Goal: Task Accomplishment & Management: Manage account settings

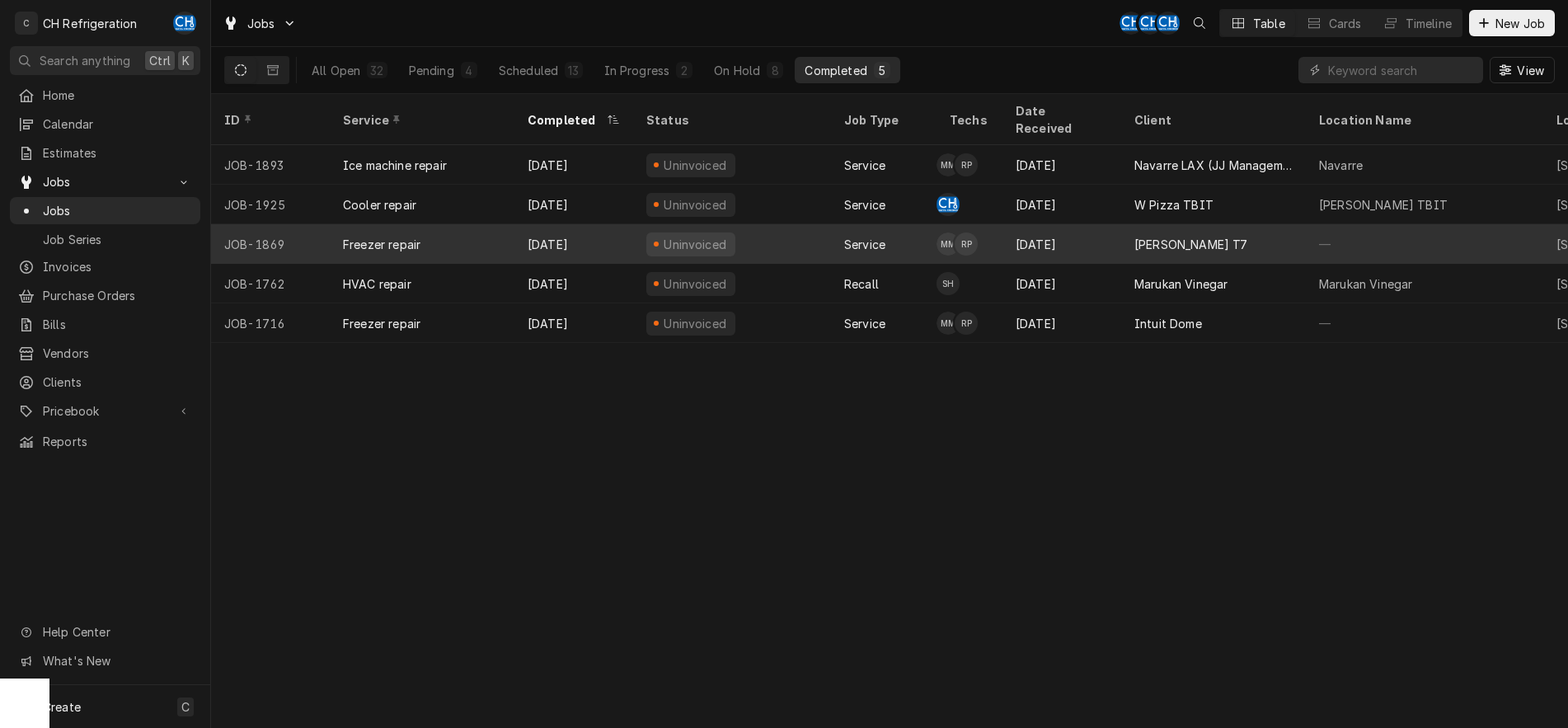
click at [1199, 225] on div "[PERSON_NAME] T7" at bounding box center [1214, 244] width 184 height 39
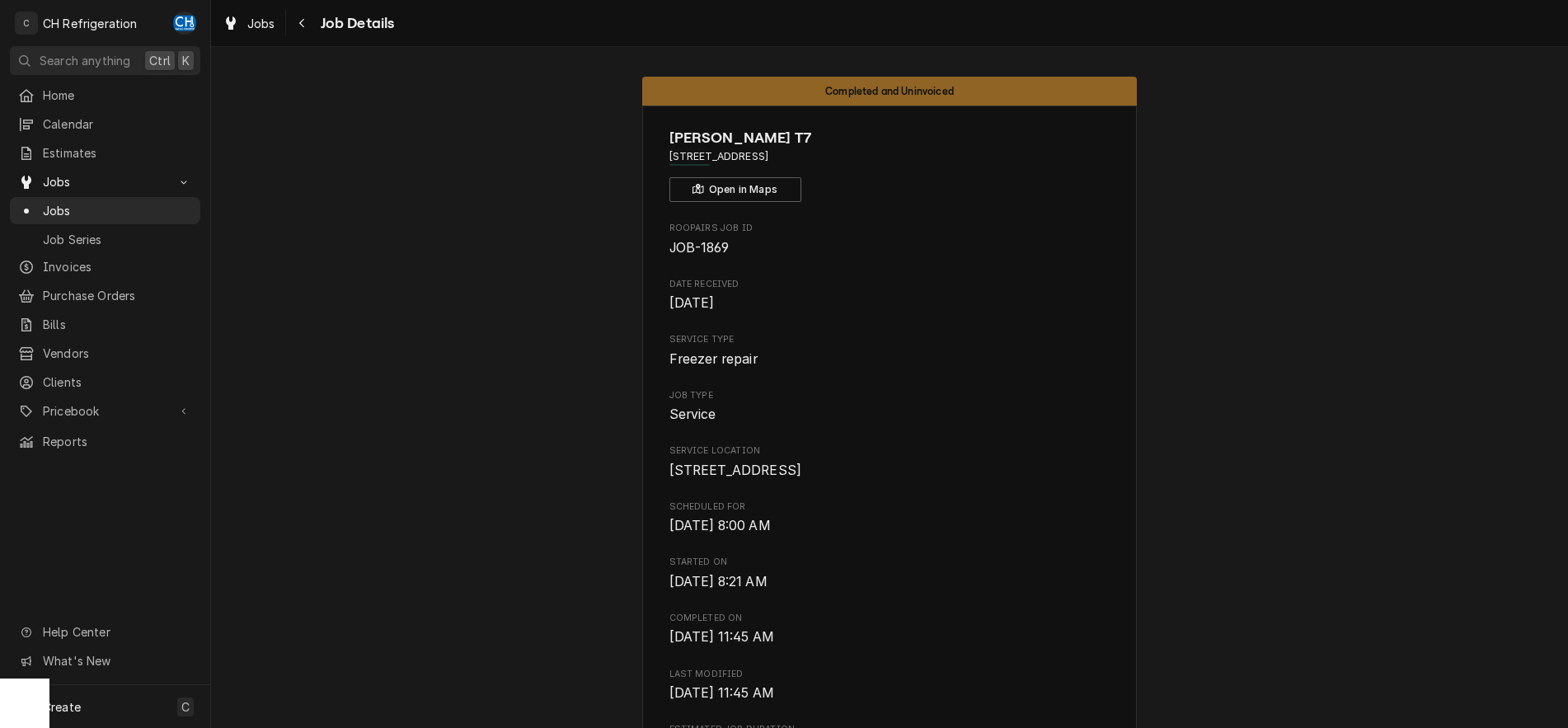
scroll to position [504, 0]
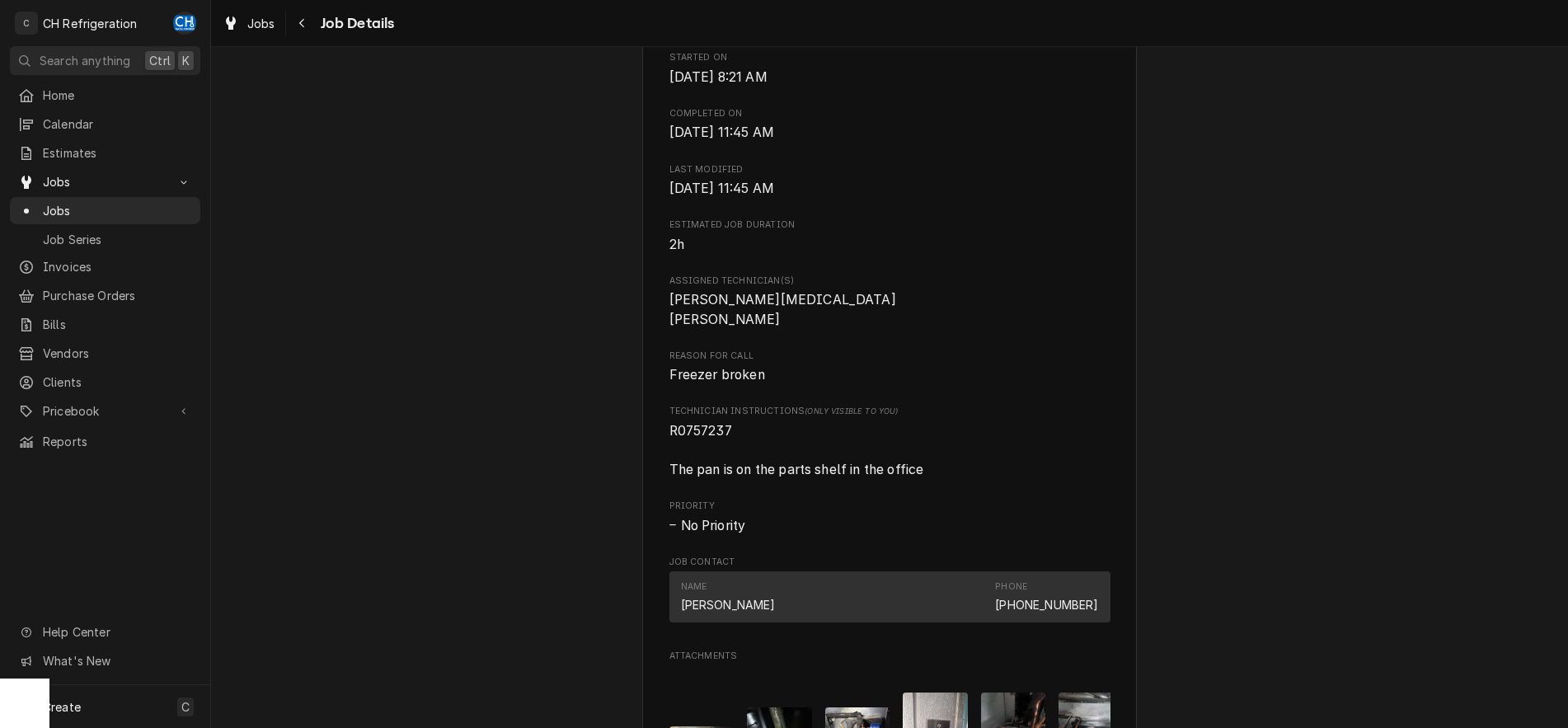
click at [696, 450] on span "R0757237 The pan is on the parts shelf in the office" at bounding box center [797, 450] width 254 height 54
copy span "R0757237"
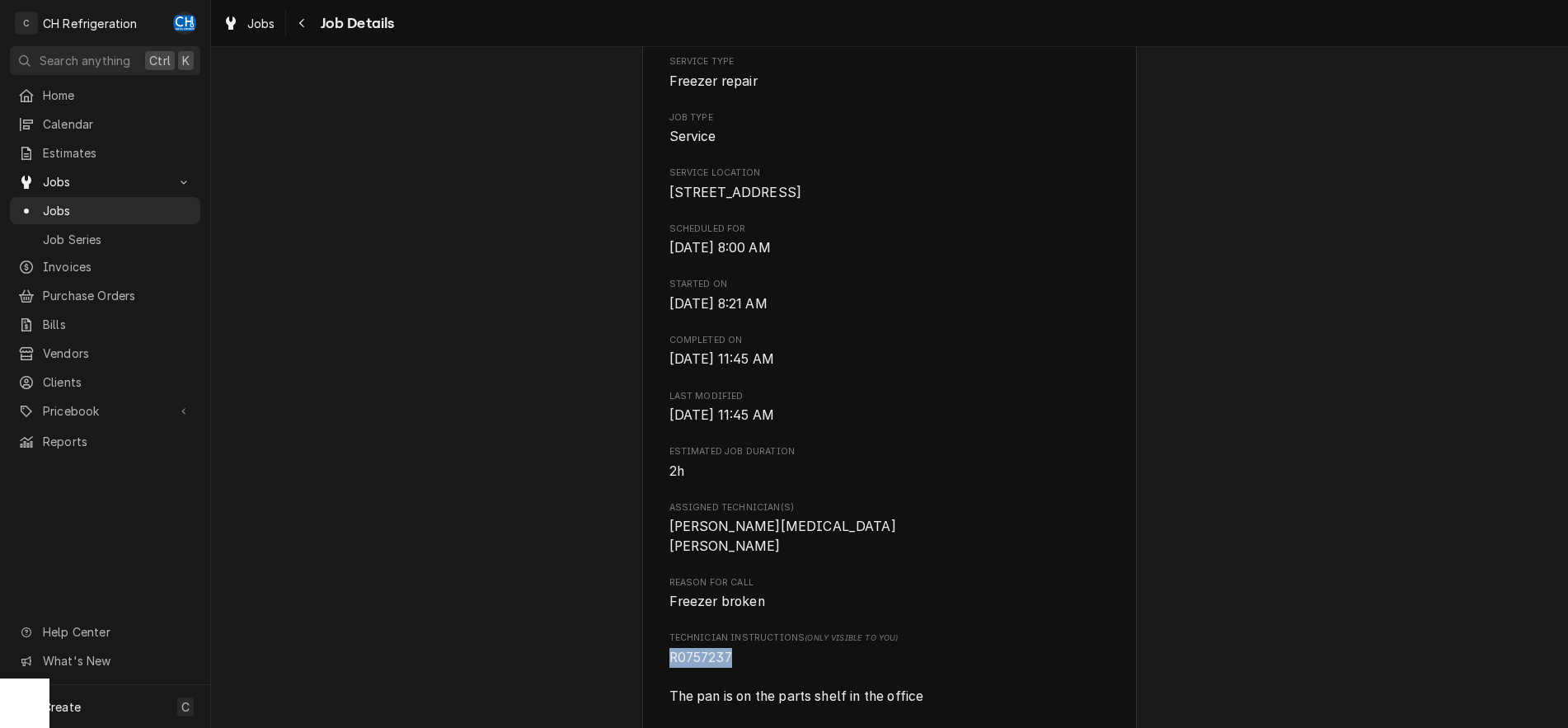
scroll to position [336, 0]
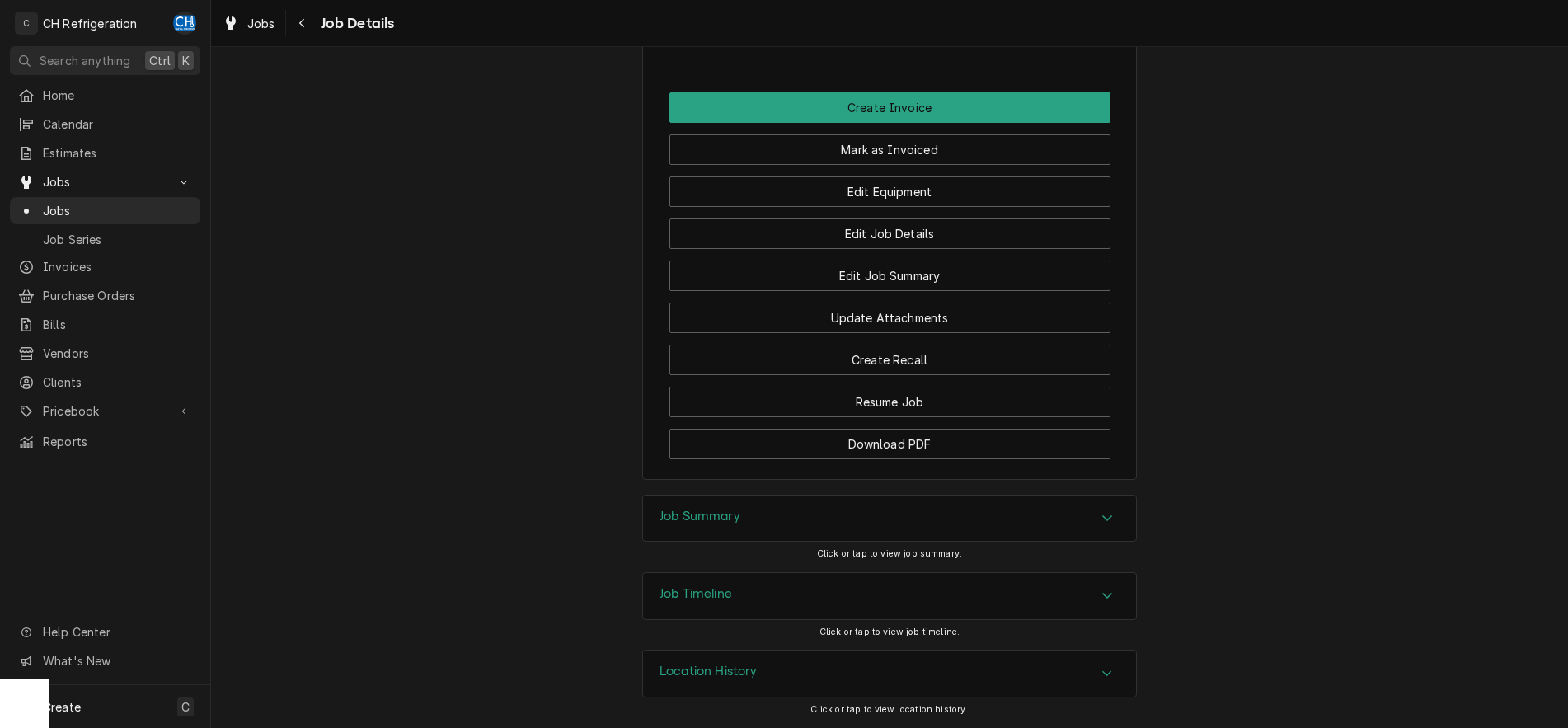
click at [735, 515] on h3 "Job Summary" at bounding box center [700, 517] width 81 height 16
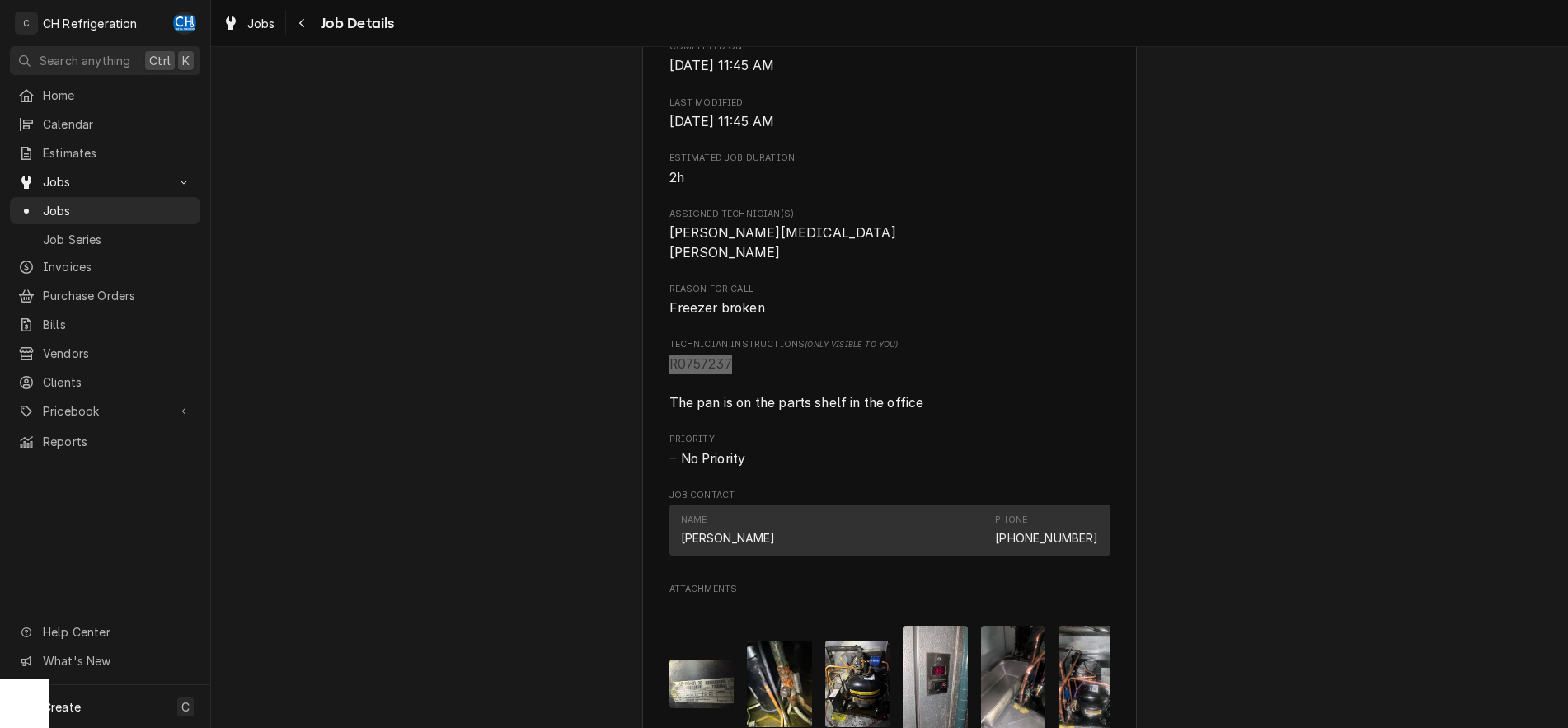
scroll to position [630, 0]
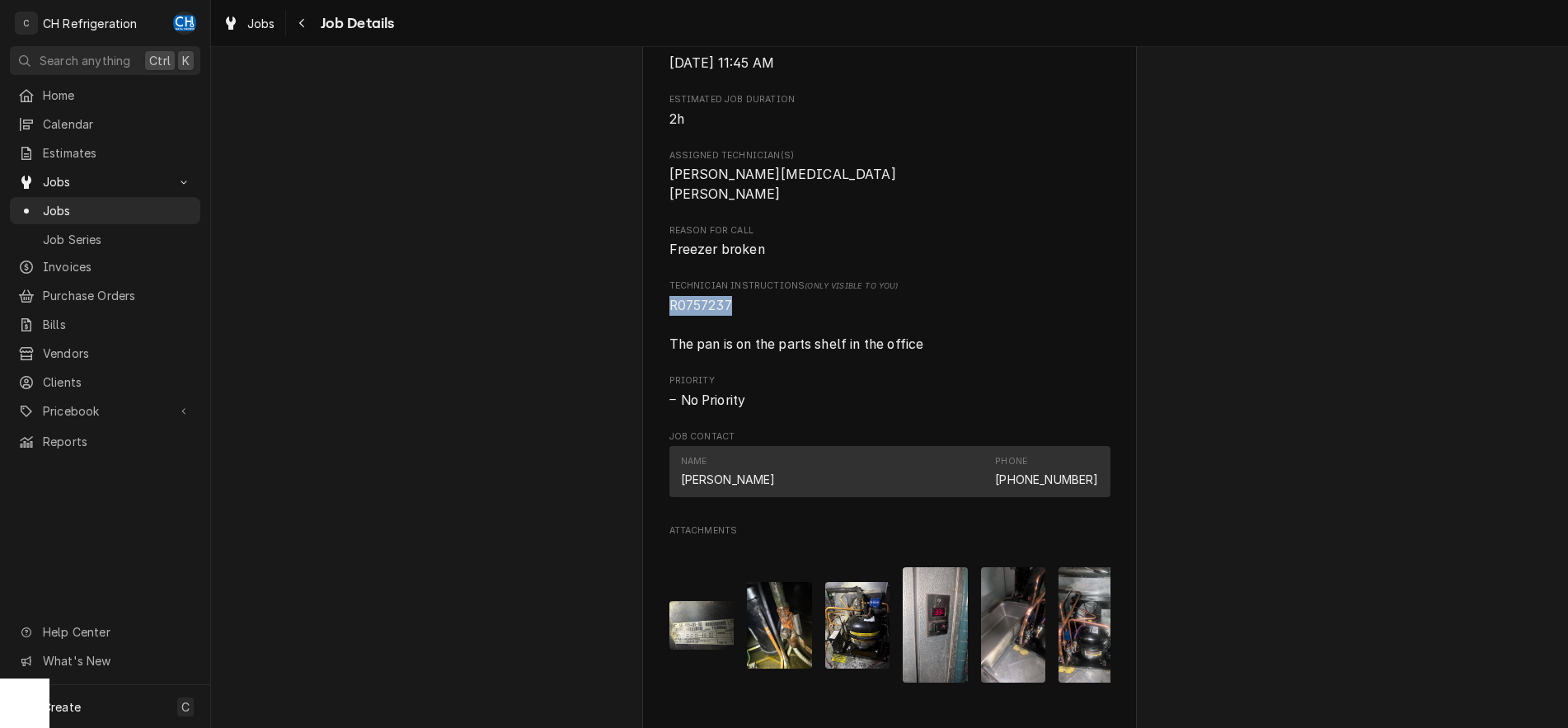
copy span "R0757237"
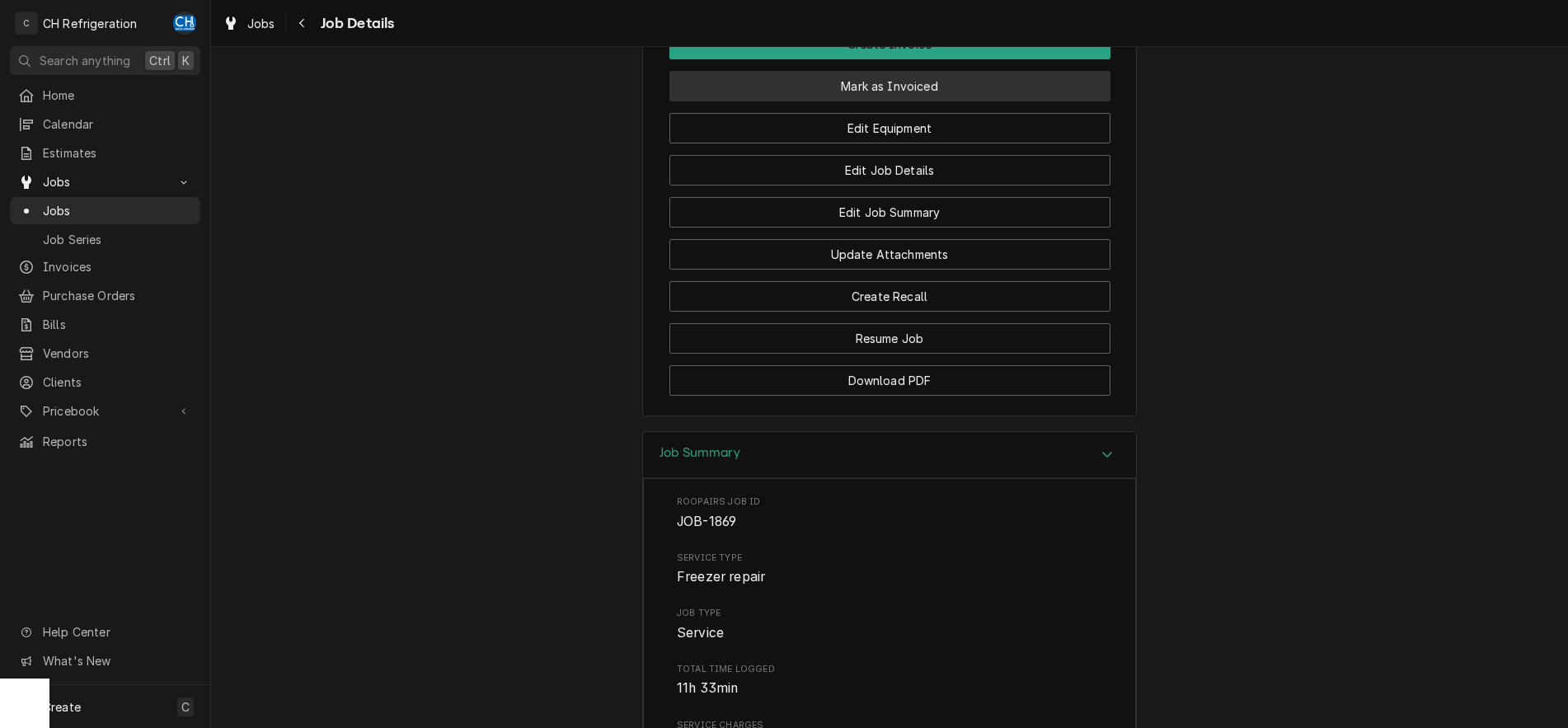
scroll to position [1134, 0]
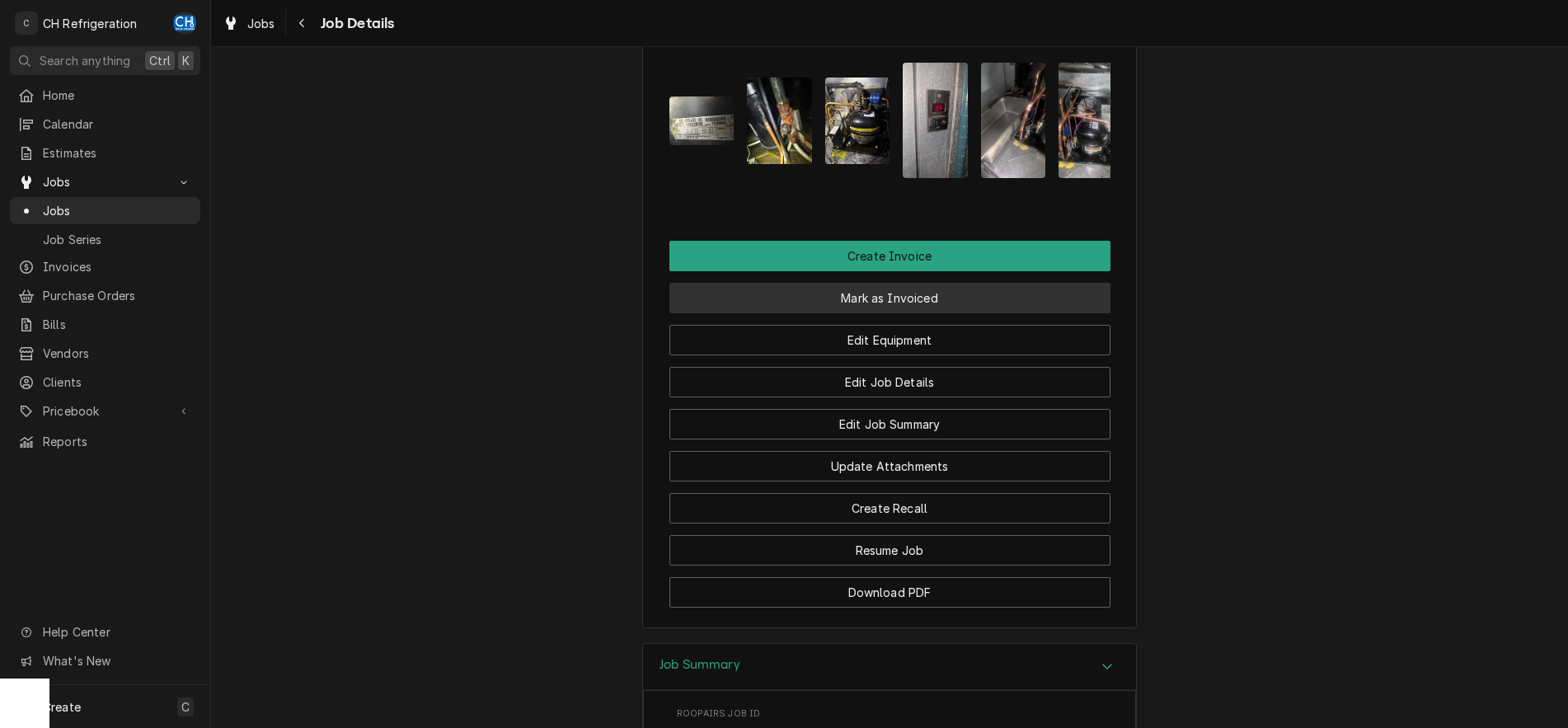
click at [921, 313] on button "Mark as Invoiced" at bounding box center [890, 297] width 441 height 31
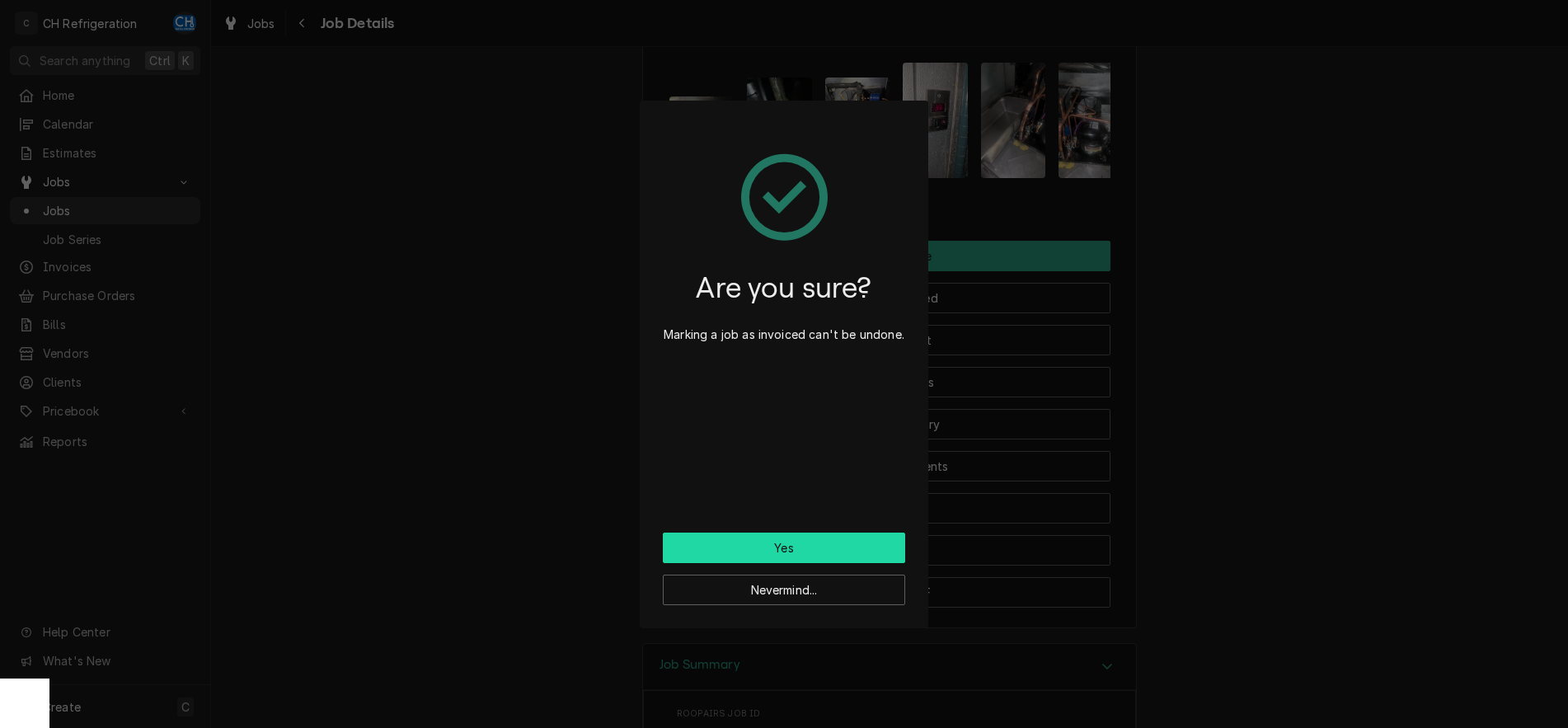
click at [797, 545] on button "Yes" at bounding box center [784, 547] width 242 height 31
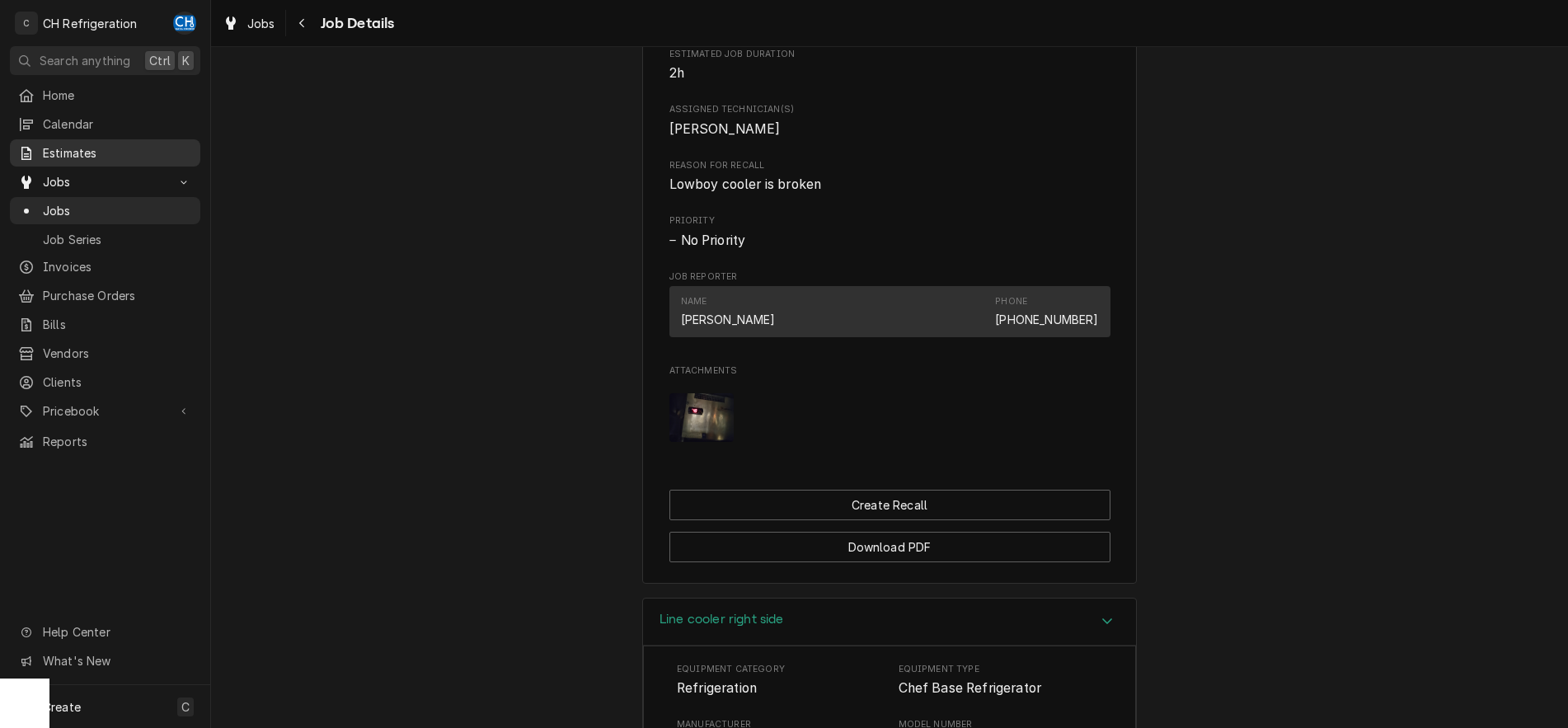
scroll to position [840, 0]
click at [61, 202] on span "Jobs" at bounding box center [118, 211] width 149 height 18
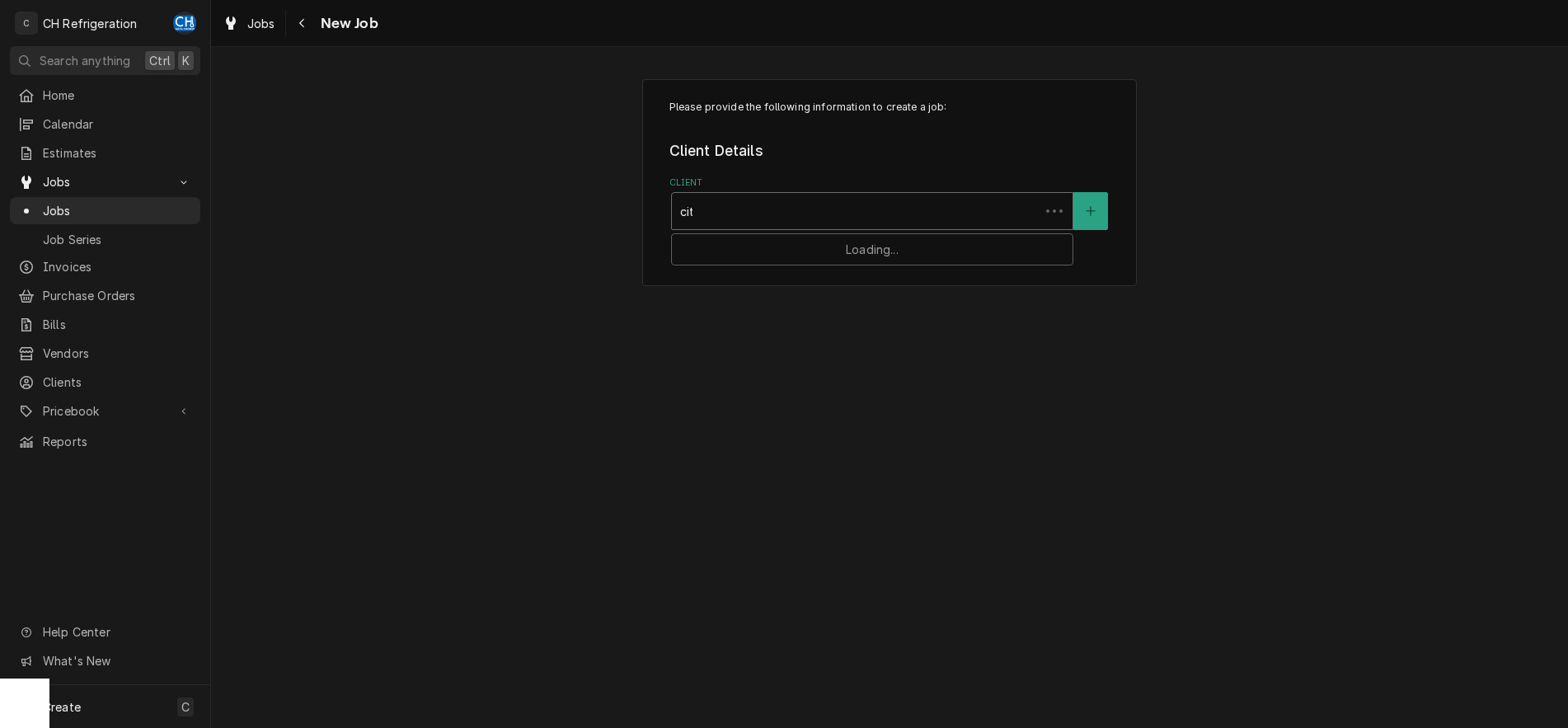
type input "city"
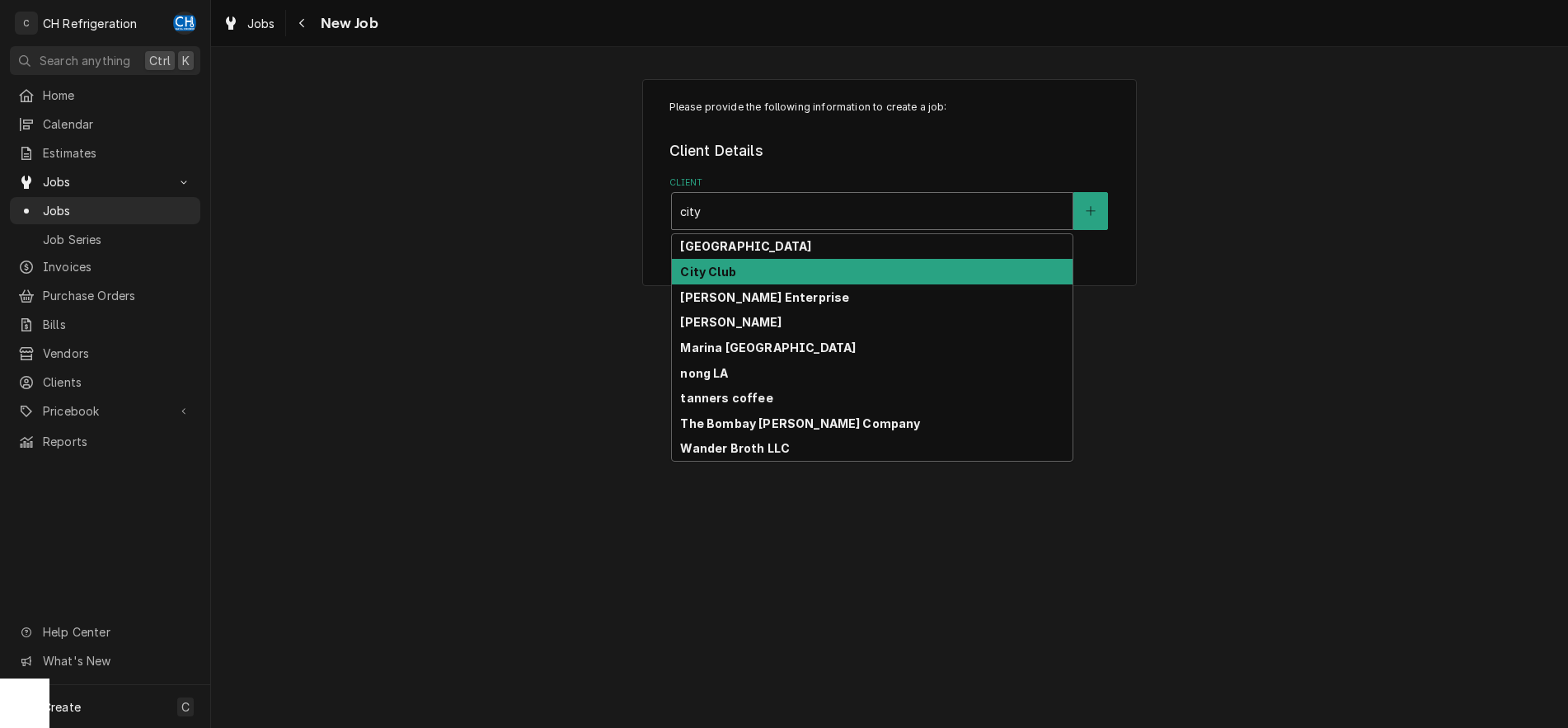
click at [737, 272] on div "City Club" at bounding box center [872, 271] width 401 height 25
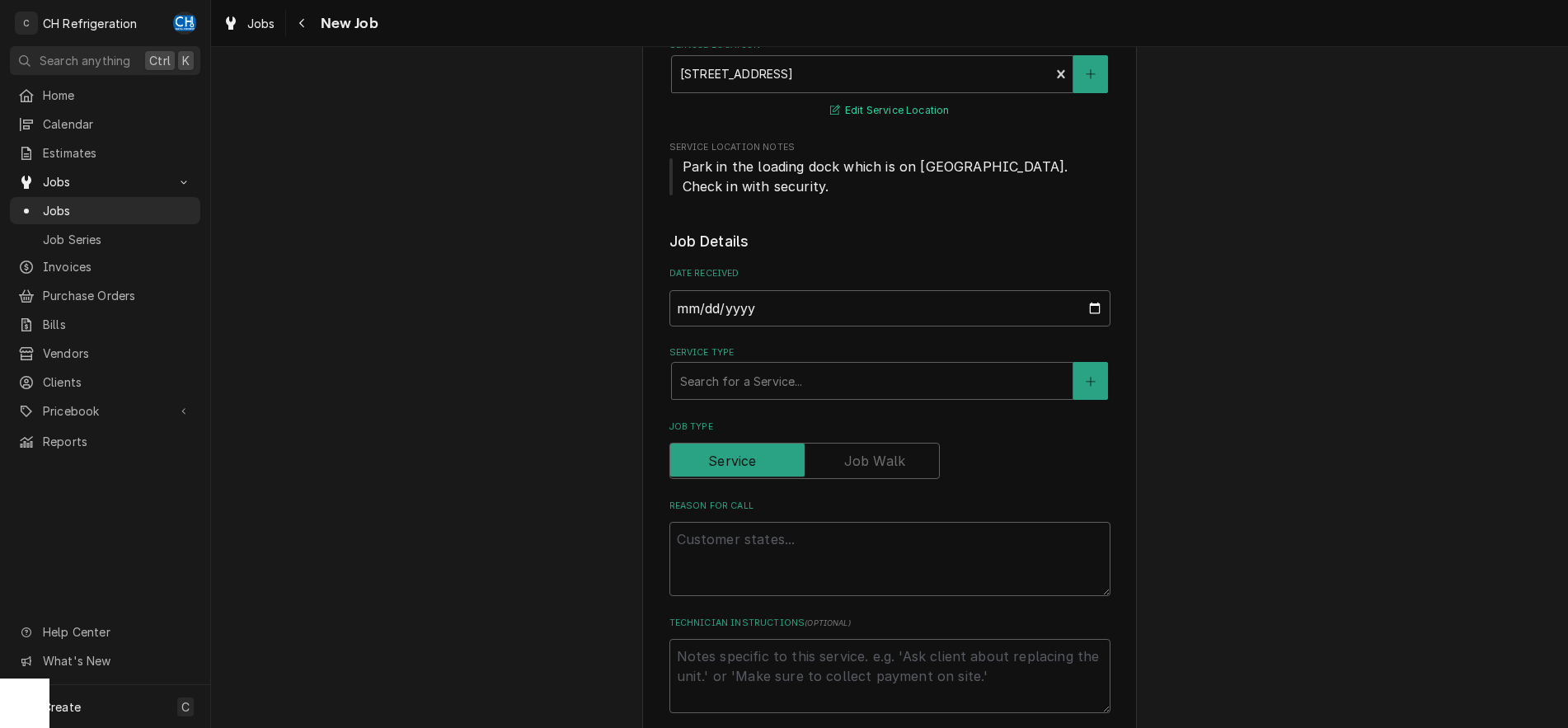
scroll to position [336, 0]
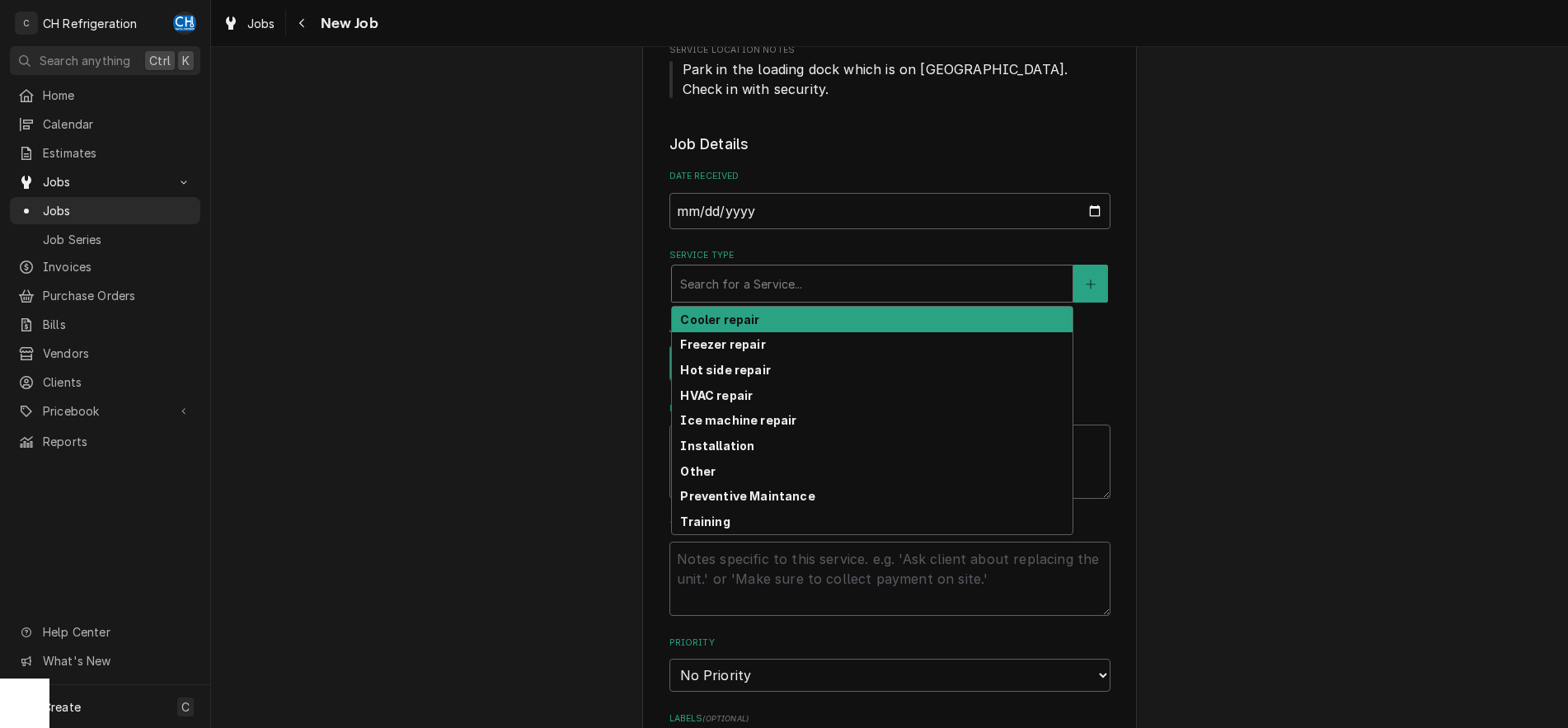
click at [804, 291] on div "Service Type" at bounding box center [872, 283] width 384 height 30
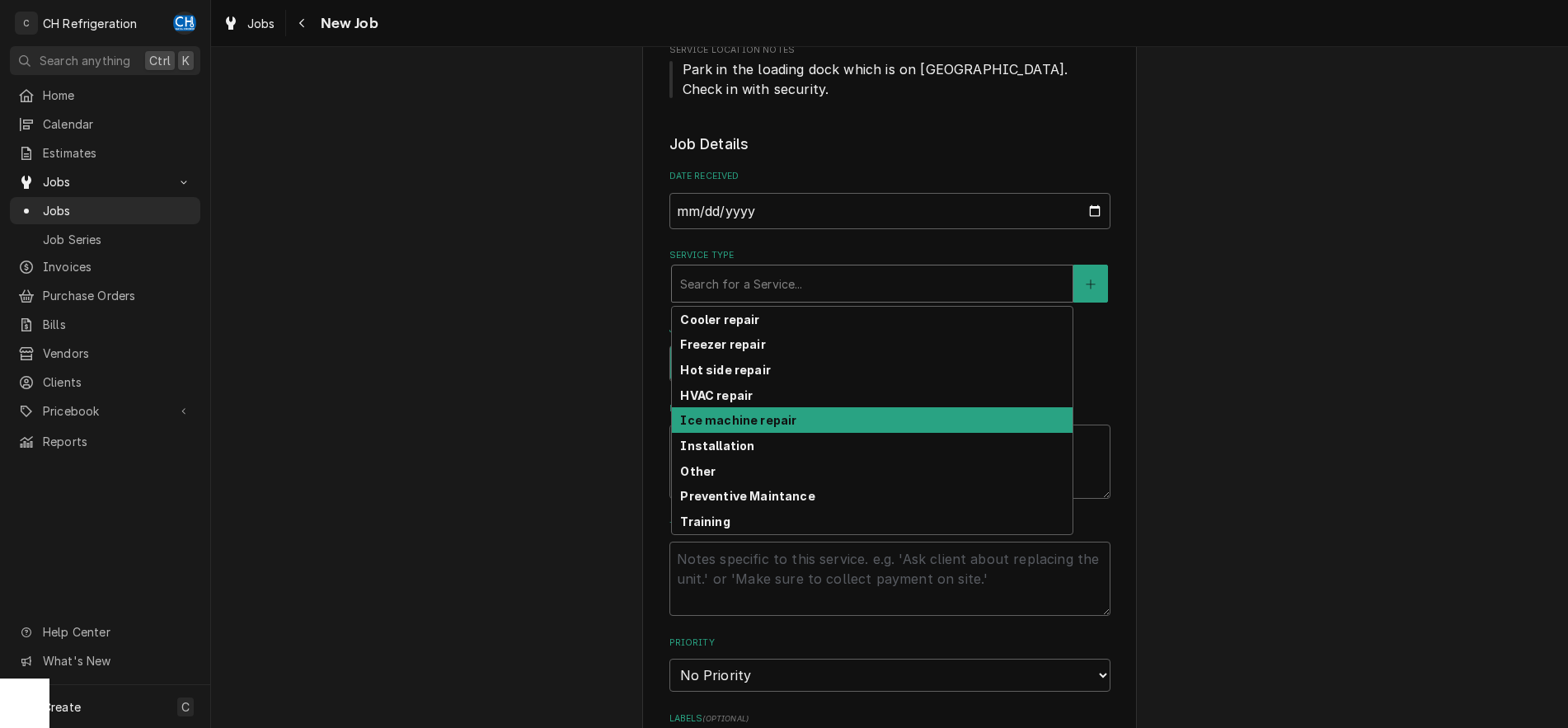
click at [752, 423] on strong "Ice machine repair" at bounding box center [738, 420] width 116 height 14
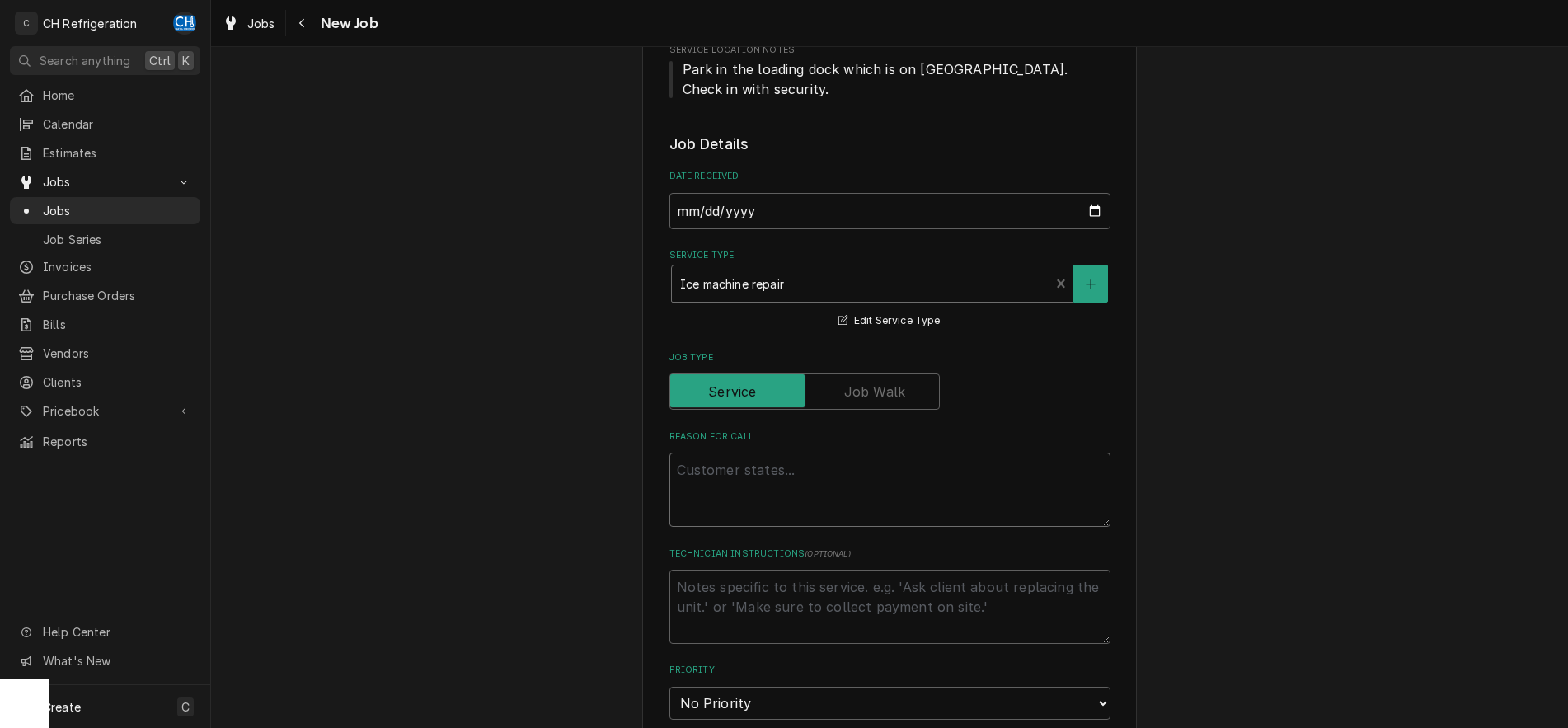
drag, startPoint x: 785, startPoint y: 481, endPoint x: 787, endPoint y: 491, distance: 10.2
click at [785, 482] on textarea "Reason For Call" at bounding box center [890, 489] width 441 height 75
type textarea "x"
type textarea "i"
type textarea "x"
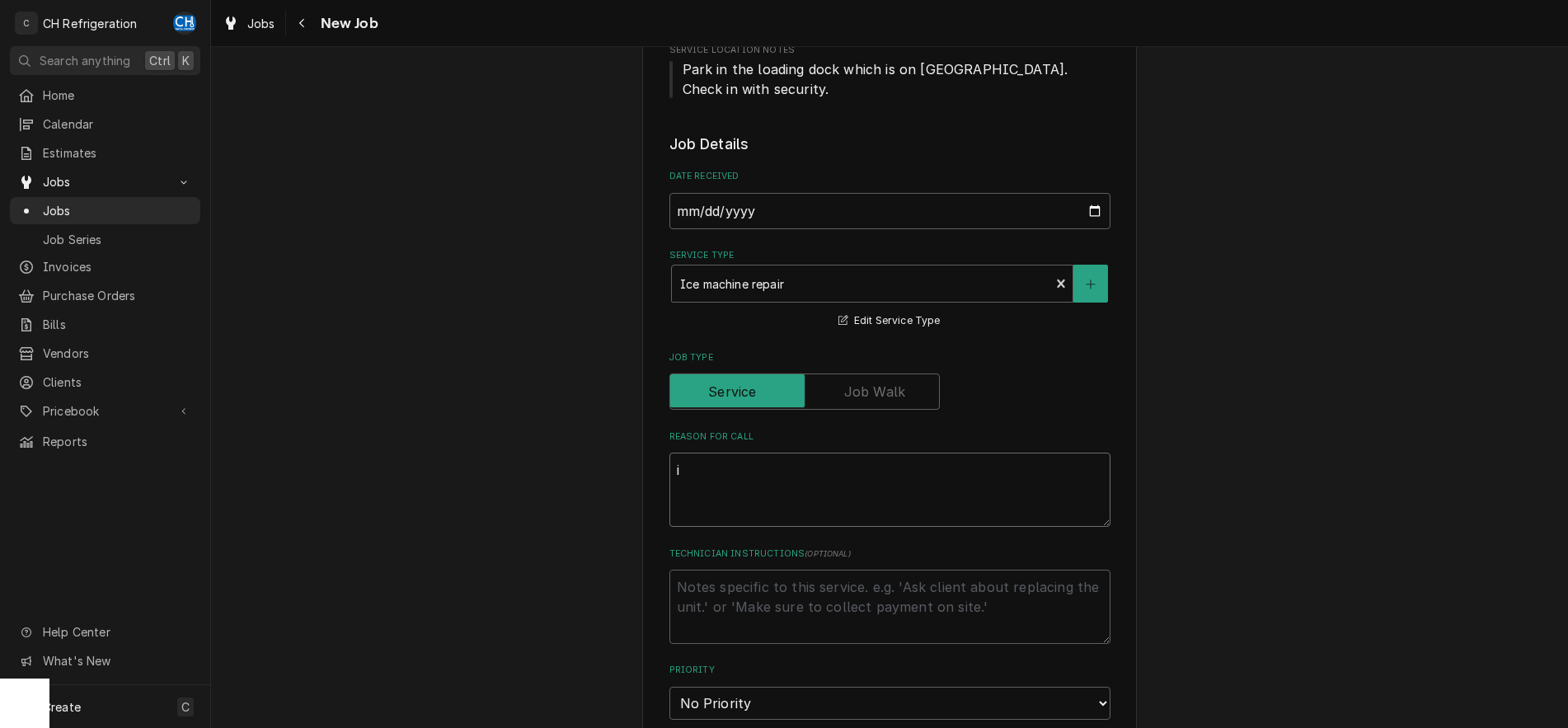
type textarea "ic"
type textarea "x"
type textarea "ice"
type textarea "x"
type textarea "ice"
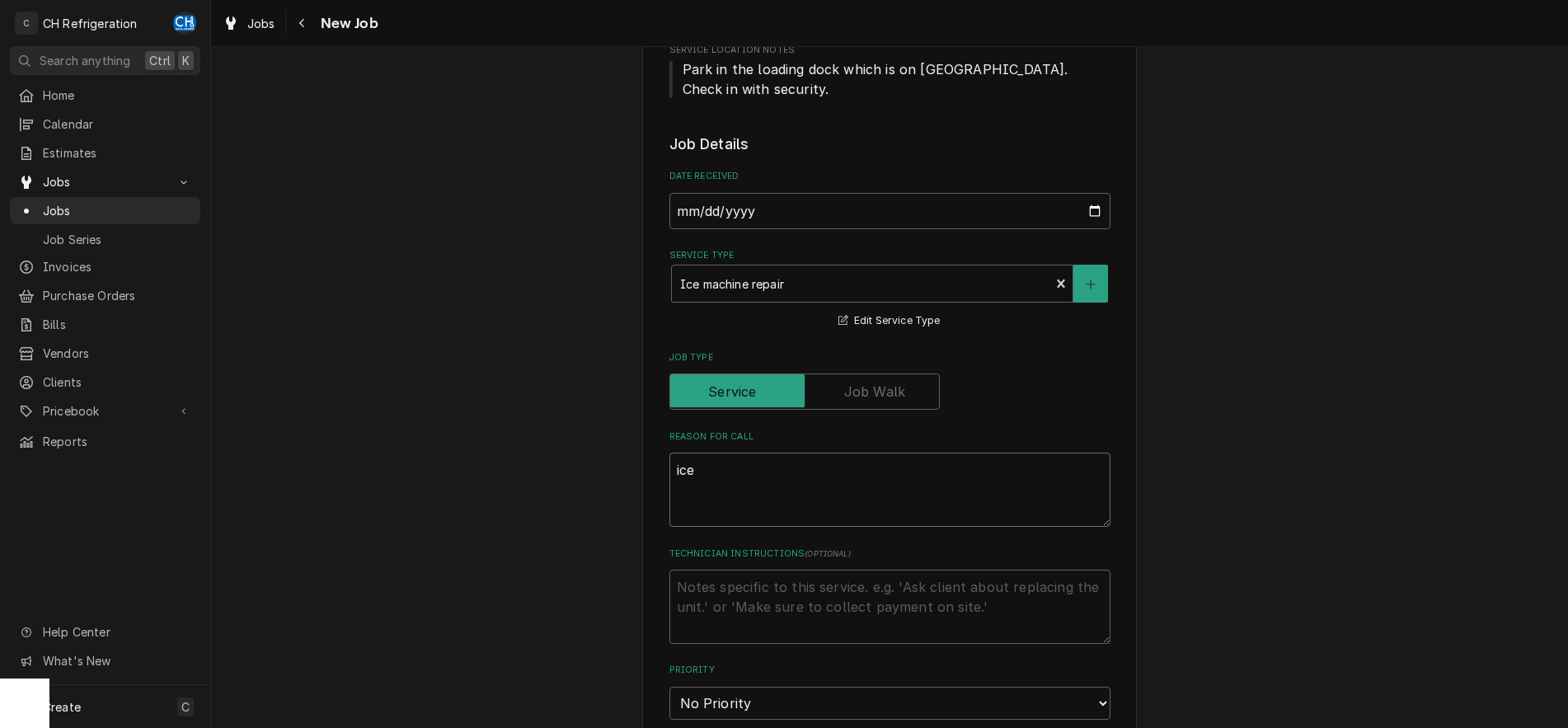
type textarea "x"
type textarea "ice m"
type textarea "x"
type textarea "ice ma"
type textarea "x"
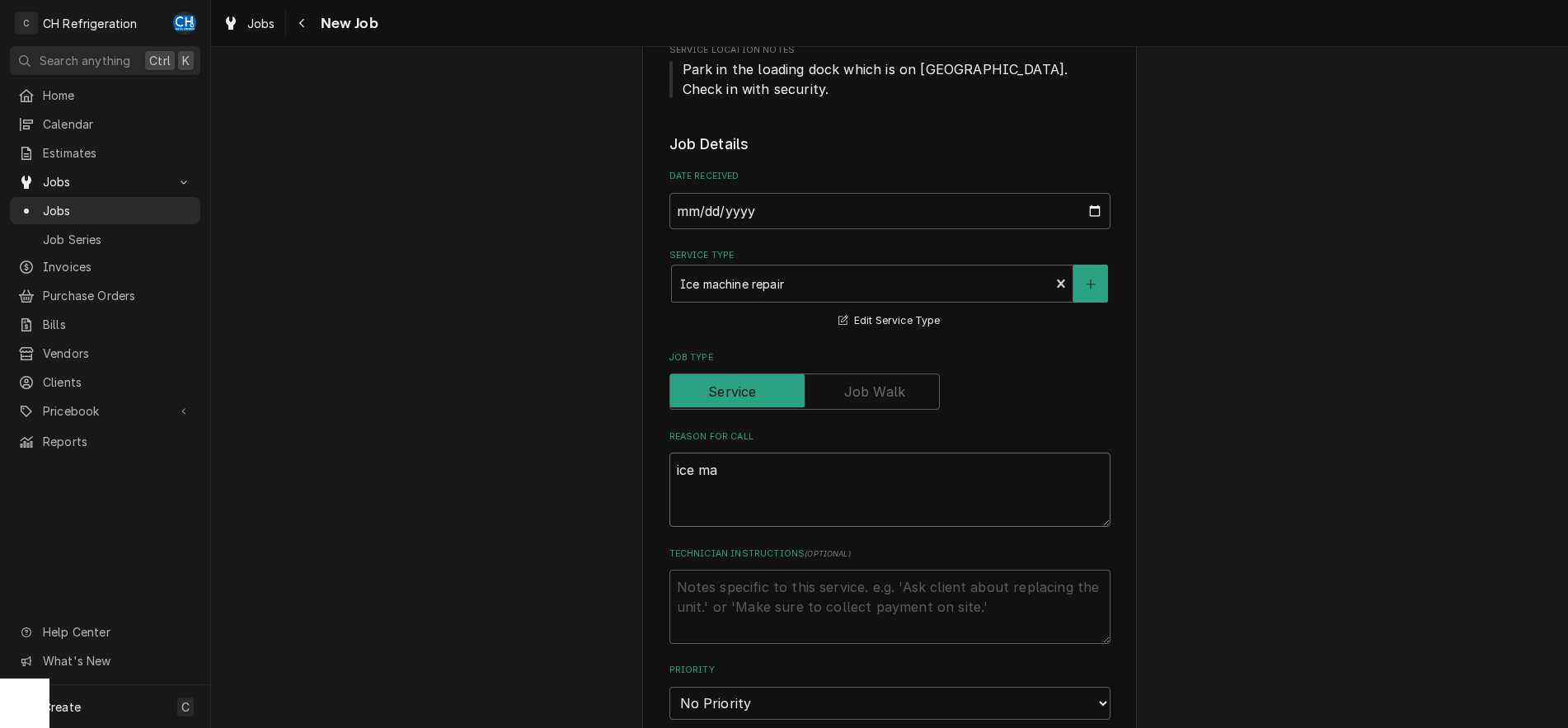
type textarea "ice mac"
type textarea "x"
type textarea "ice mach"
type textarea "x"
type textarea "ice machi"
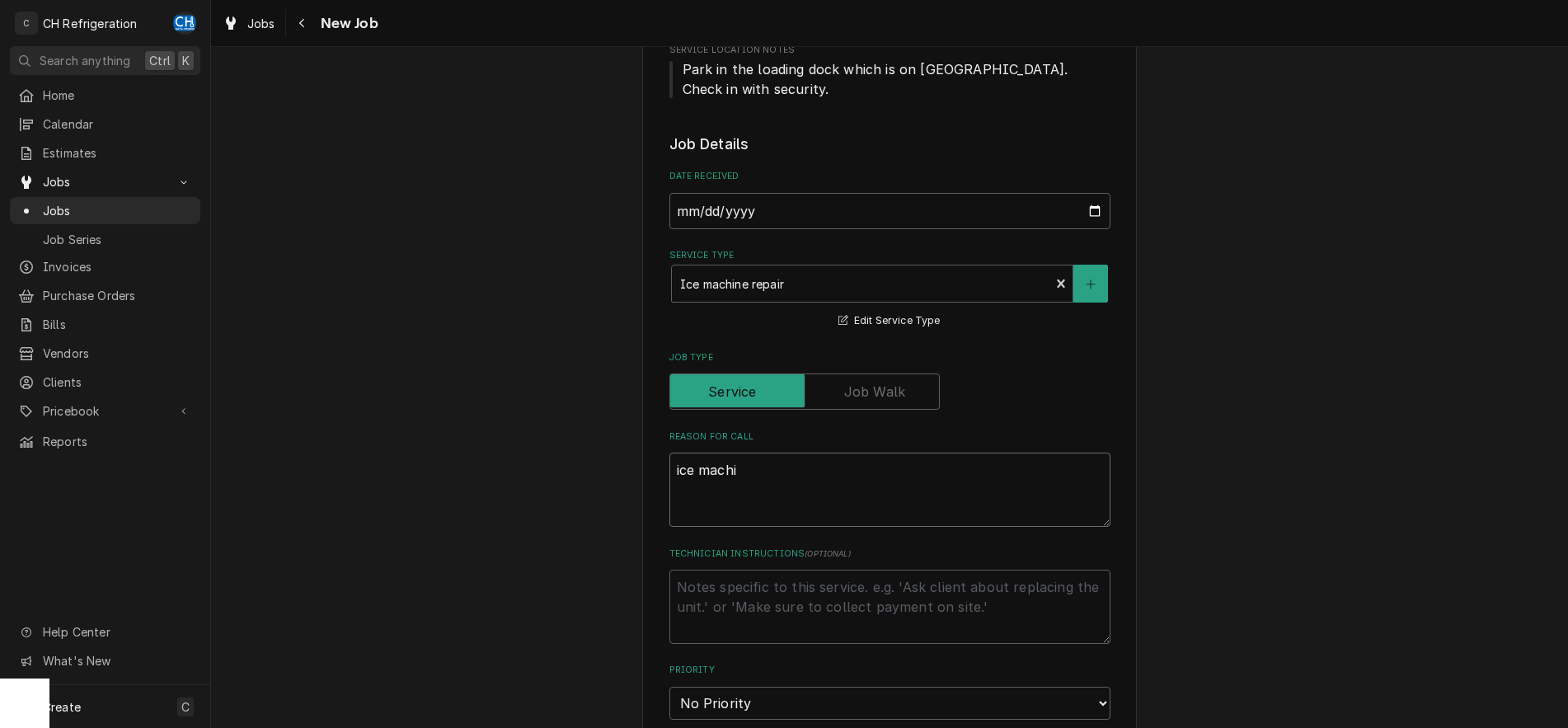
type textarea "x"
type textarea "ice machie"
type textarea "x"
type textarea "ice machien"
type textarea "x"
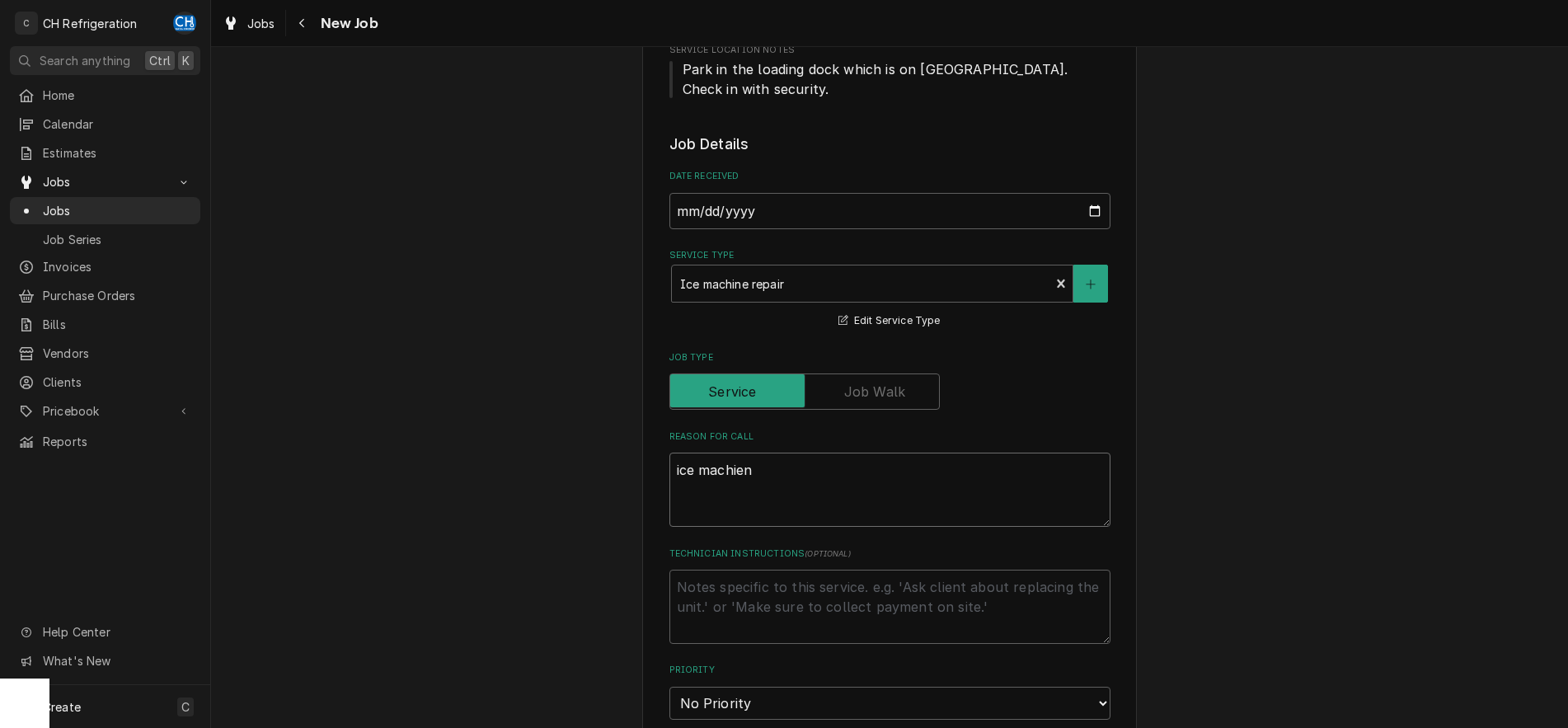
type textarea "ice machien"
type textarea "x"
type textarea "ice machien e"
type textarea "x"
type textarea "ice machien el"
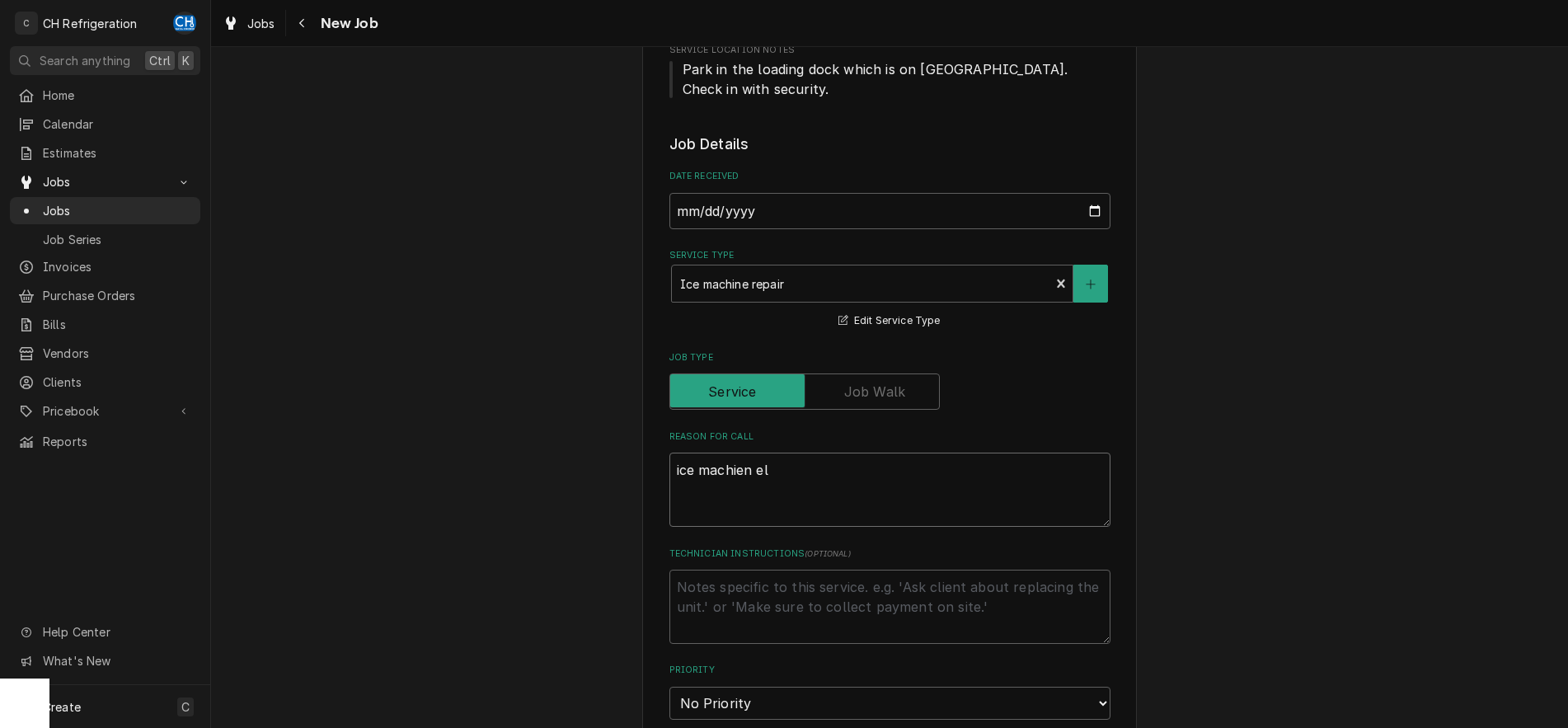
type textarea "x"
type textarea "ice machien ela"
type textarea "x"
type textarea "ice machien elak"
type textarea "x"
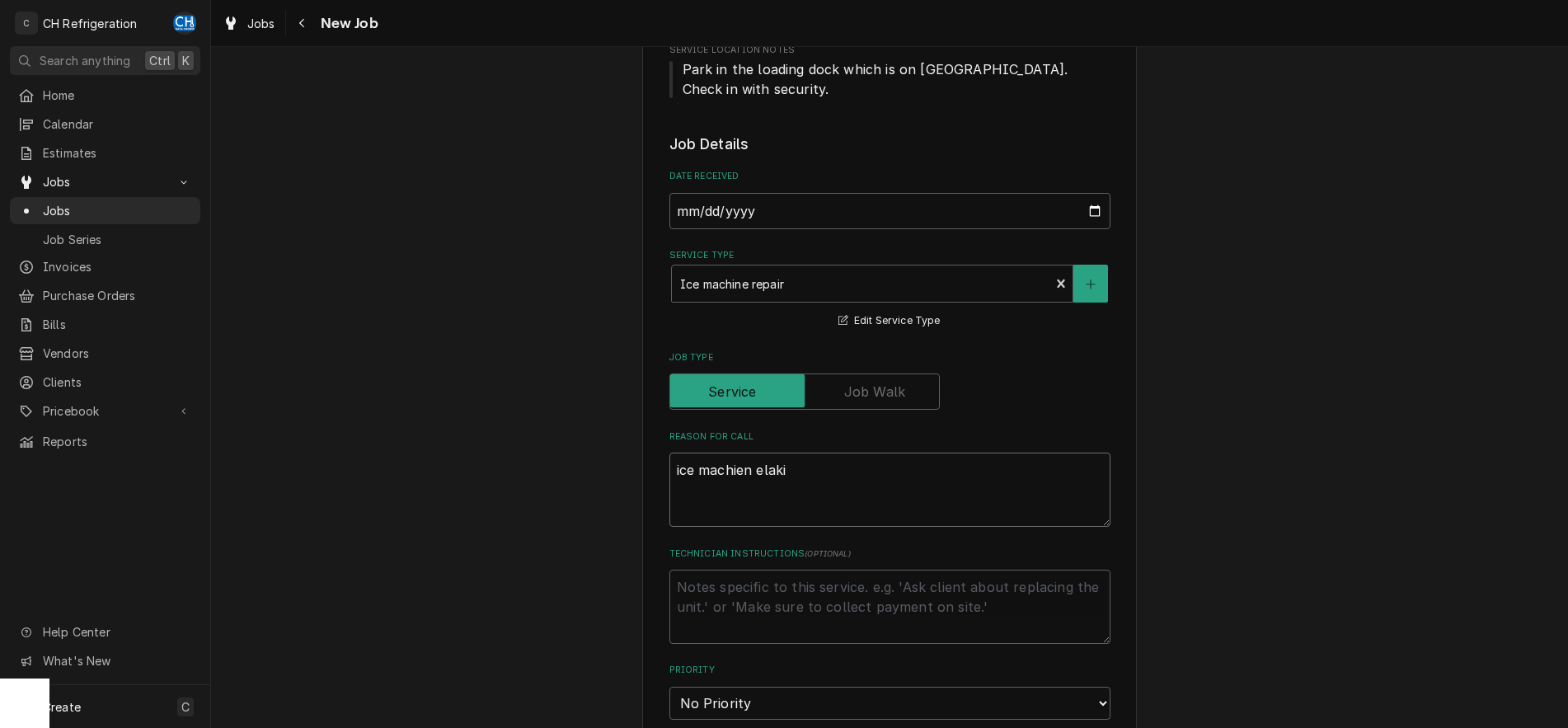
type textarea "ice machien elakin"
type textarea "x"
type textarea "ice machien elaking"
type textarea "x"
type textarea "ice machien elaking"
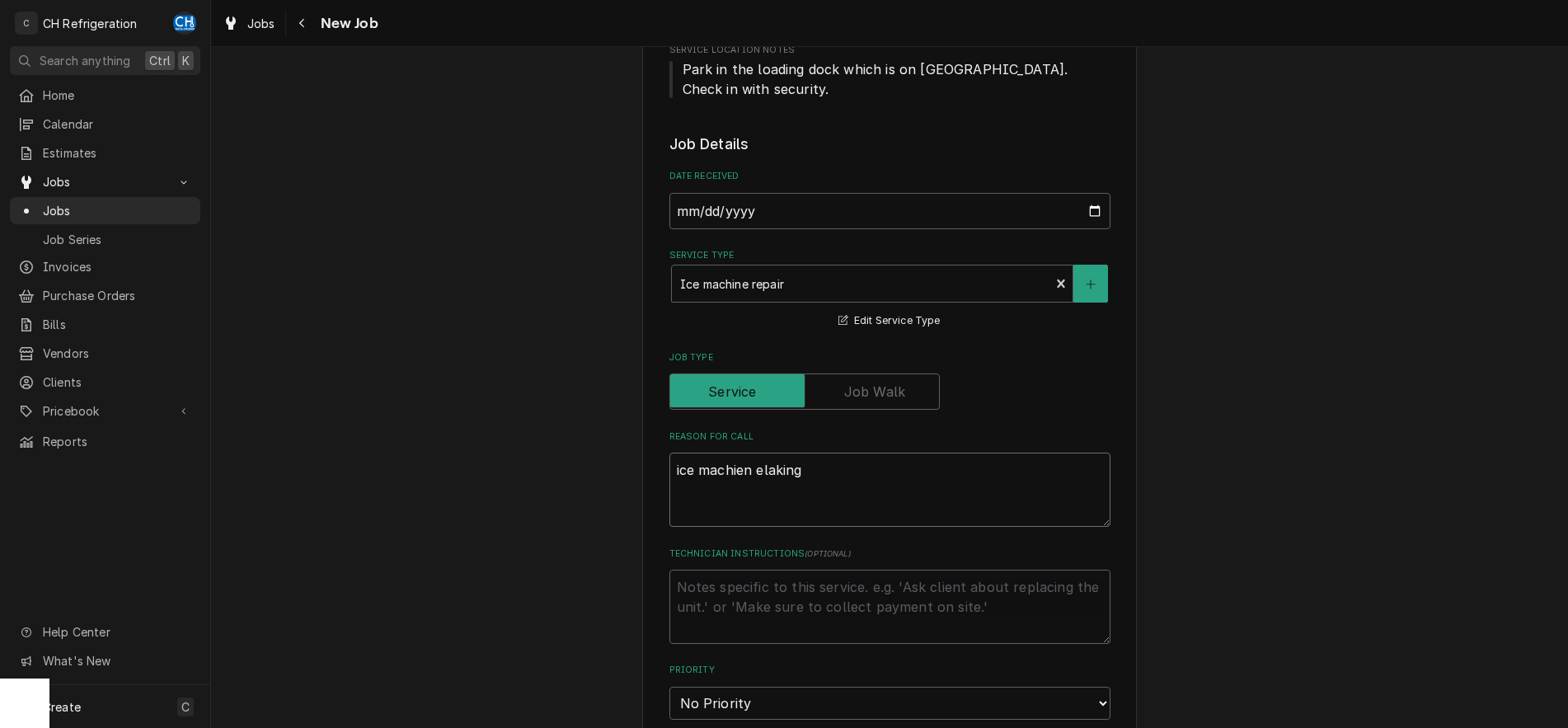
type textarea "x"
type textarea "ice machien elaking"
type textarea "x"
type textarea "ice machien elakin"
type textarea "x"
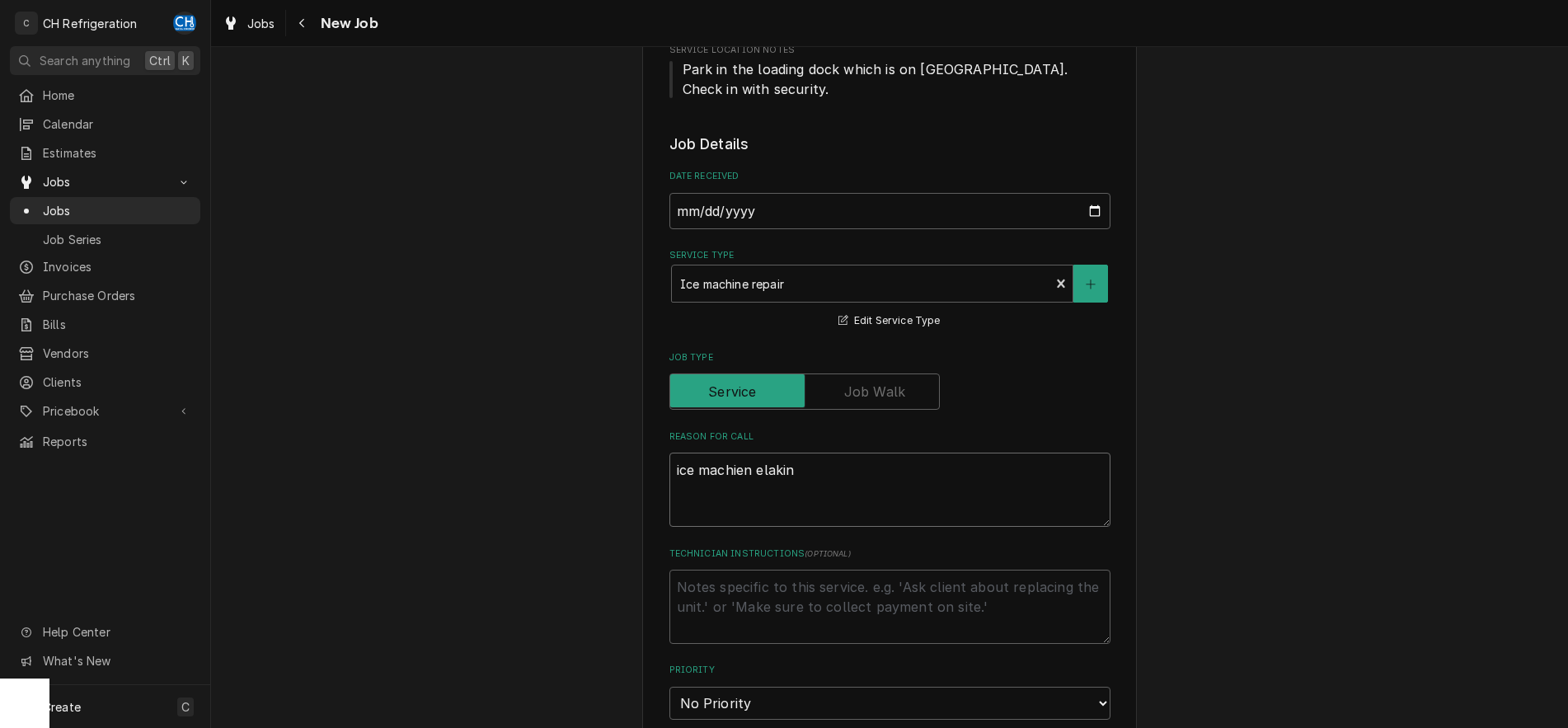
type textarea "ice machien elaki"
type textarea "x"
type textarea "ice machien elak"
type textarea "x"
type textarea "ice machien ela"
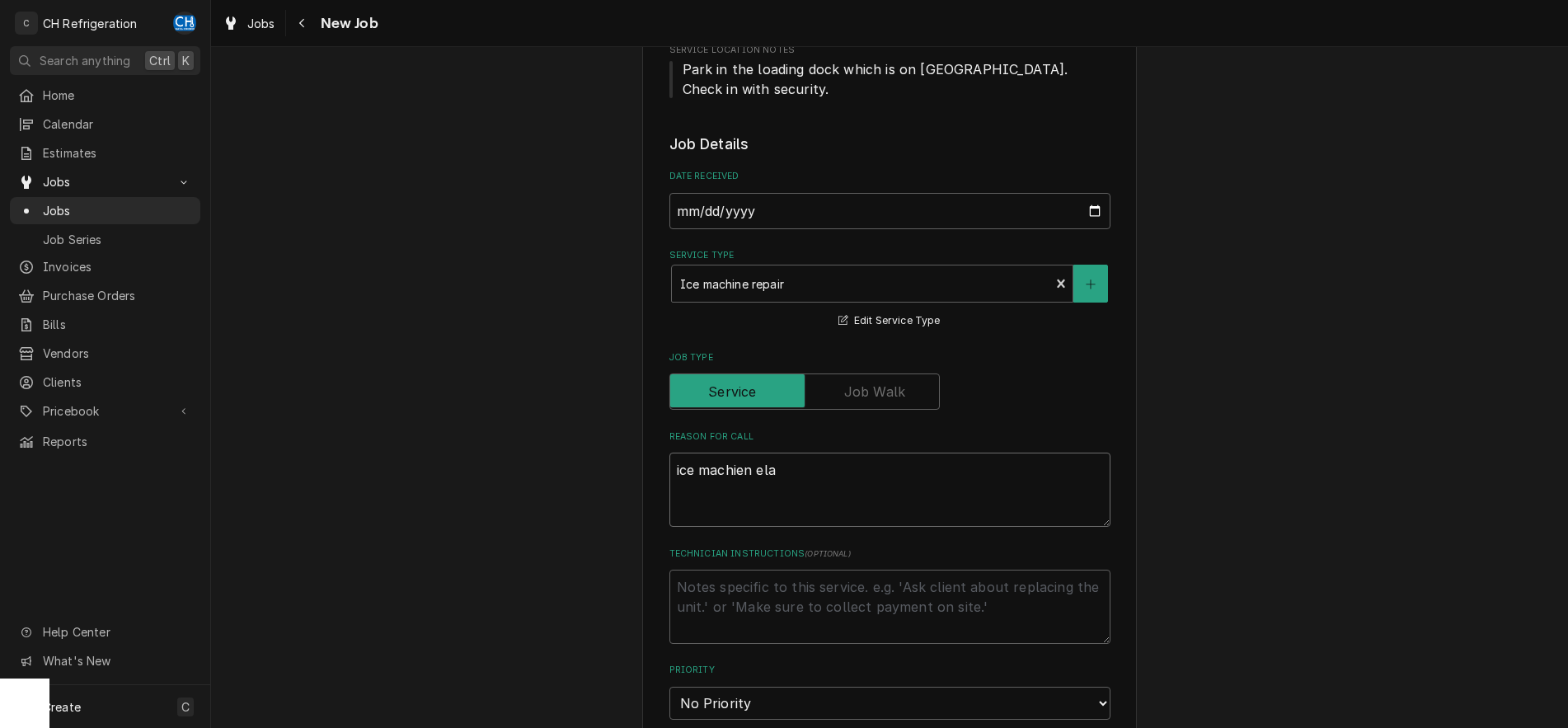
type textarea "x"
type textarea "ice machien el"
type textarea "x"
type textarea "ice machien e"
type textarea "x"
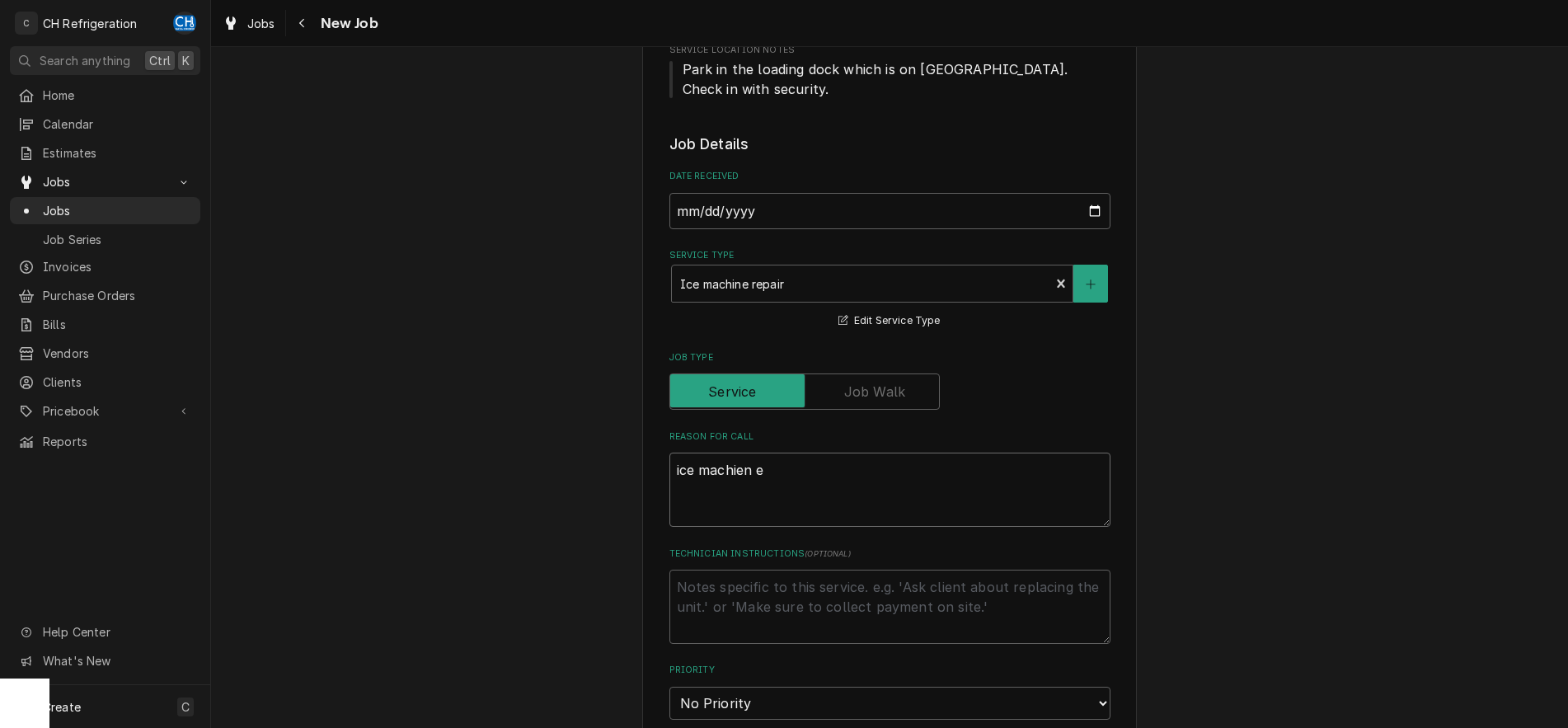
type textarea "ice machien"
type textarea "x"
type textarea "ice machien"
type textarea "x"
type textarea "ice machie"
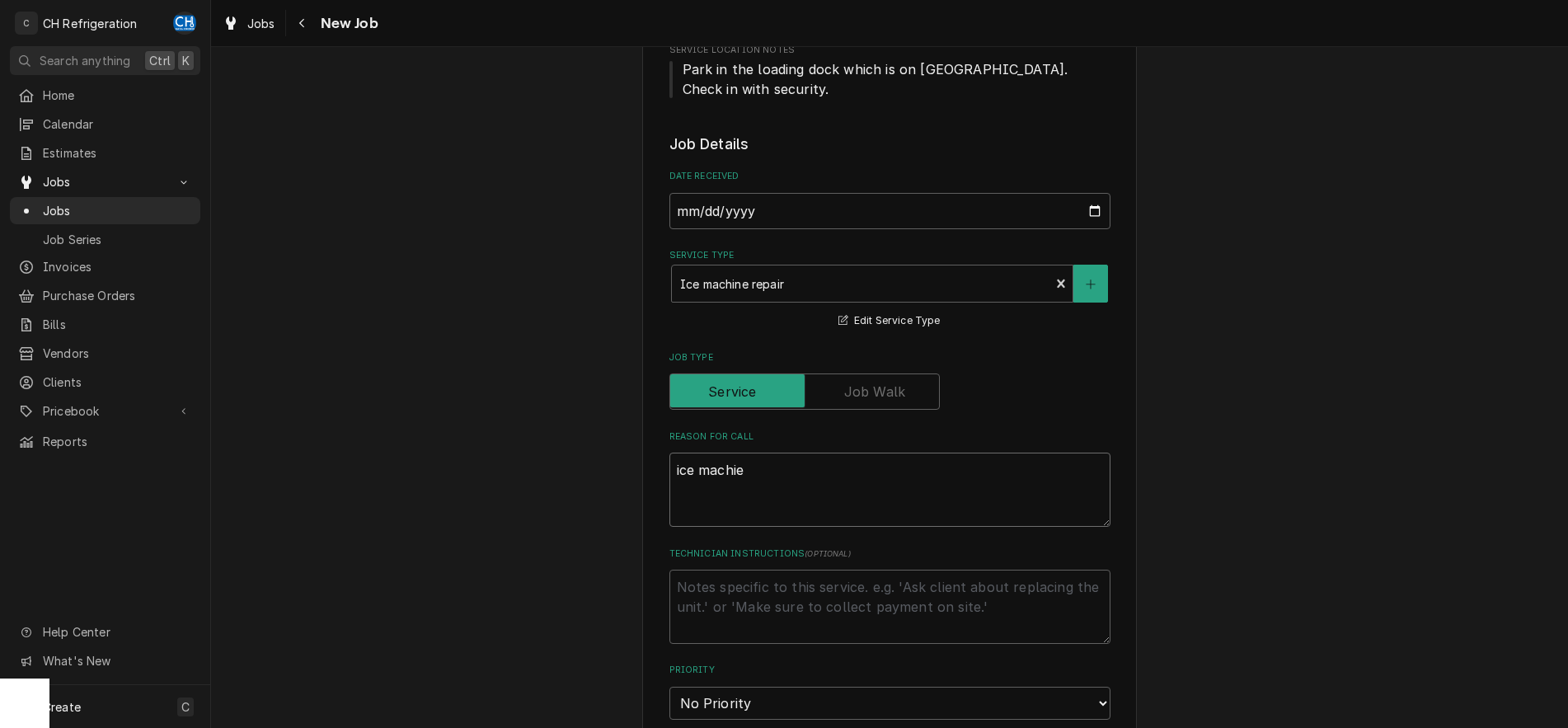
type textarea "x"
type textarea "ice machi"
type textarea "x"
type textarea "ice machin"
type textarea "x"
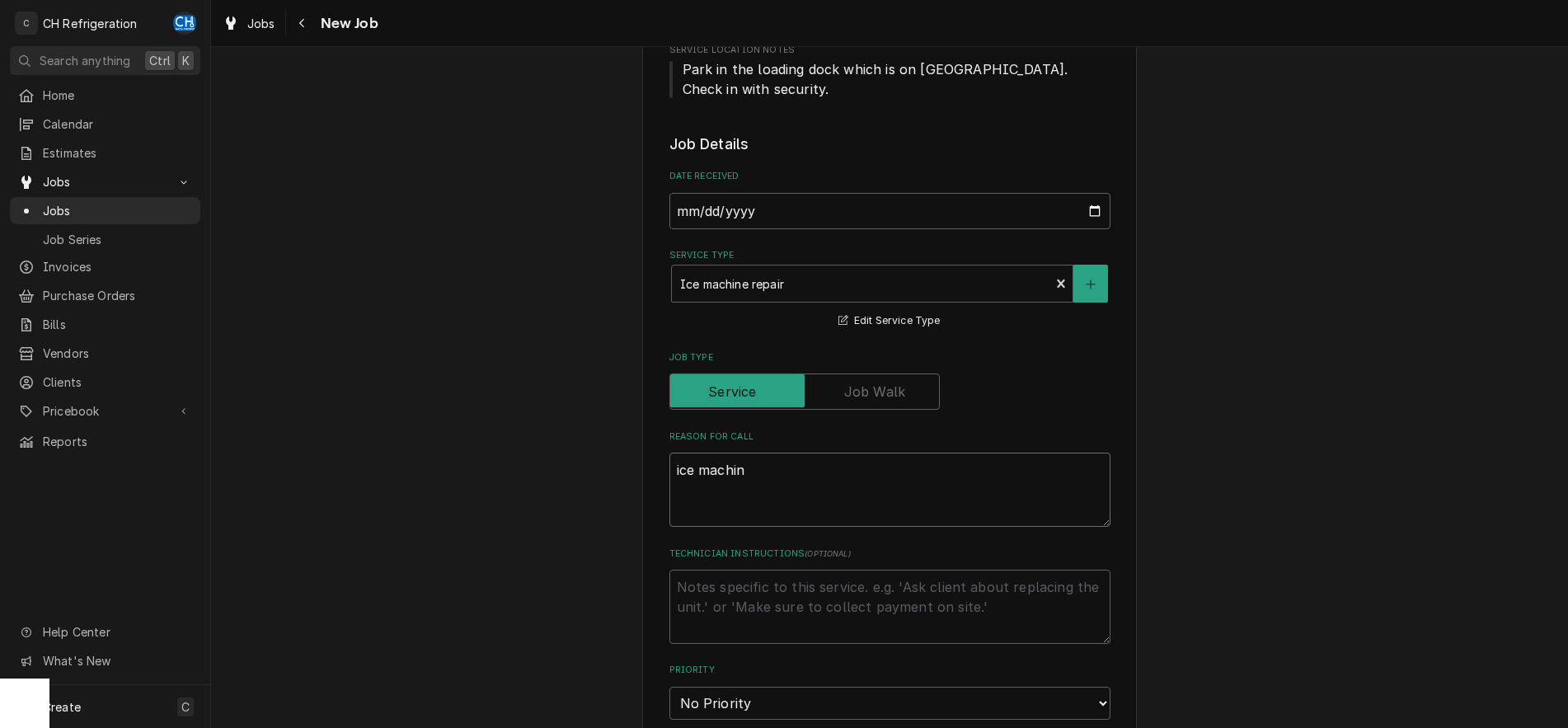
type textarea "ice machine"
type textarea "x"
type textarea "ice machine"
type textarea "x"
type textarea "ice machine l"
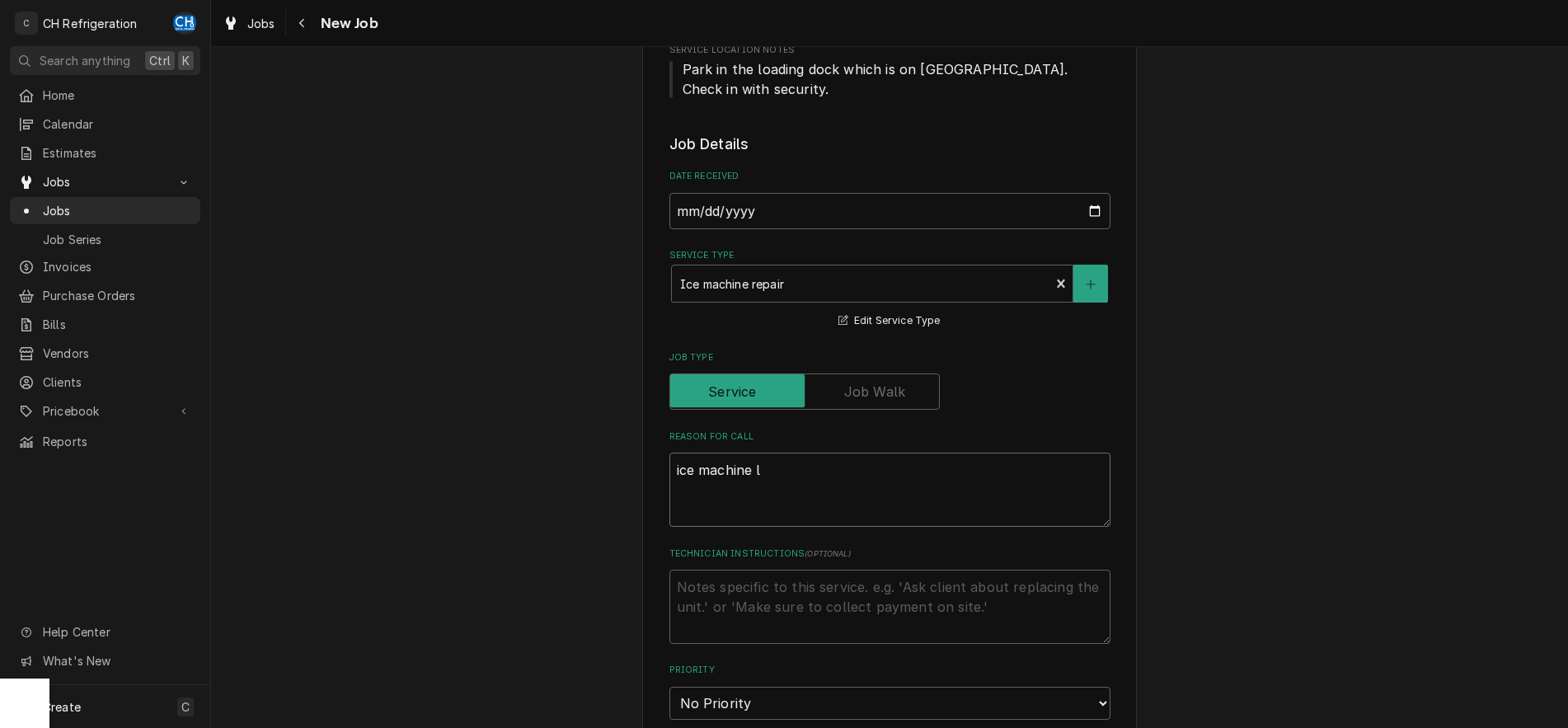
type textarea "x"
type textarea "ice machine le"
type textarea "x"
type textarea "ice machine lea"
type textarea "x"
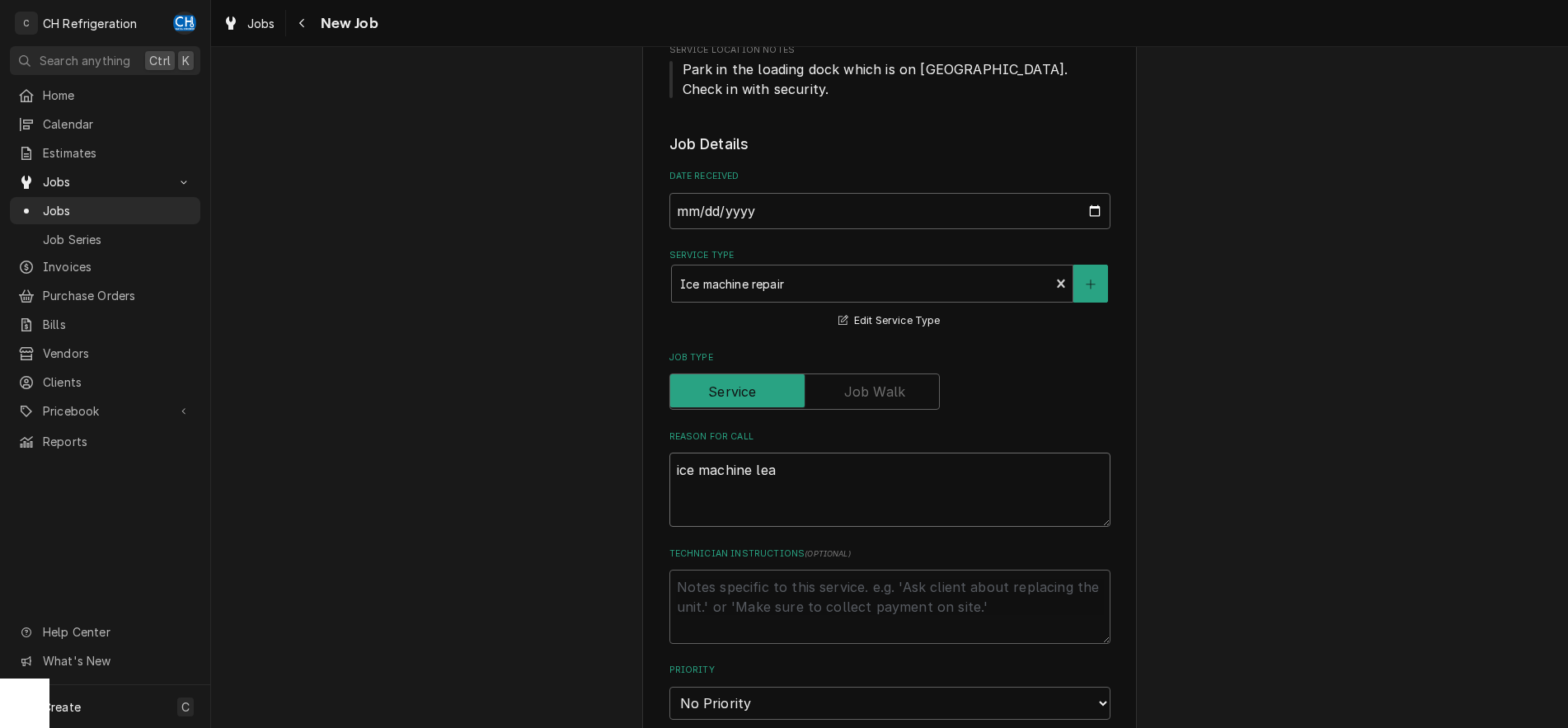
type textarea "ice machine leak"
type textarea "x"
type textarea "ice machine leaki"
type textarea "x"
type textarea "ice machine leakin"
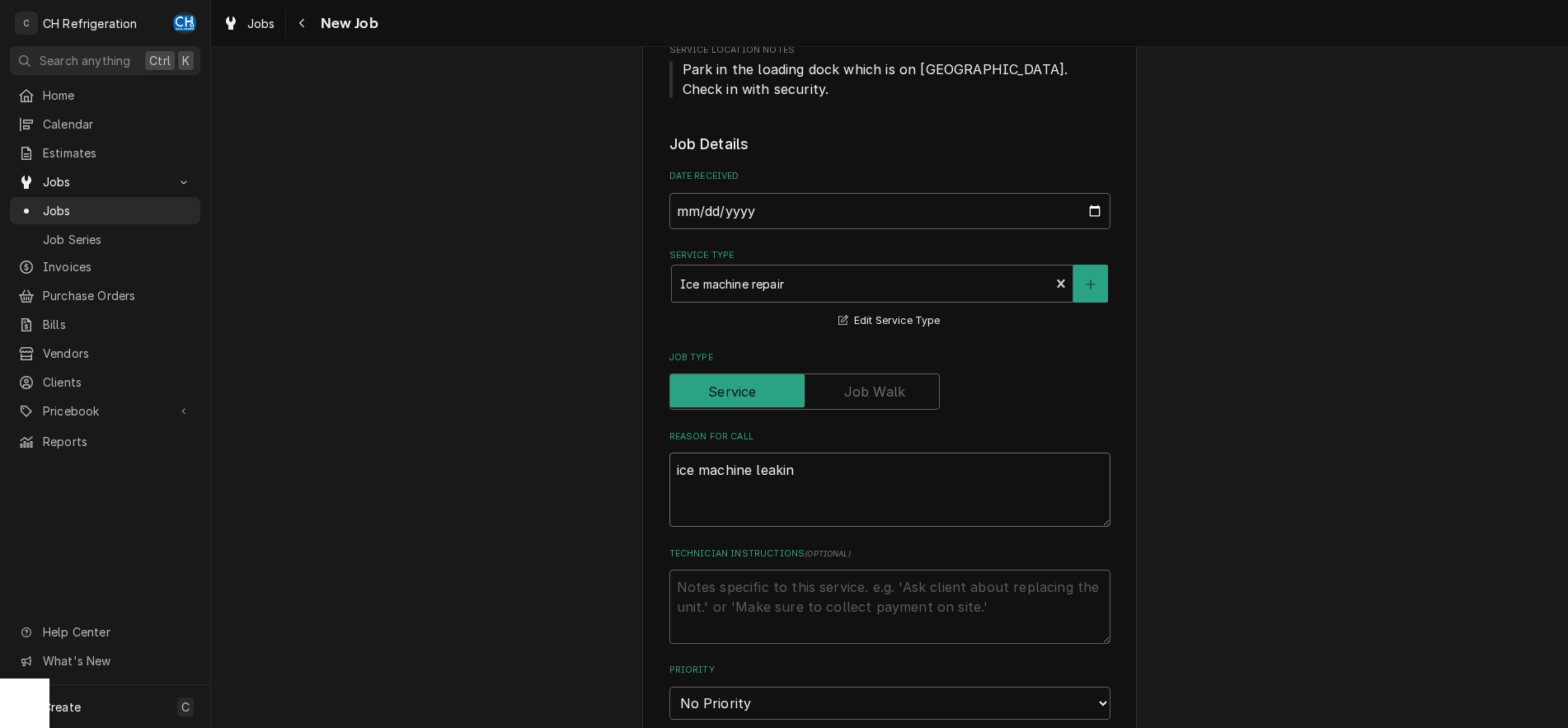
type textarea "x"
type textarea "ice machine leaking"
type textarea "x"
type textarea "ice machine leaking"
type textarea "x"
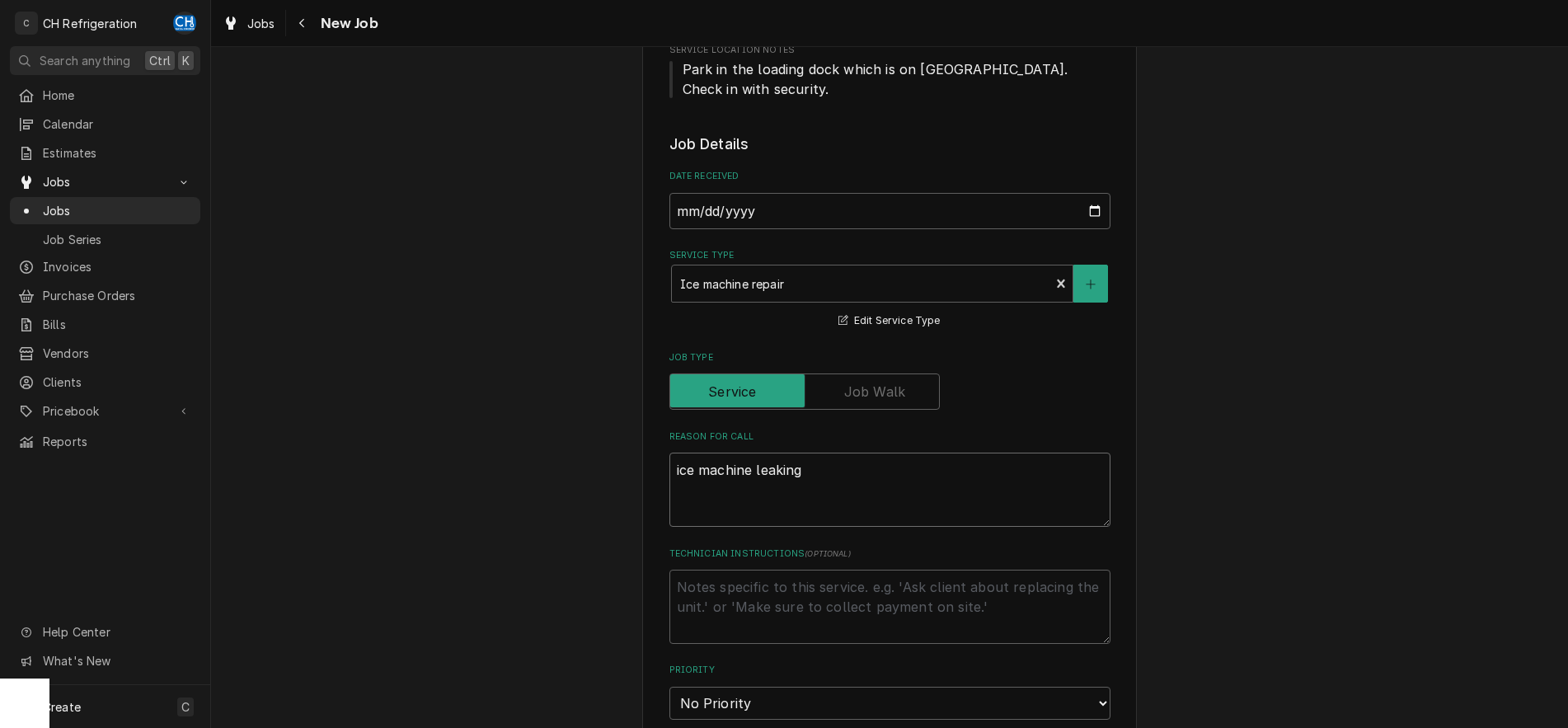
type textarea "ice machine leaking w"
type textarea "x"
type textarea "ice machine leaking wa"
type textarea "x"
type textarea "ice machine leaking wat"
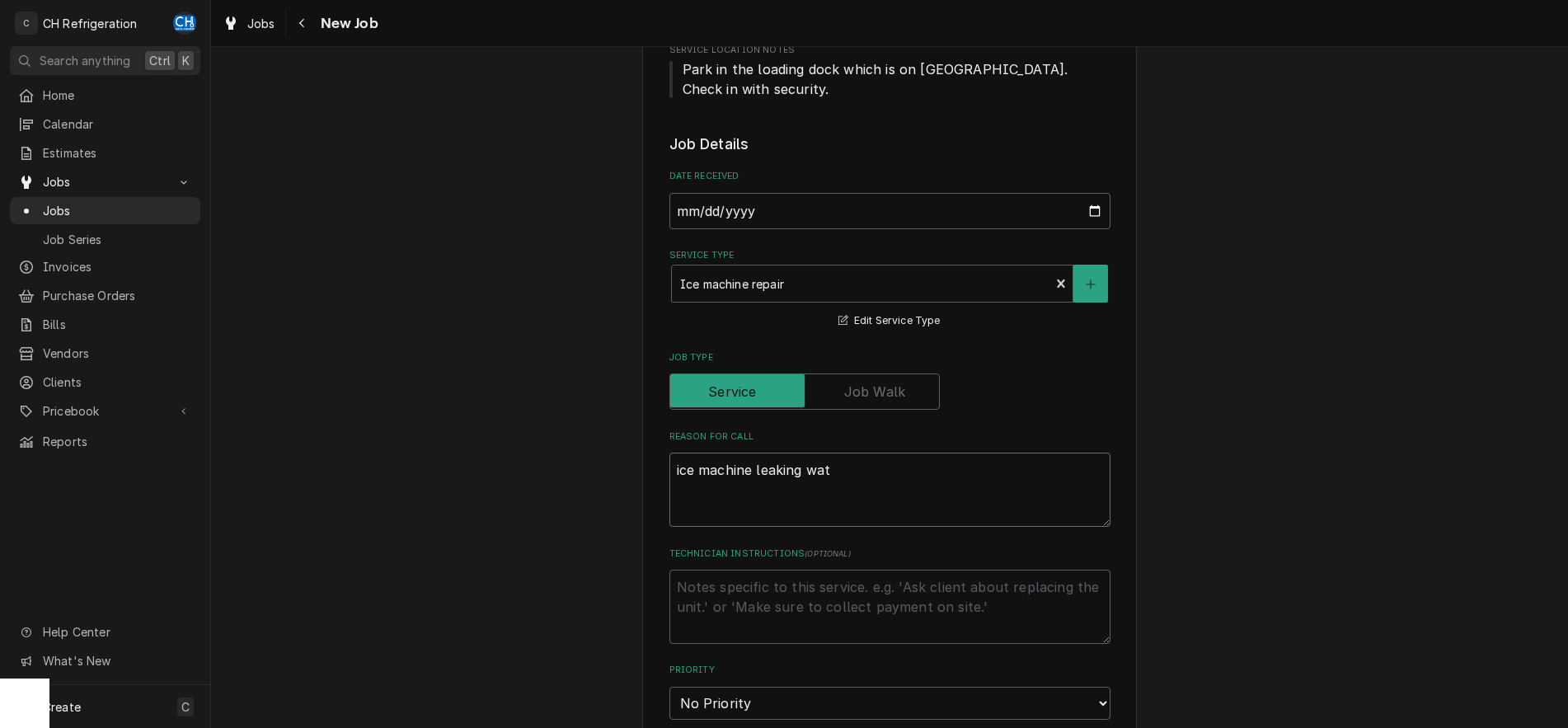
type textarea "x"
type textarea "ice machine leaking wate"
type textarea "x"
type textarea "ice machine leaking water"
type textarea "x"
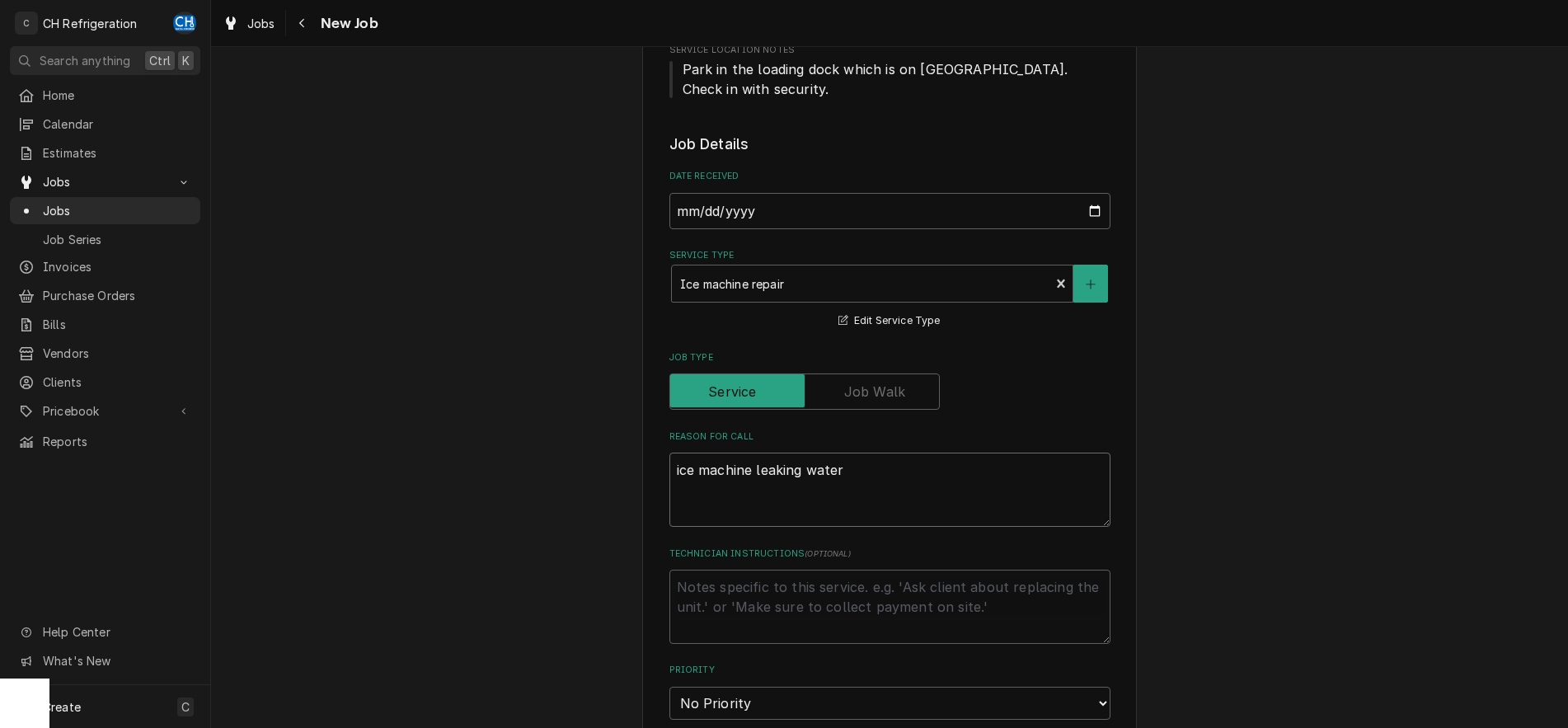
type textarea "ice machine leaking water"
type textarea "x"
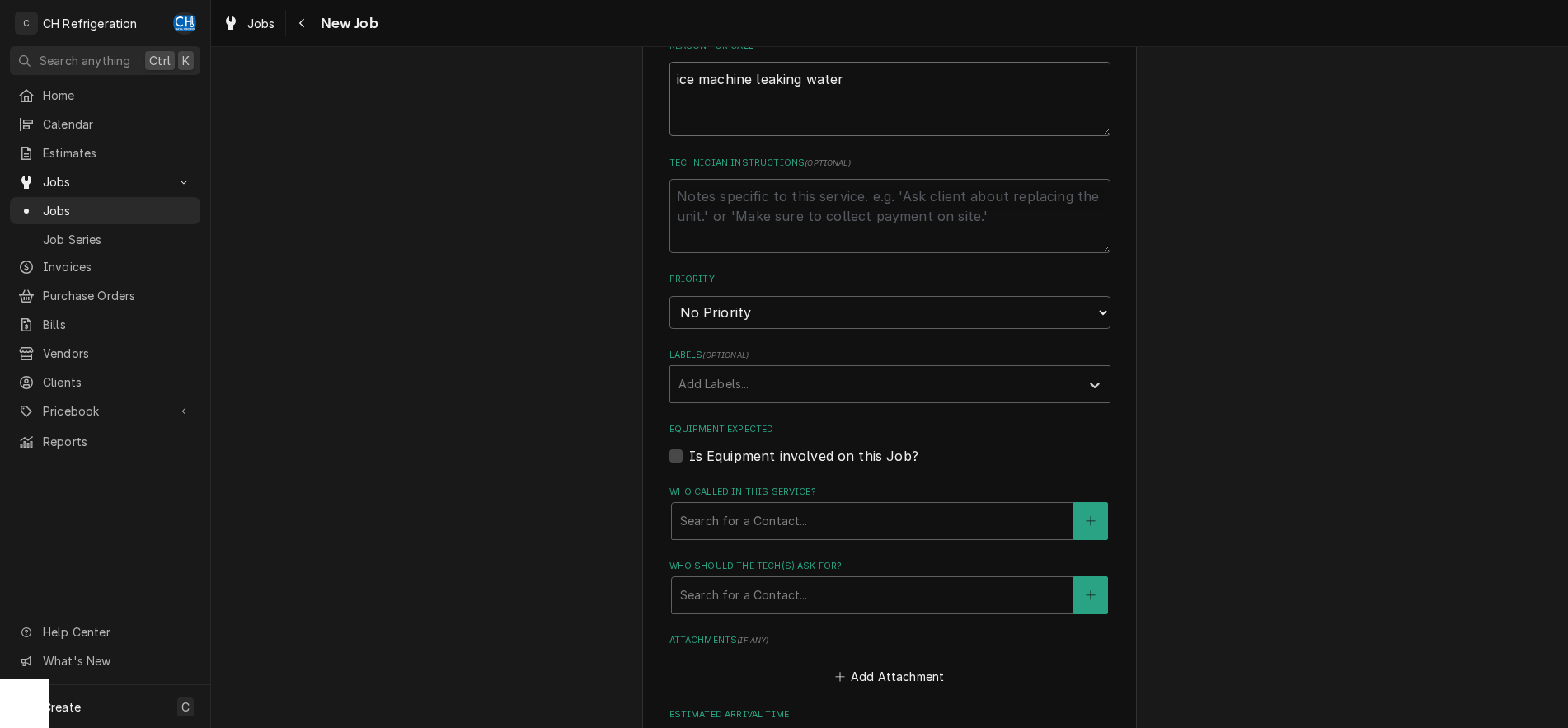
scroll to position [924, 0]
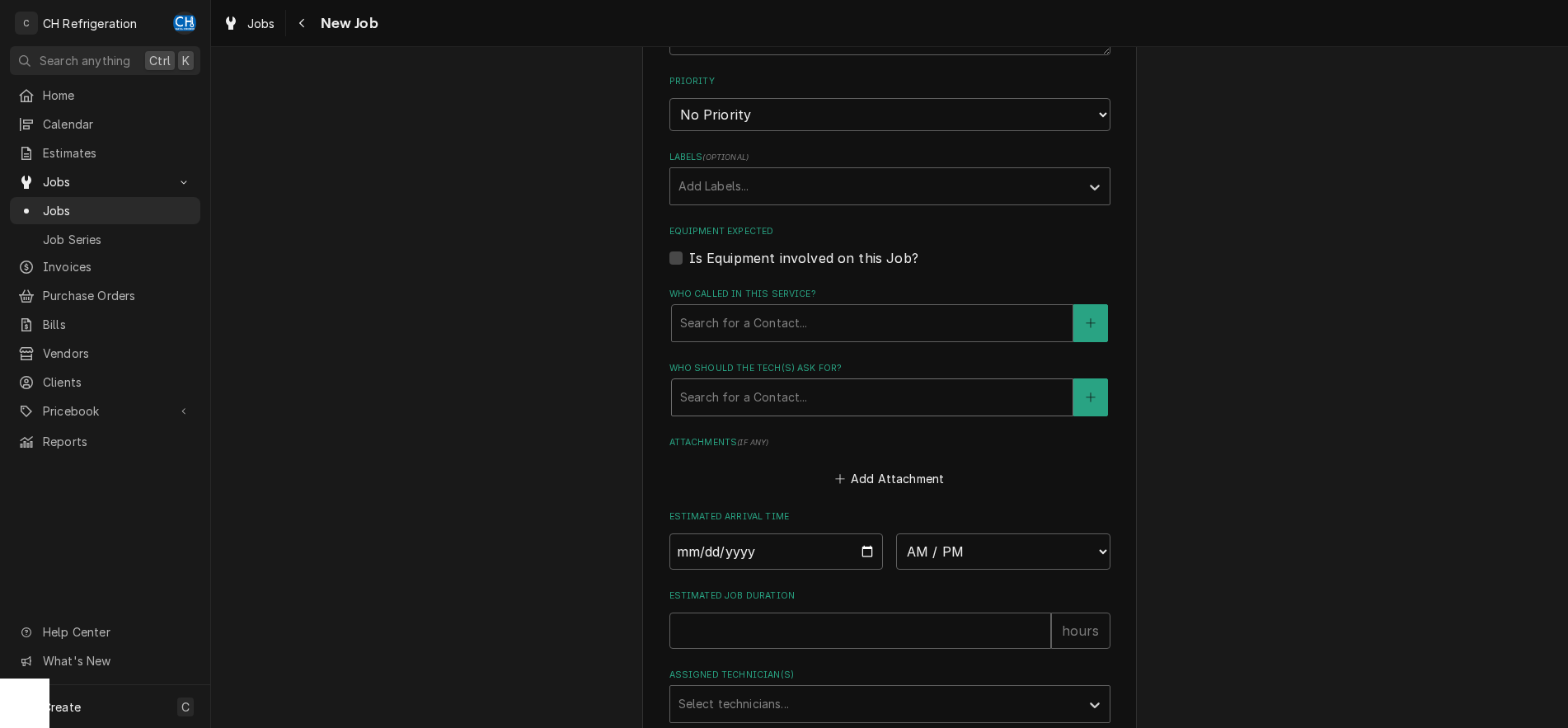
type textarea "ice machine leaking water"
click at [801, 407] on div "Who should the tech(s) ask for?" at bounding box center [872, 397] width 384 height 30
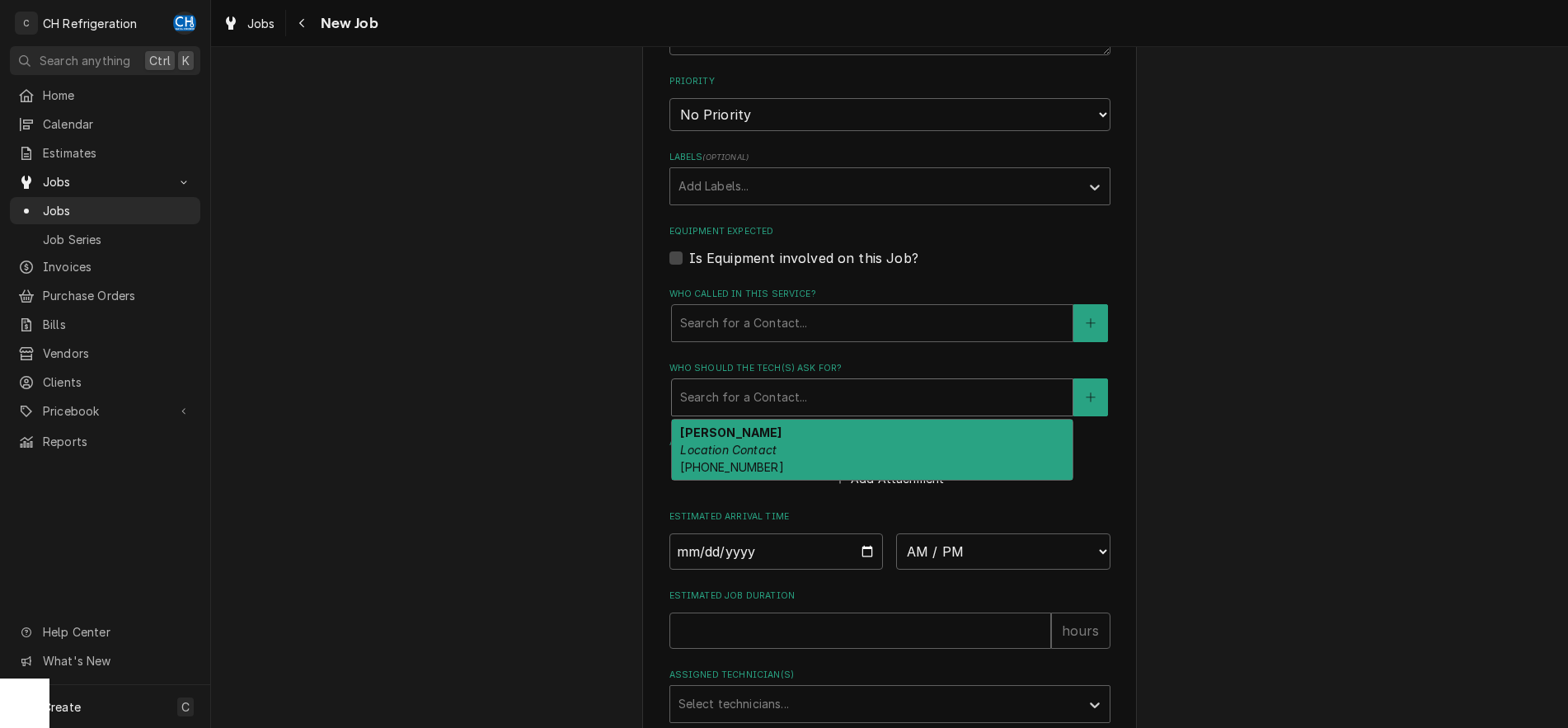
click at [803, 429] on div "Armando Location Contact (323) 253-3384" at bounding box center [872, 449] width 401 height 61
type textarea "x"
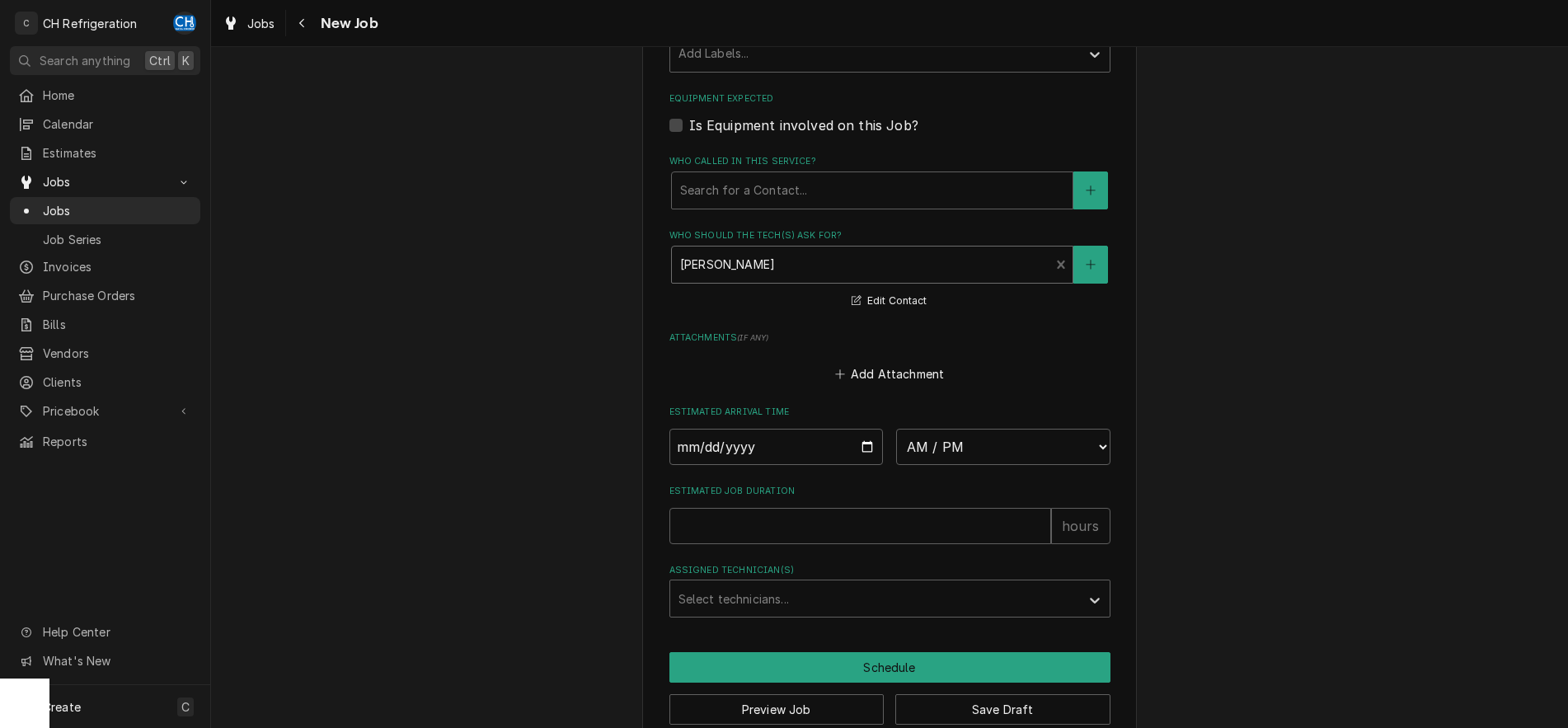
scroll to position [1088, 0]
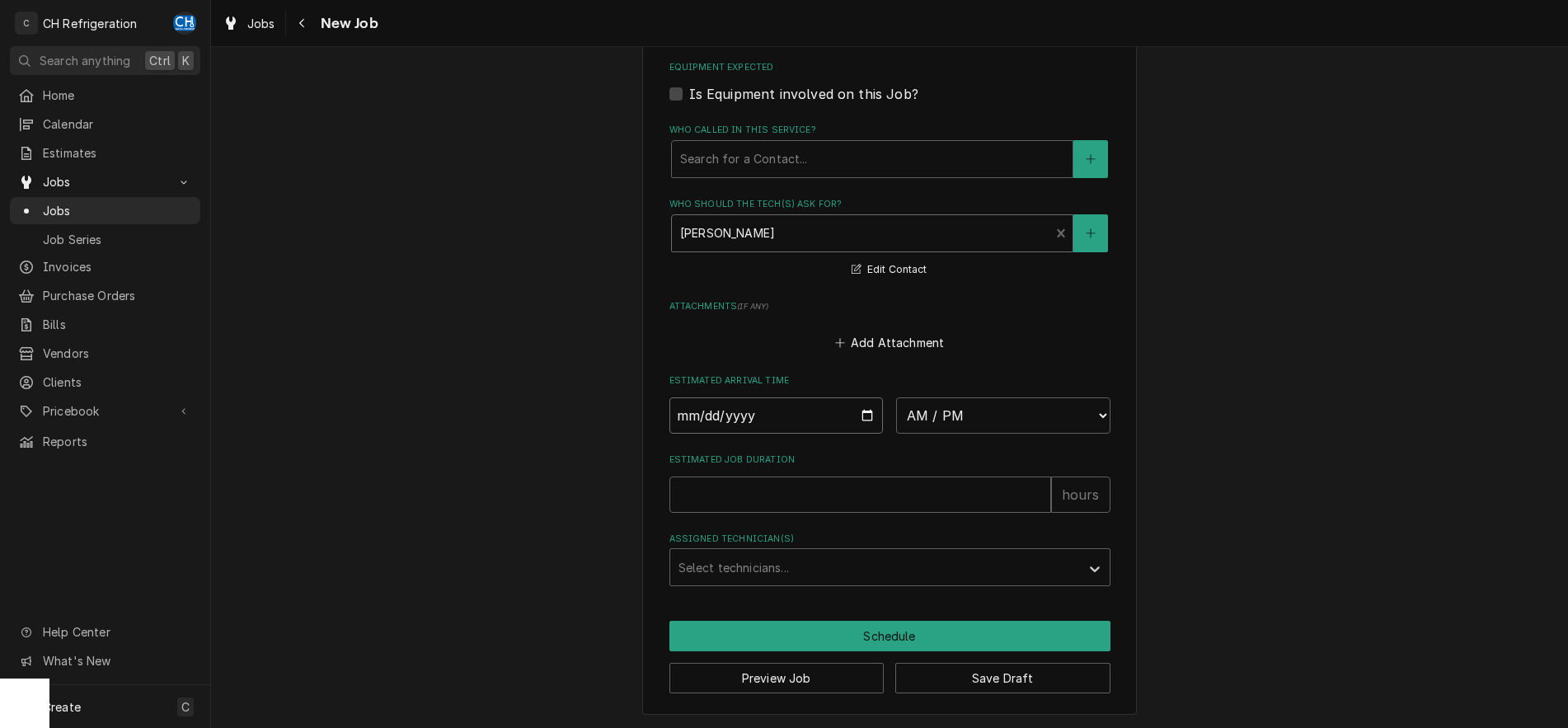
click at [868, 414] on input "Date" at bounding box center [777, 415] width 214 height 36
type input "2025-09-12"
type textarea "x"
click at [863, 424] on input "2025-09-12" at bounding box center [777, 415] width 214 height 36
click at [867, 411] on input "2025-09-12" at bounding box center [777, 415] width 214 height 36
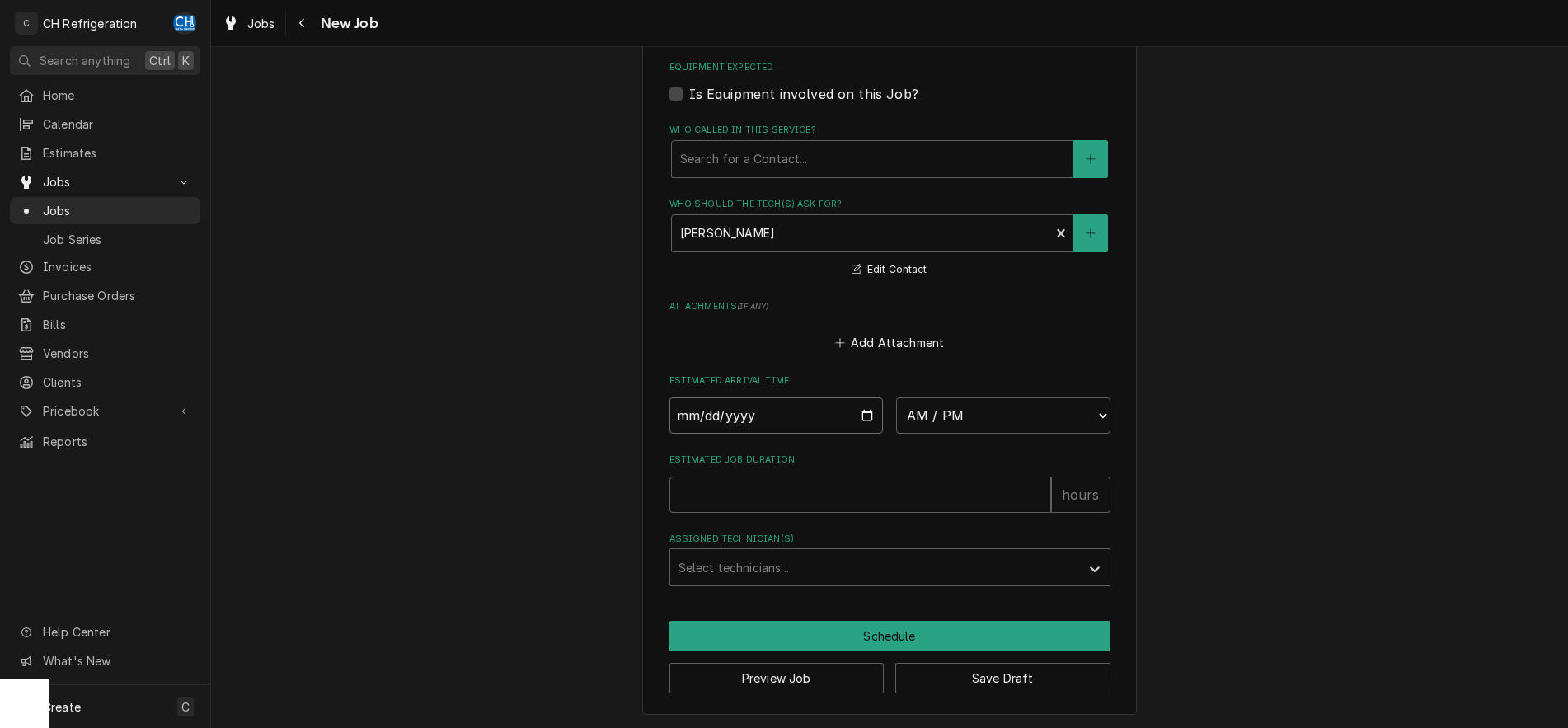
type input "2025-09-11"
click at [896, 397] on select "AM / PM 6:00 AM 6:15 AM 6:30 AM 6:45 AM 7:00 AM 7:15 AM 7:30 AM 7:45 AM 8:00 AM…" at bounding box center [1003, 415] width 214 height 36
type textarea "x"
select select "14:00:00"
click option "2:00 PM" at bounding box center [0, 0] width 0 height 0
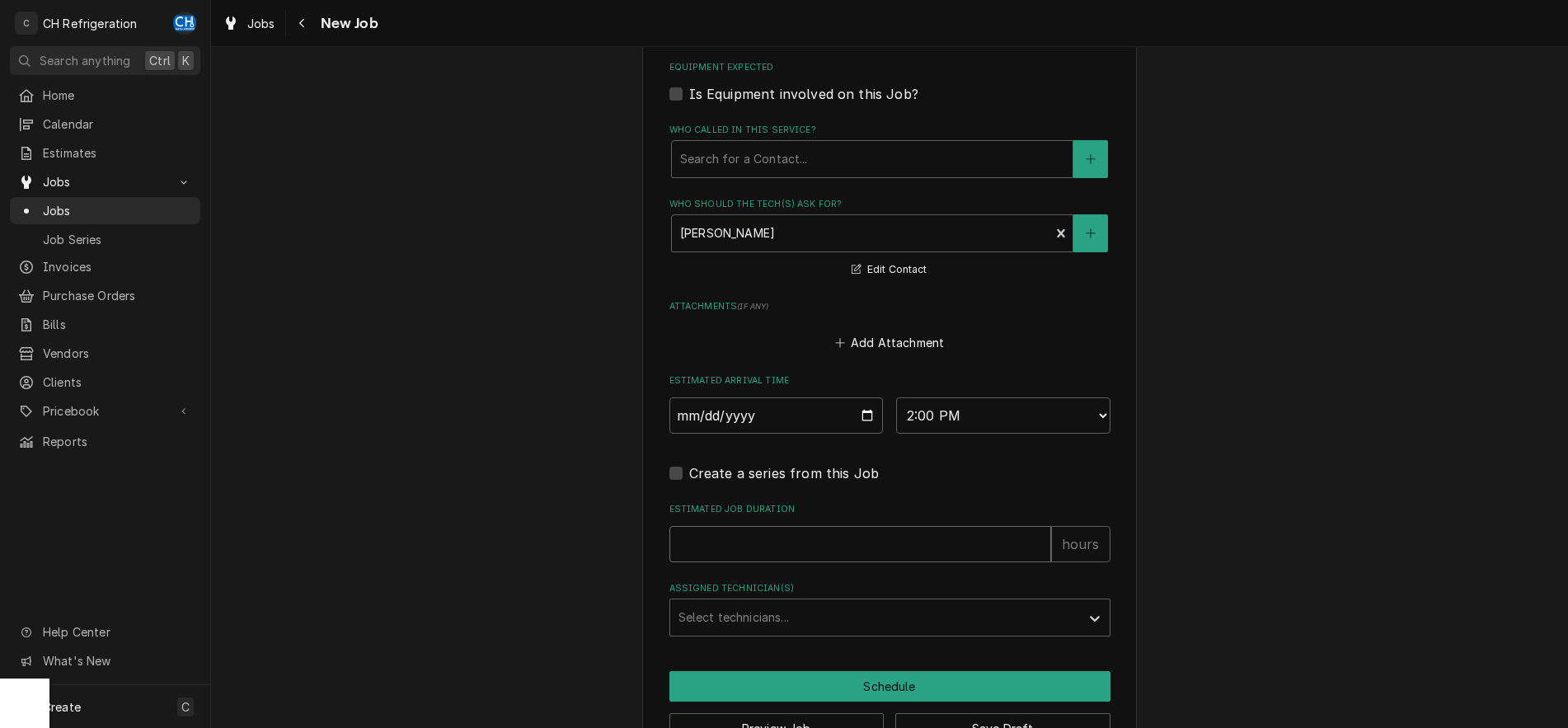
click at [743, 531] on input "Estimated Job Duration" at bounding box center [860, 543] width 382 height 36
type textarea "x"
type input "2"
type textarea "x"
type input "2"
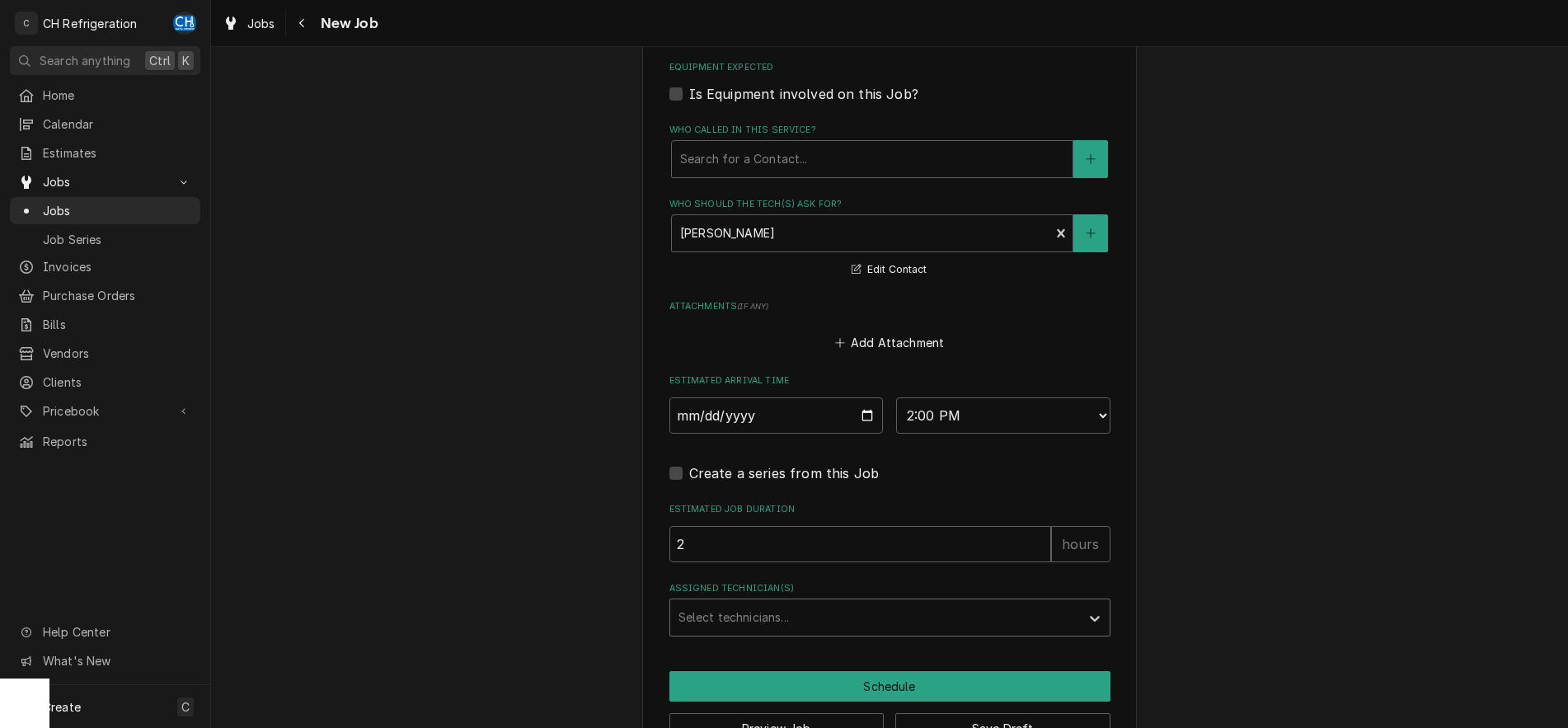
click at [712, 611] on div "Assigned Technician(s)" at bounding box center [875, 617] width 393 height 30
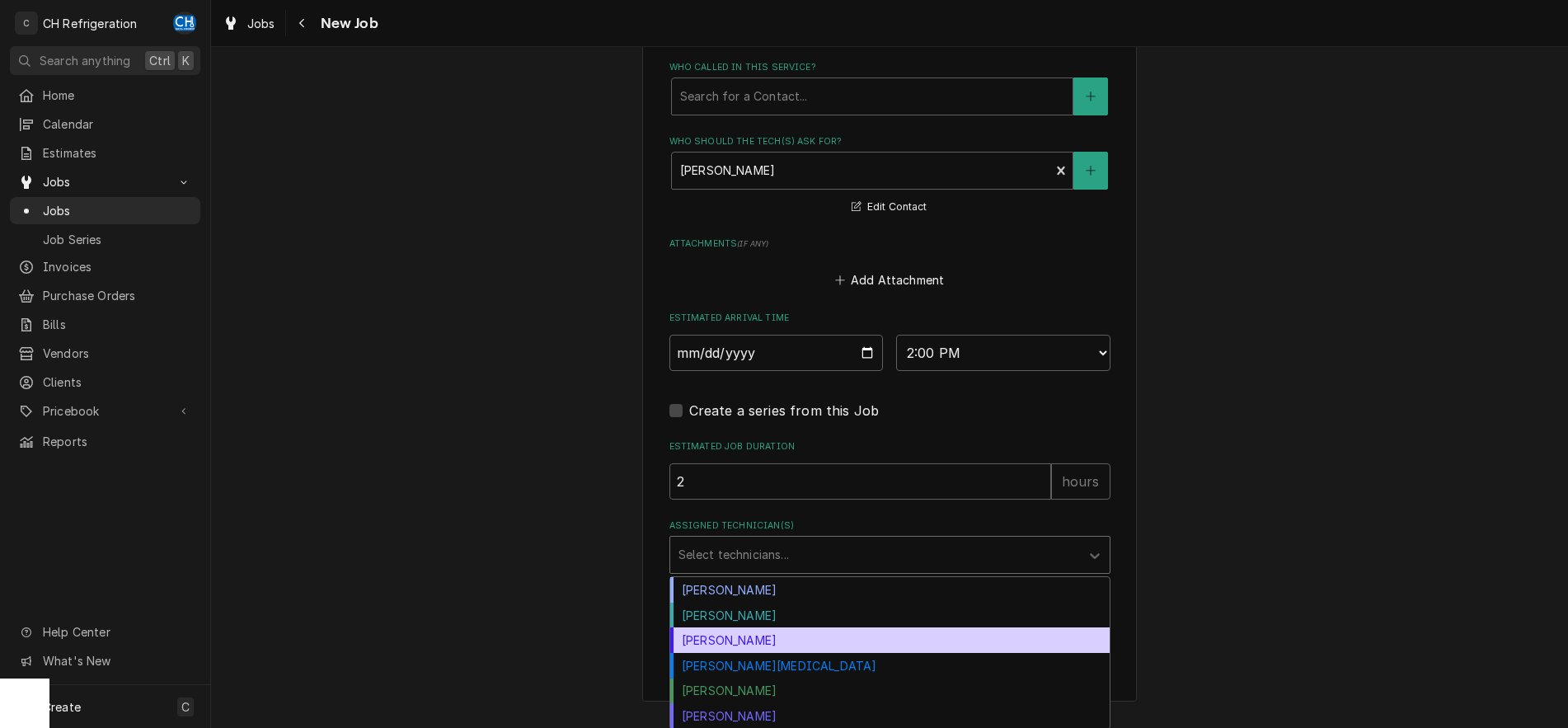
click at [813, 647] on div "Josh Galindo" at bounding box center [890, 639] width 440 height 25
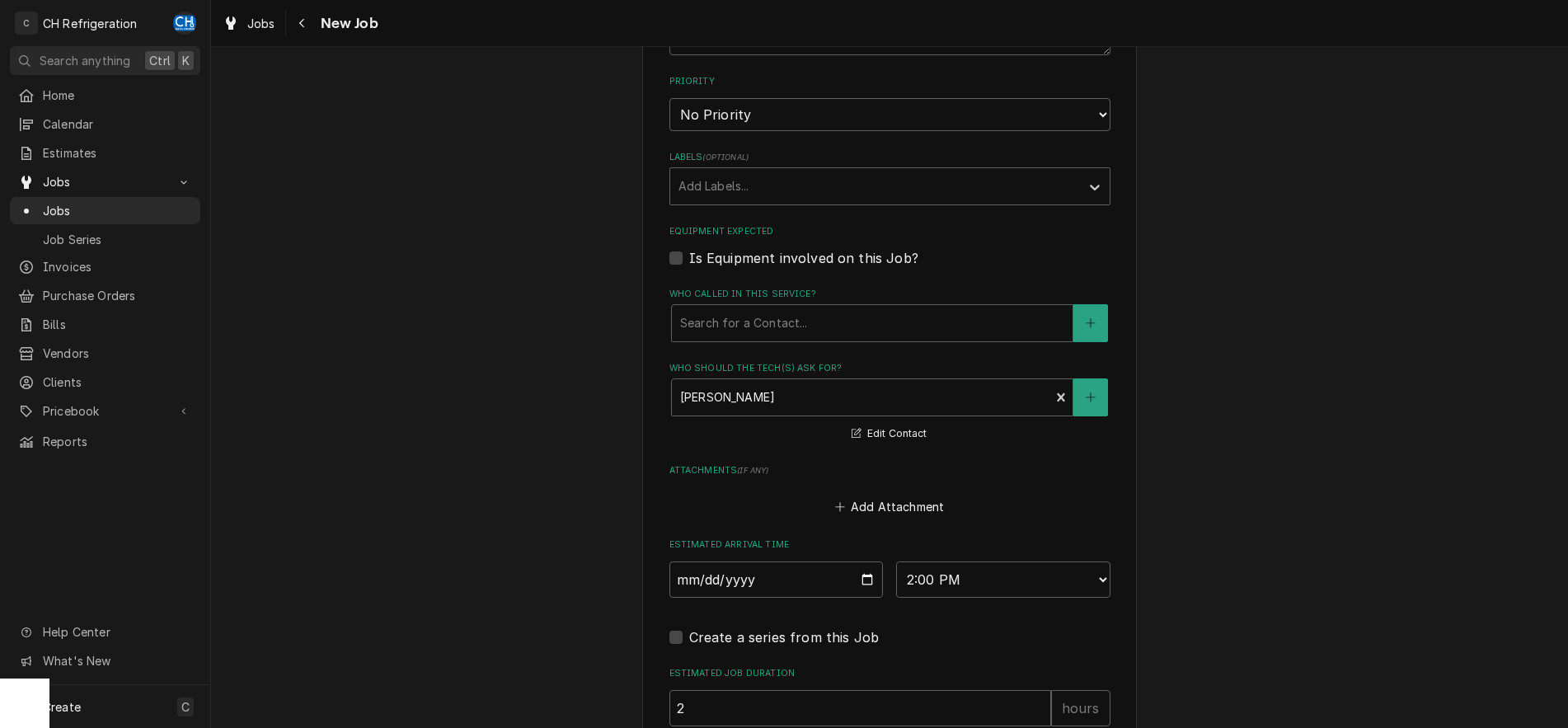
scroll to position [1138, 0]
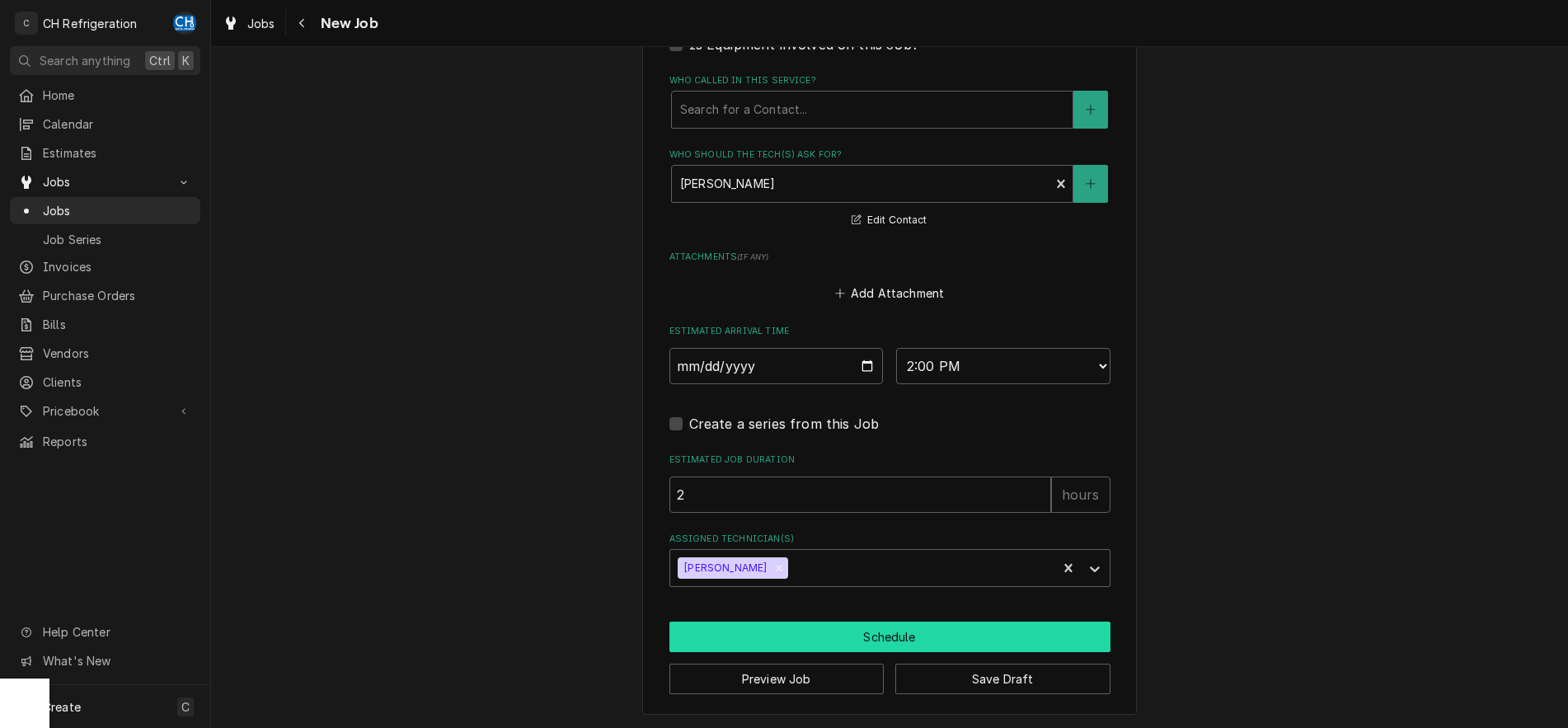
click at [929, 626] on button "Schedule" at bounding box center [890, 636] width 441 height 31
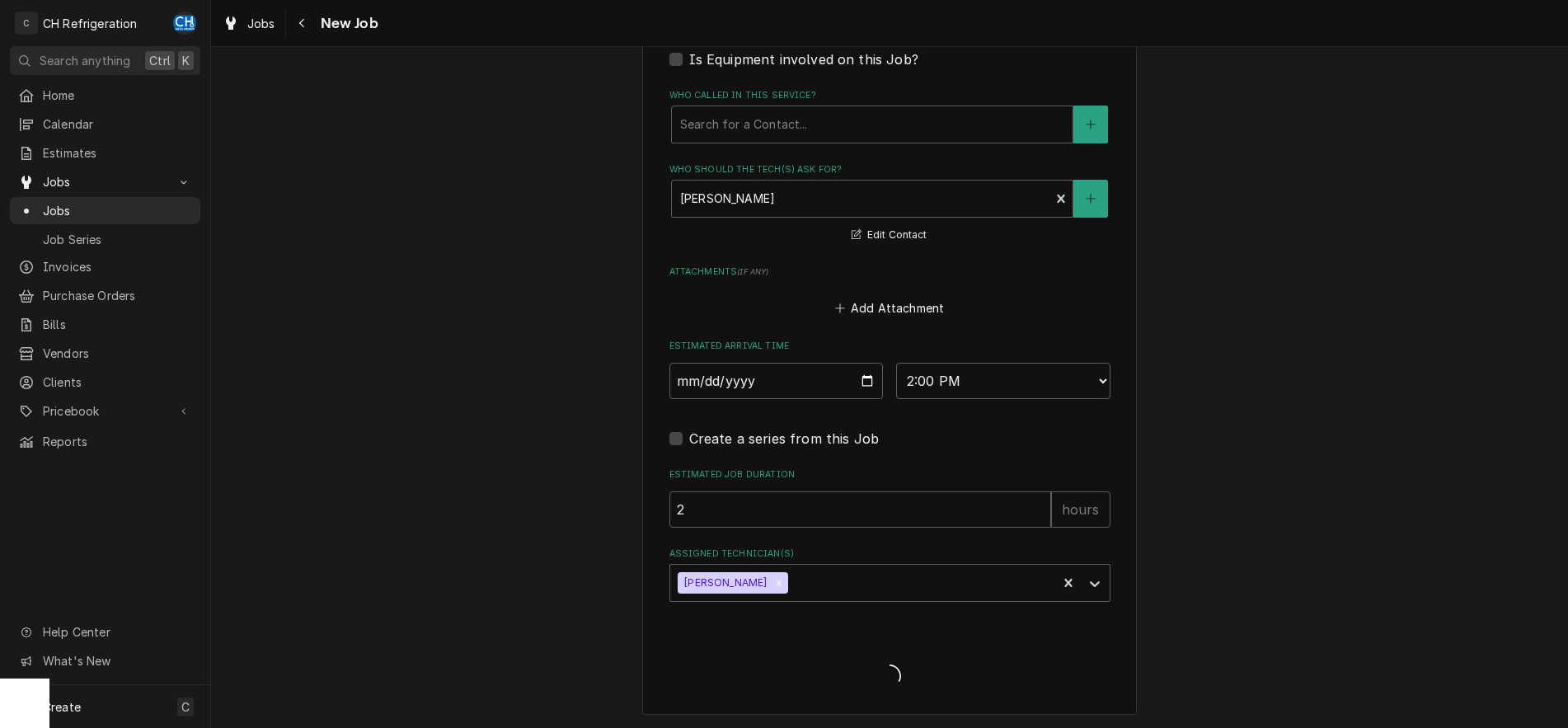
type textarea "x"
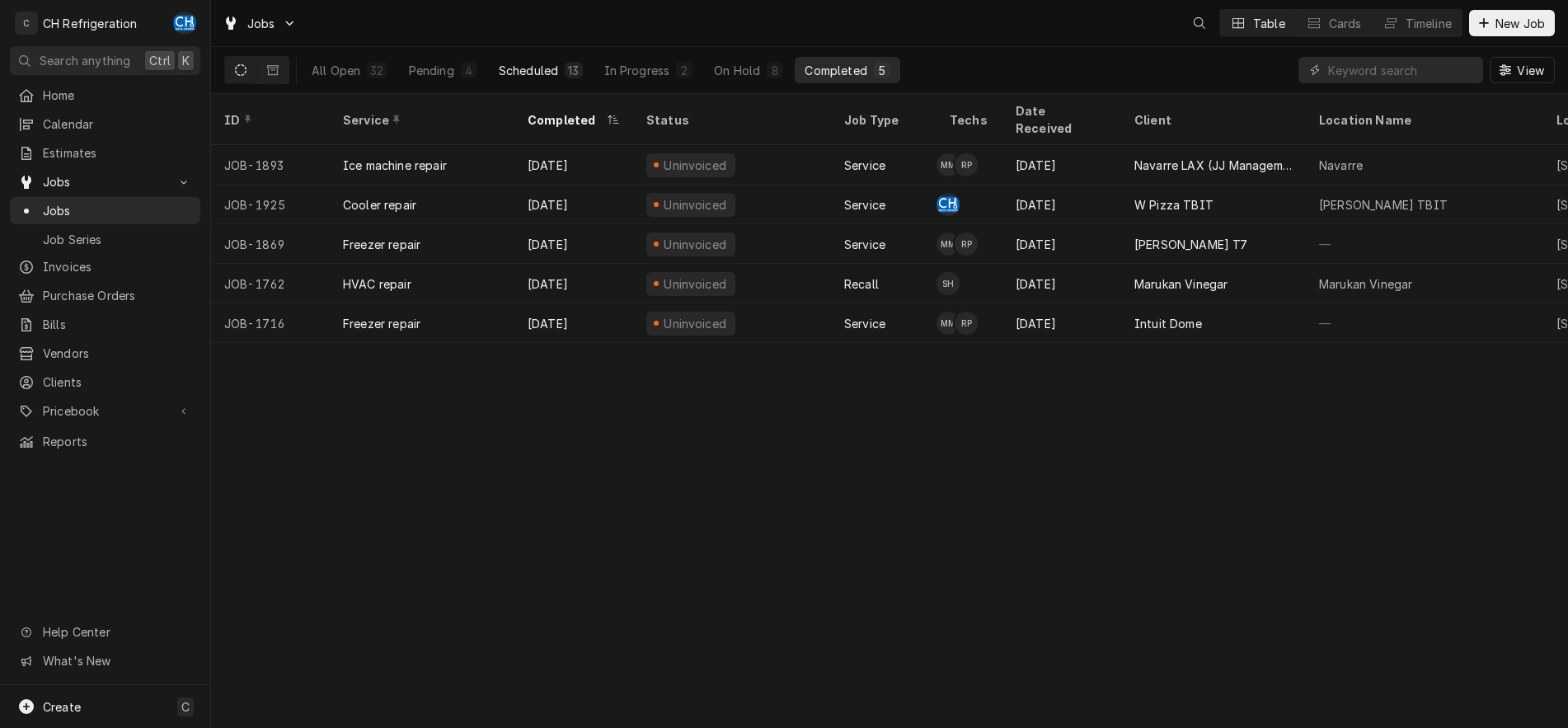
click at [544, 70] on div "Scheduled" at bounding box center [528, 70] width 60 height 18
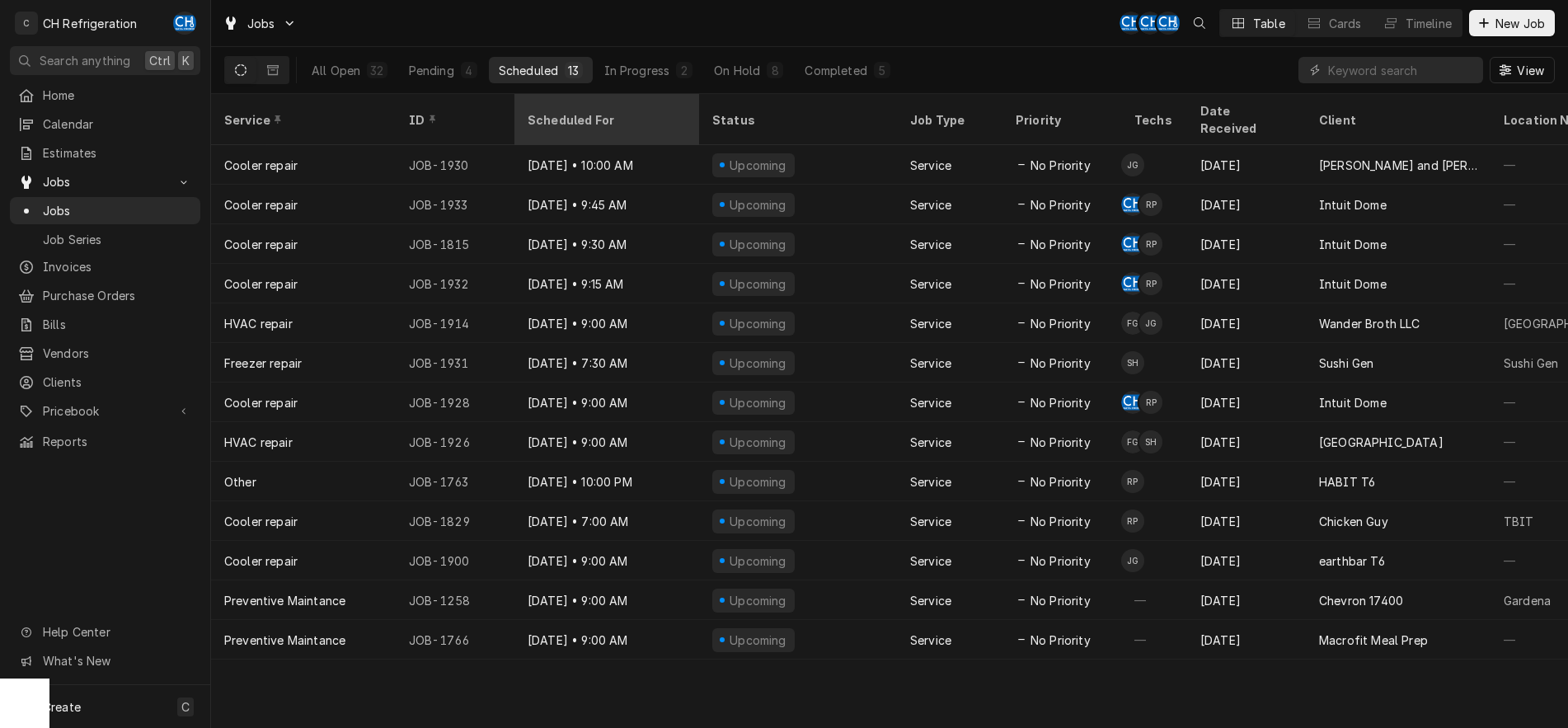
click at [596, 111] on div "Scheduled For" at bounding box center [605, 120] width 155 height 18
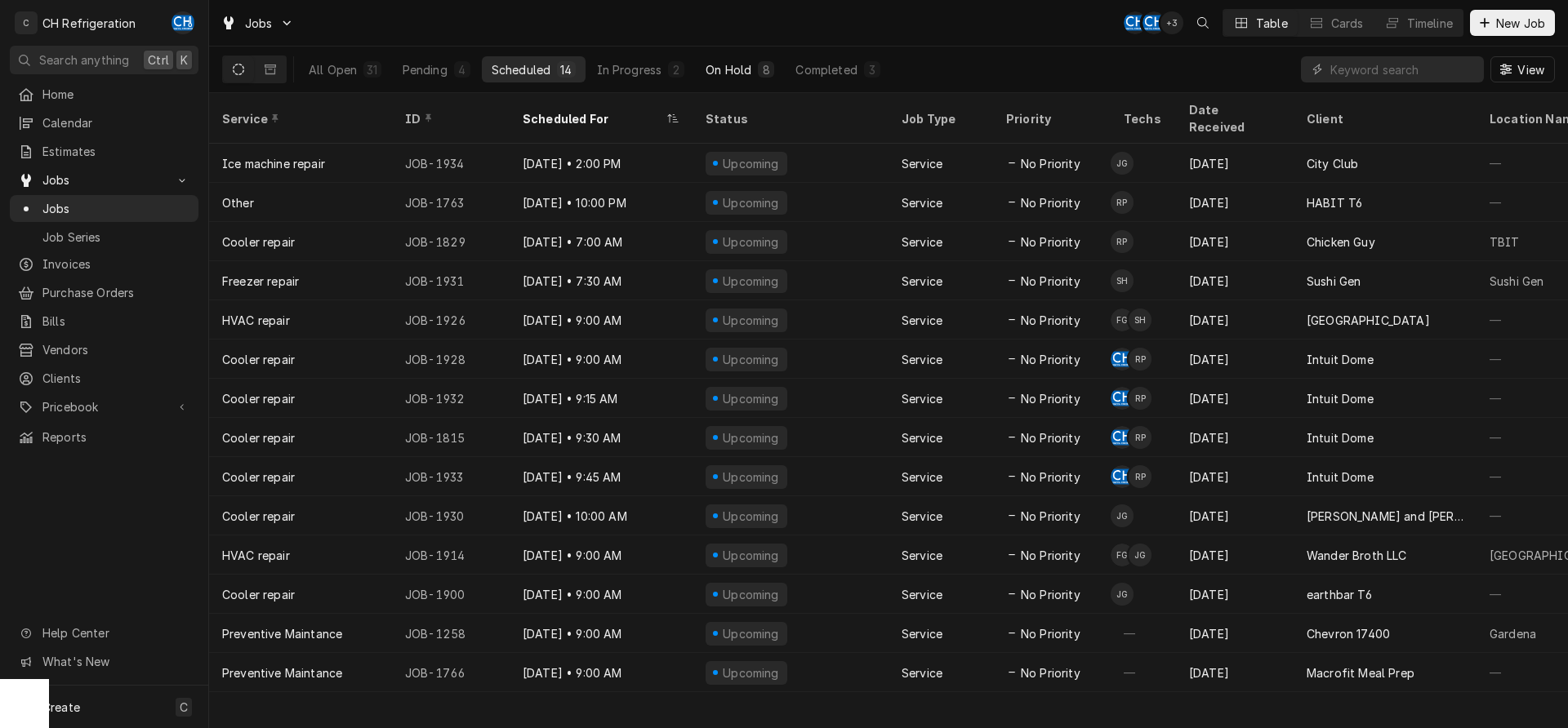
click at [769, 71] on div "8" at bounding box center [766, 69] width 10 height 17
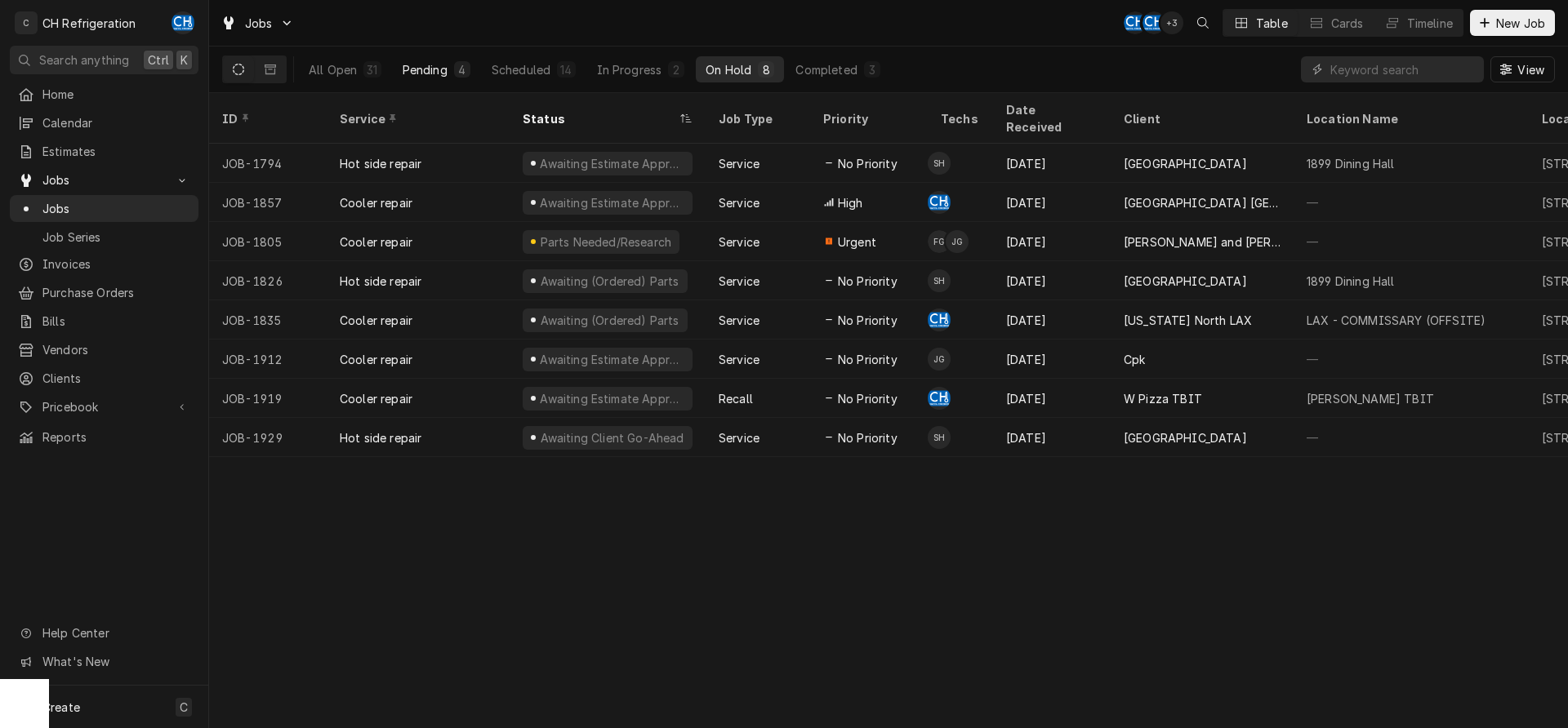
click at [473, 70] on button "Pending 4" at bounding box center [436, 69] width 88 height 26
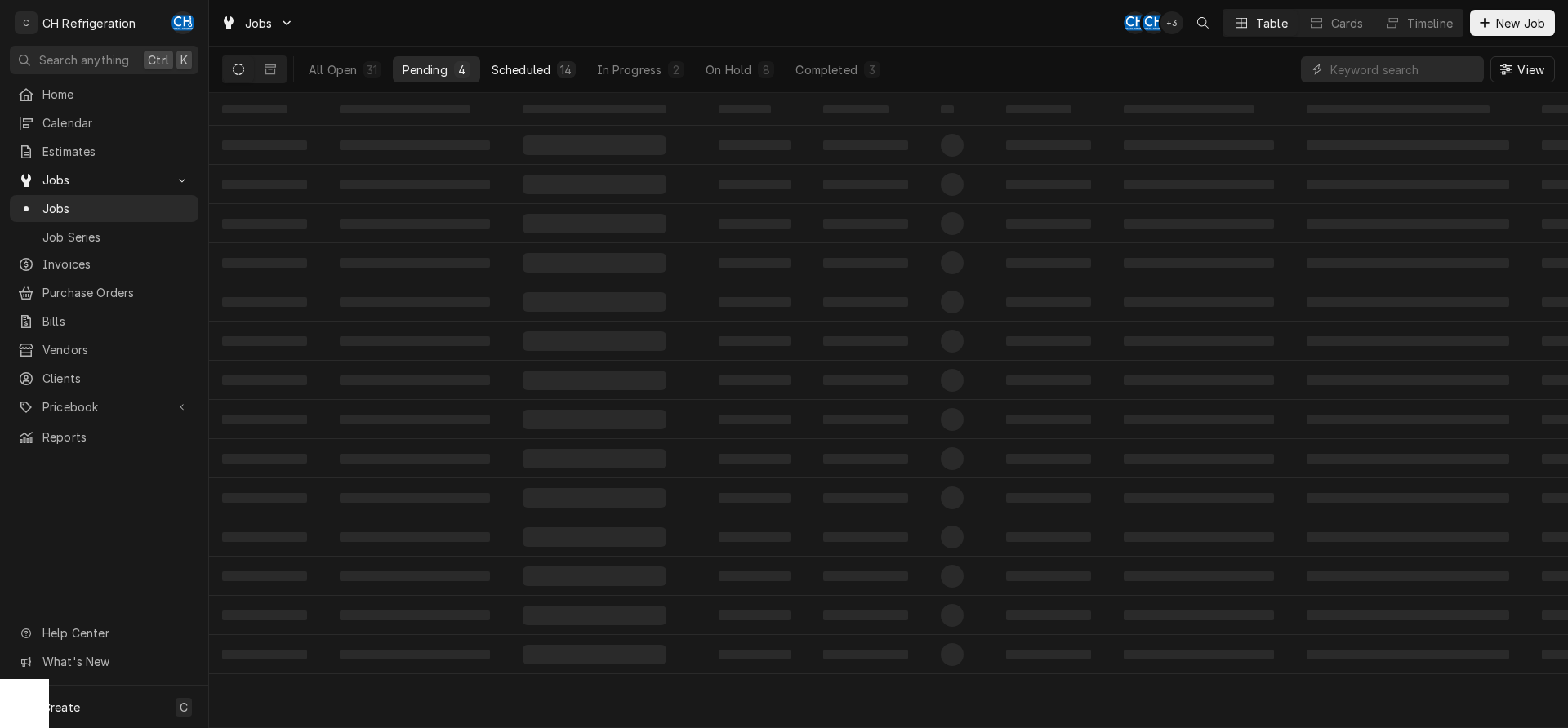
click at [526, 66] on div "Scheduled" at bounding box center [522, 69] width 59 height 17
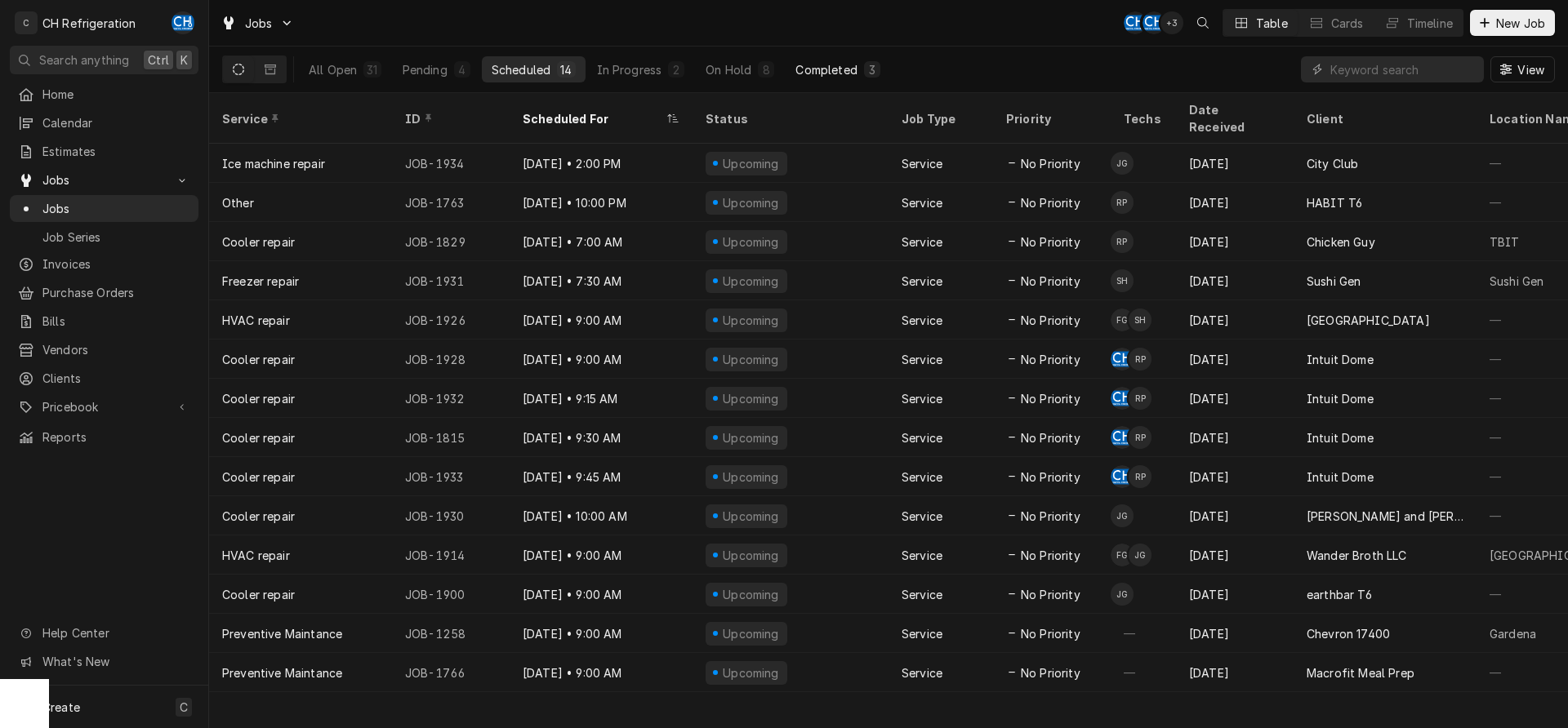
click at [854, 81] on button "Completed 3" at bounding box center [837, 69] width 103 height 26
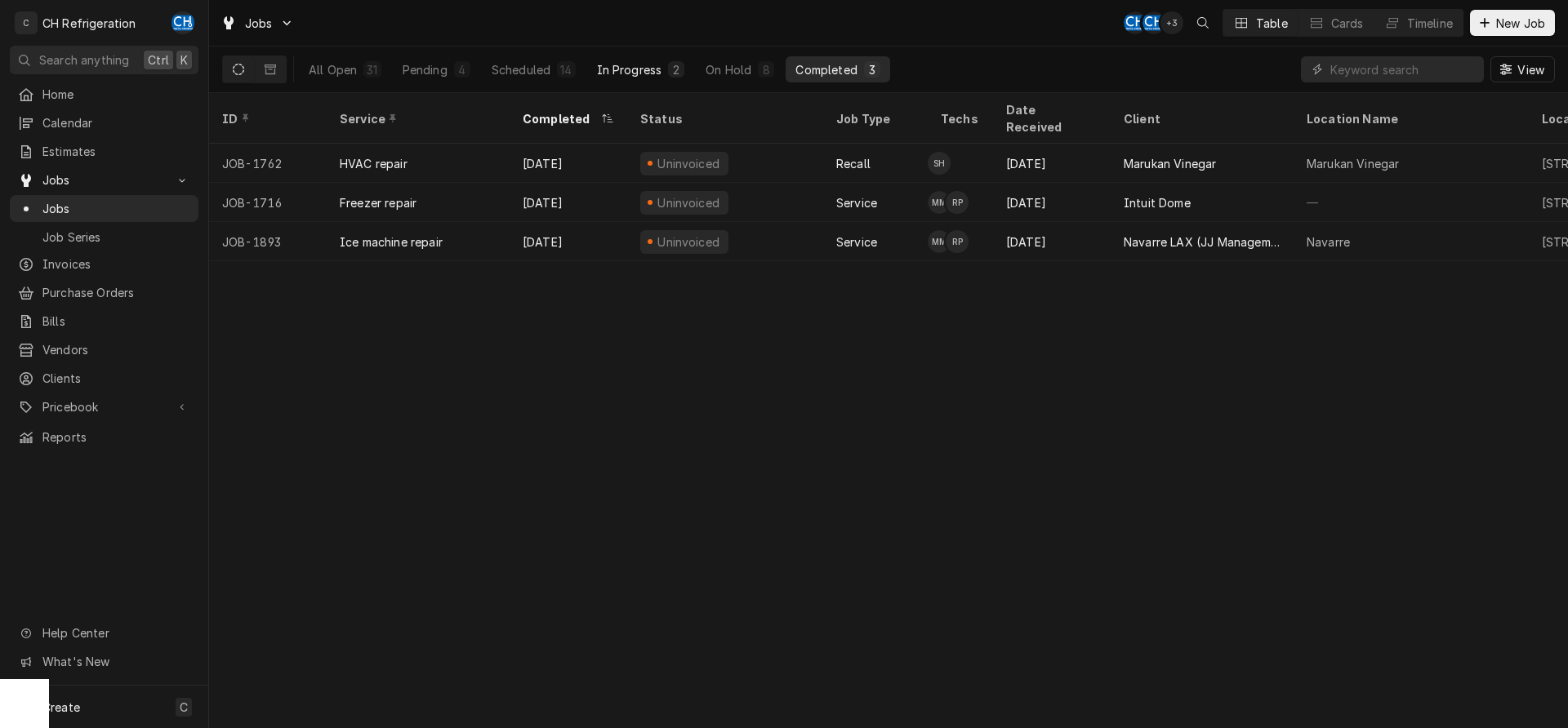
click at [666, 72] on button "In Progress 2" at bounding box center [641, 69] width 108 height 26
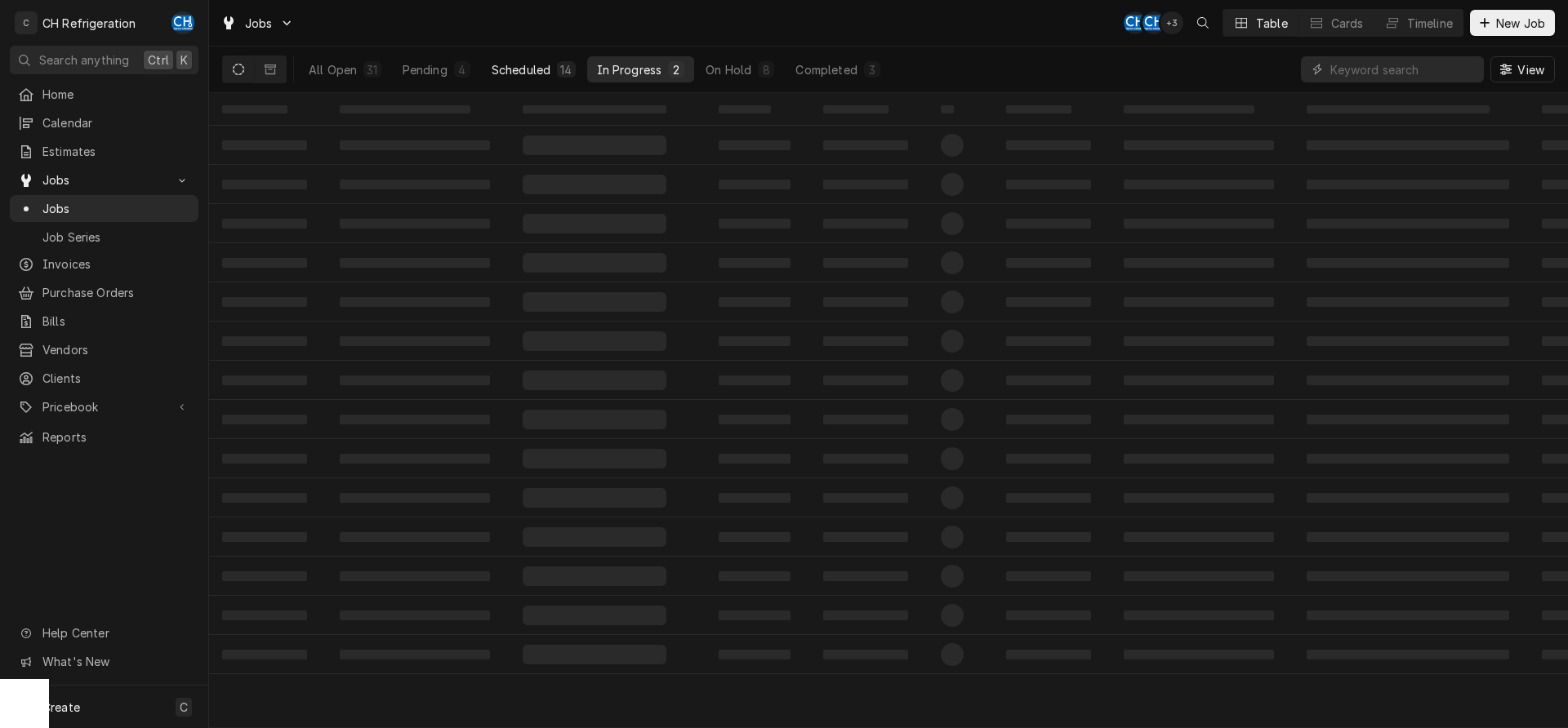
click at [568, 63] on div "14" at bounding box center [566, 69] width 11 height 17
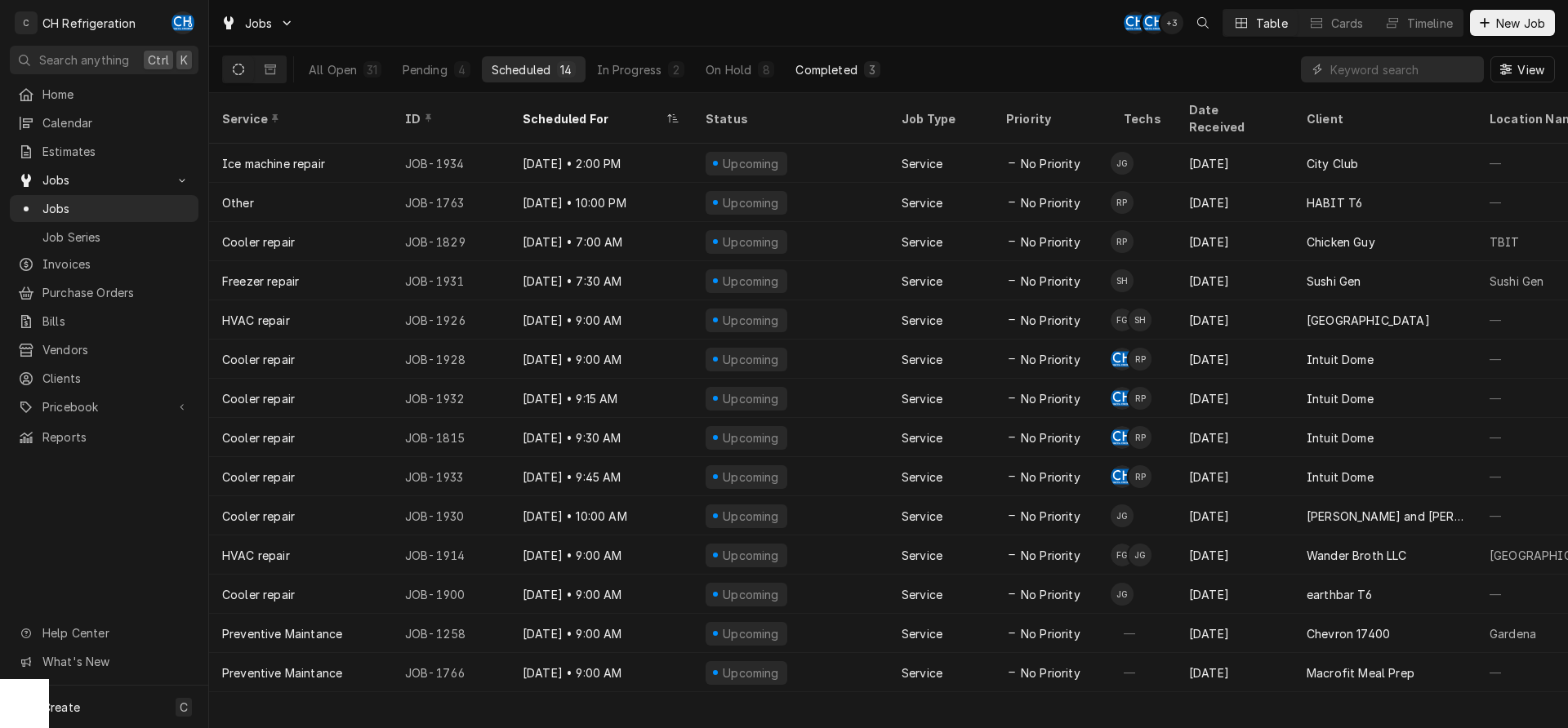
click at [827, 67] on div "Completed" at bounding box center [826, 69] width 61 height 17
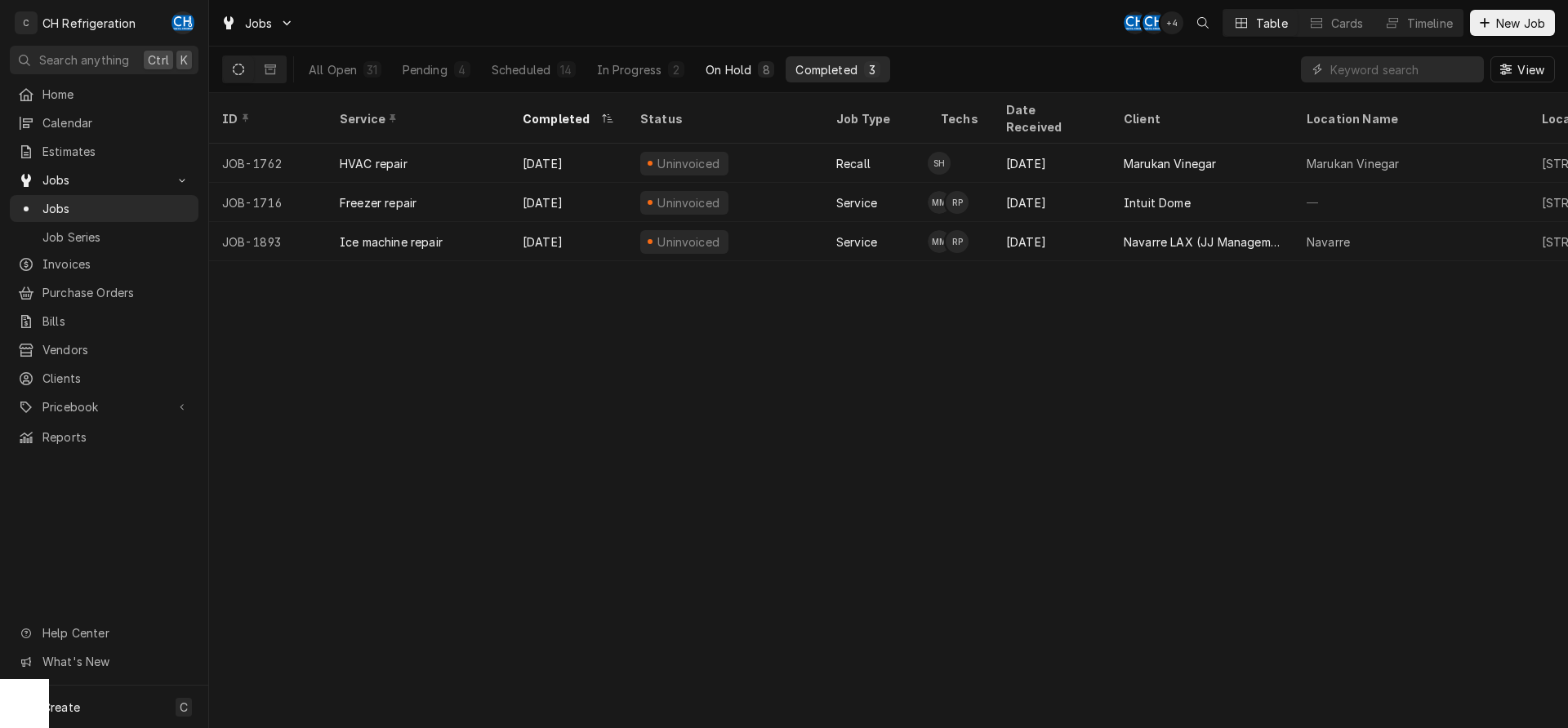
click at [739, 78] on button "On Hold 8" at bounding box center [740, 69] width 88 height 26
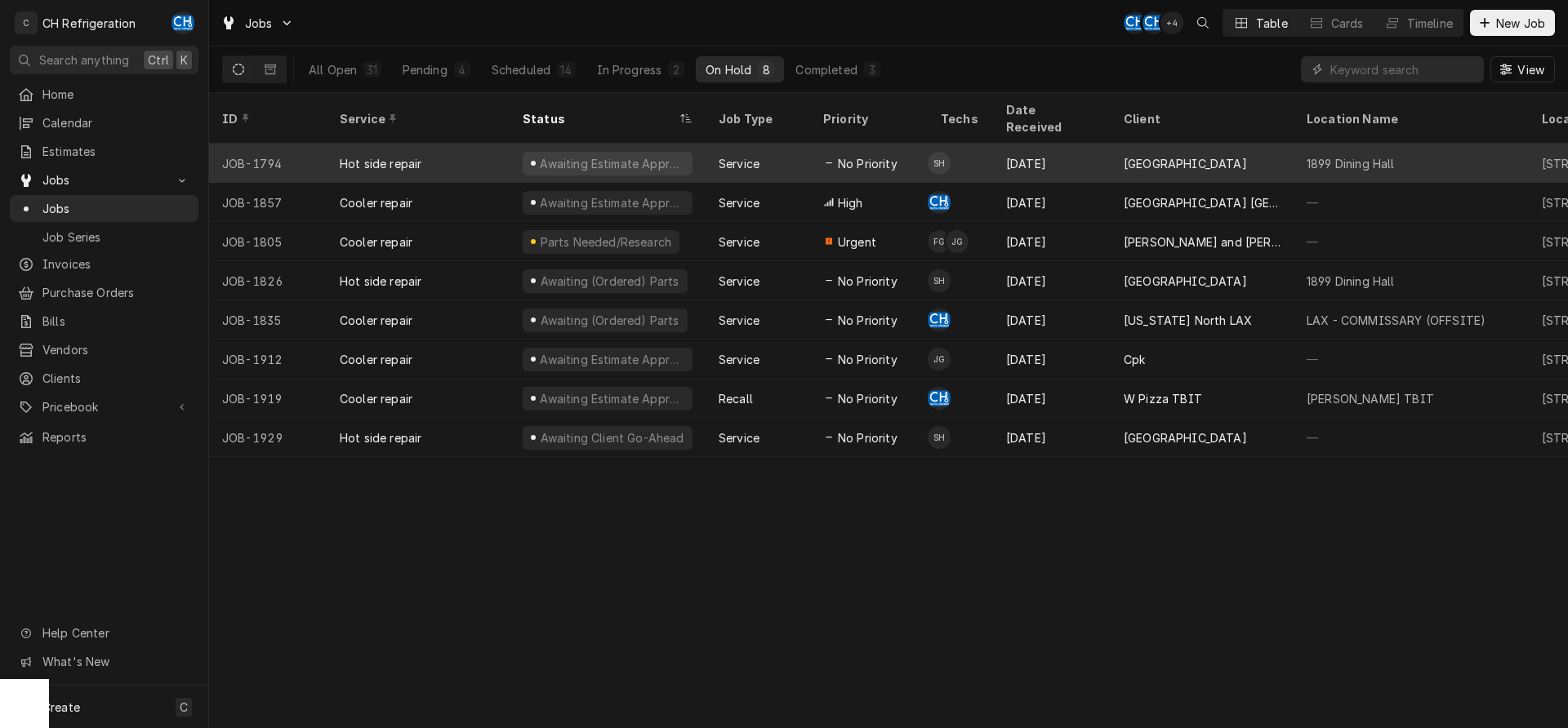
click at [1067, 147] on div "Aug 23" at bounding box center [1052, 162] width 117 height 39
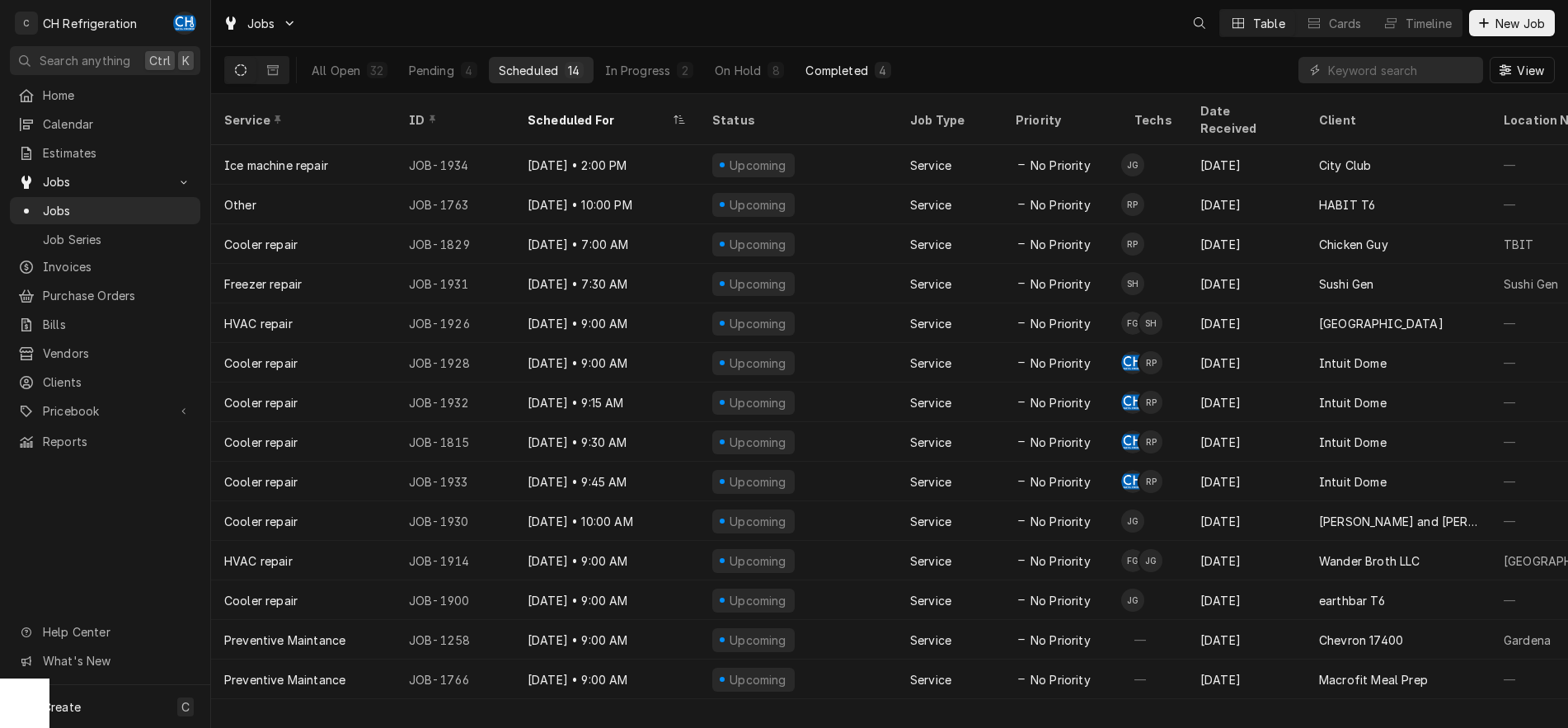
click at [852, 63] on div "Completed" at bounding box center [836, 70] width 61 height 18
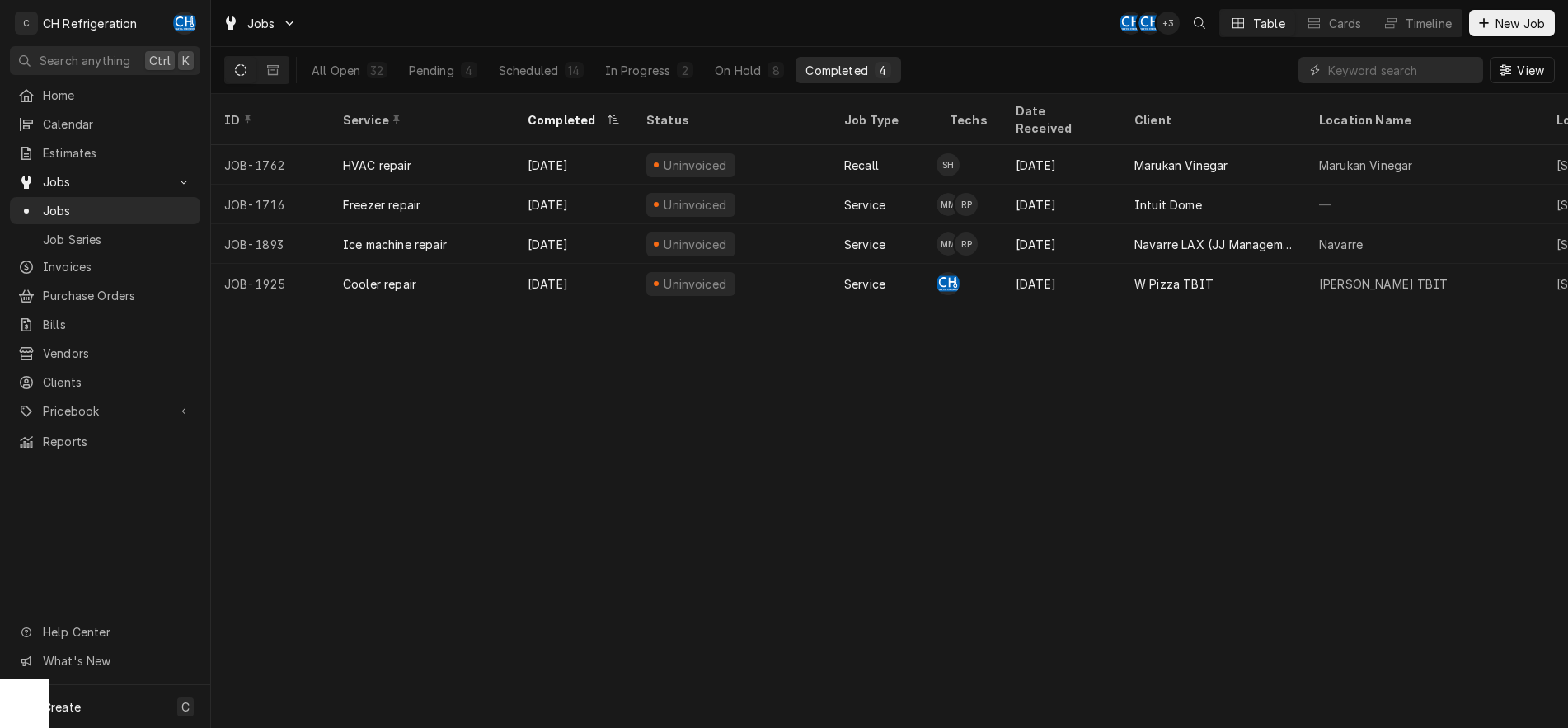
click at [1002, 382] on div "ID Service Completed Status Job Type Techs Date Received Client Location Name L…" at bounding box center [890, 410] width 1357 height 634
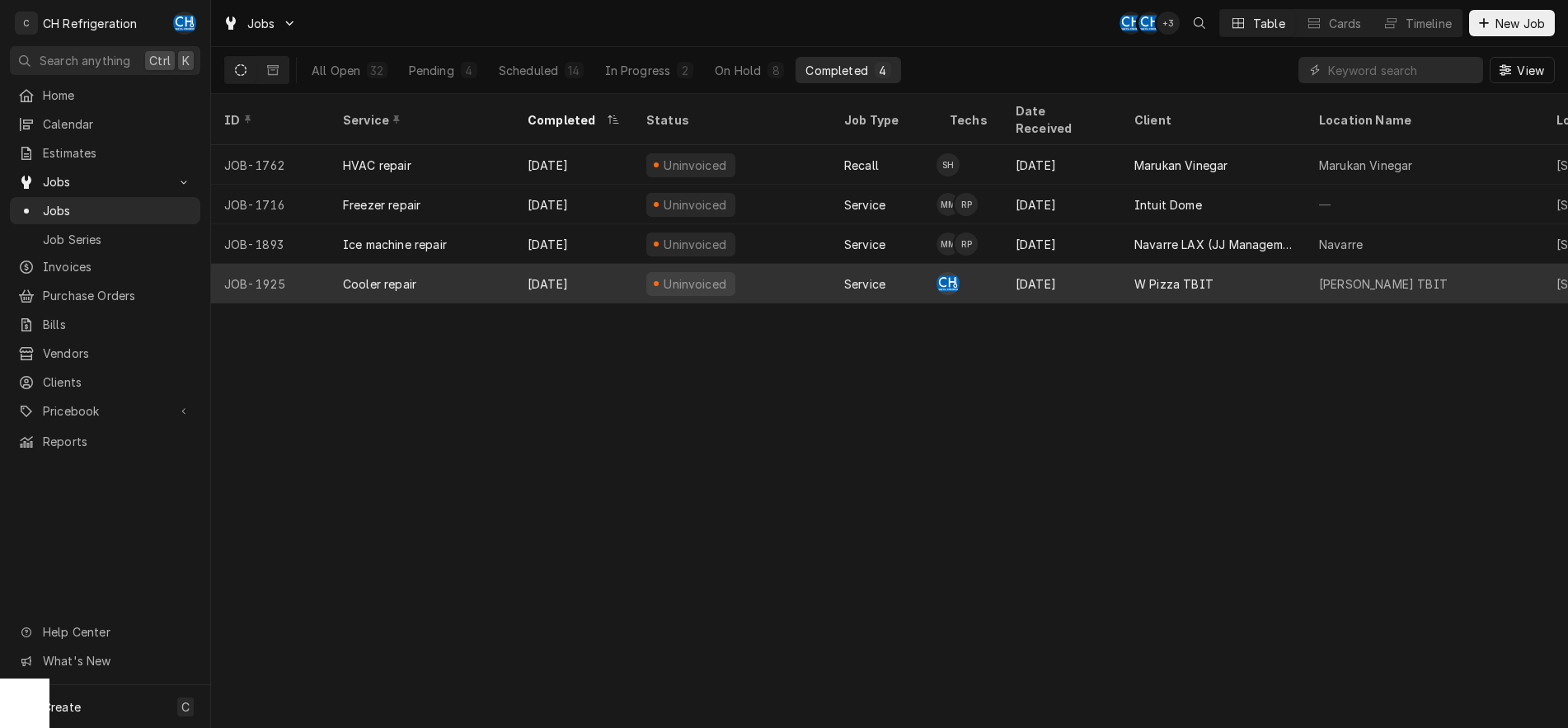
click at [1108, 264] on div "[DATE]" at bounding box center [1062, 283] width 118 height 39
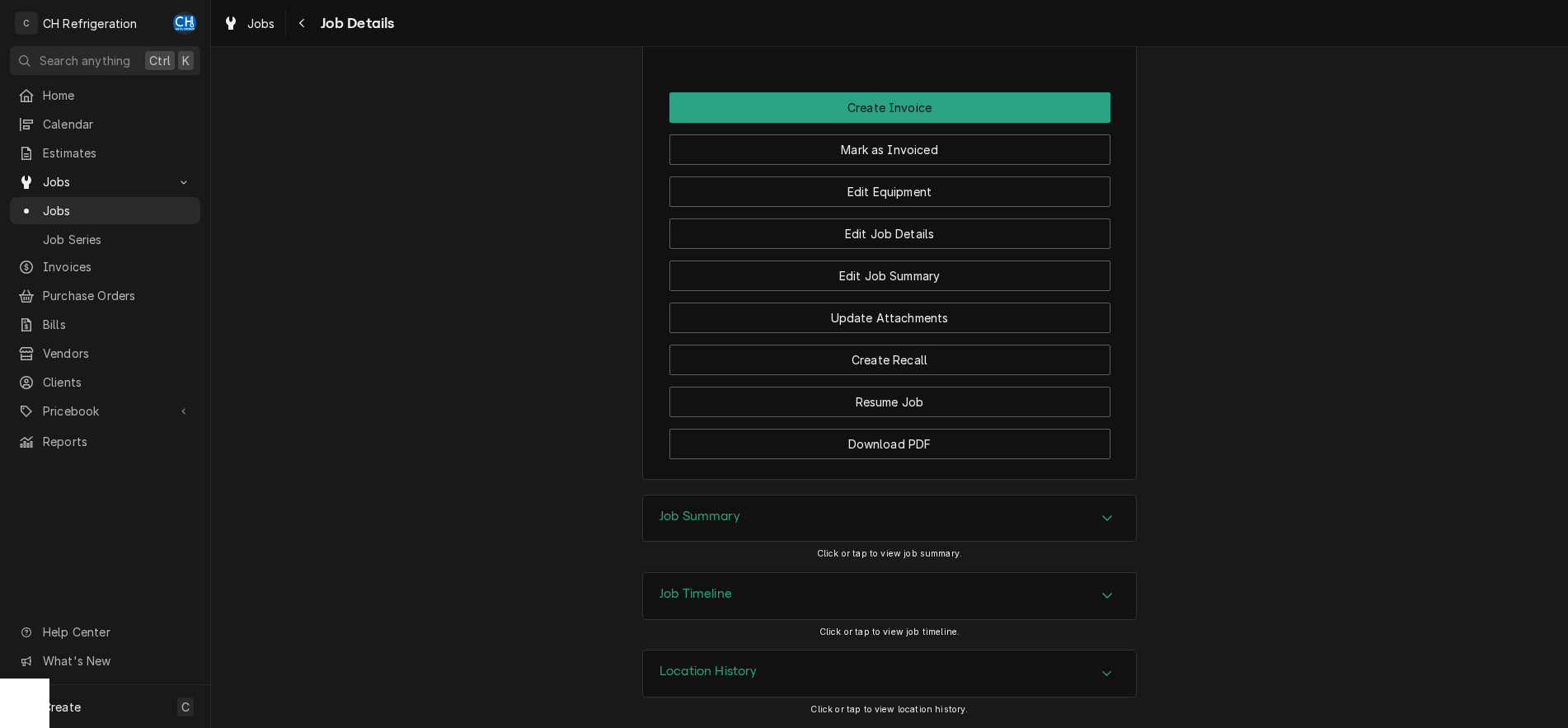
drag, startPoint x: 754, startPoint y: 525, endPoint x: 568, endPoint y: 505, distance: 187.1
click at [753, 525] on div "Job Summary" at bounding box center [890, 518] width 493 height 46
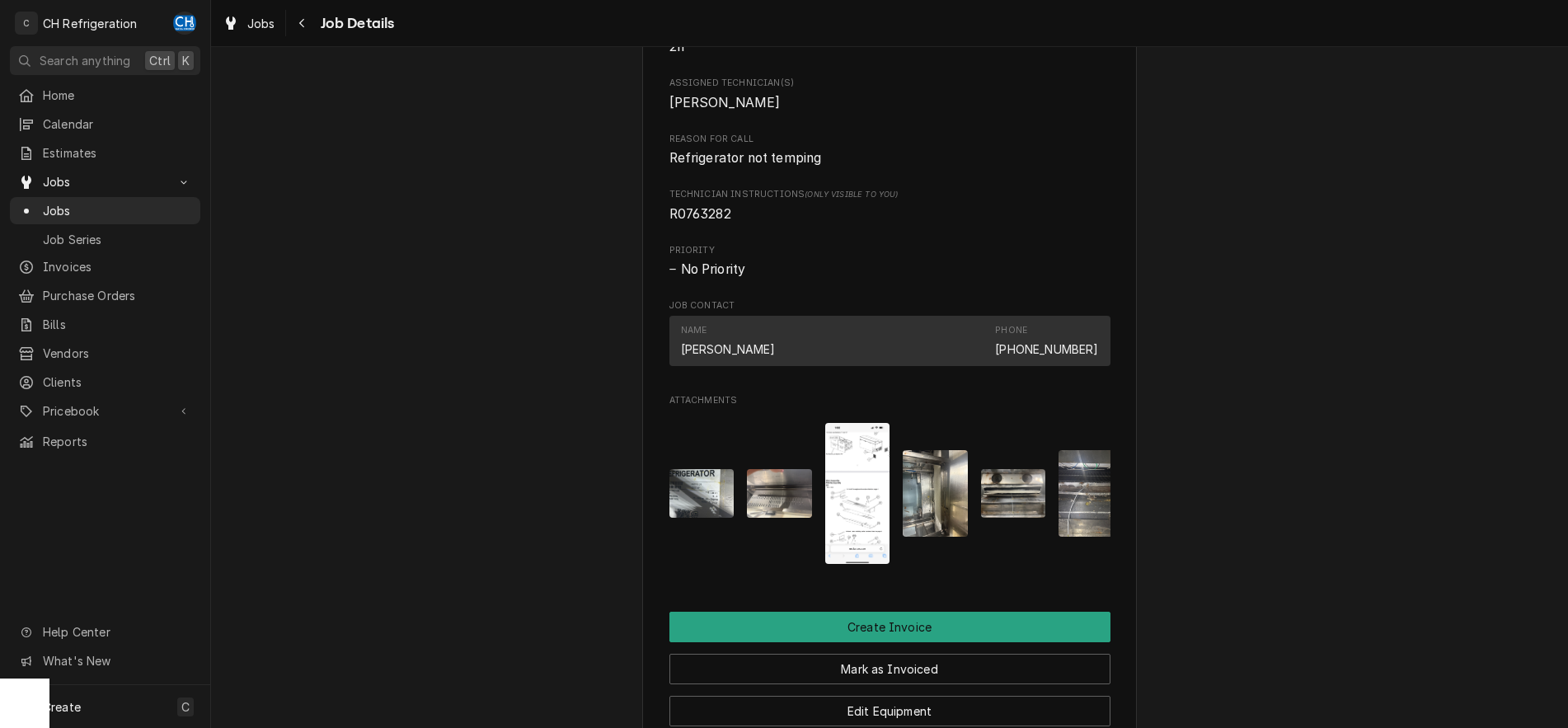
scroll to position [715, 0]
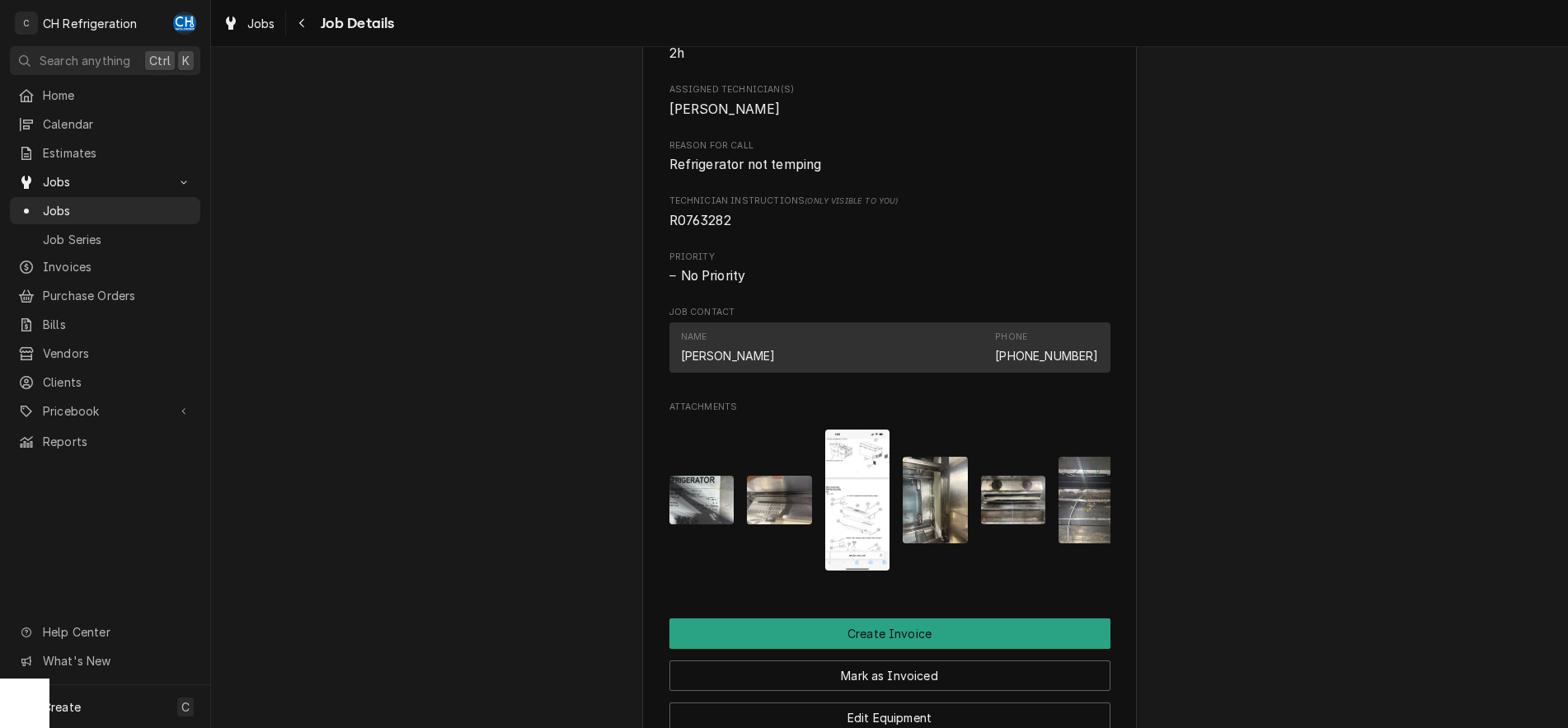
click at [856, 526] on img "Attachments" at bounding box center [858, 500] width 65 height 141
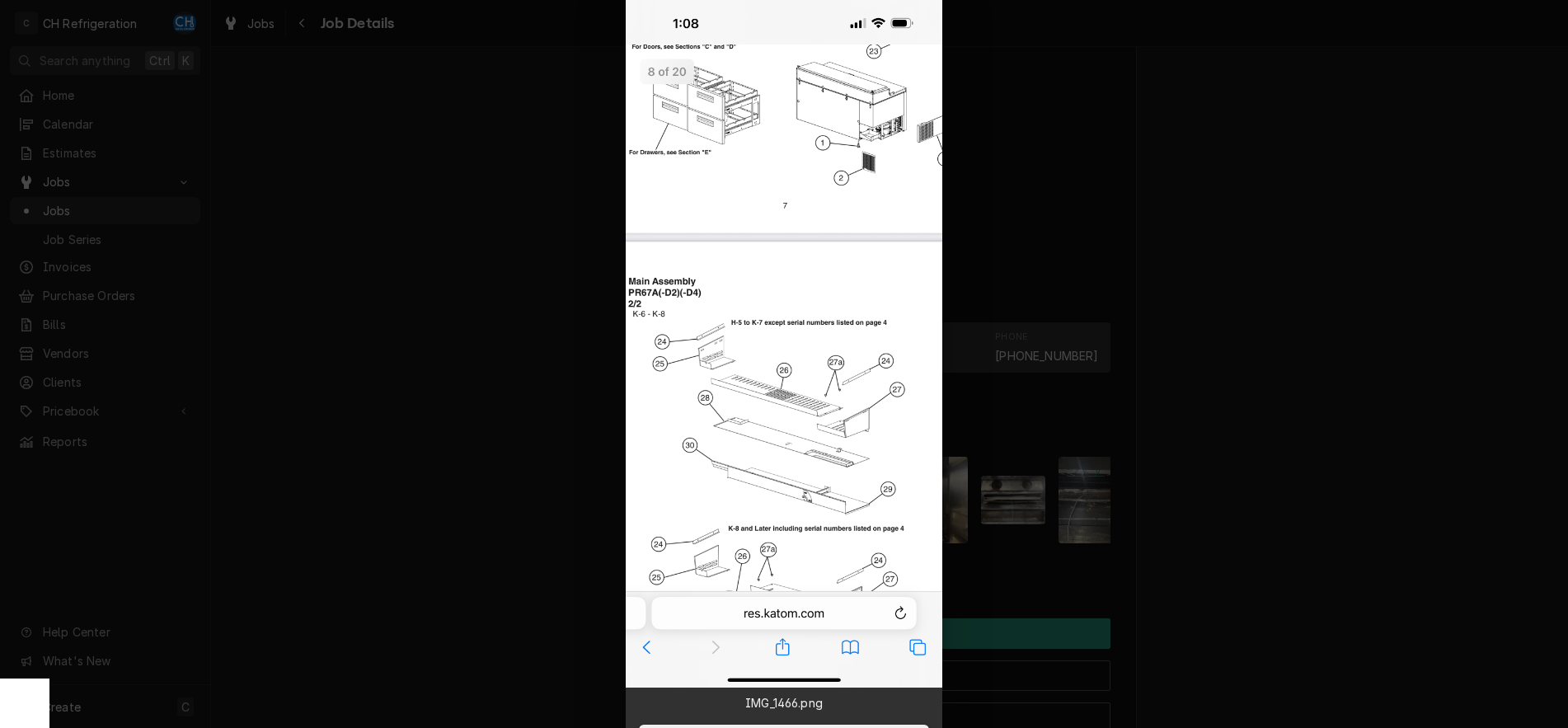
click at [1219, 484] on div at bounding box center [784, 364] width 1568 height 728
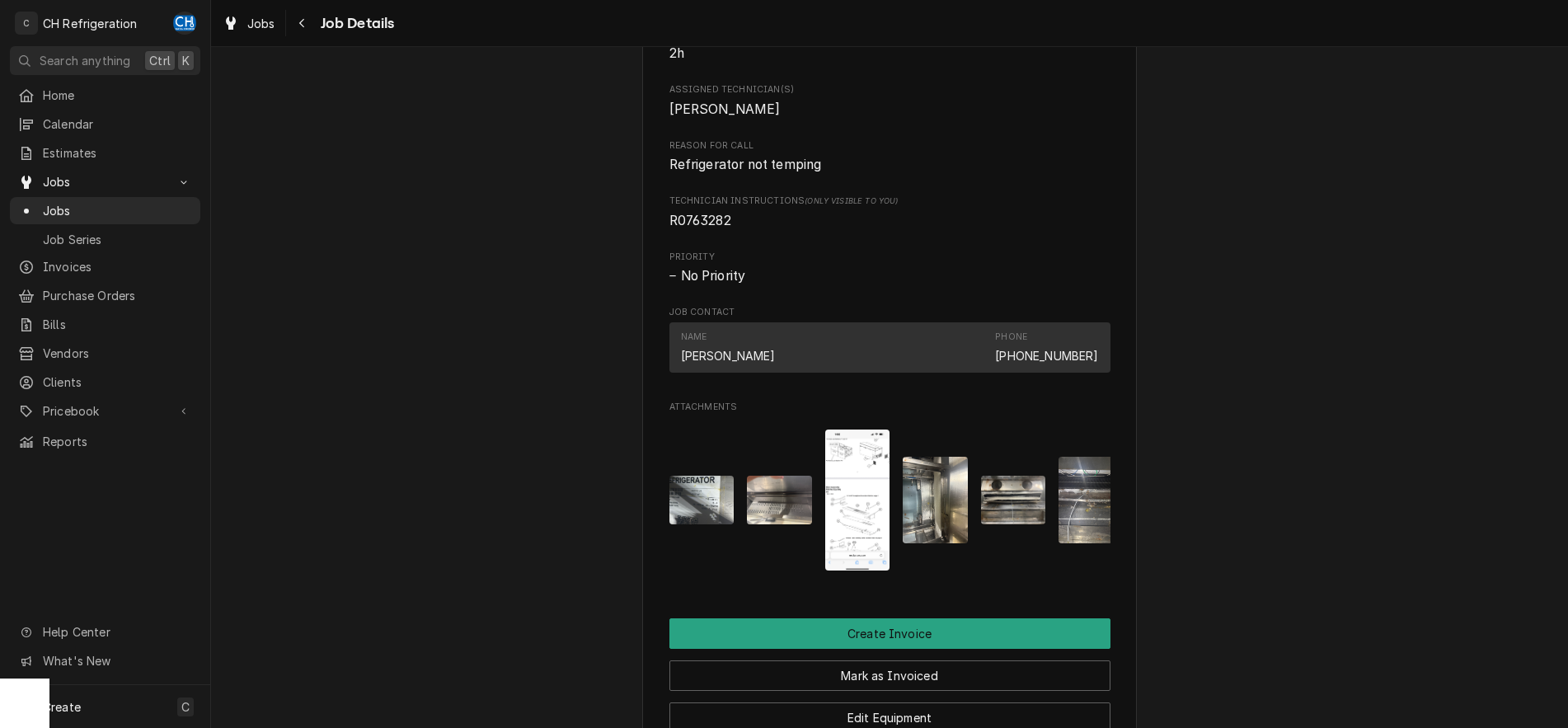
click at [672, 507] on img "Attachments" at bounding box center [702, 499] width 65 height 48
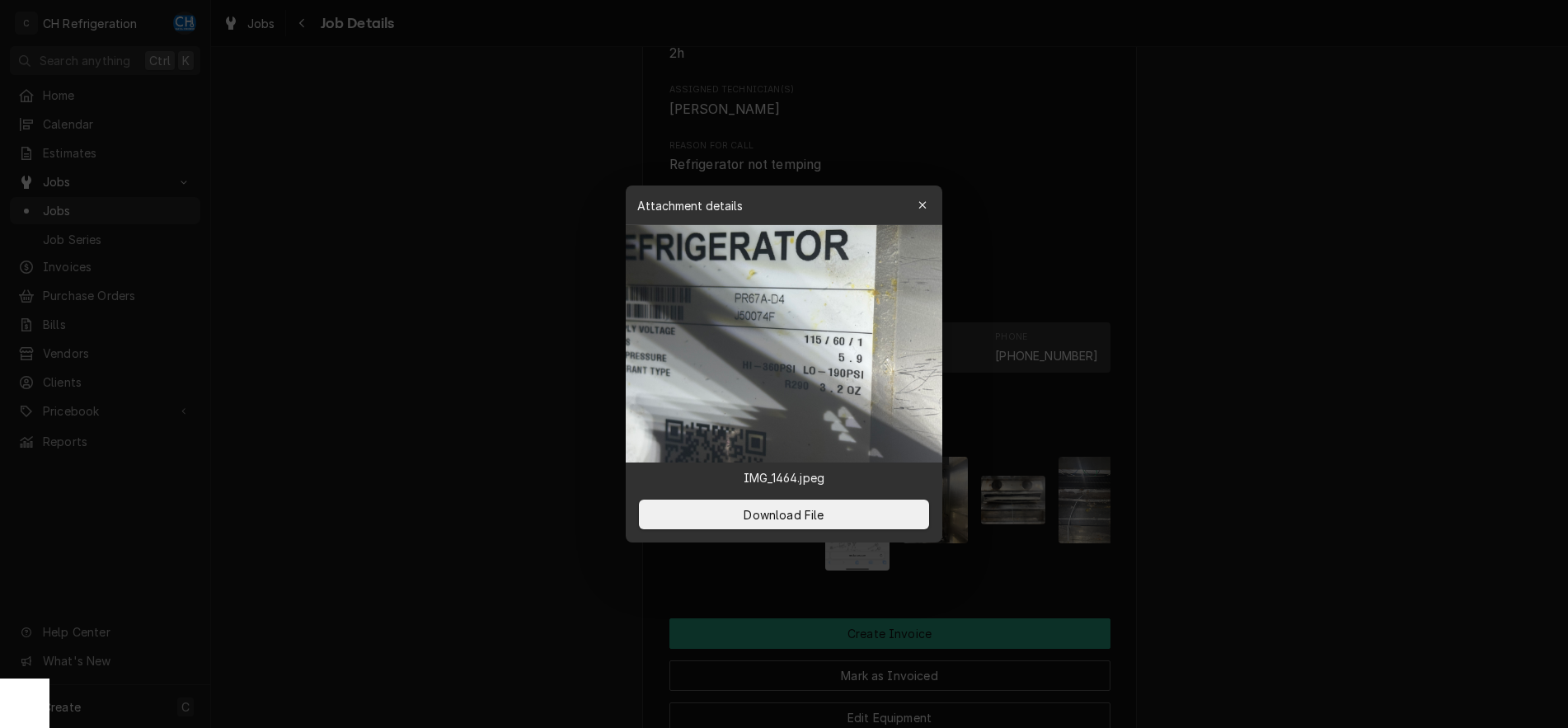
click at [1271, 483] on div at bounding box center [784, 364] width 1568 height 728
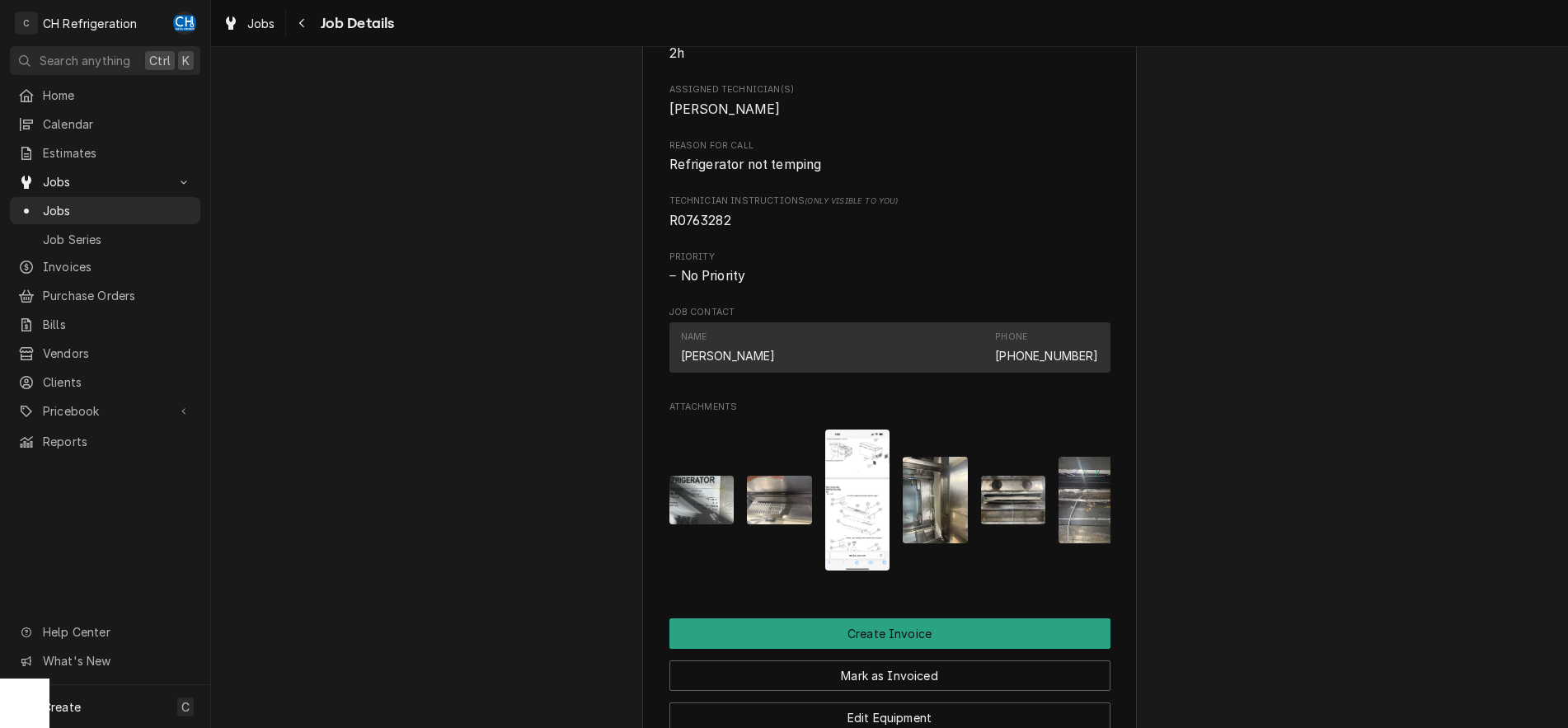
click at [648, 512] on div "W Pizza TBIT Wolfgang Pizza TBIT / 4 World Way, Los Angeles, CA 90045 Open in M…" at bounding box center [890, 198] width 495 height 1615
click at [694, 513] on img "Attachments" at bounding box center [702, 499] width 65 height 48
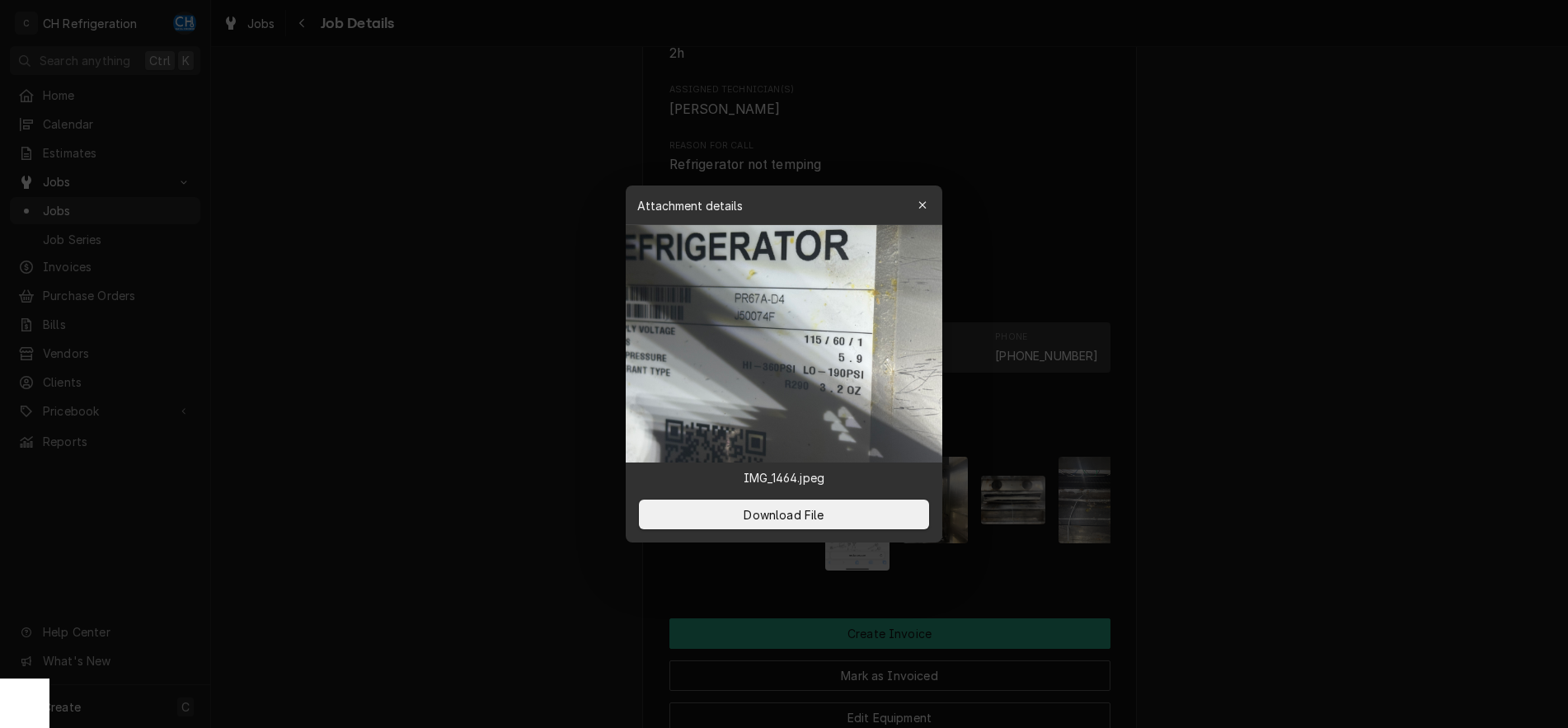
click at [1436, 340] on div at bounding box center [784, 364] width 1568 height 728
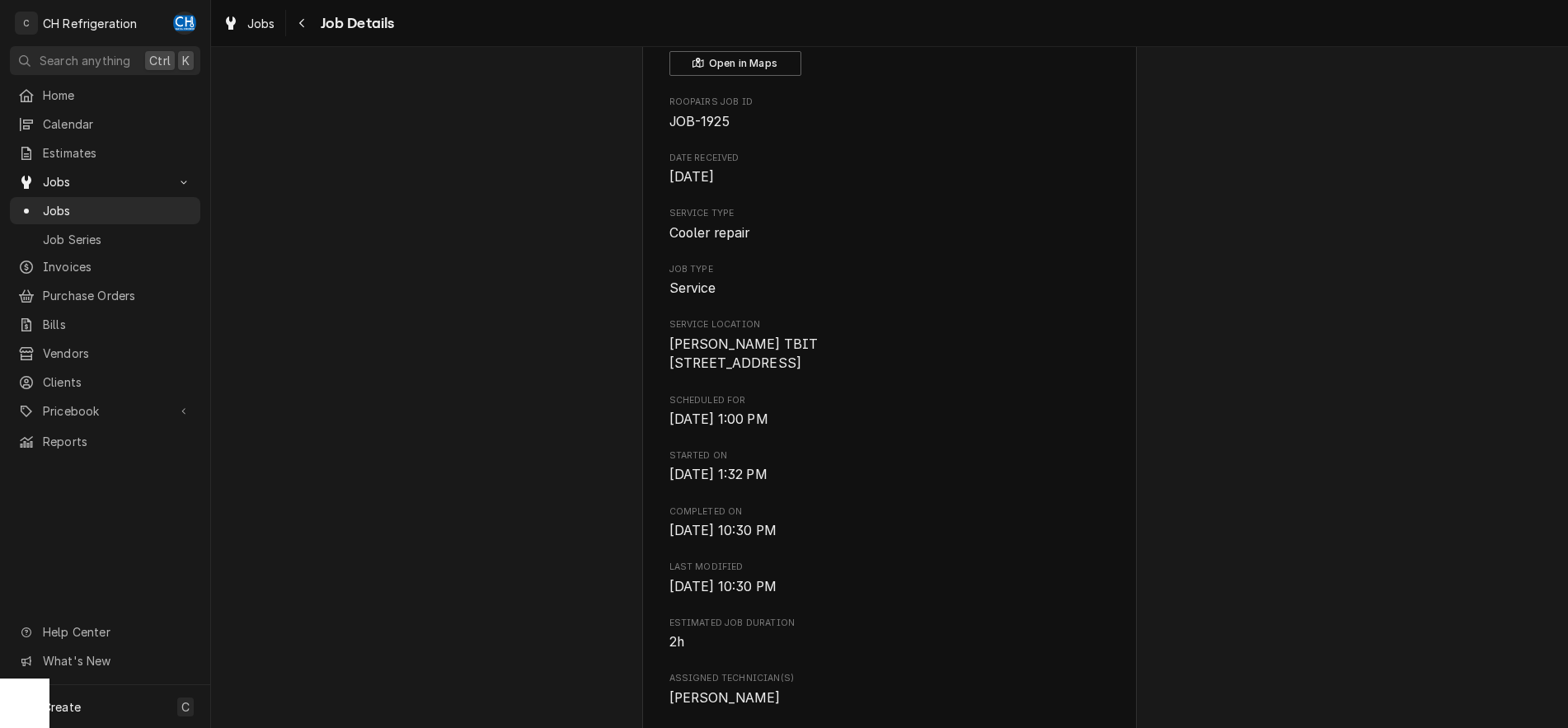
scroll to position [0, 0]
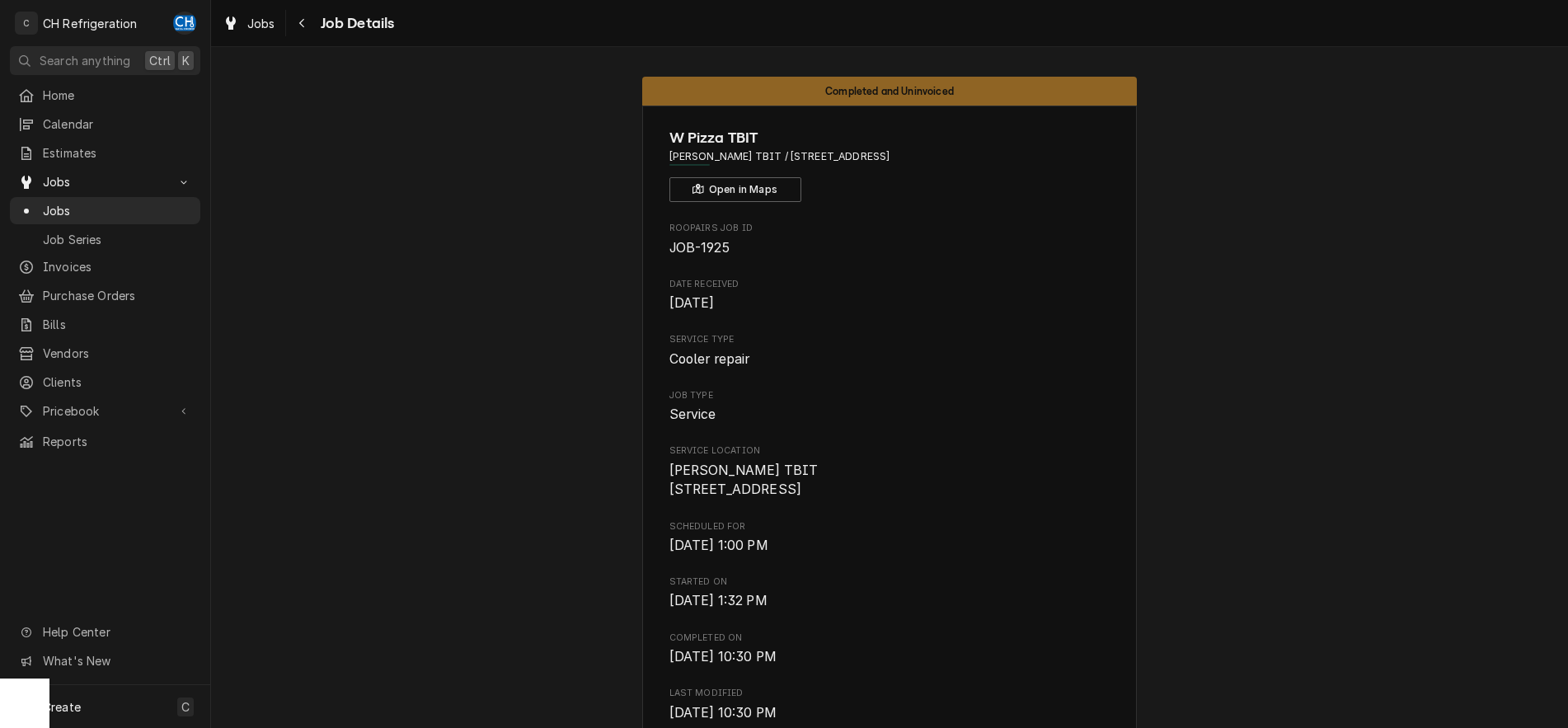
drag, startPoint x: 993, startPoint y: 159, endPoint x: 784, endPoint y: 157, distance: 209.0
click at [784, 157] on span "Wolfgang Pizza TBIT / 4 World Way, Los Angeles, CA 90045" at bounding box center [890, 156] width 441 height 15
copy span "4 World Way, Los Angeles, CA 90045"
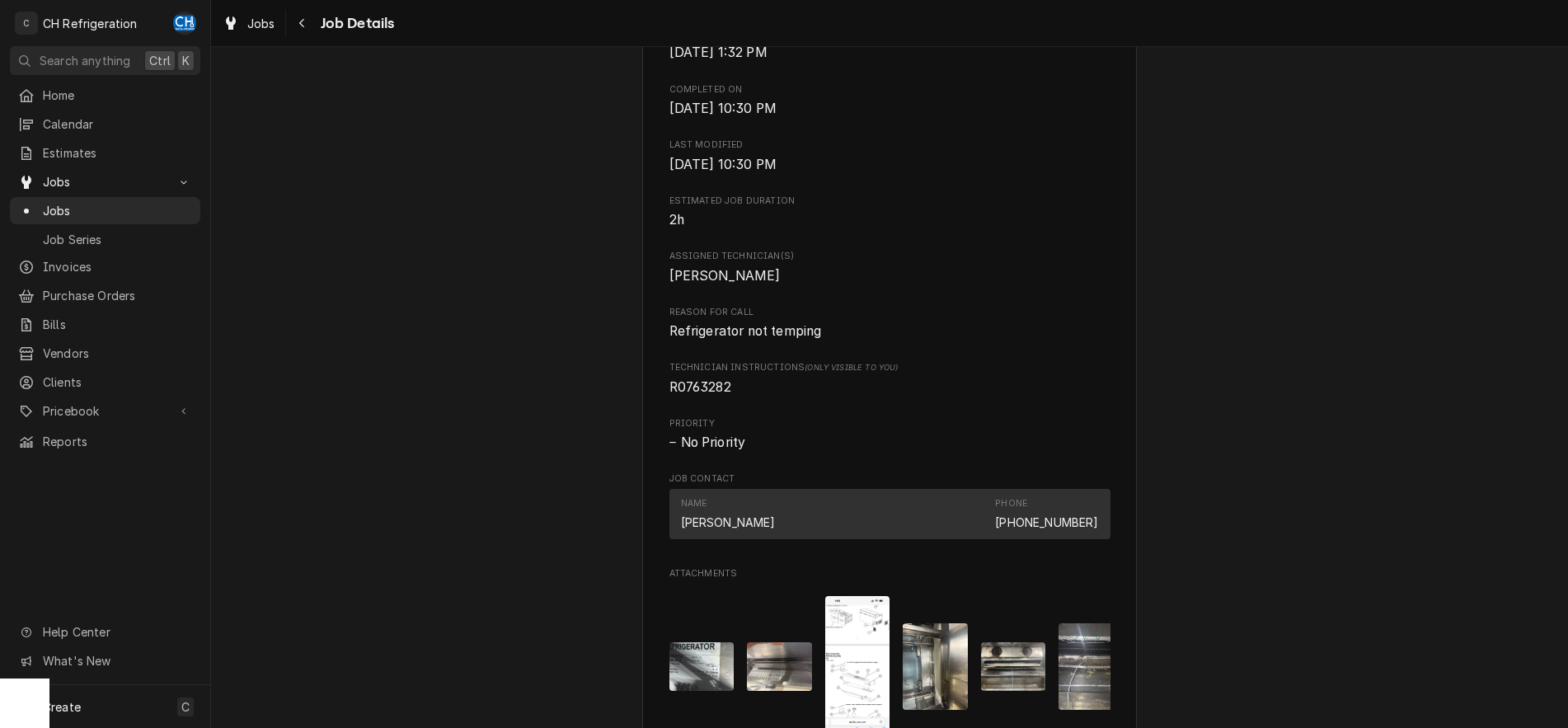
scroll to position [546, 0]
drag, startPoint x: 736, startPoint y: 409, endPoint x: 679, endPoint y: 410, distance: 57.0
click at [649, 407] on div "W Pizza TBIT Wolfgang Pizza TBIT / 4 World Way, Los Angeles, CA 90045 Open in M…" at bounding box center [890, 366] width 495 height 1615
copy span "R0763282"
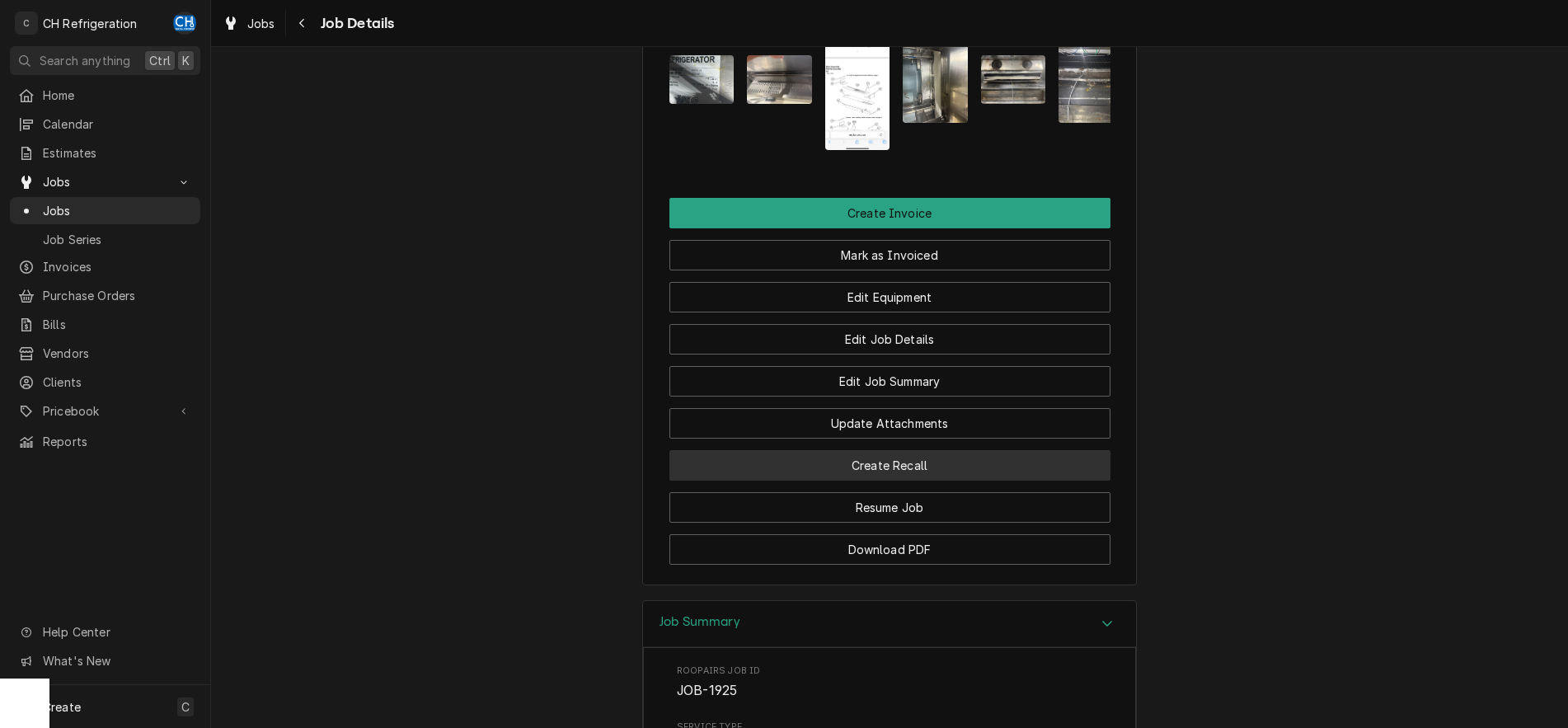
scroll to position [1724, 0]
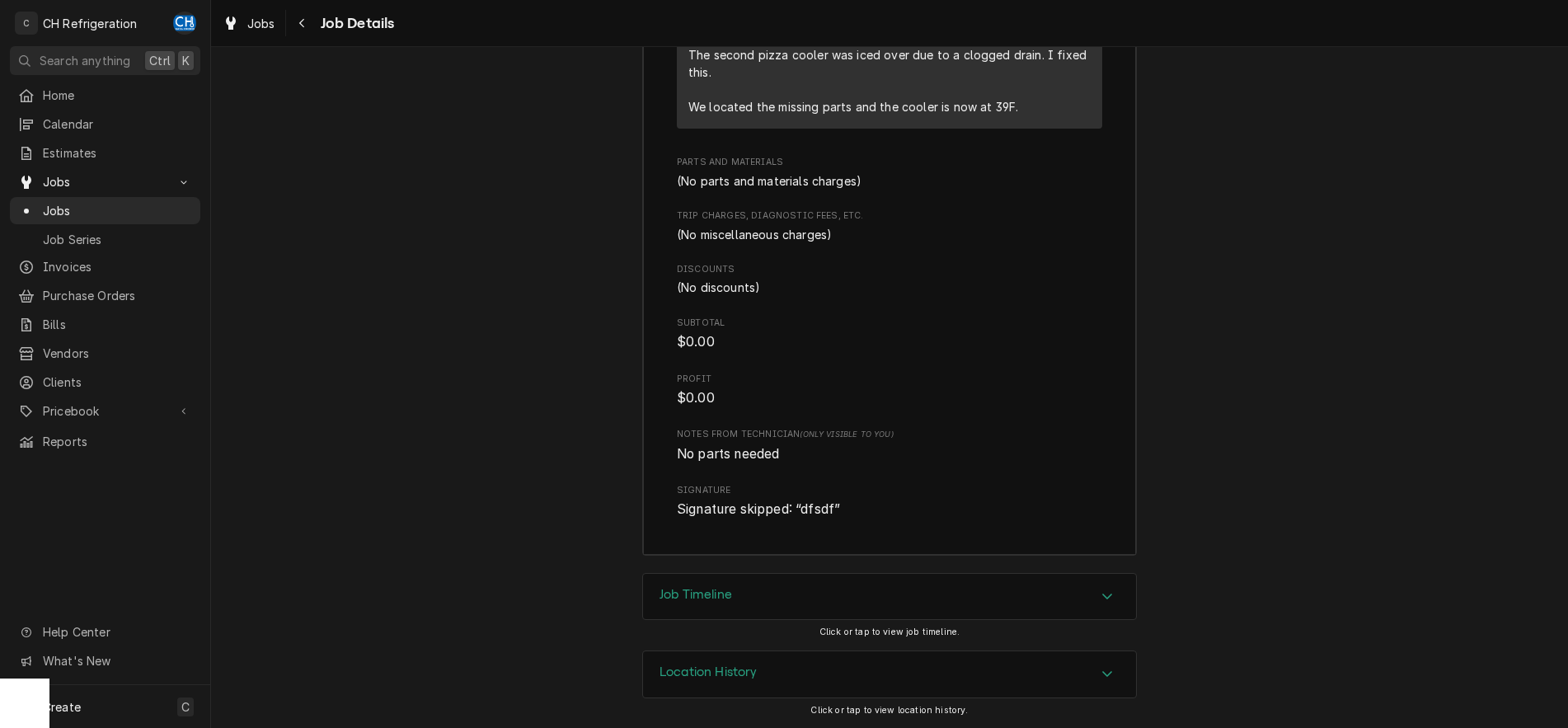
click at [763, 586] on div "Job Timeline" at bounding box center [890, 596] width 493 height 46
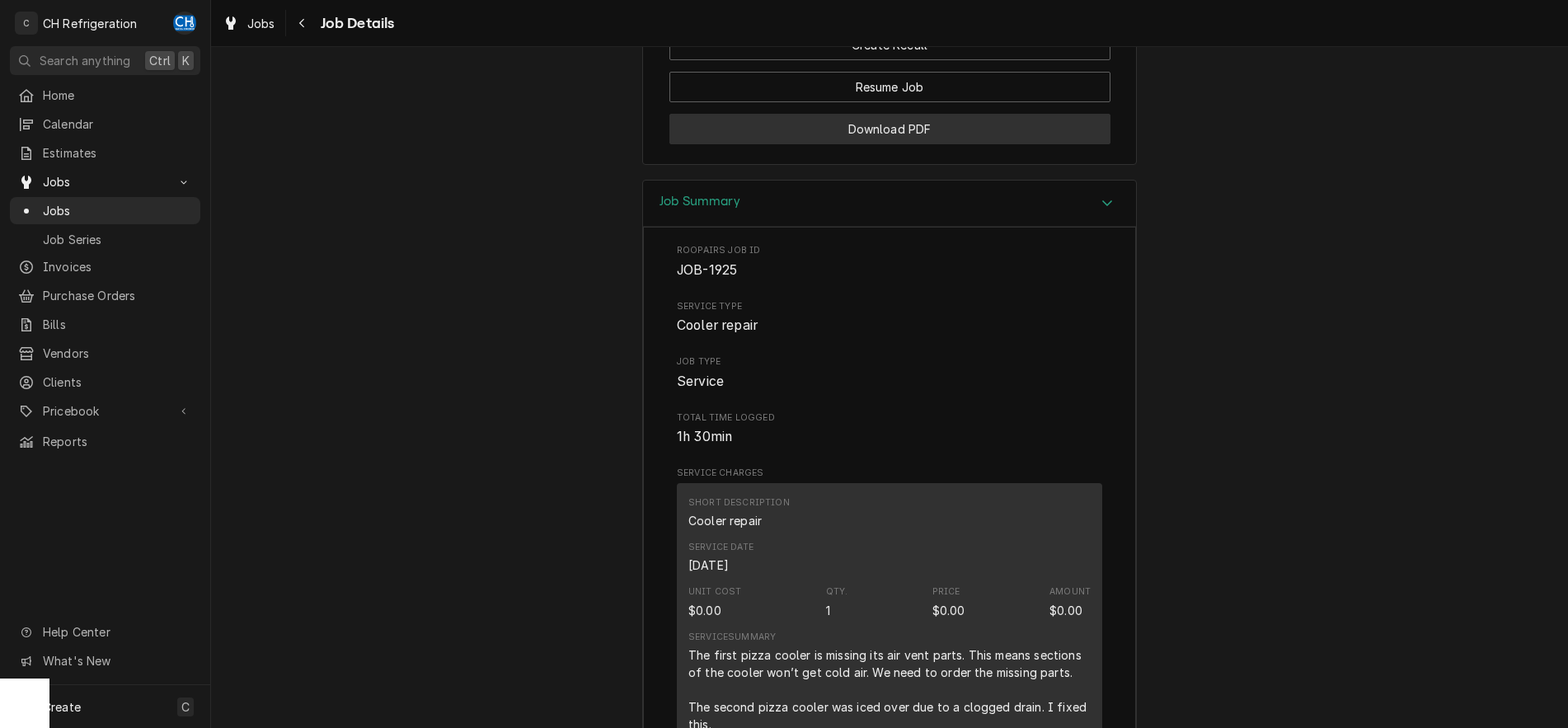
scroll to position [1135, 0]
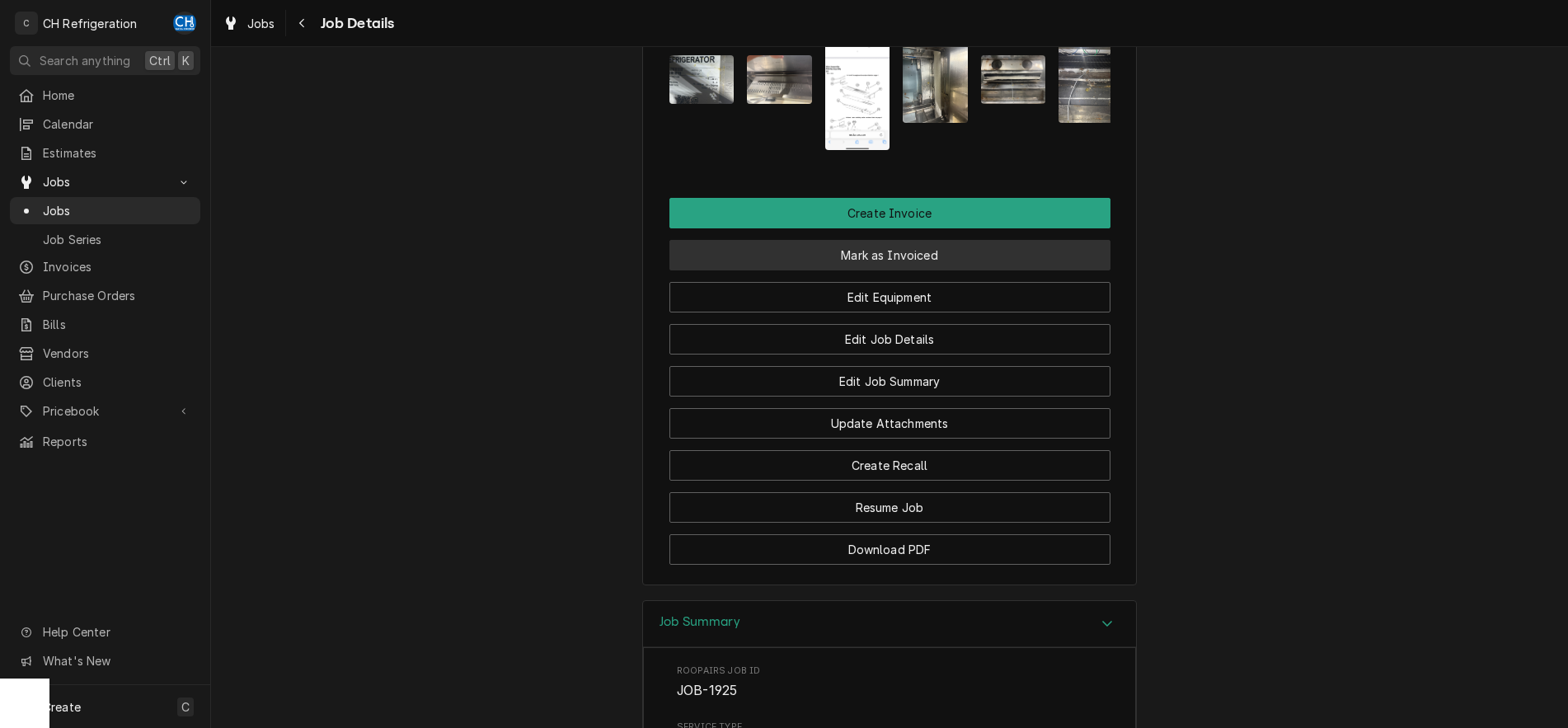
click at [921, 270] on button "Mark as Invoiced" at bounding box center [890, 254] width 441 height 31
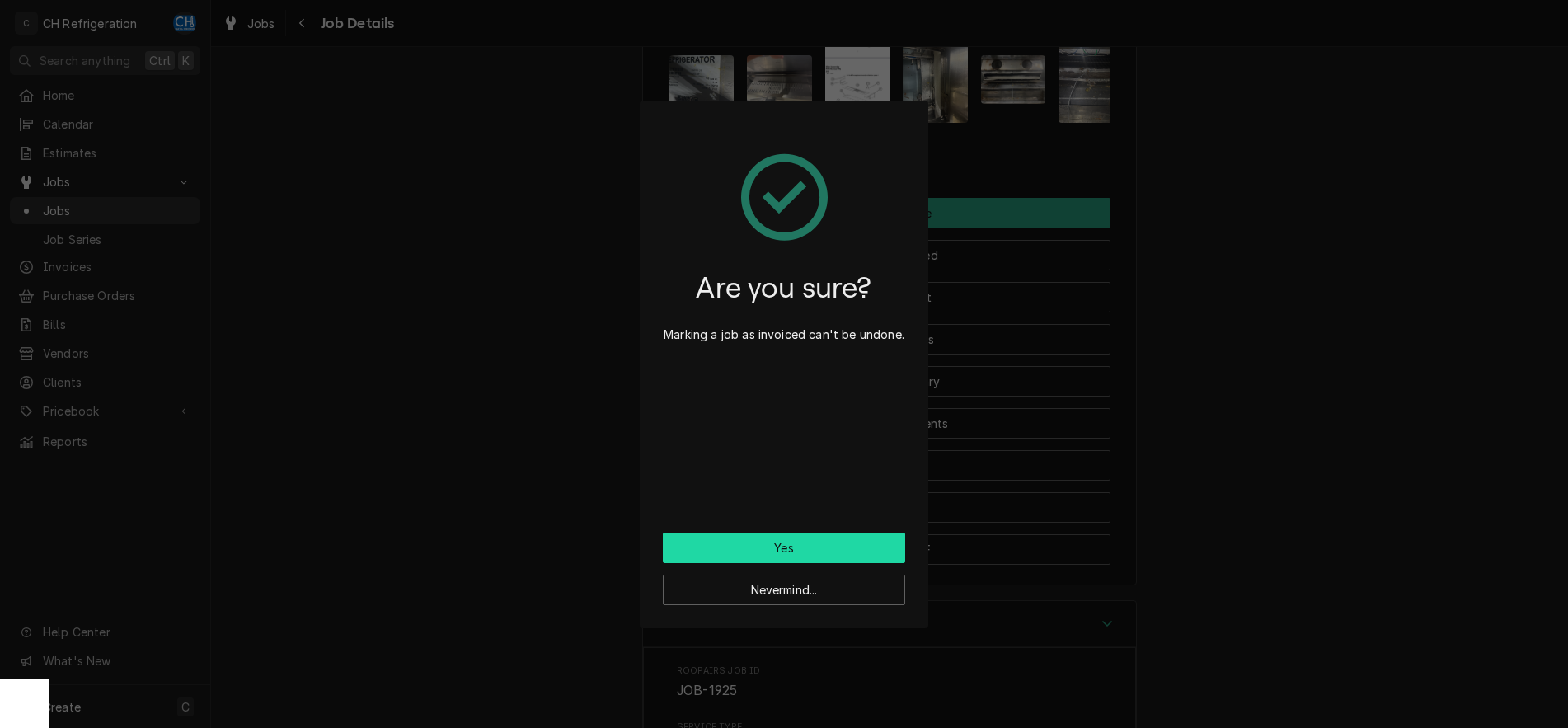
click at [805, 542] on button "Yes" at bounding box center [784, 547] width 242 height 31
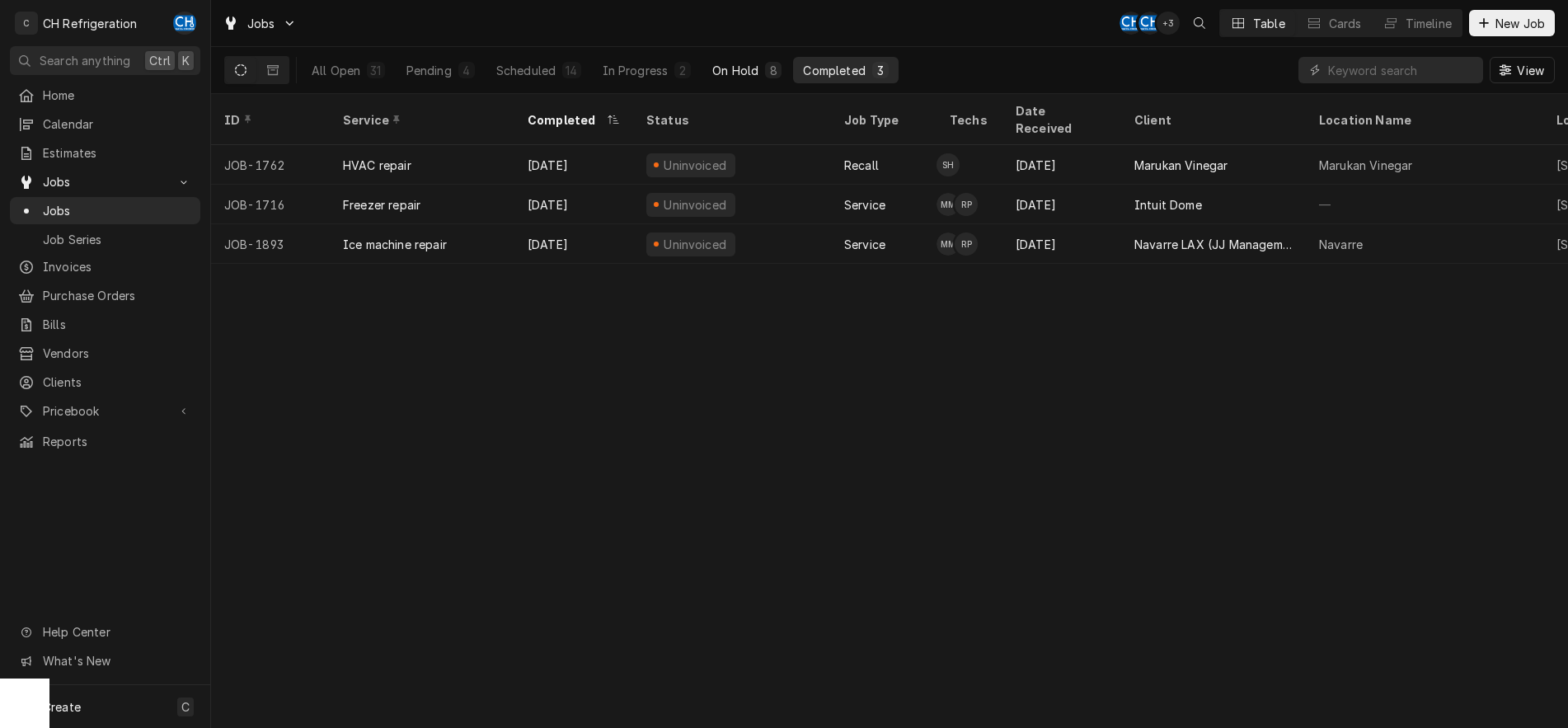
click at [733, 64] on div "On Hold" at bounding box center [735, 70] width 47 height 18
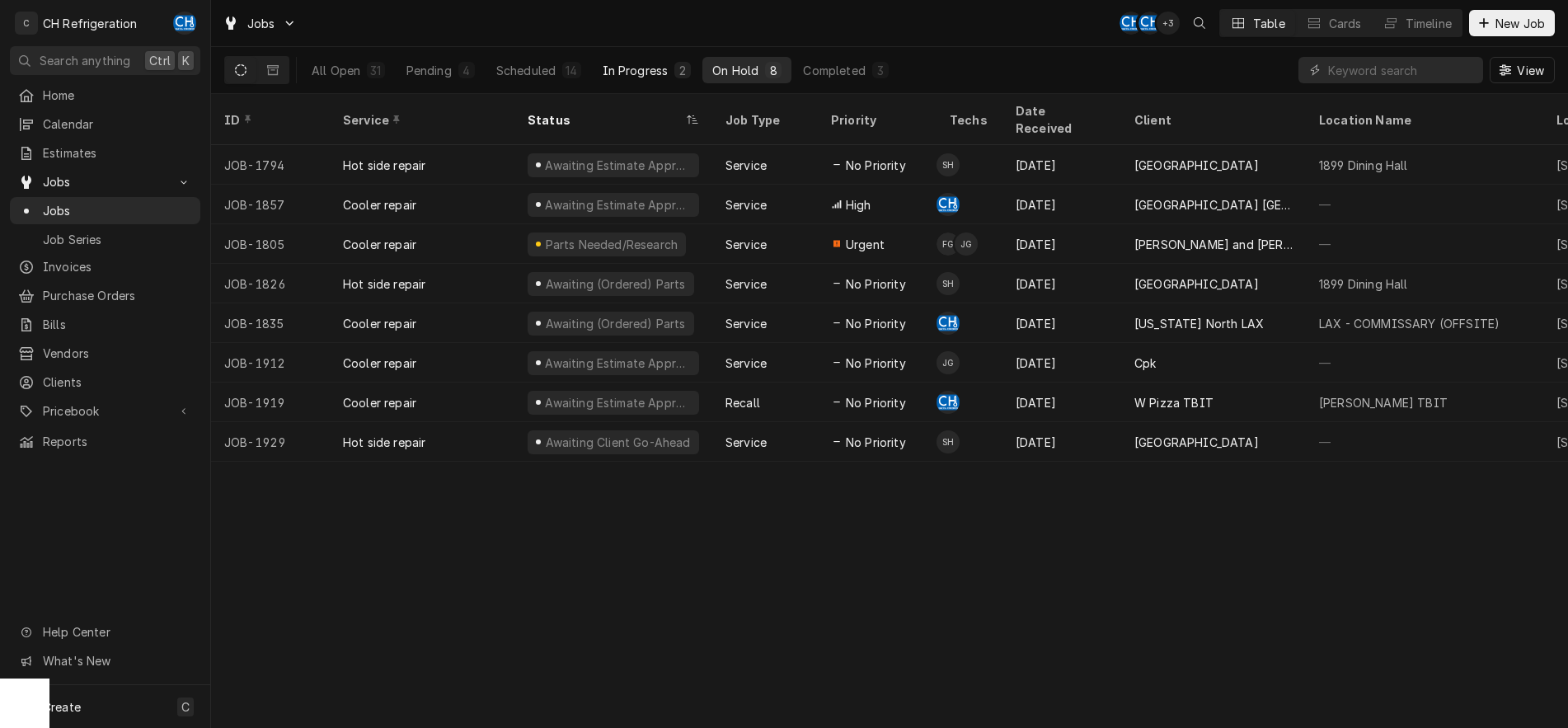
click at [668, 74] on div "In Progress" at bounding box center [635, 70] width 66 height 18
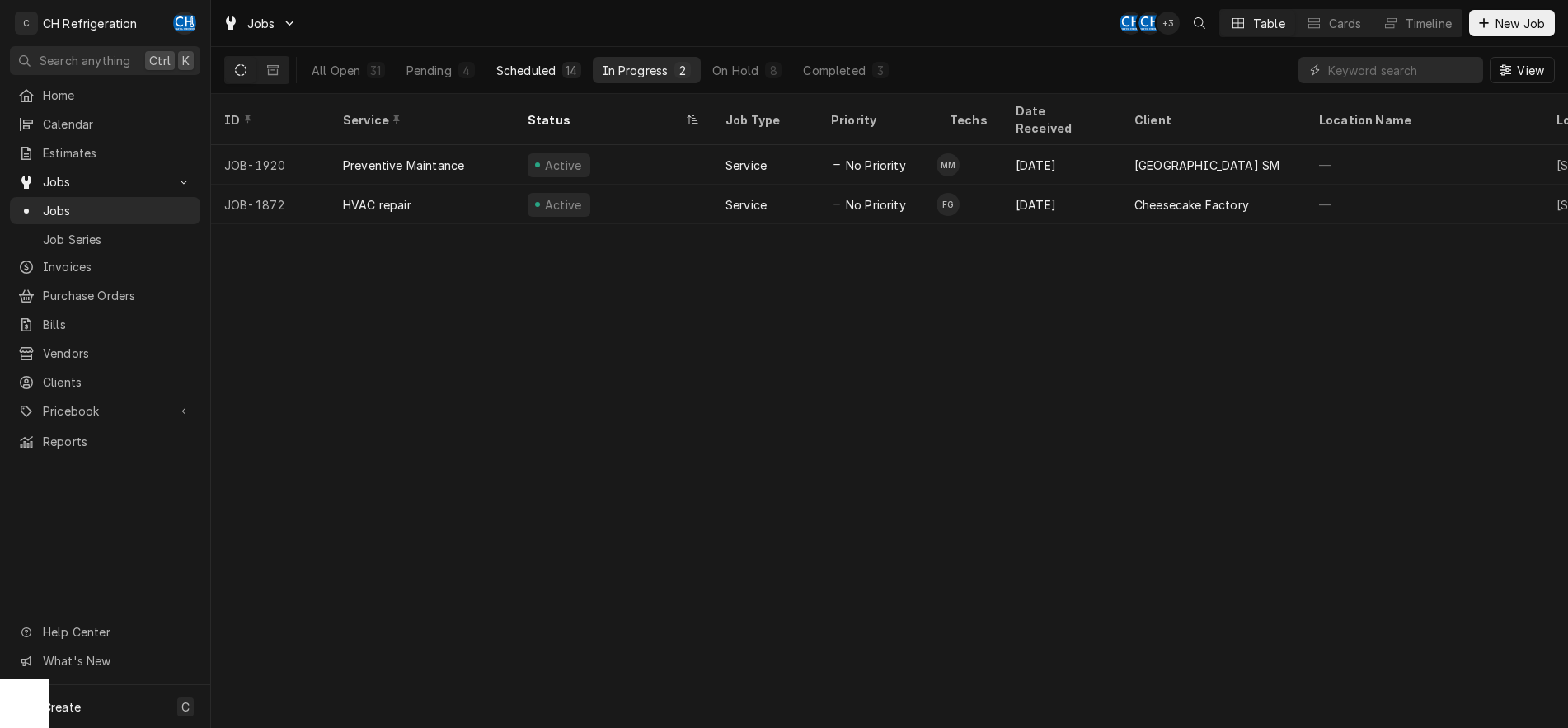
click at [563, 70] on button "Scheduled 14" at bounding box center [538, 70] width 104 height 26
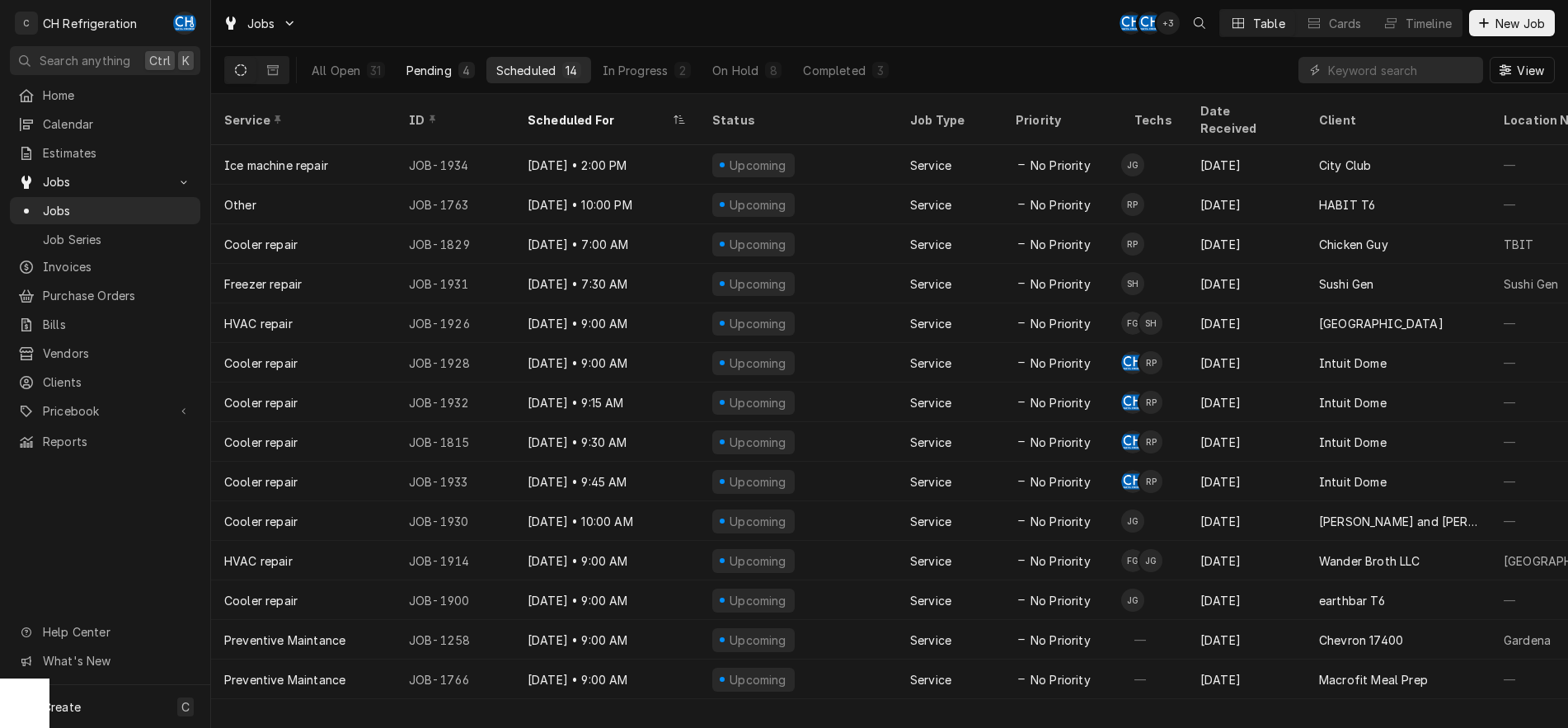
click at [440, 71] on div "Pending" at bounding box center [429, 70] width 46 height 18
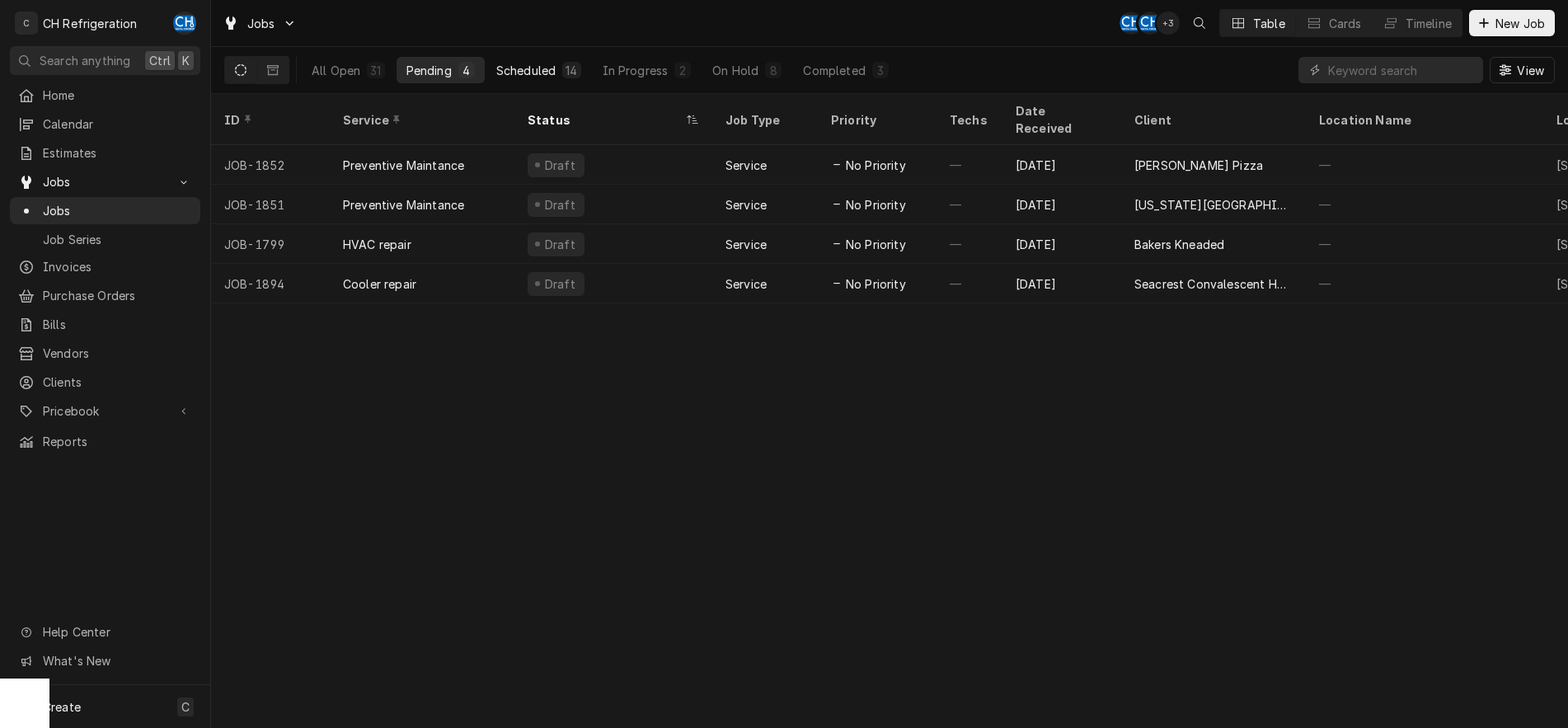
click at [542, 72] on div "Scheduled" at bounding box center [526, 70] width 60 height 18
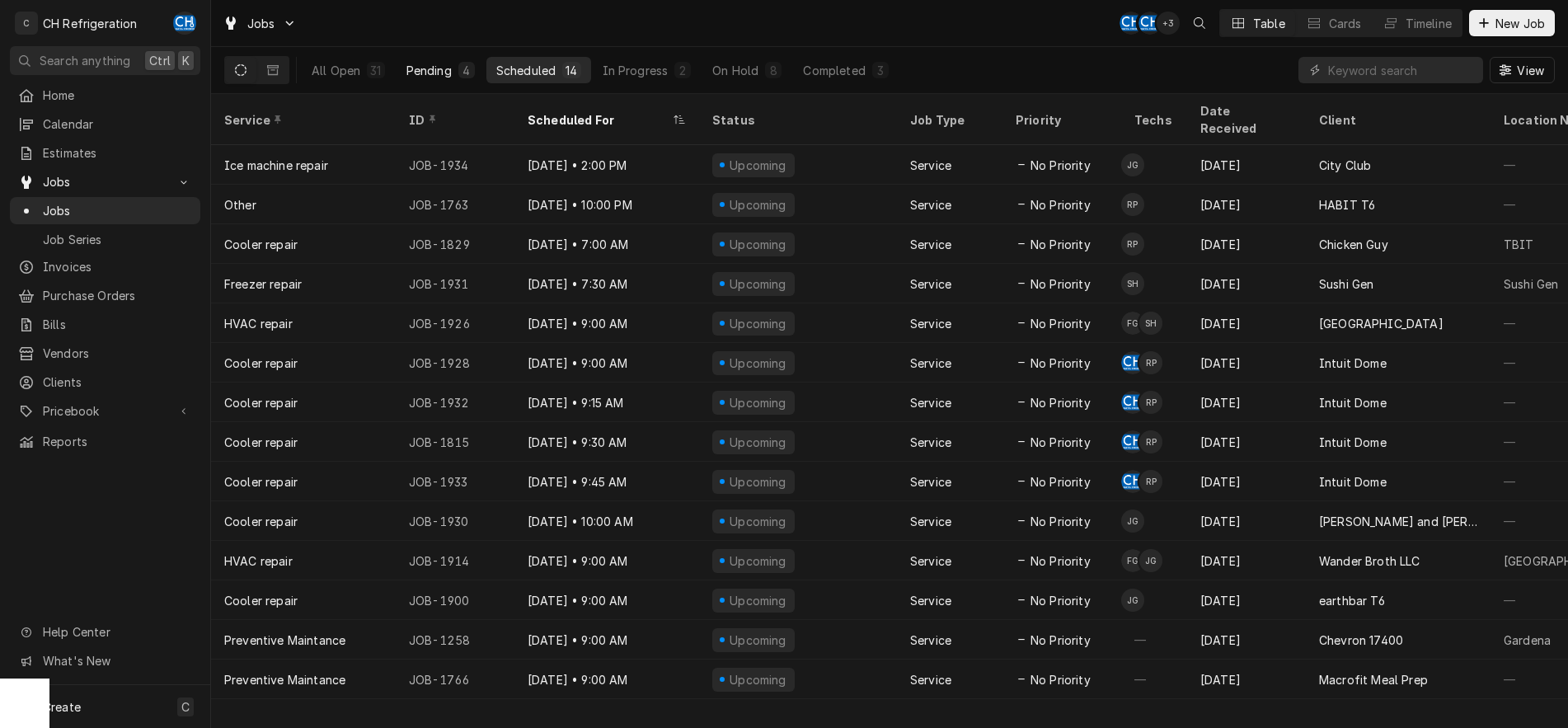
click at [409, 61] on button "Pending 4" at bounding box center [440, 70] width 89 height 26
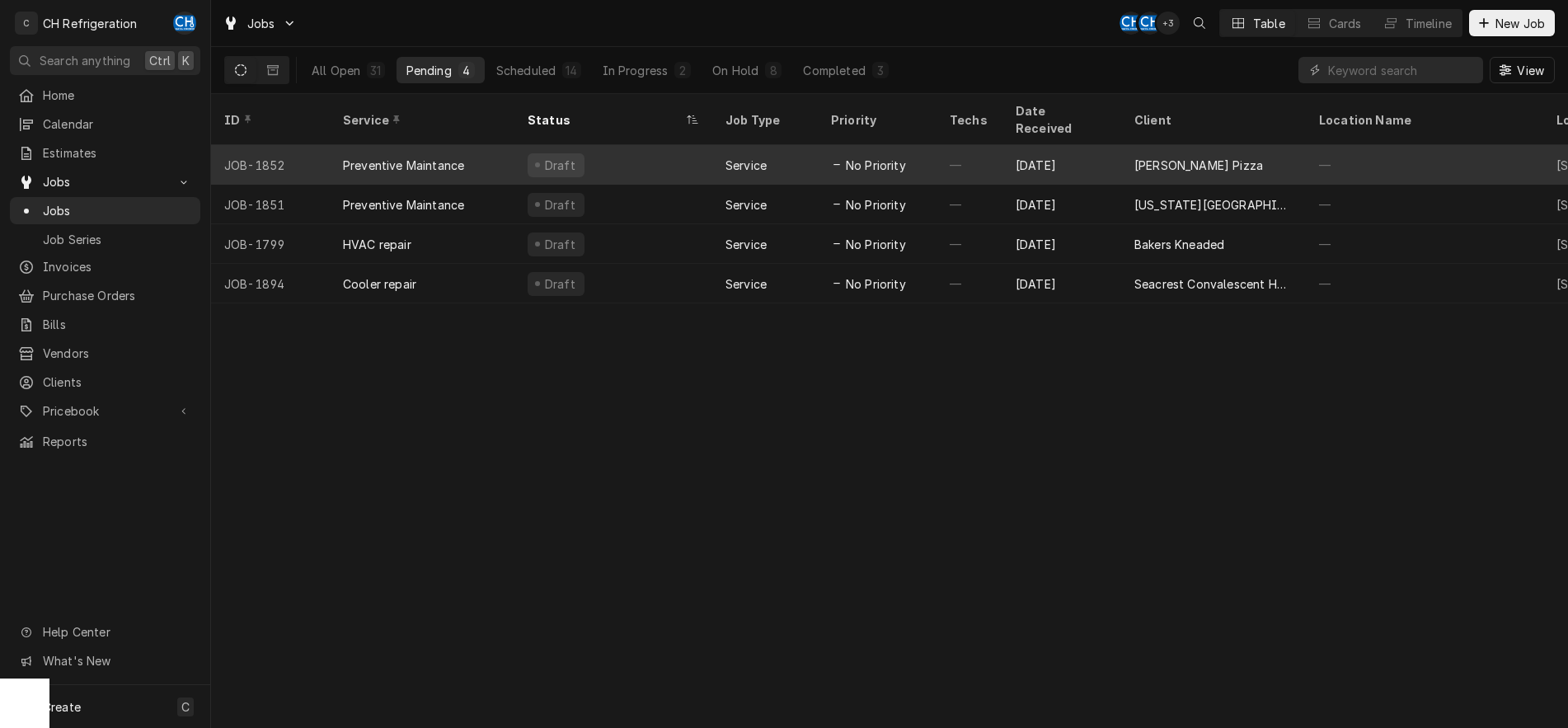
click at [628, 145] on div "Draft" at bounding box center [613, 164] width 198 height 39
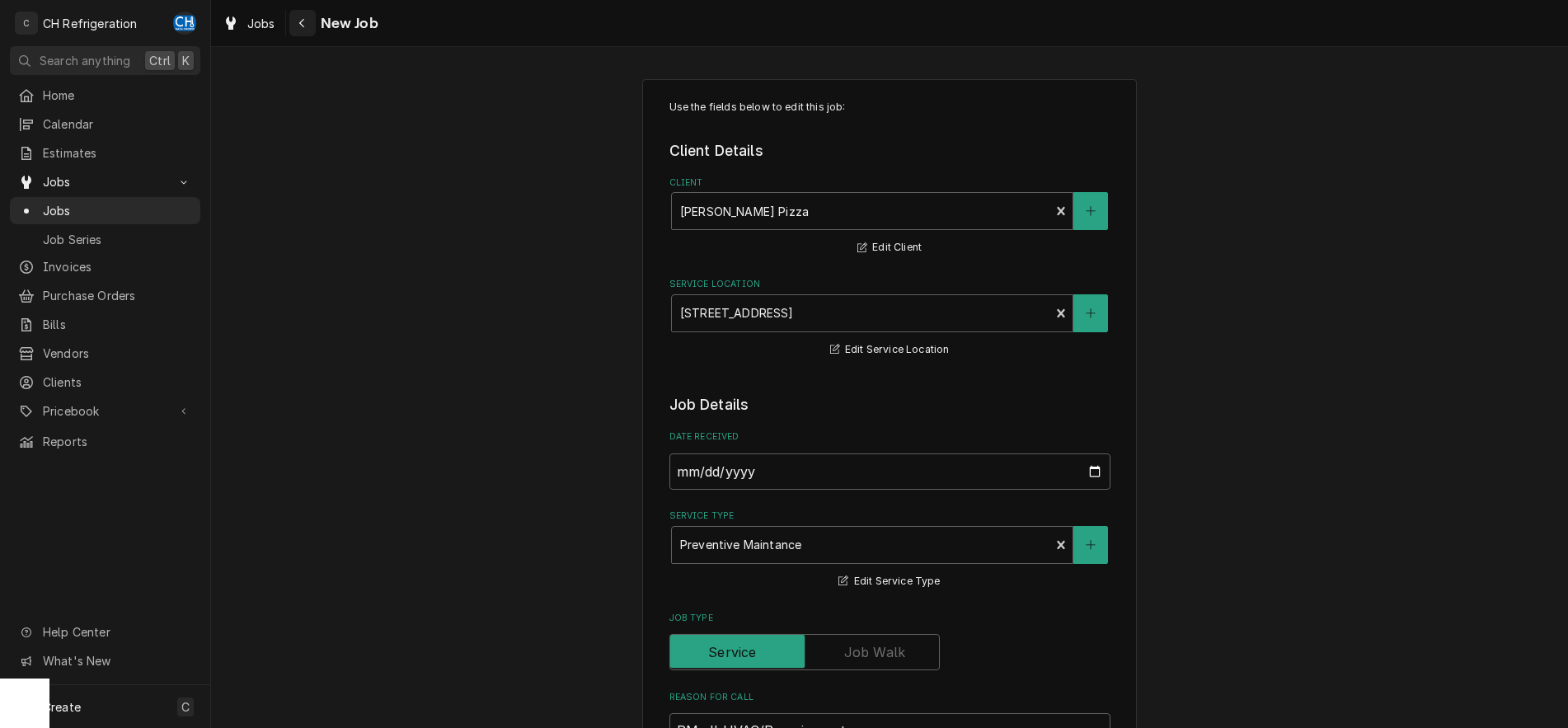
click at [306, 21] on div "Navigate back" at bounding box center [302, 23] width 17 height 17
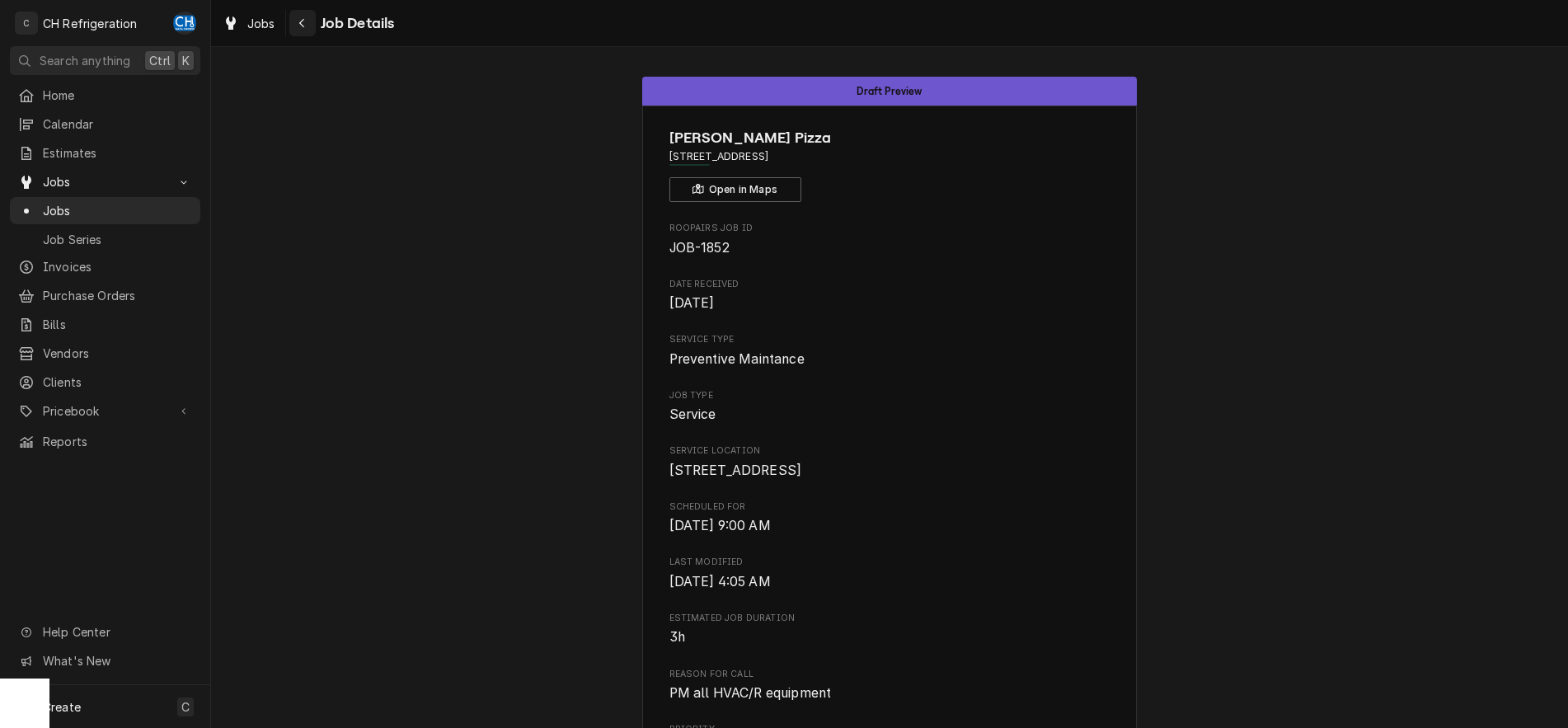
click at [301, 23] on icon "Navigate back" at bounding box center [302, 23] width 7 height 11
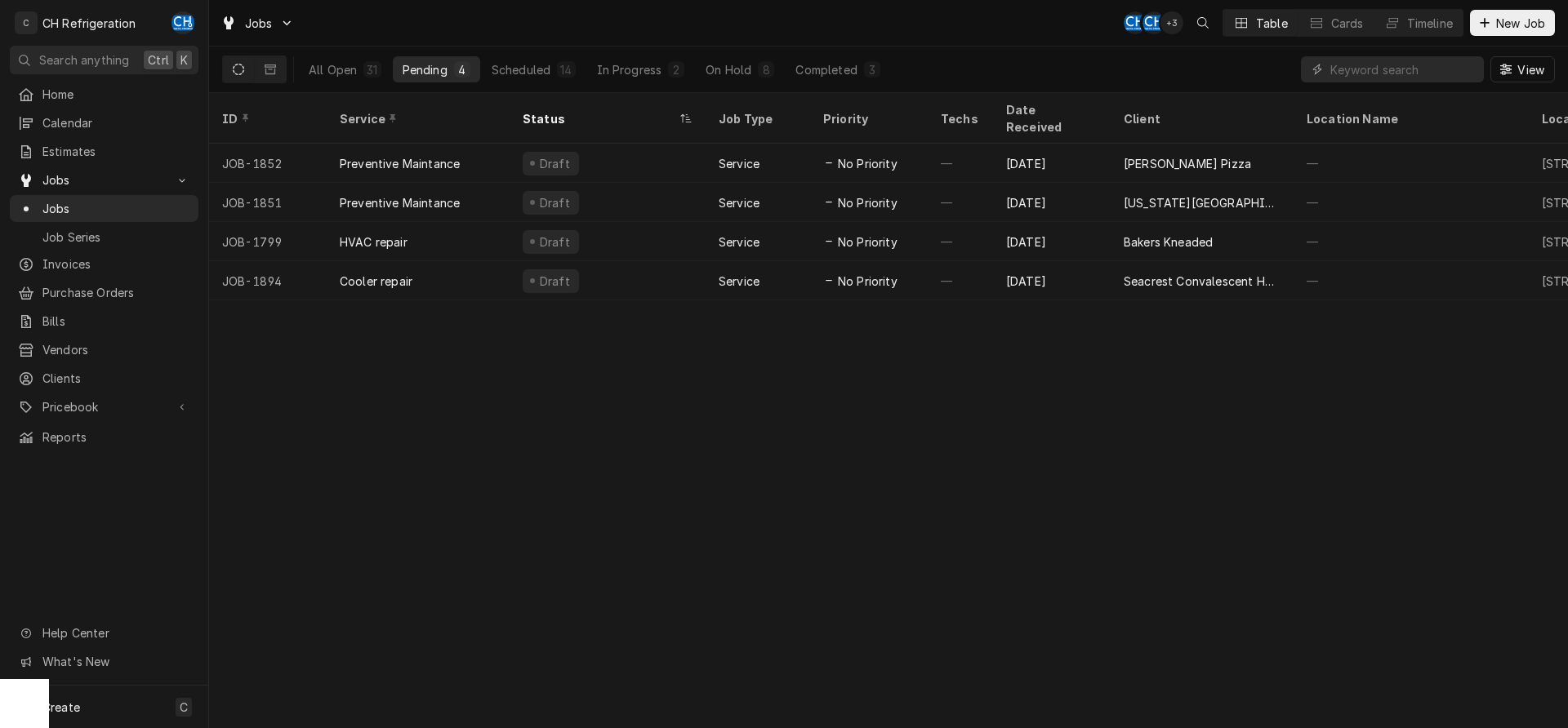
click at [835, 83] on div "All Open 31 Pending 4 Scheduled 14 In Progress 2 On Hold 8 Completed 3" at bounding box center [595, 69] width 591 height 46
click at [840, 75] on div "Completed" at bounding box center [826, 69] width 61 height 17
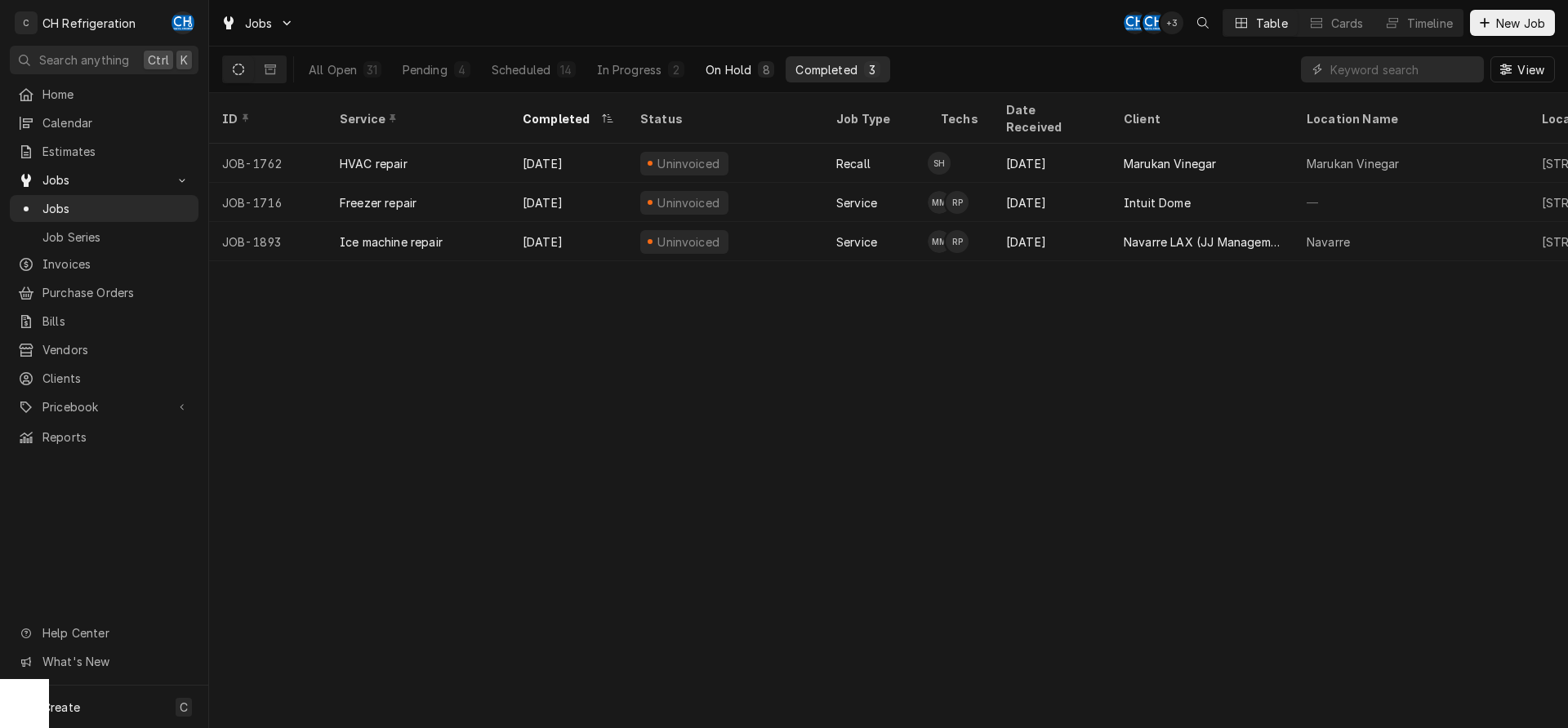
click at [742, 69] on div "On Hold" at bounding box center [728, 69] width 46 height 17
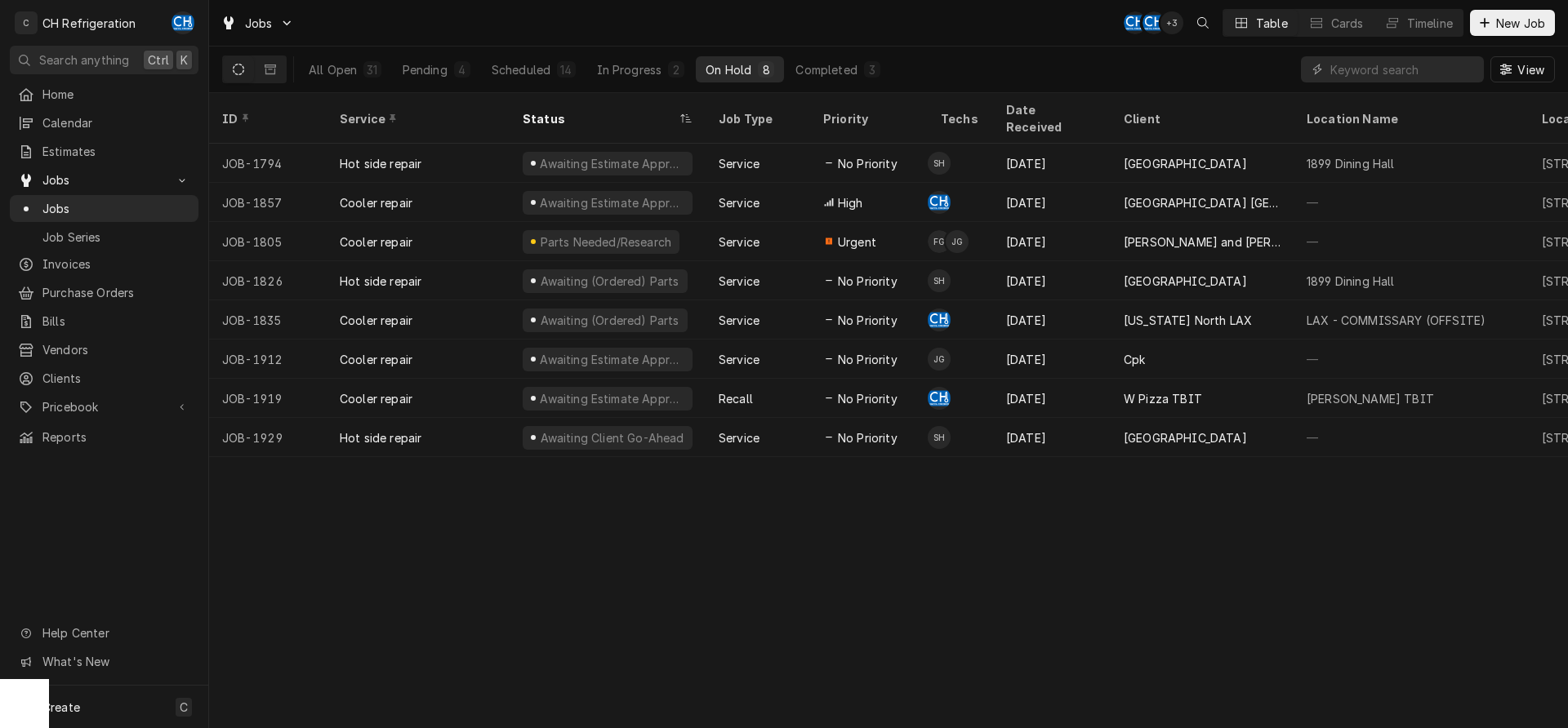
click at [1207, 641] on div "ID Service Status Job Type Priority Techs Date Received Client Location Name Lo…" at bounding box center [889, 410] width 1359 height 635
click at [822, 74] on div "Completed" at bounding box center [826, 69] width 61 height 17
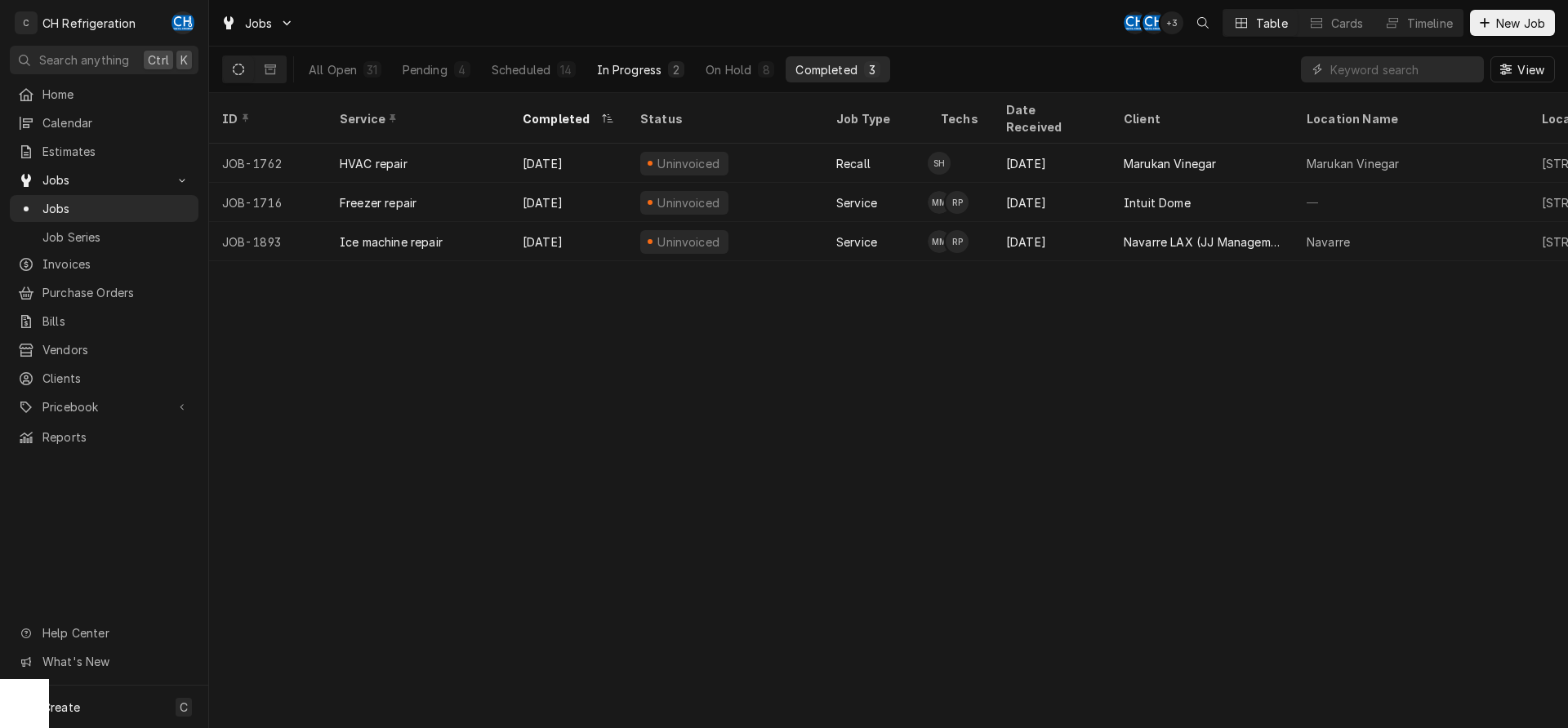
click at [651, 75] on div "In Progress" at bounding box center [629, 69] width 65 height 17
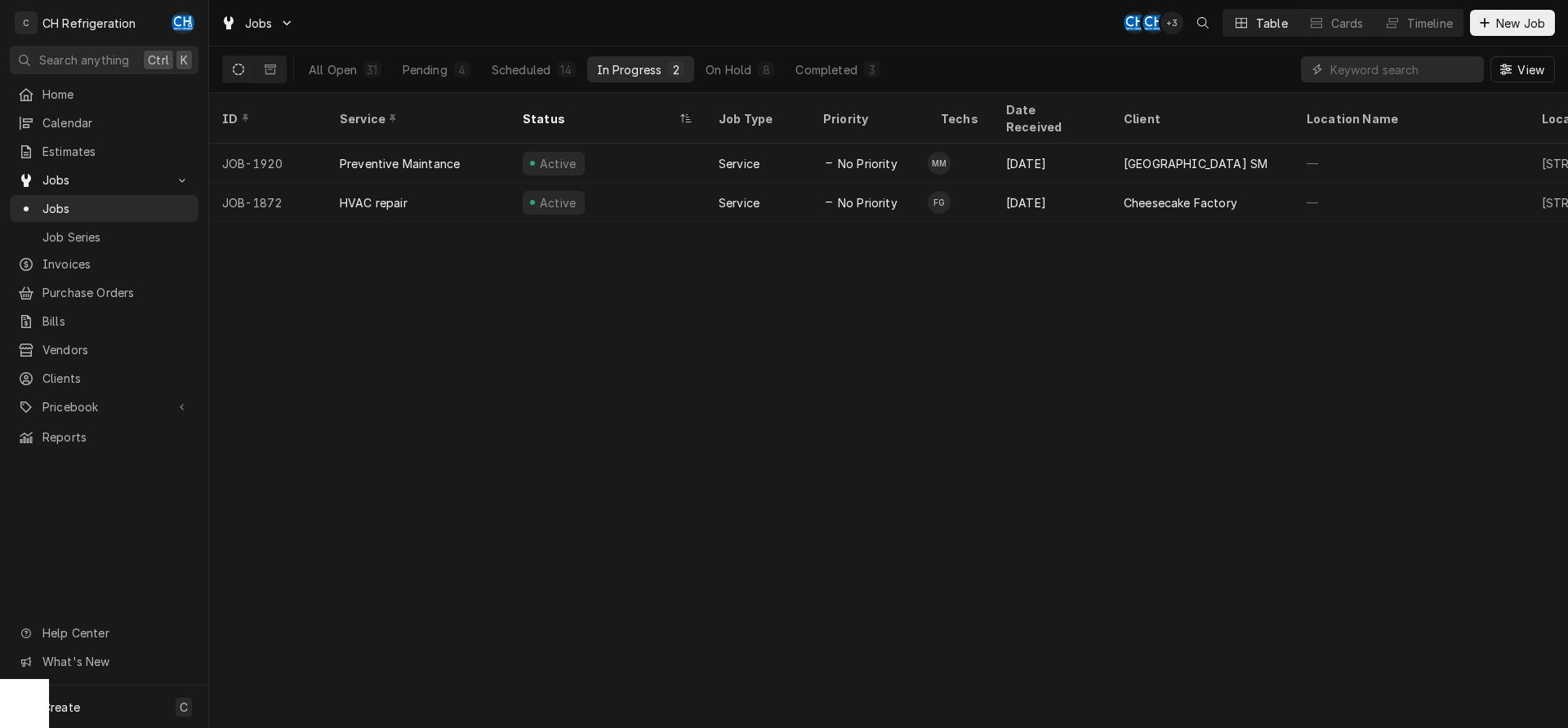
click at [760, 83] on div "All Open 31 Pending 4 Scheduled 14 In Progress 2 On Hold 8 Completed 3" at bounding box center [595, 69] width 591 height 46
click at [751, 75] on div "On Hold" at bounding box center [728, 69] width 46 height 17
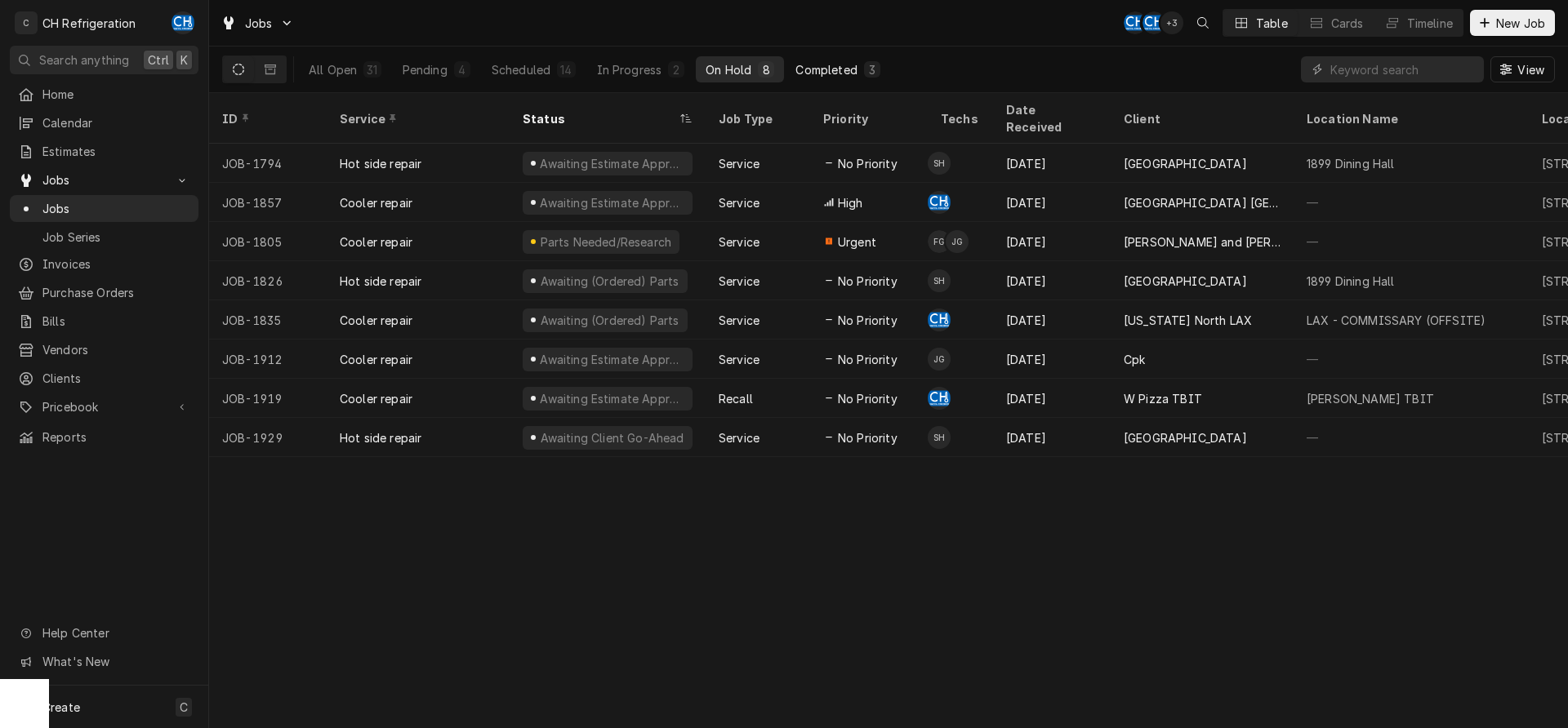
click at [815, 76] on div "Completed" at bounding box center [826, 69] width 61 height 17
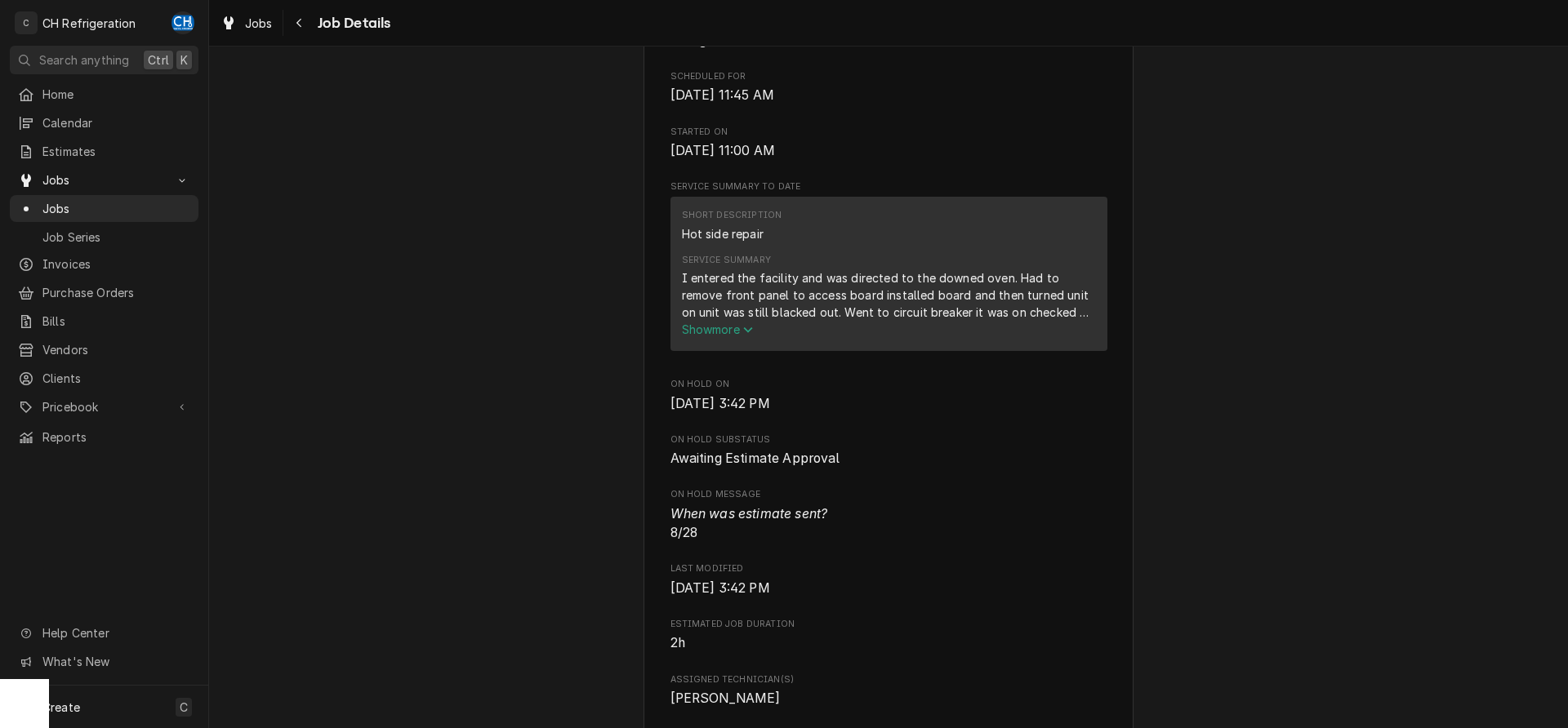
click at [747, 336] on span "Show more" at bounding box center [718, 329] width 72 height 14
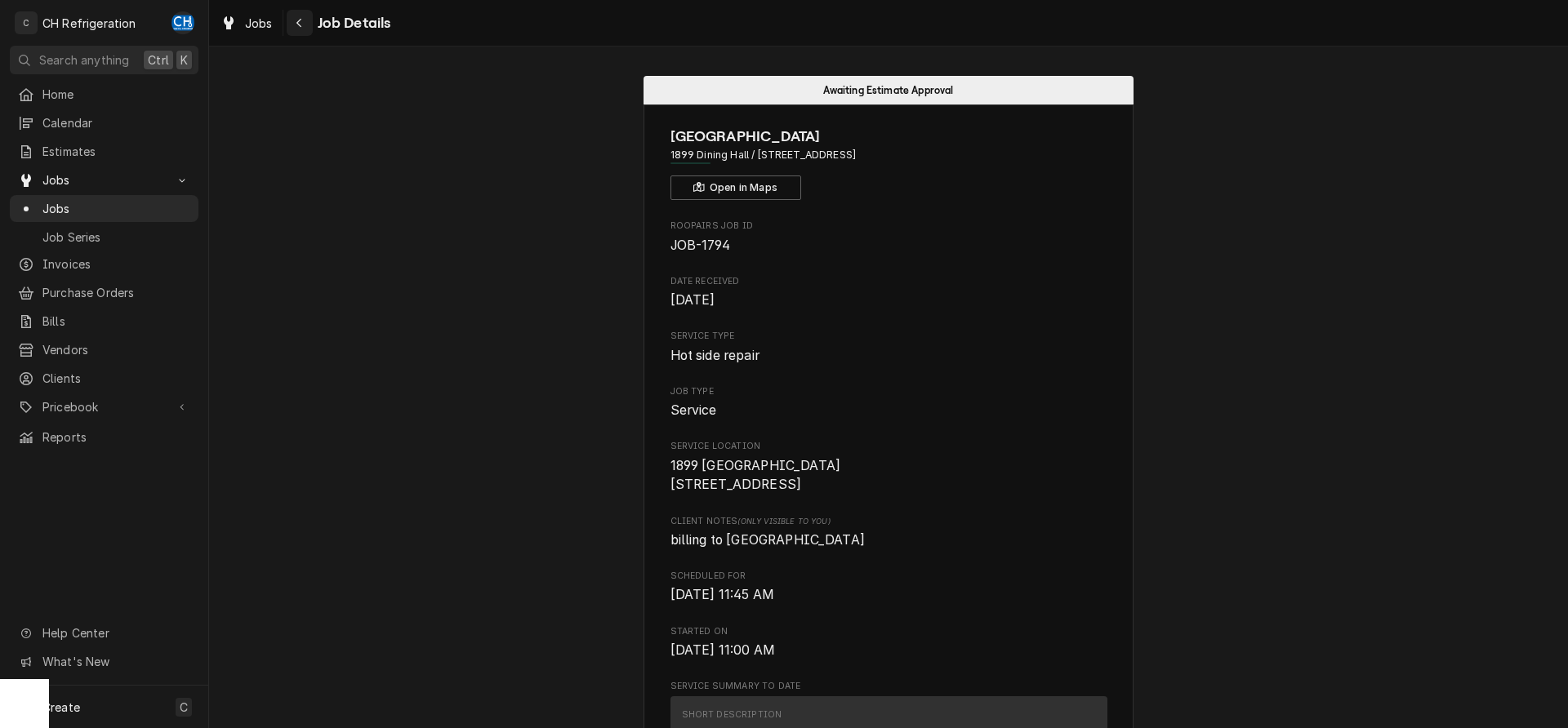
click at [309, 30] on button "Navigate back" at bounding box center [300, 23] width 26 height 26
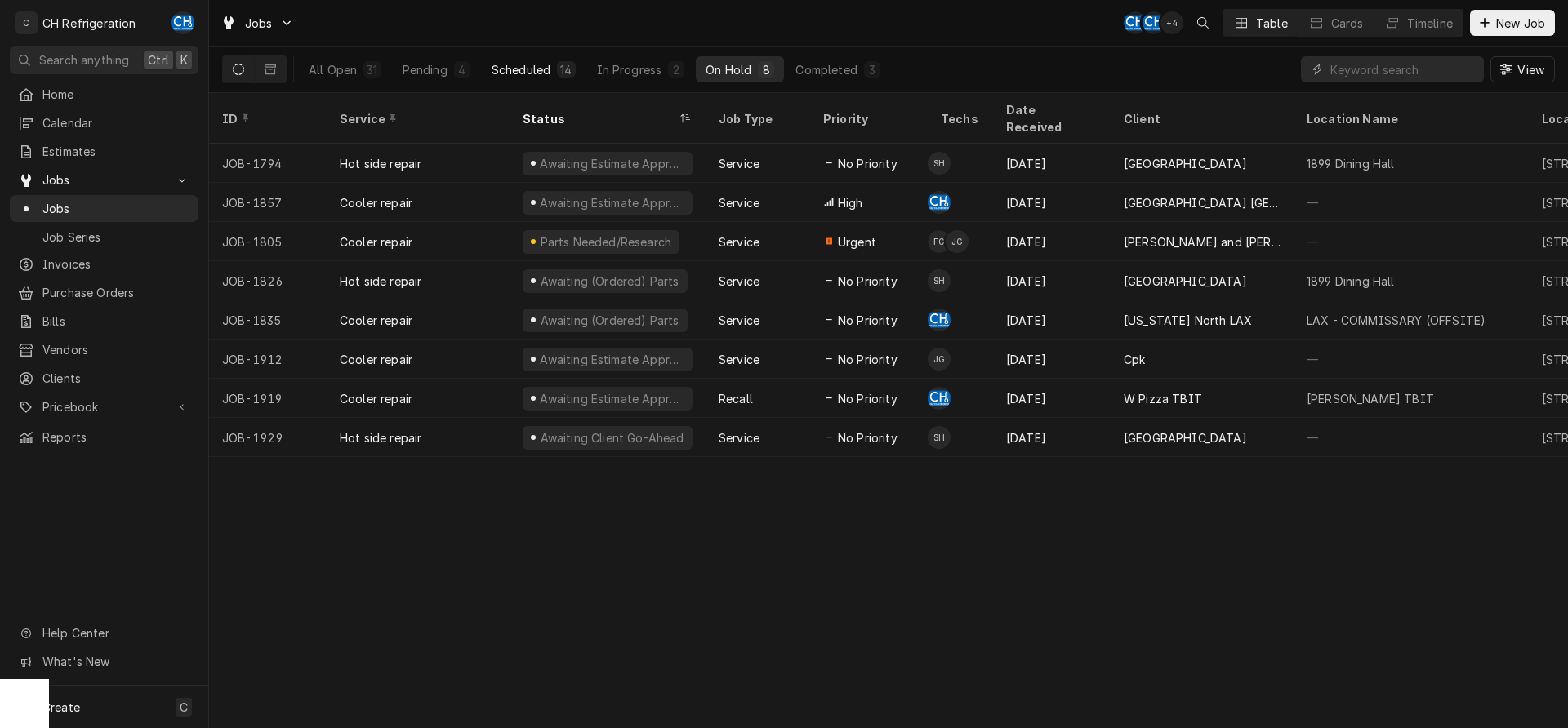
click at [495, 61] on button "Scheduled 14" at bounding box center [533, 69] width 103 height 26
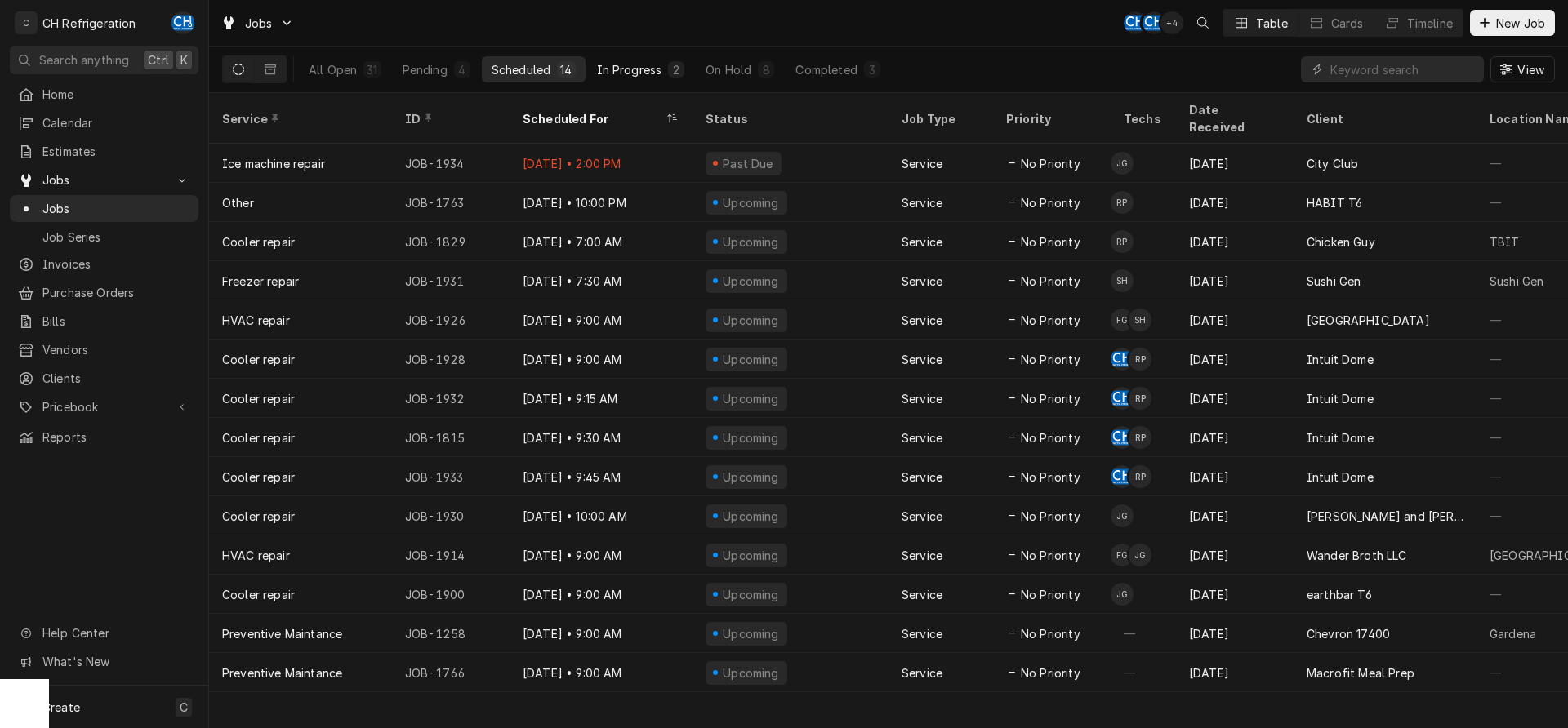
click at [624, 65] on div "In Progress" at bounding box center [629, 69] width 65 height 17
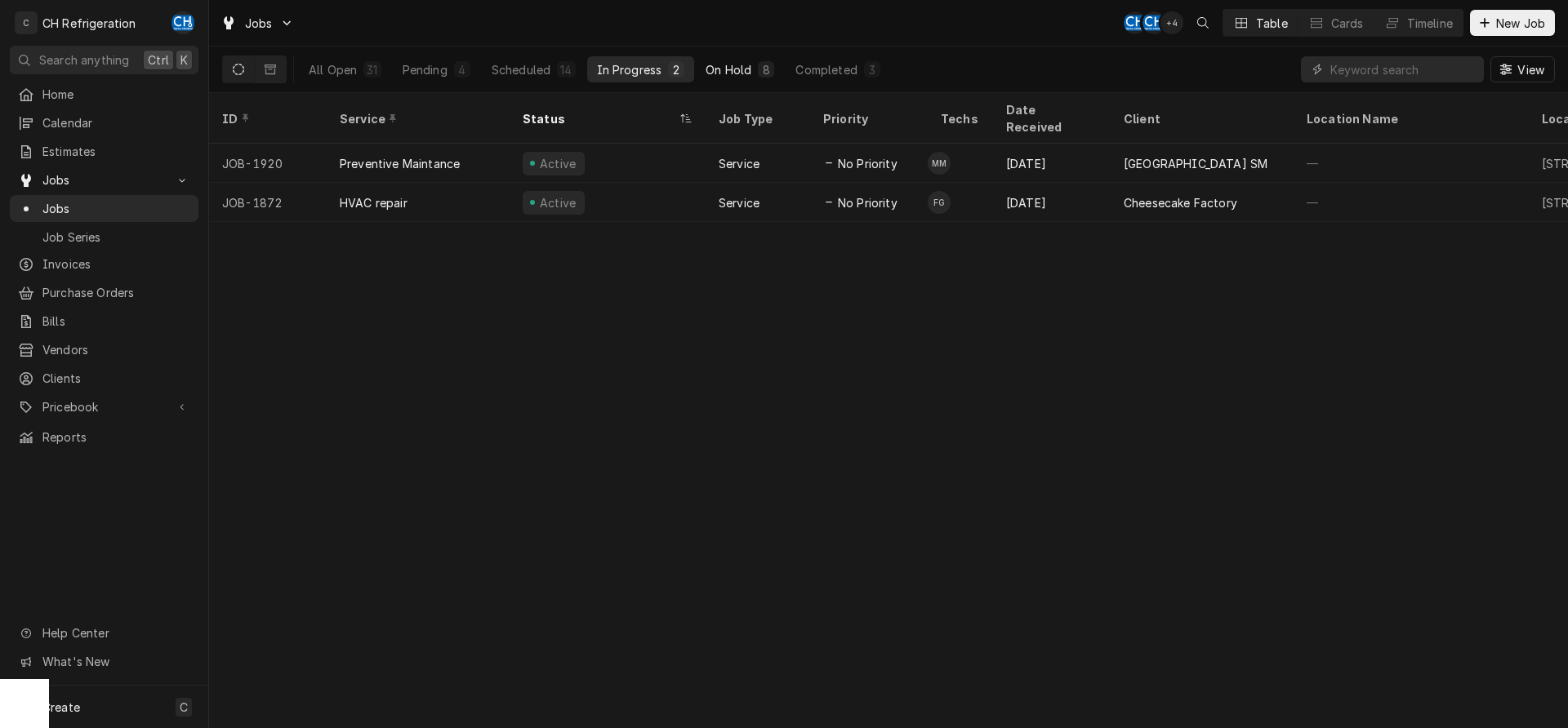
click at [716, 75] on div "On Hold" at bounding box center [728, 69] width 46 height 17
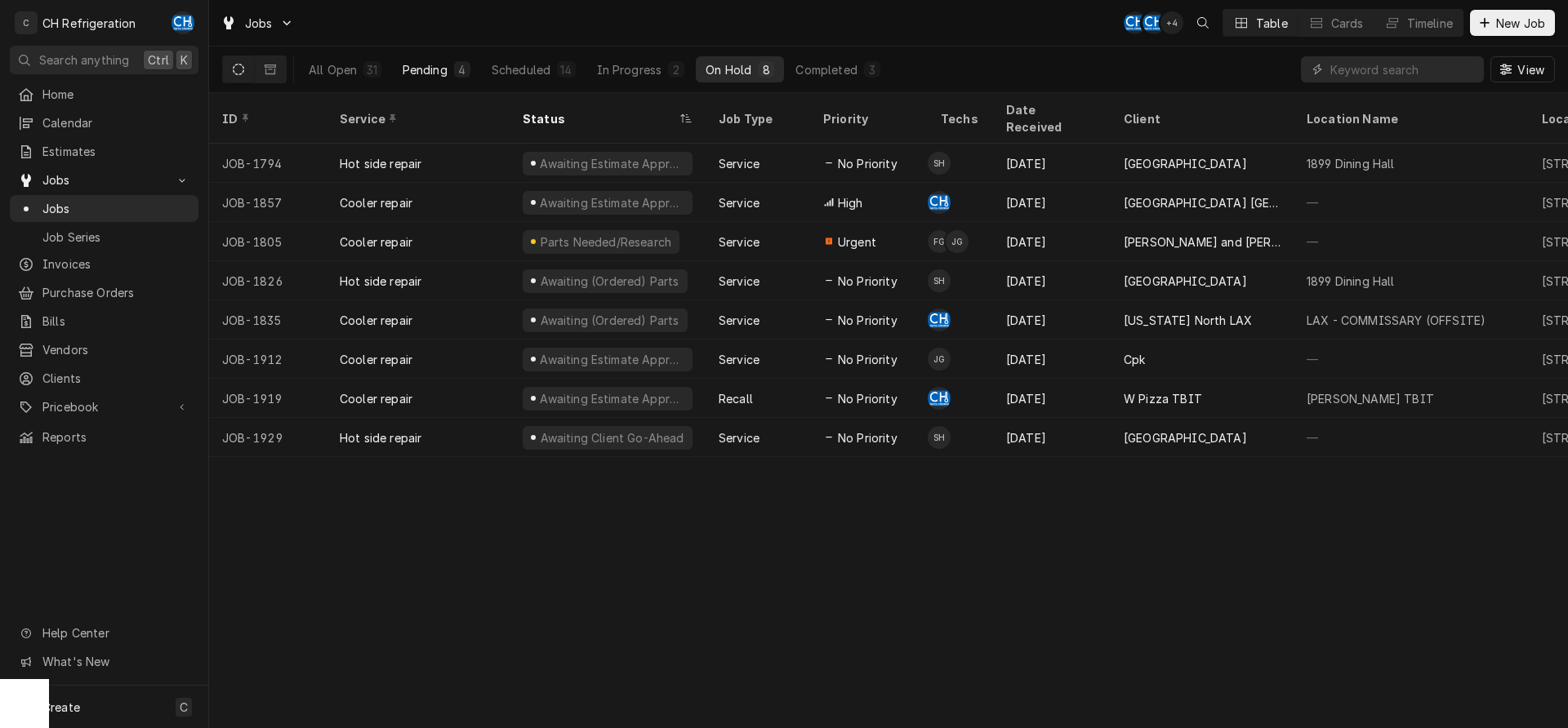
click at [455, 73] on div "4" at bounding box center [462, 69] width 17 height 17
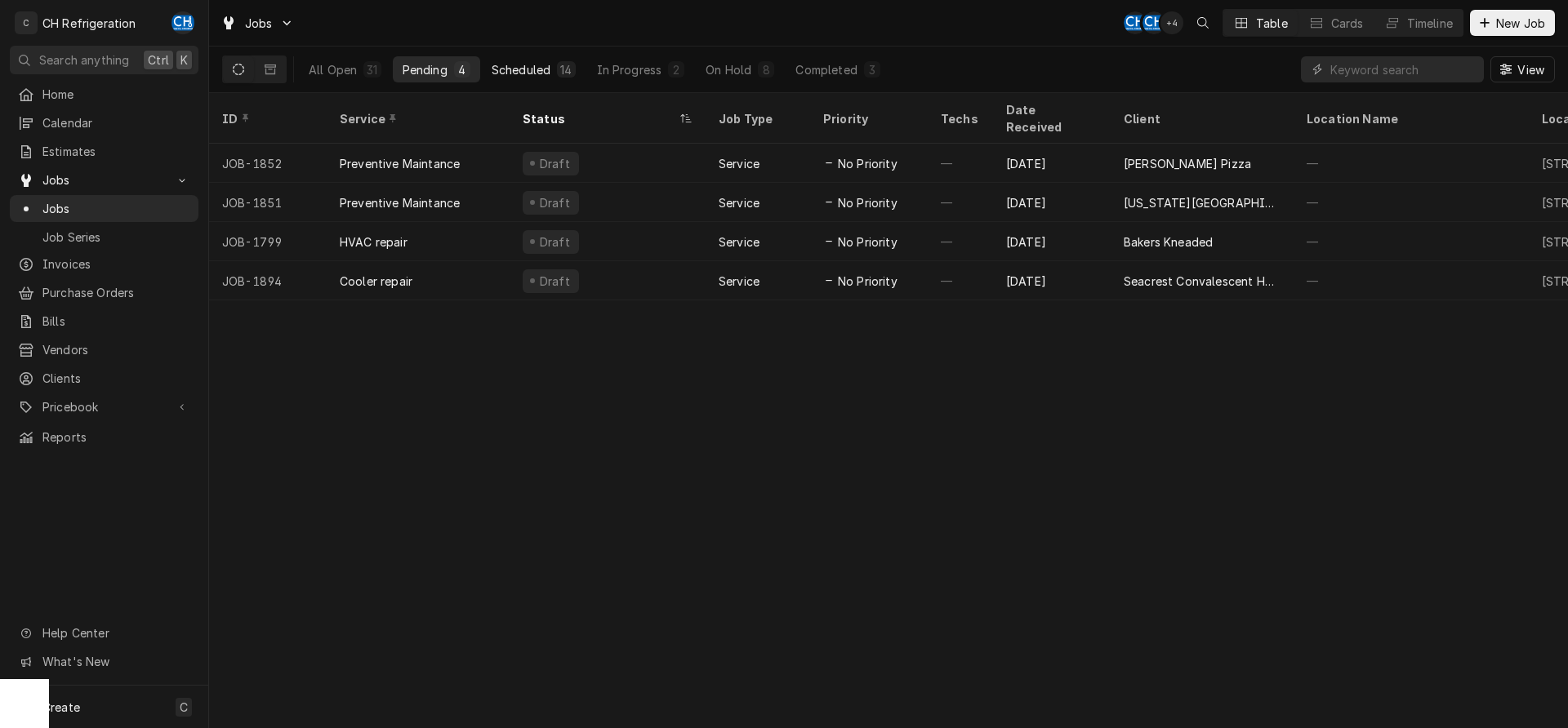
click at [549, 70] on div "Scheduled" at bounding box center [522, 69] width 59 height 17
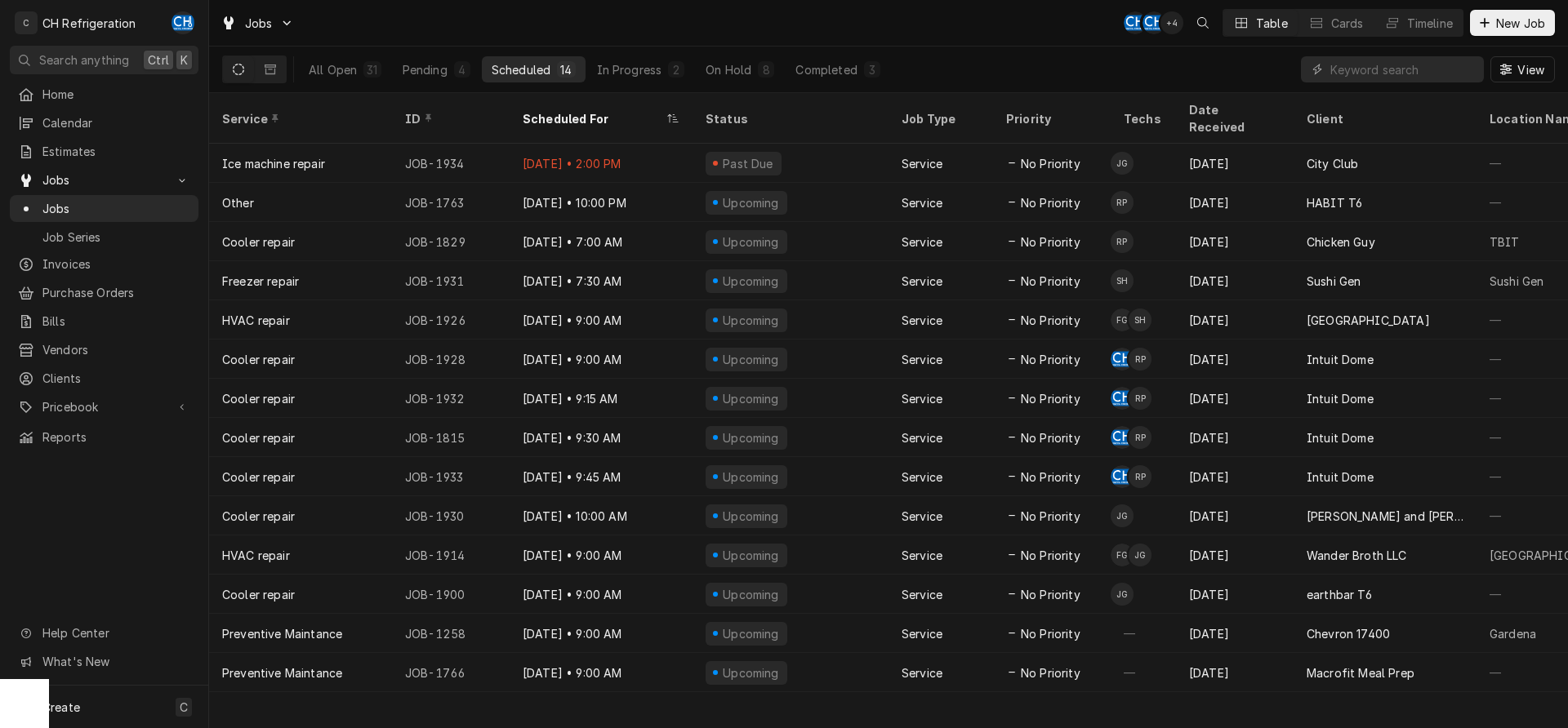
click at [550, 63] on div "Scheduled" at bounding box center [522, 69] width 59 height 17
click at [669, 67] on div "2" at bounding box center [676, 69] width 17 height 17
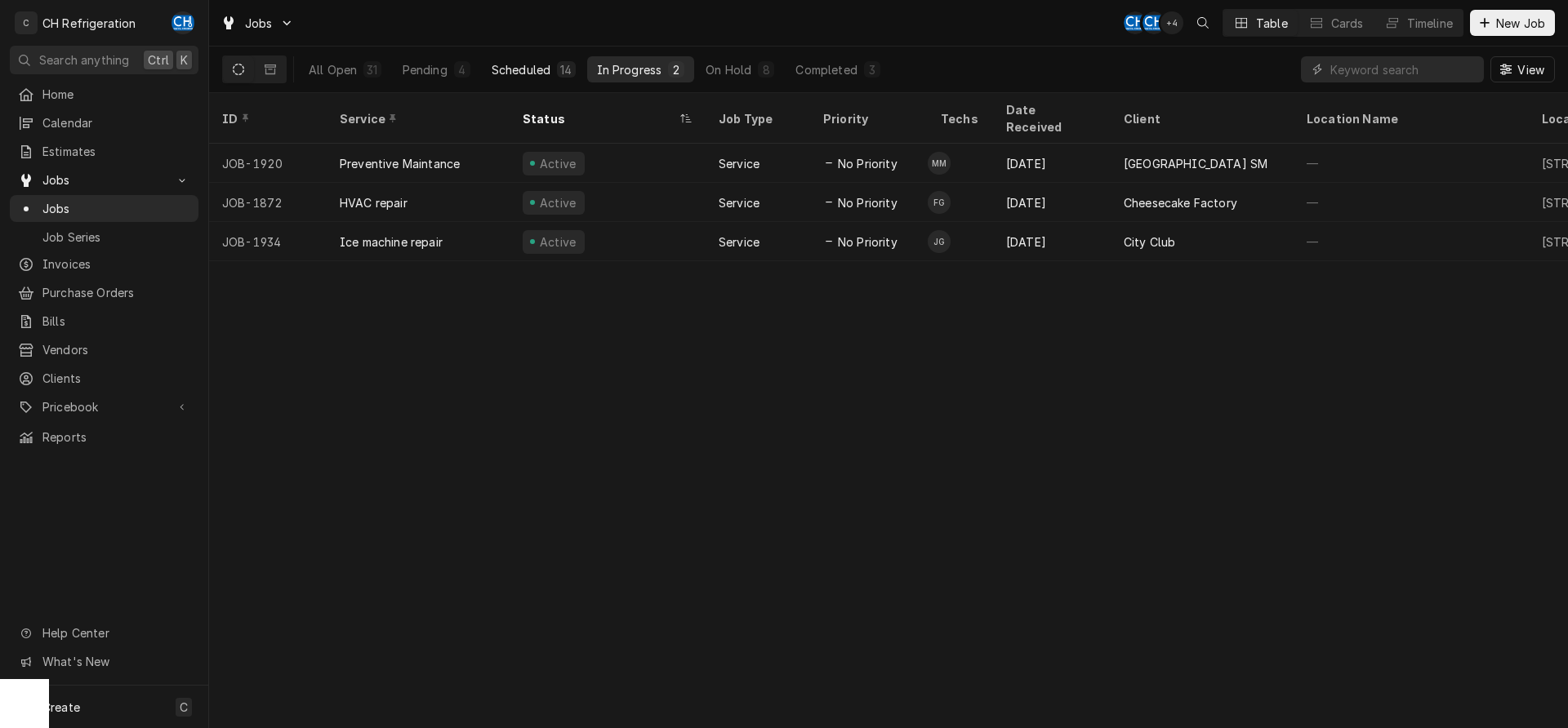
click at [535, 74] on div "Scheduled" at bounding box center [522, 69] width 59 height 17
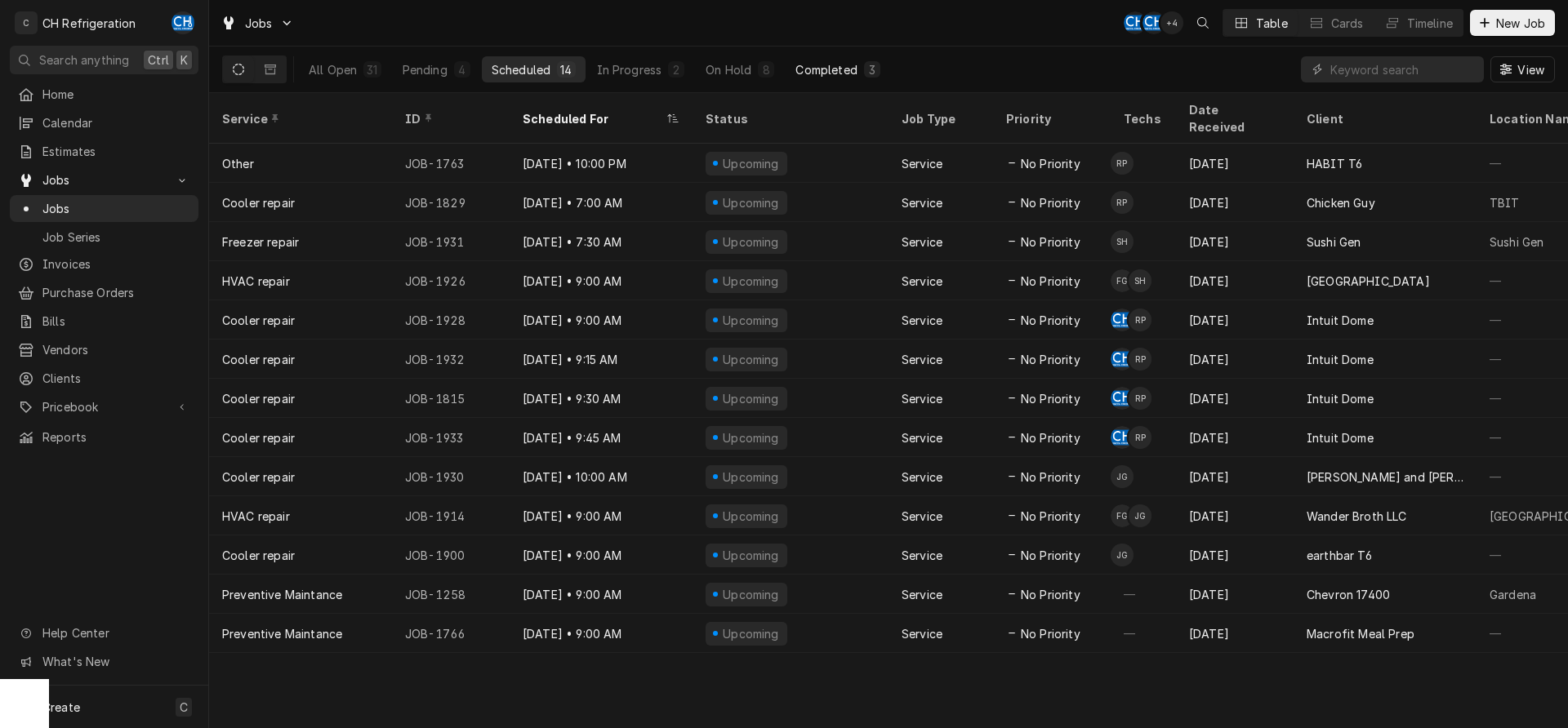
click at [854, 72] on div "Completed" at bounding box center [826, 69] width 61 height 17
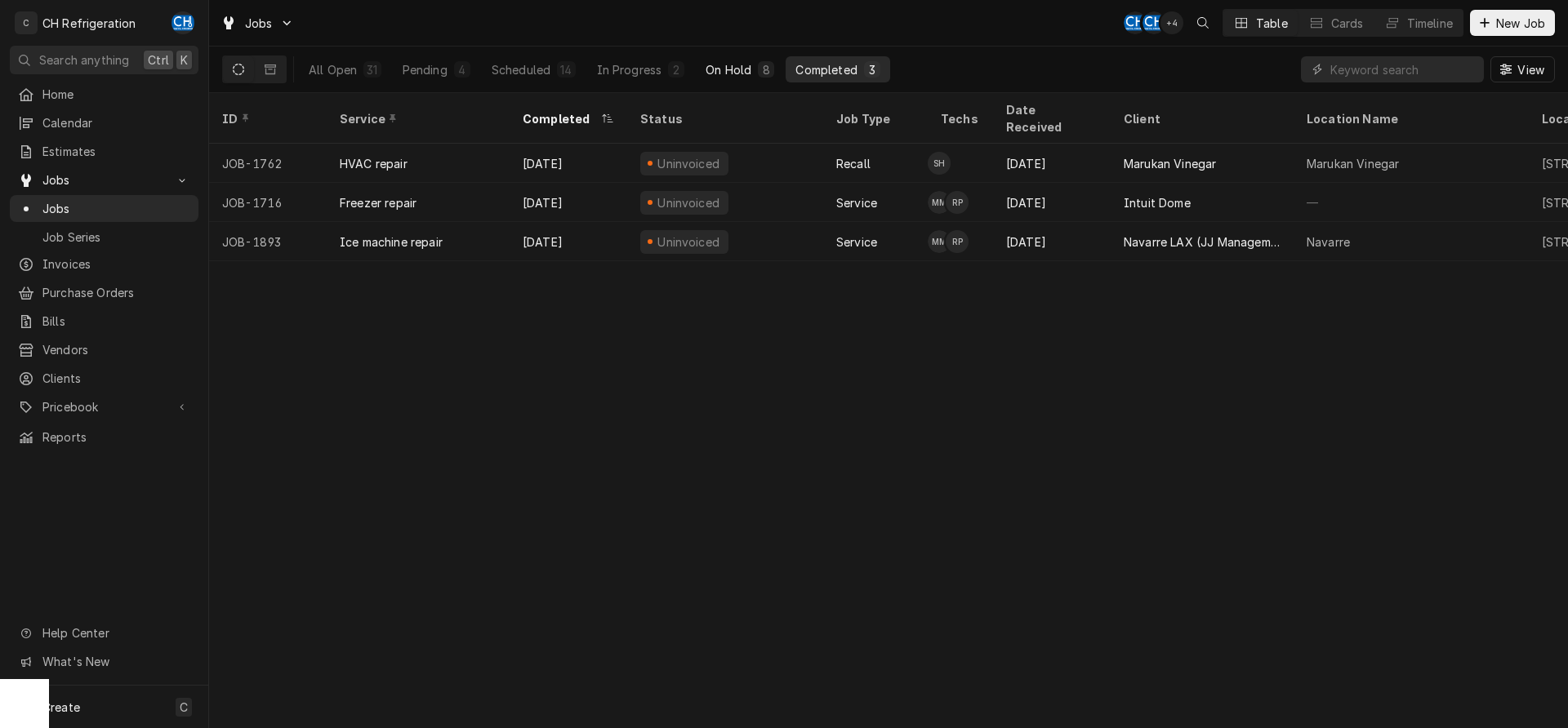
click at [731, 76] on div "On Hold" at bounding box center [728, 69] width 46 height 17
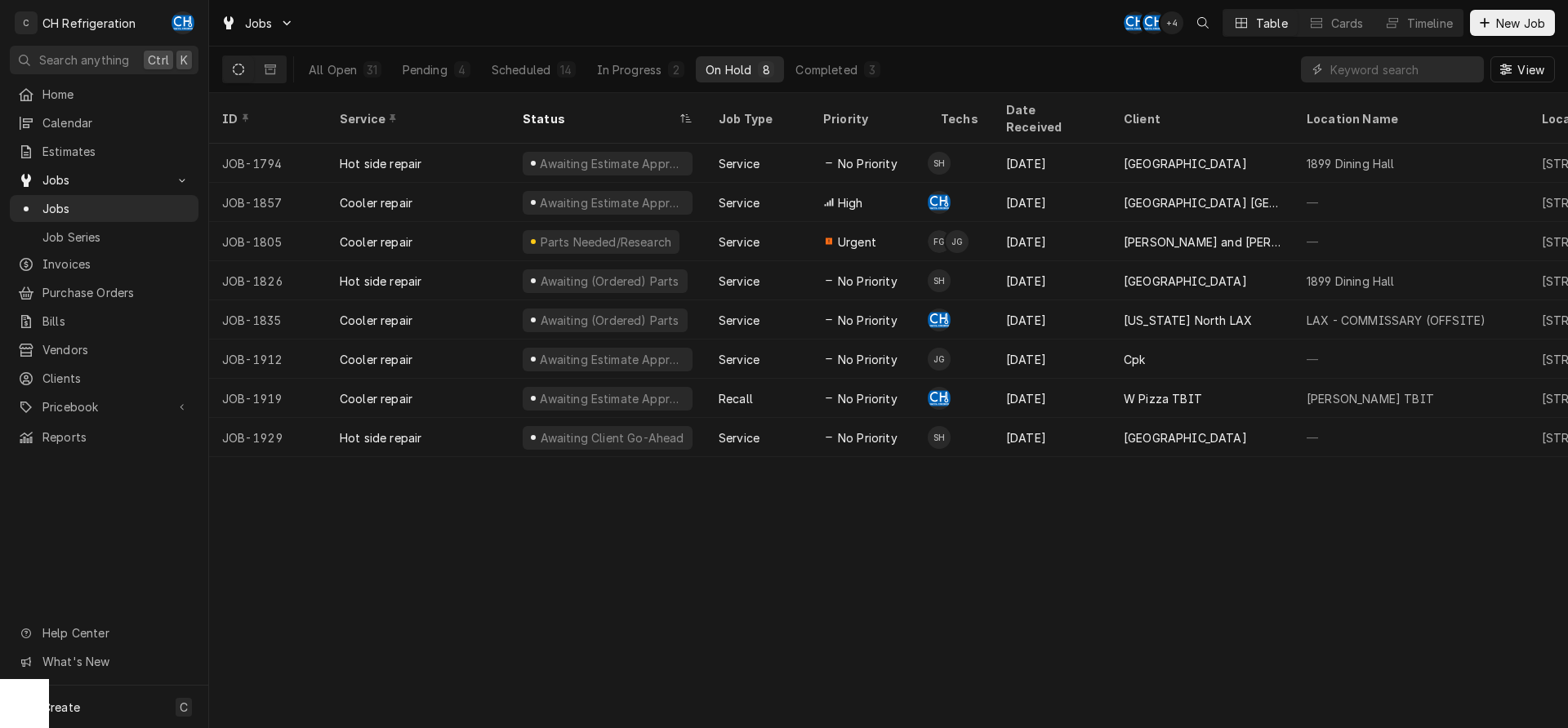
click at [729, 76] on div "On Hold" at bounding box center [728, 69] width 46 height 17
click at [734, 69] on div "On Hold" at bounding box center [728, 69] width 46 height 17
click at [635, 64] on div "In Progress" at bounding box center [629, 69] width 65 height 17
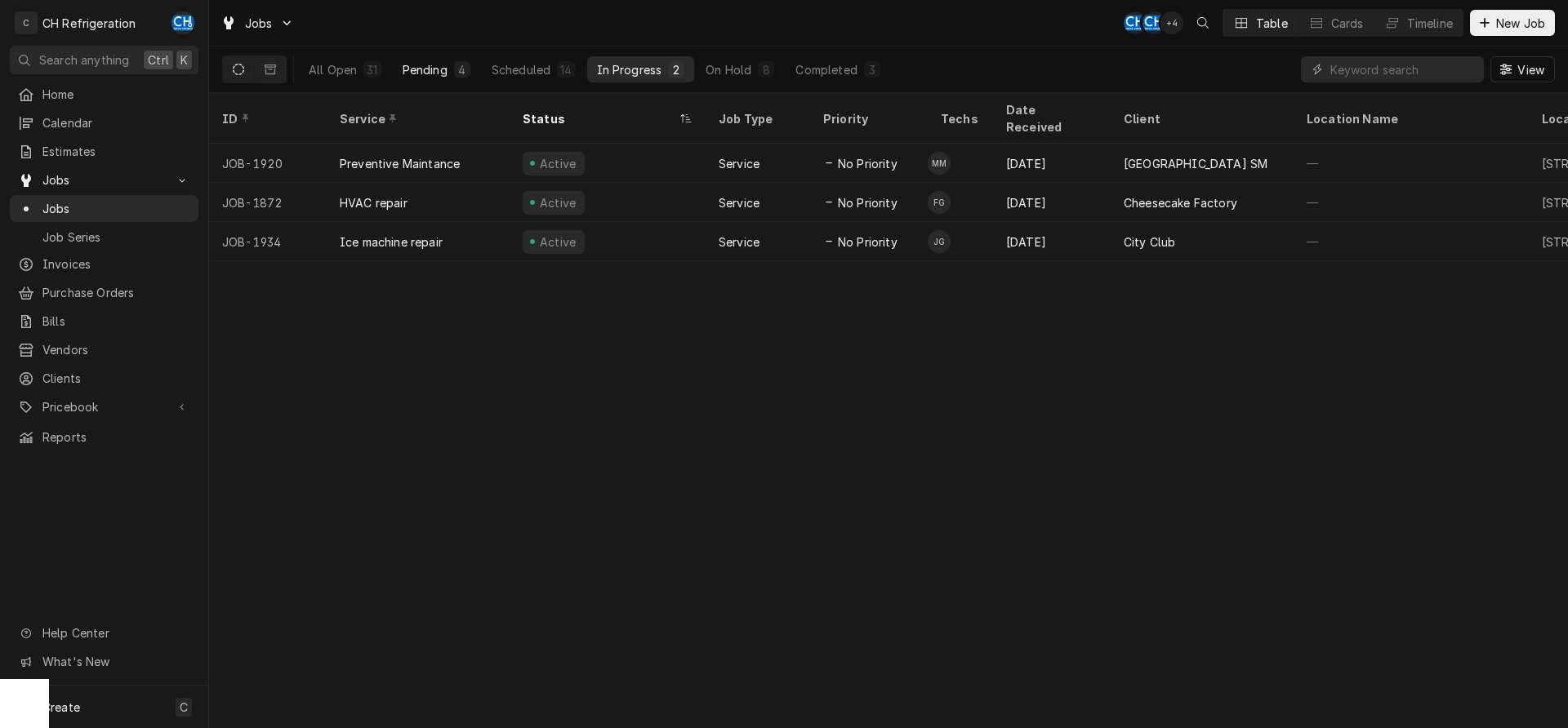
click at [480, 64] on button "Pending 4" at bounding box center [436, 69] width 88 height 26
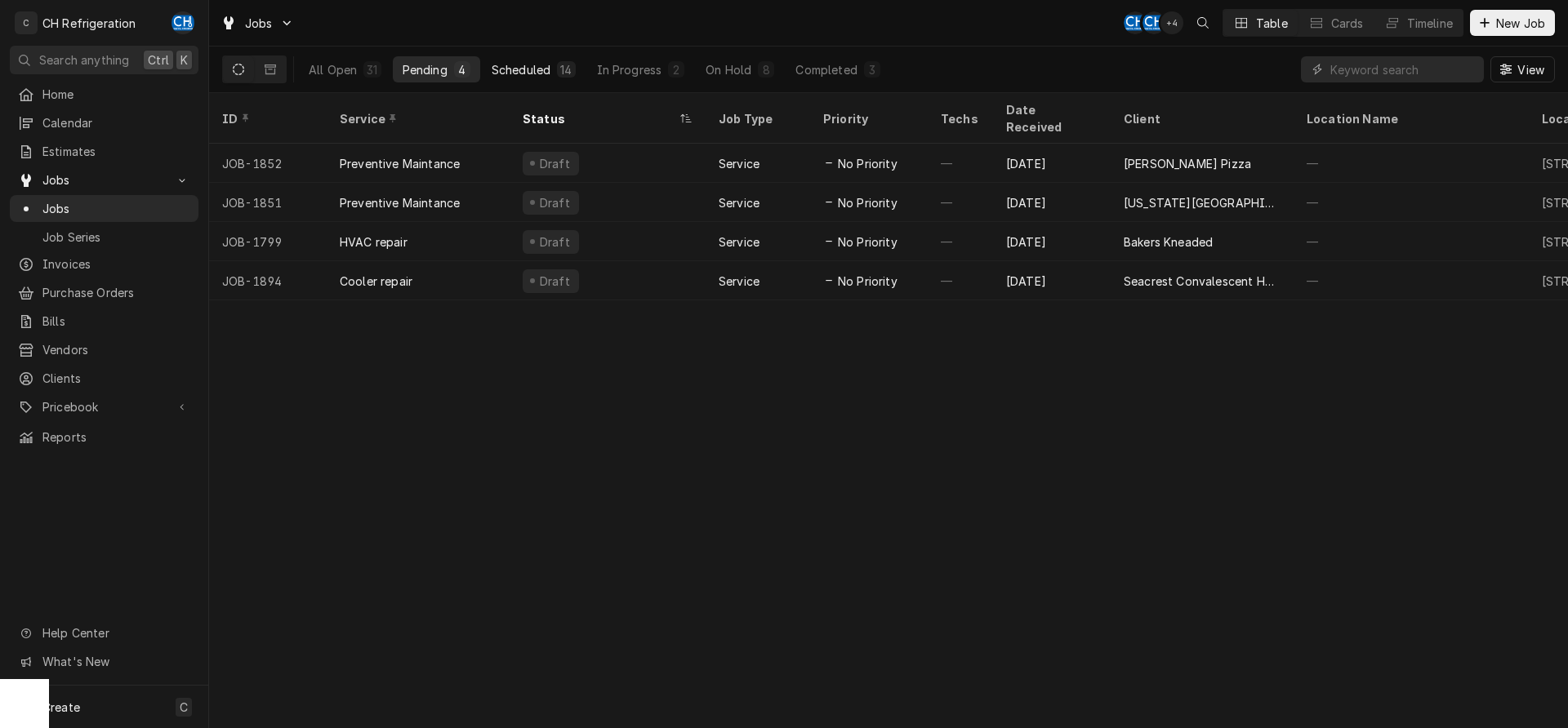
click at [575, 75] on div "14" at bounding box center [566, 69] width 18 height 17
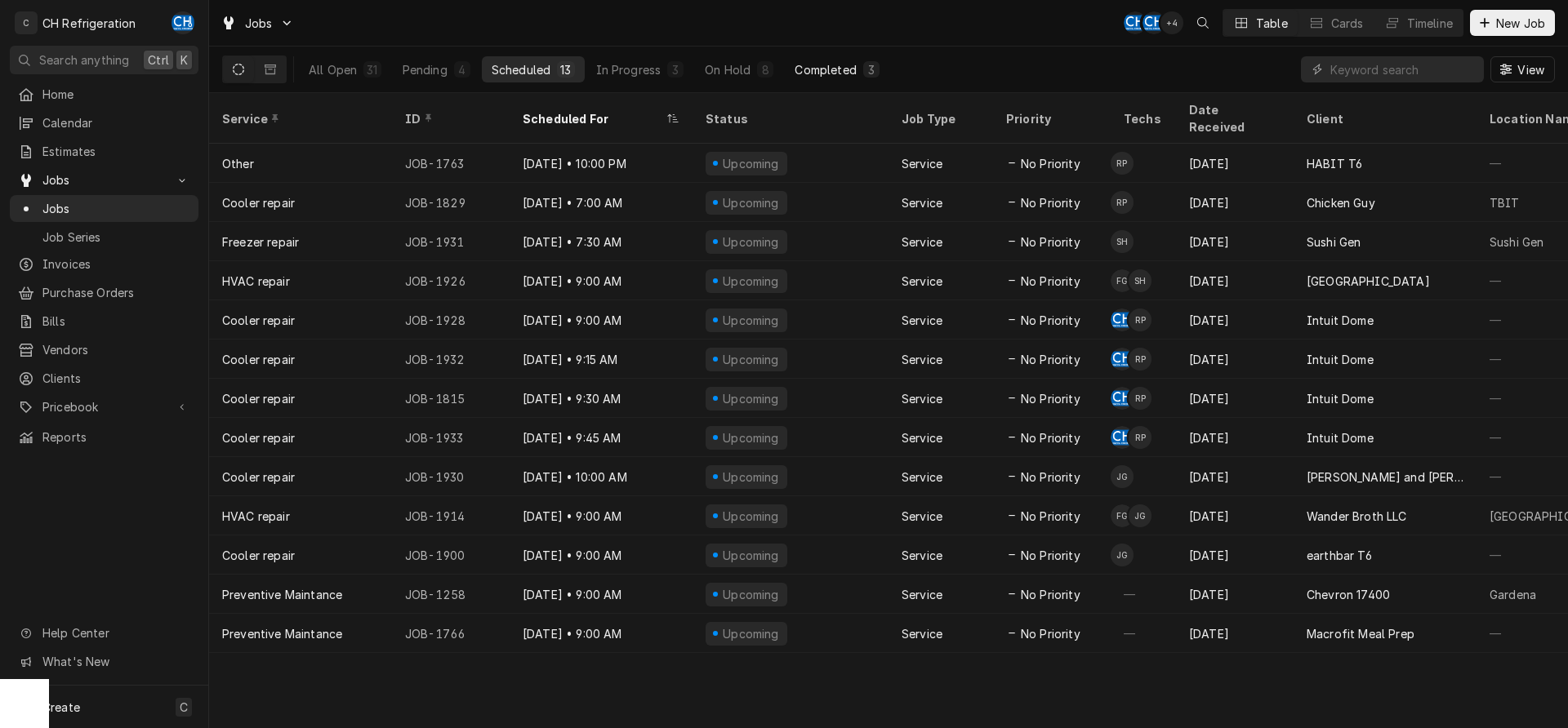
click at [880, 69] on div "3" at bounding box center [871, 69] width 17 height 17
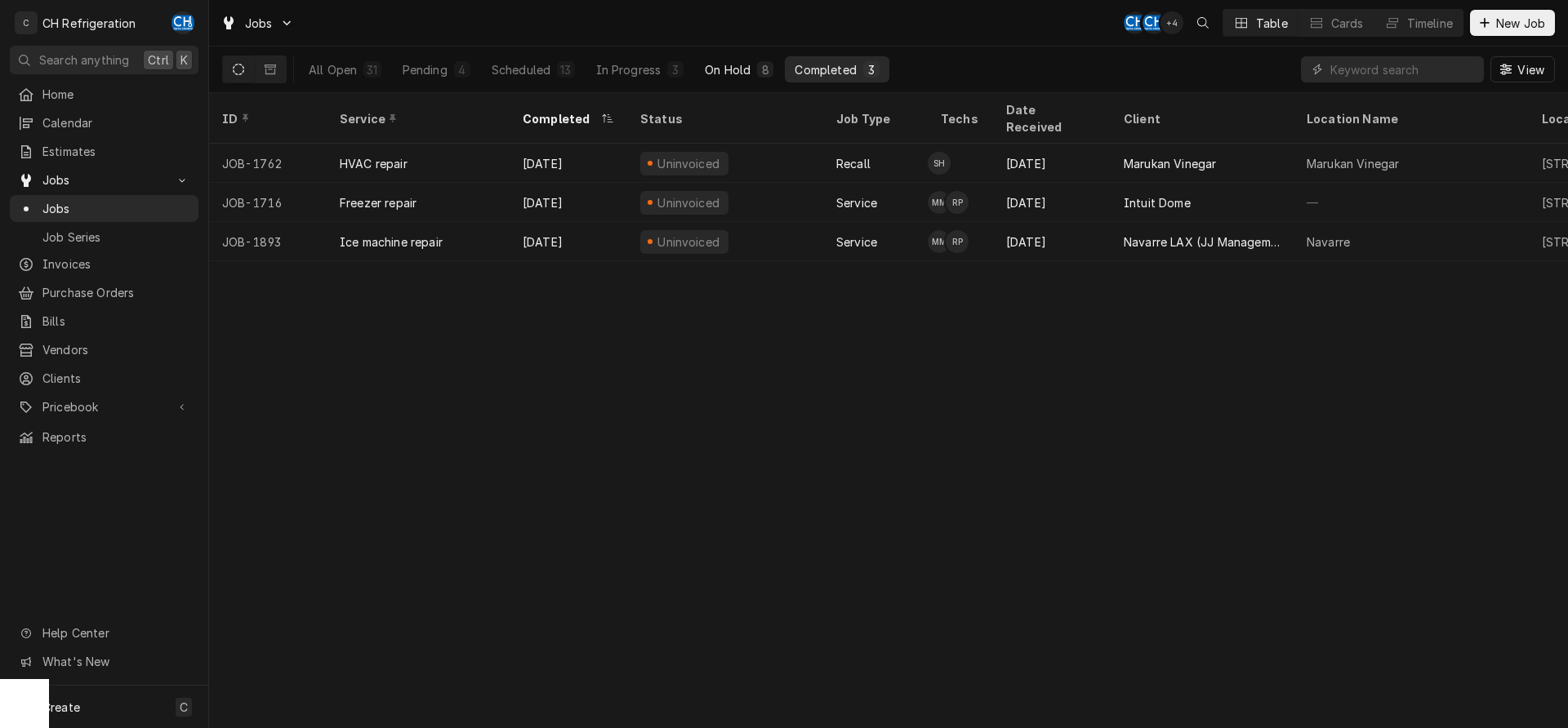
click at [759, 65] on div "8" at bounding box center [765, 69] width 17 height 17
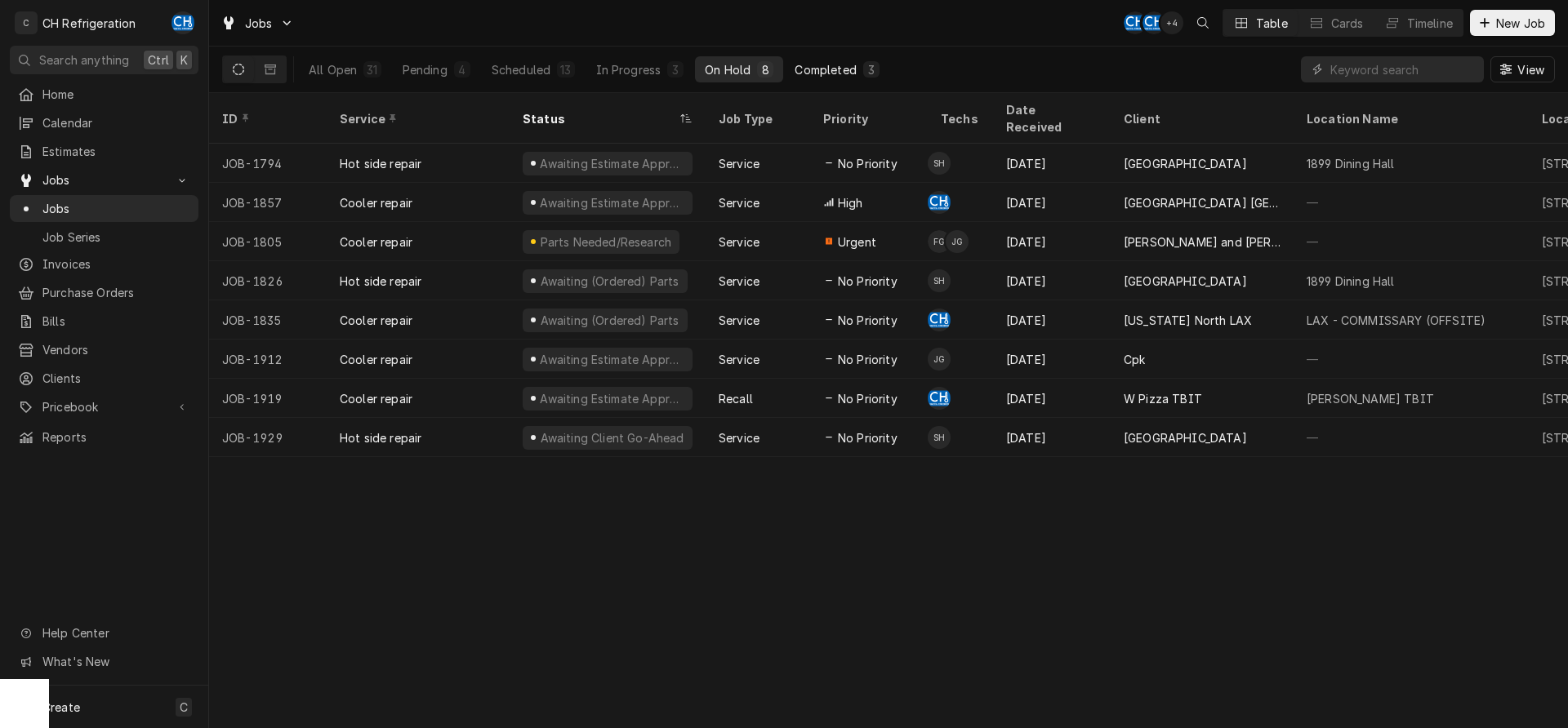
click at [829, 64] on div "Completed" at bounding box center [825, 69] width 61 height 17
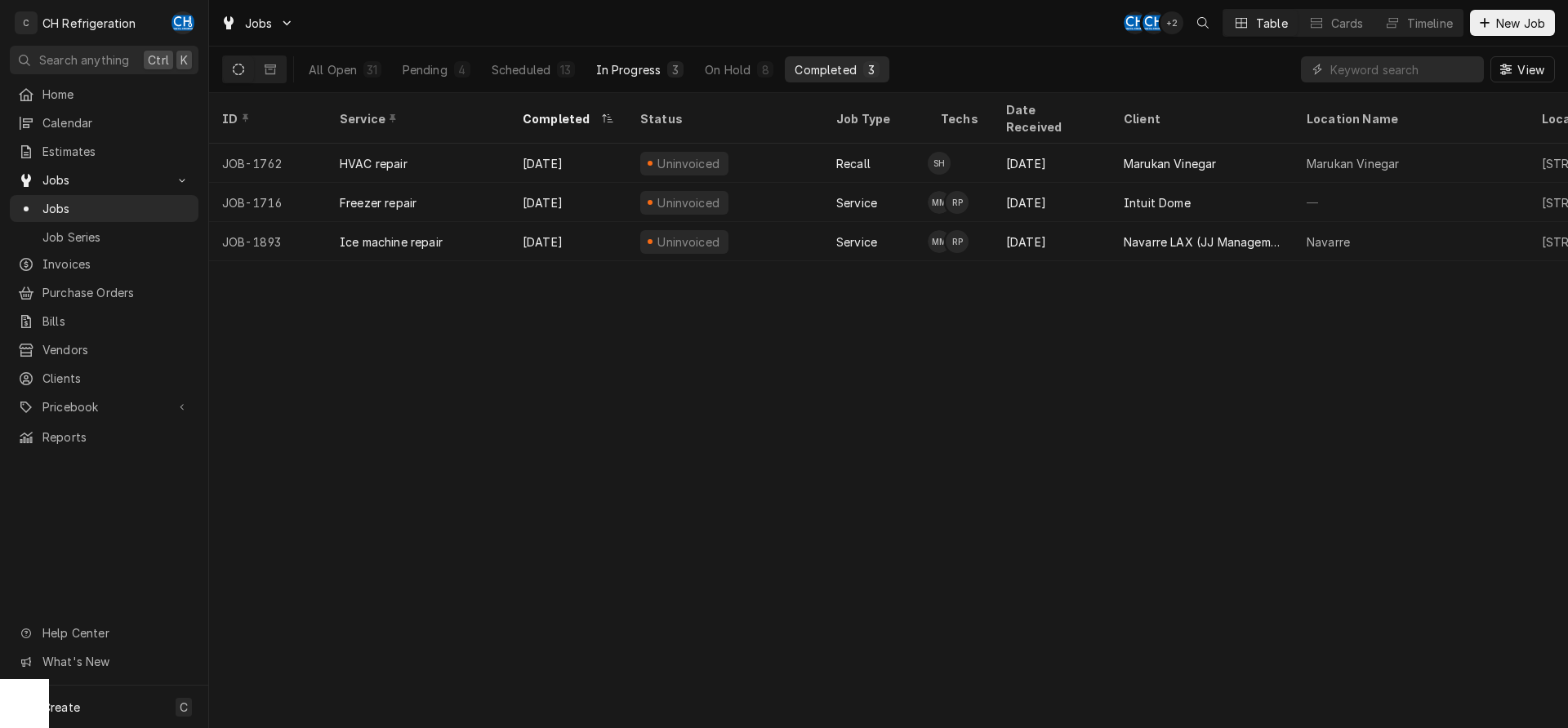
click at [628, 65] on div "In Progress" at bounding box center [628, 69] width 65 height 17
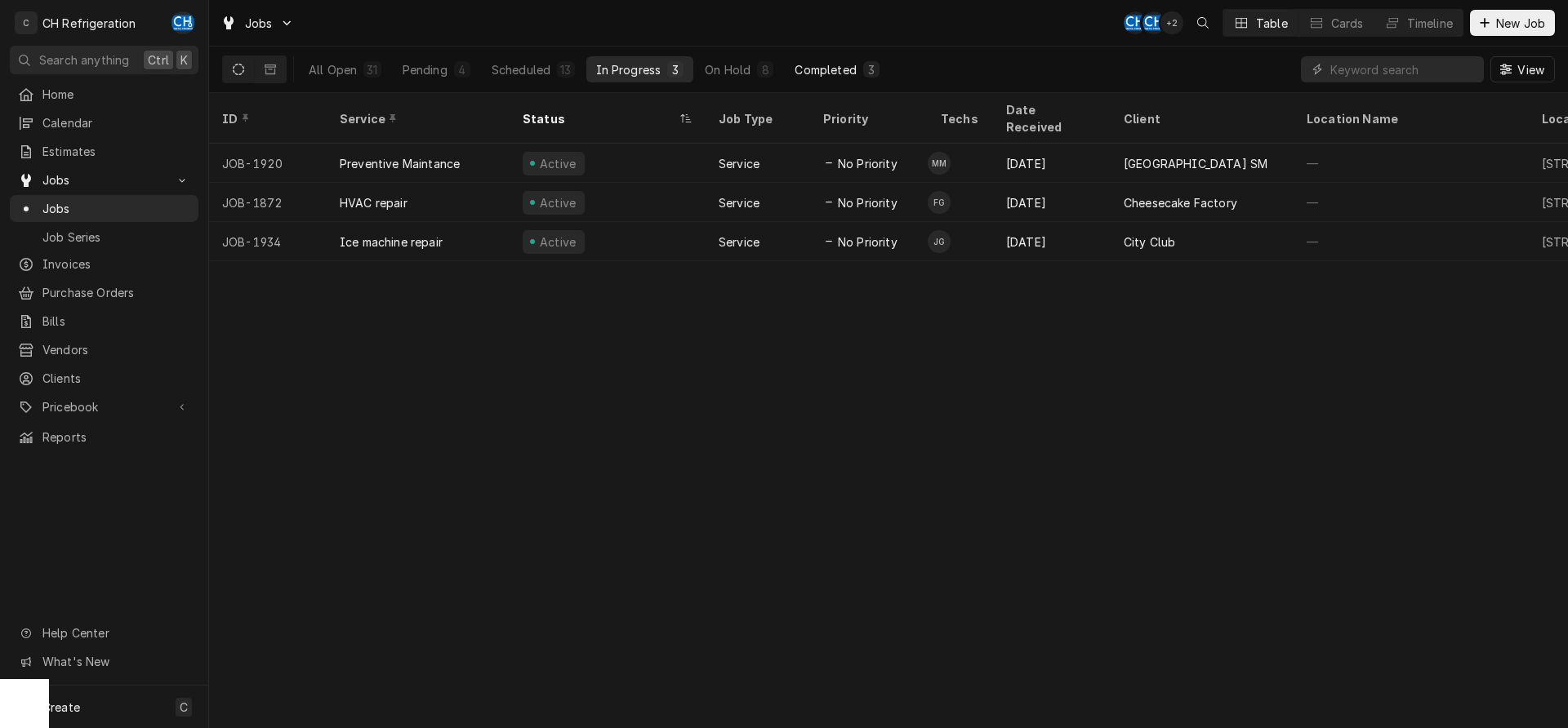
click at [814, 68] on div "Completed" at bounding box center [825, 69] width 61 height 17
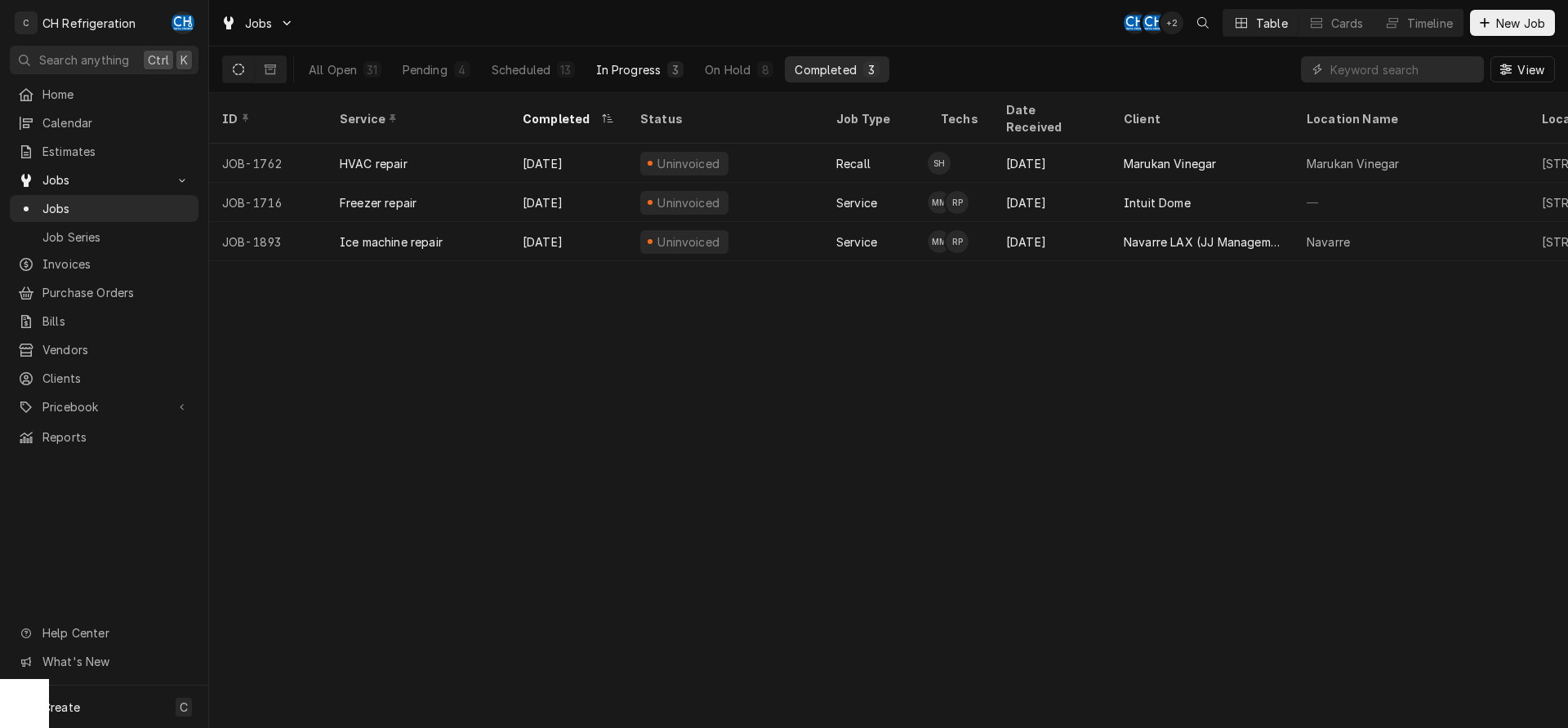
click at [658, 61] on div "In Progress" at bounding box center [628, 69] width 65 height 17
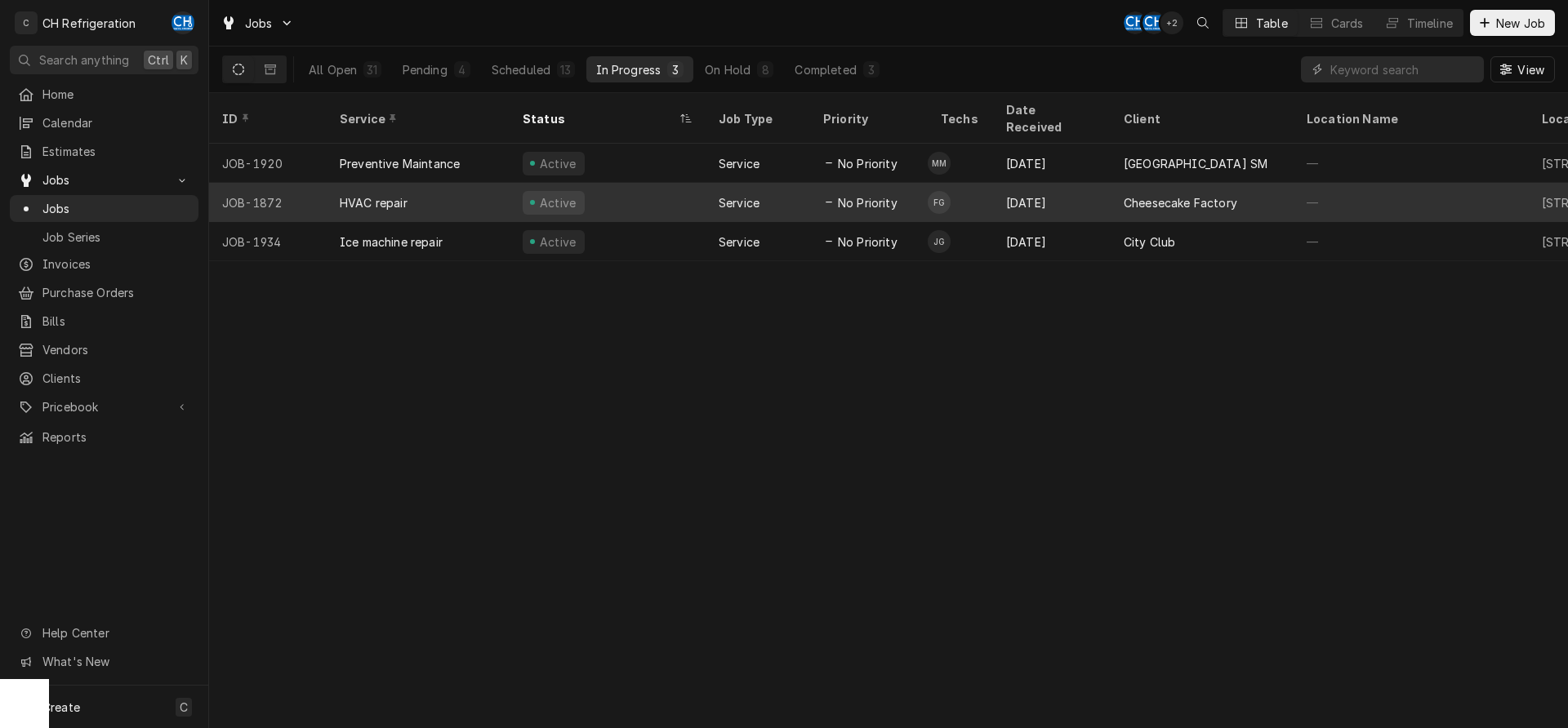
click at [1072, 189] on div "Sep 3" at bounding box center [1052, 202] width 117 height 39
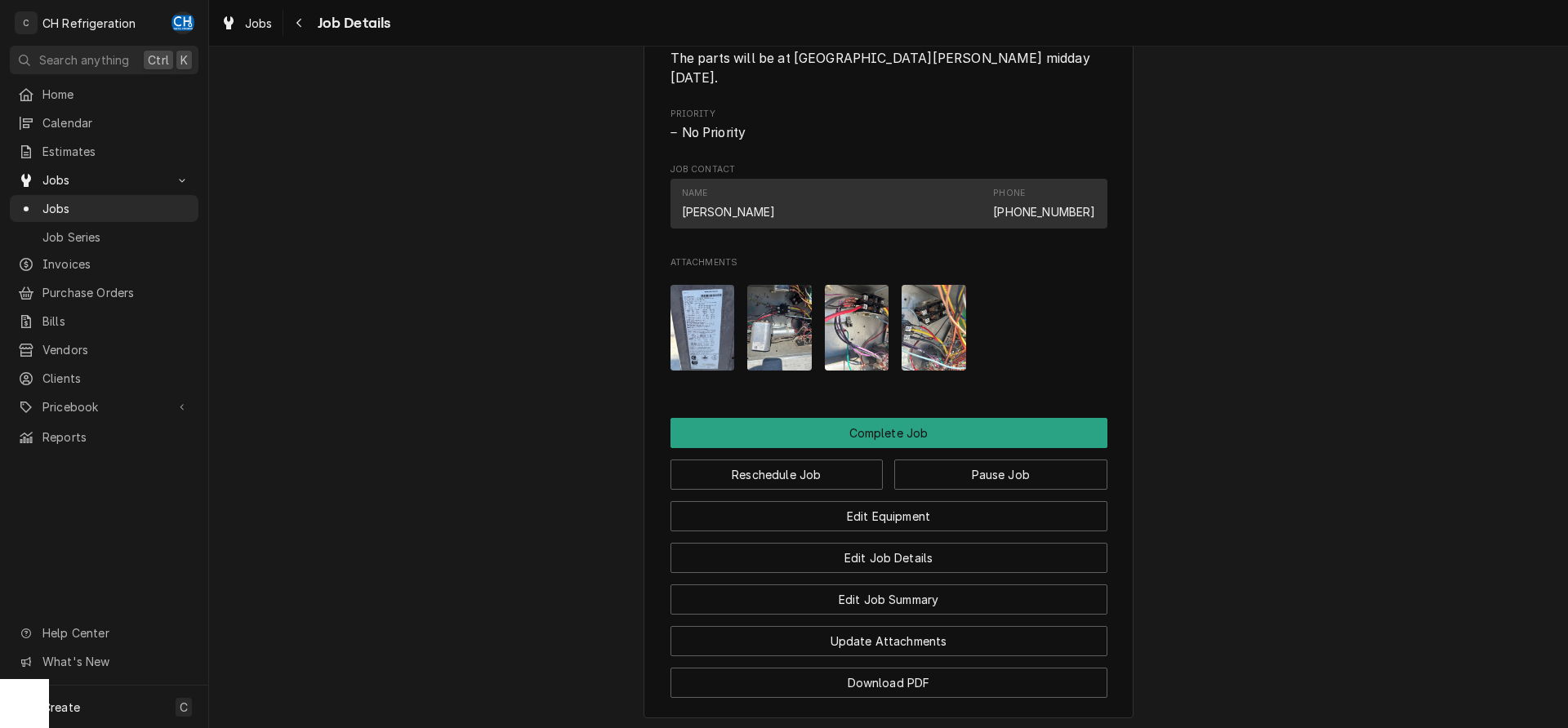
scroll to position [1332, 0]
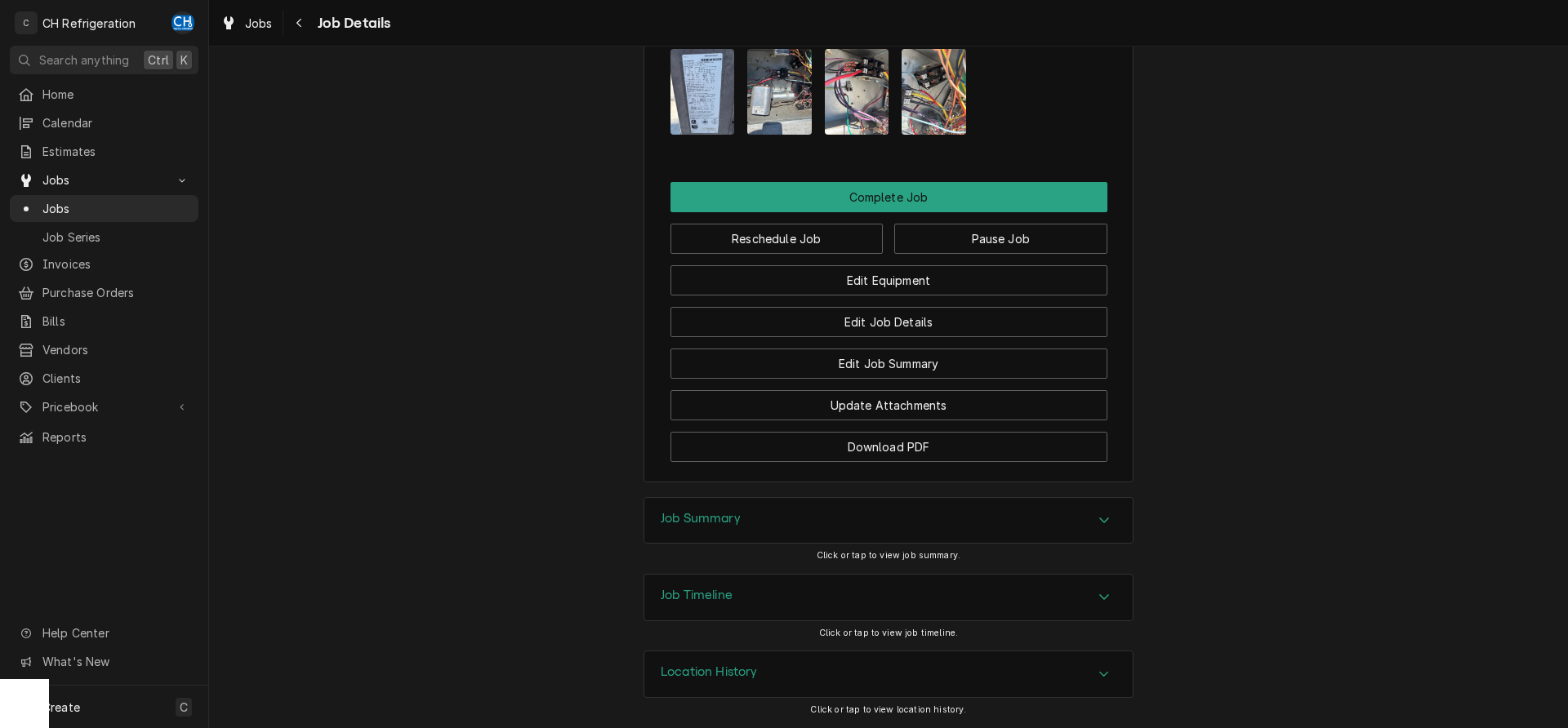
click at [1095, 519] on div "Accordion Header" at bounding box center [1104, 520] width 24 height 20
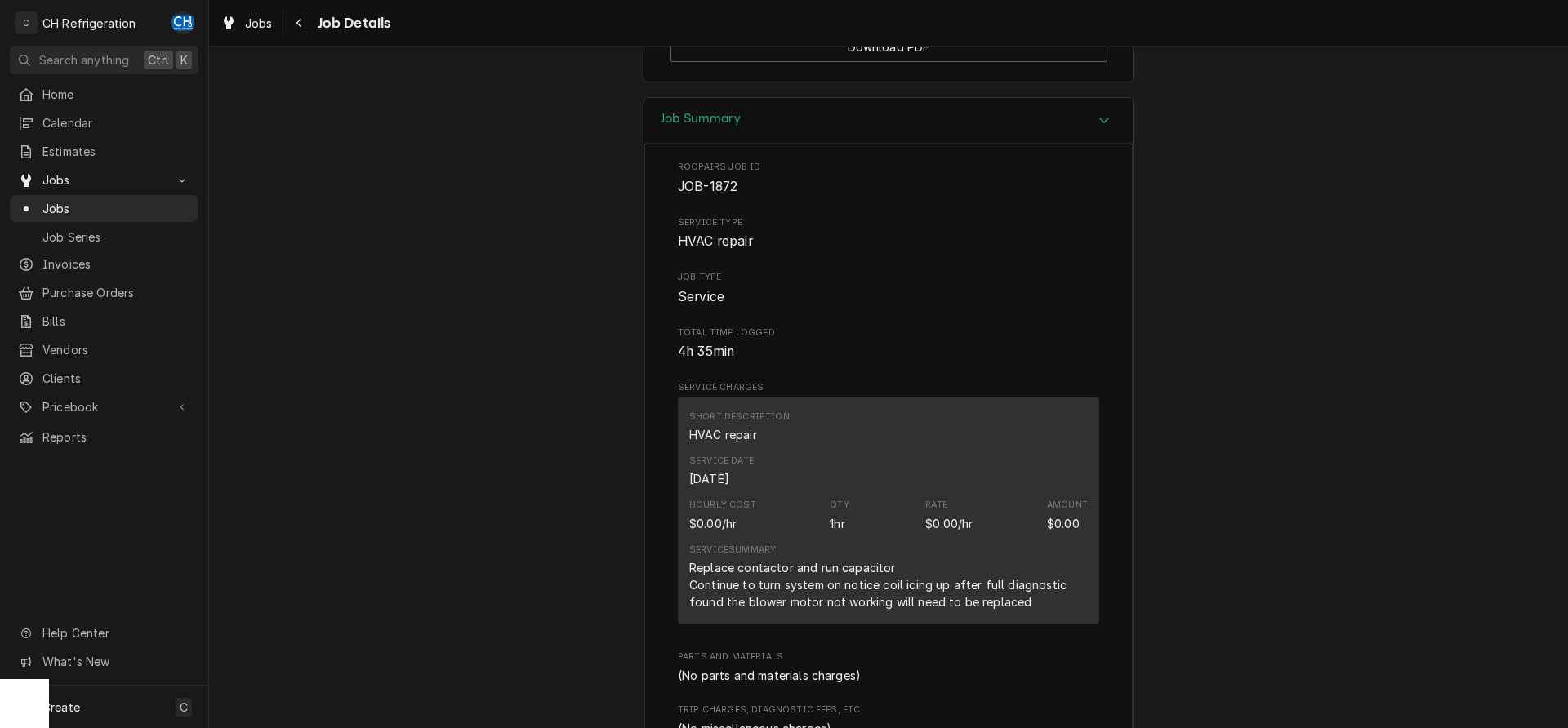
scroll to position [2028, 0]
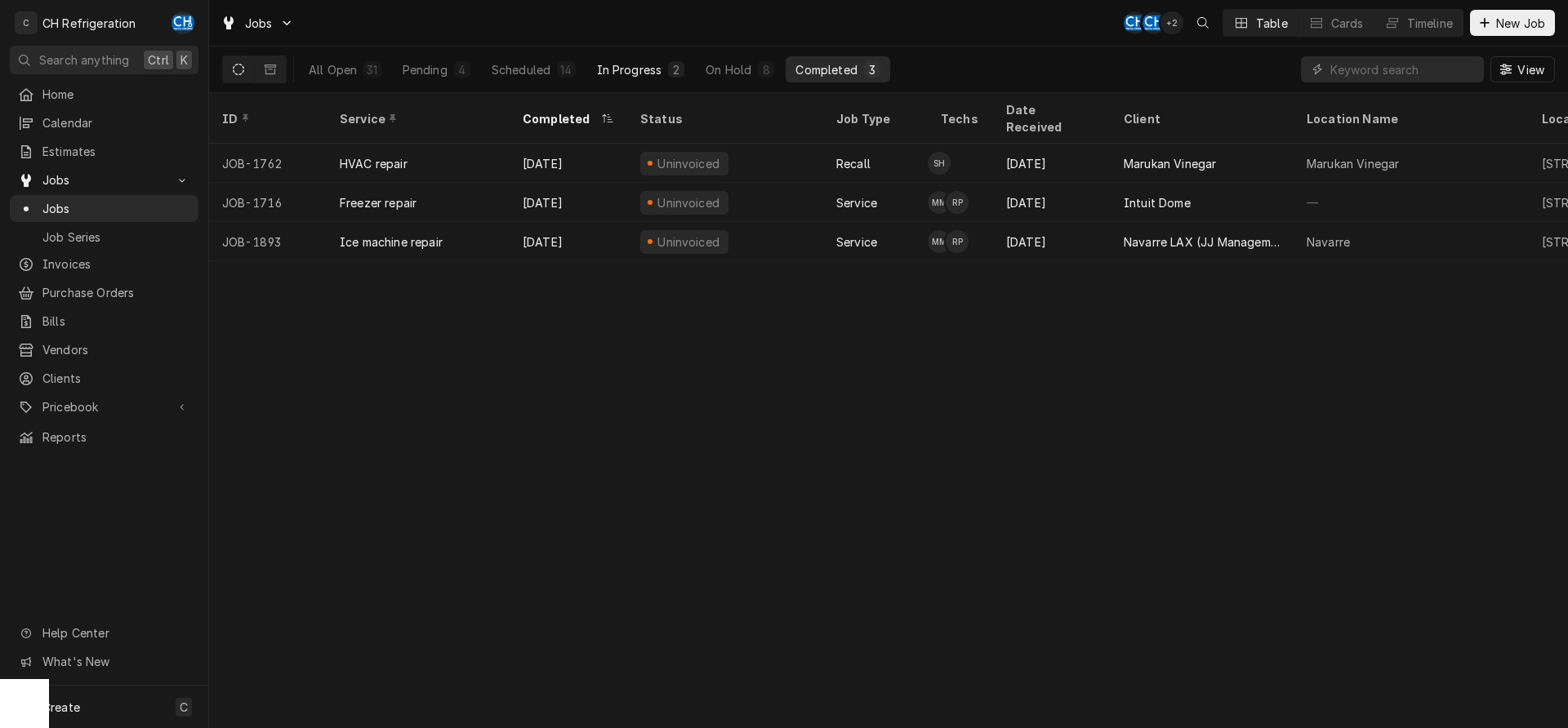
click at [647, 69] on div "In Progress" at bounding box center [629, 69] width 65 height 17
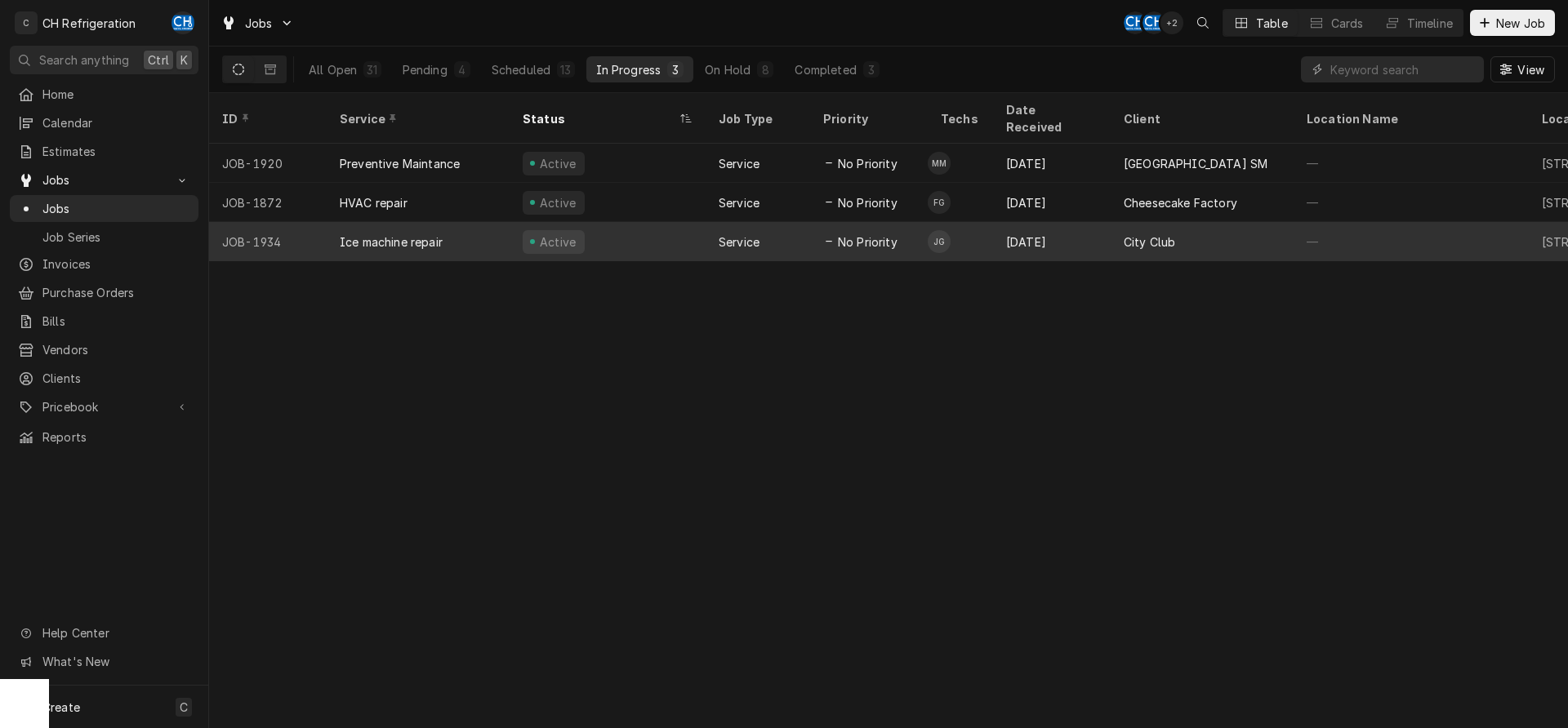
click at [1065, 227] on div "[DATE]" at bounding box center [1052, 242] width 117 height 39
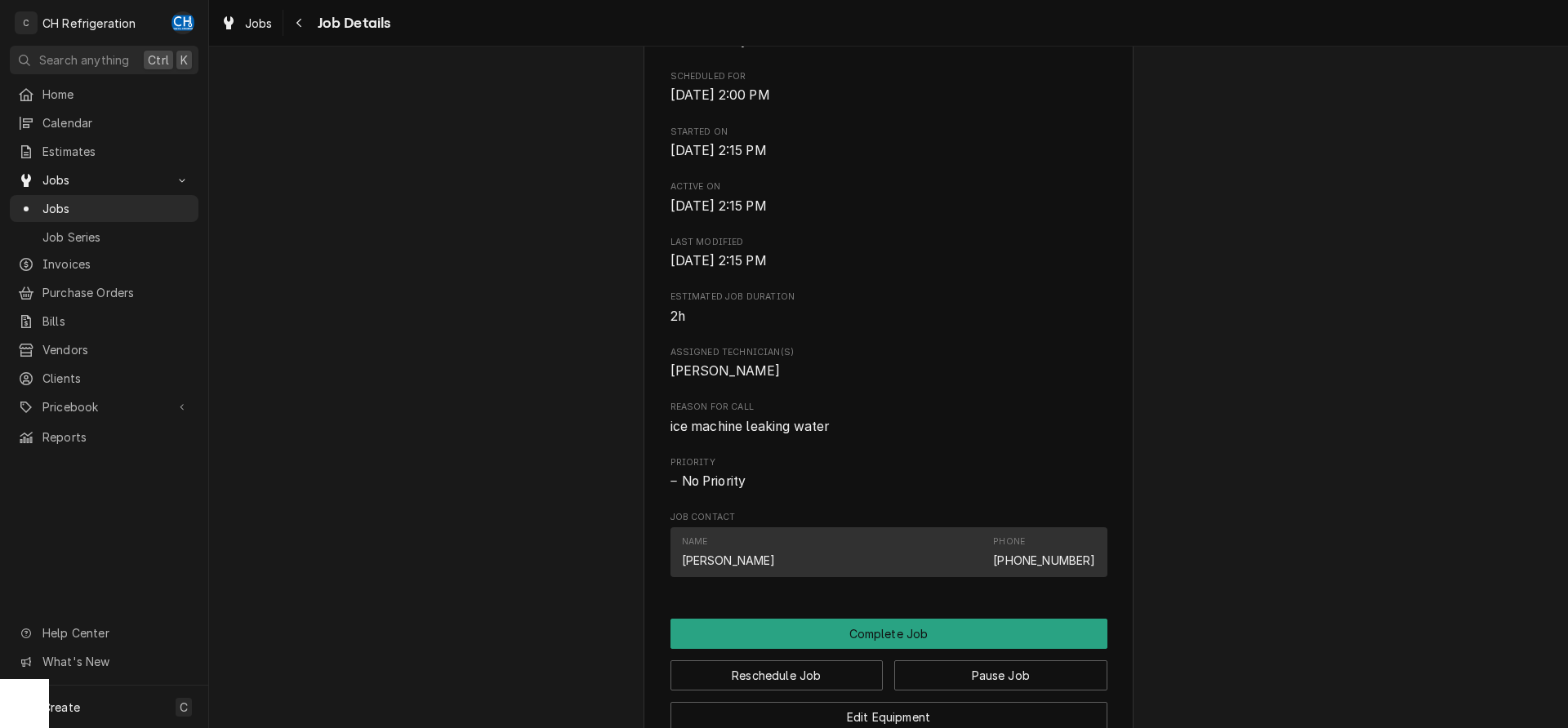
scroll to position [937, 0]
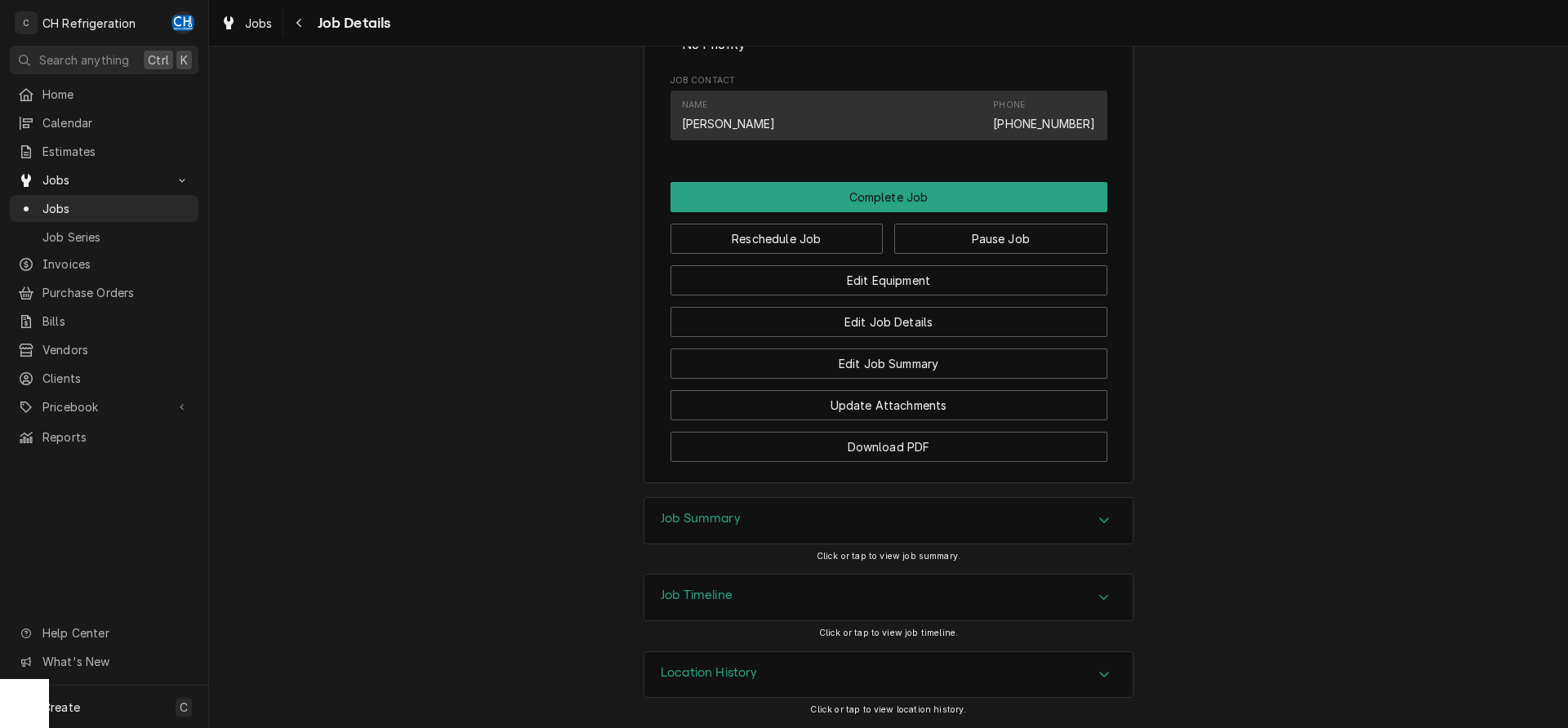
click at [820, 538] on div "Job Summary" at bounding box center [888, 520] width 488 height 46
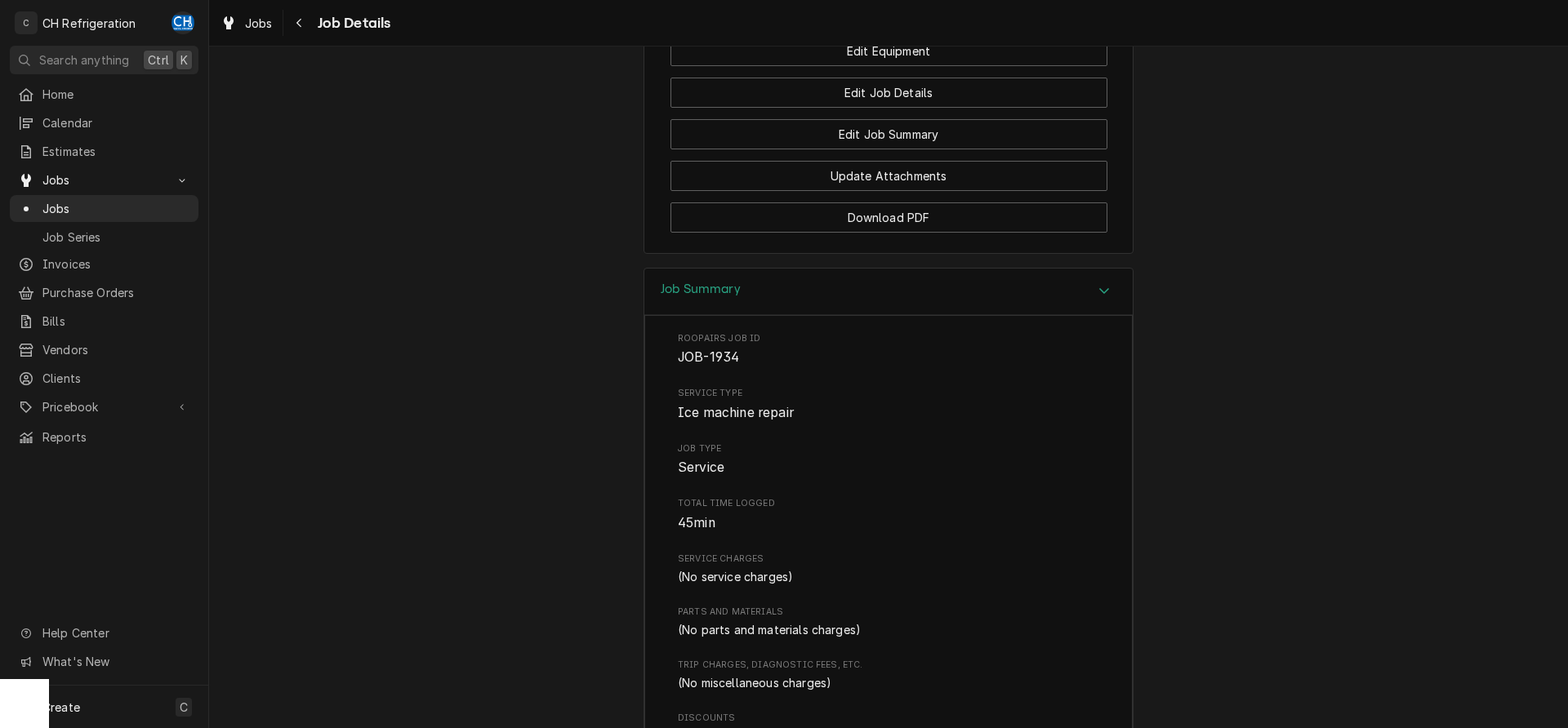
scroll to position [1499, 0]
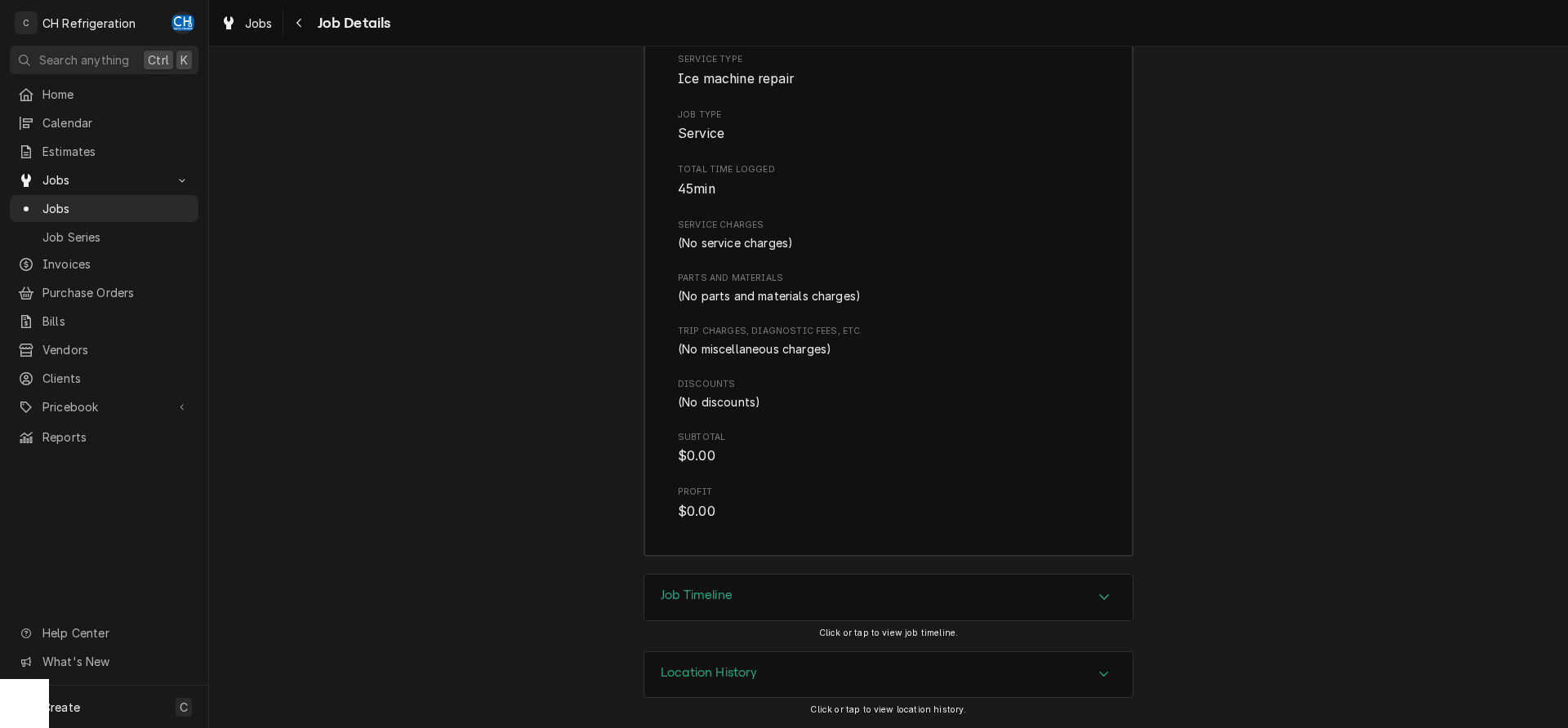
click at [884, 668] on div "Location History" at bounding box center [888, 675] width 488 height 46
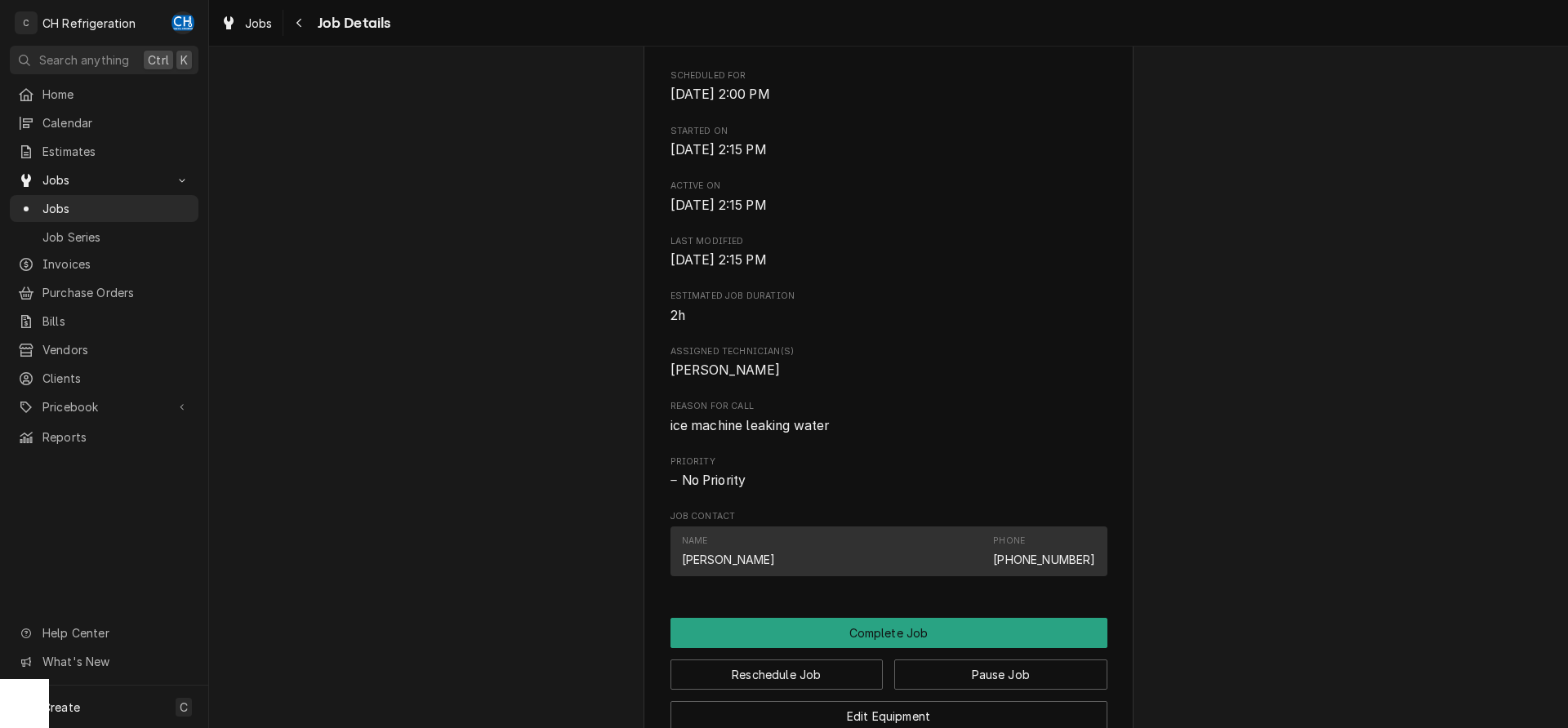
scroll to position [0, 0]
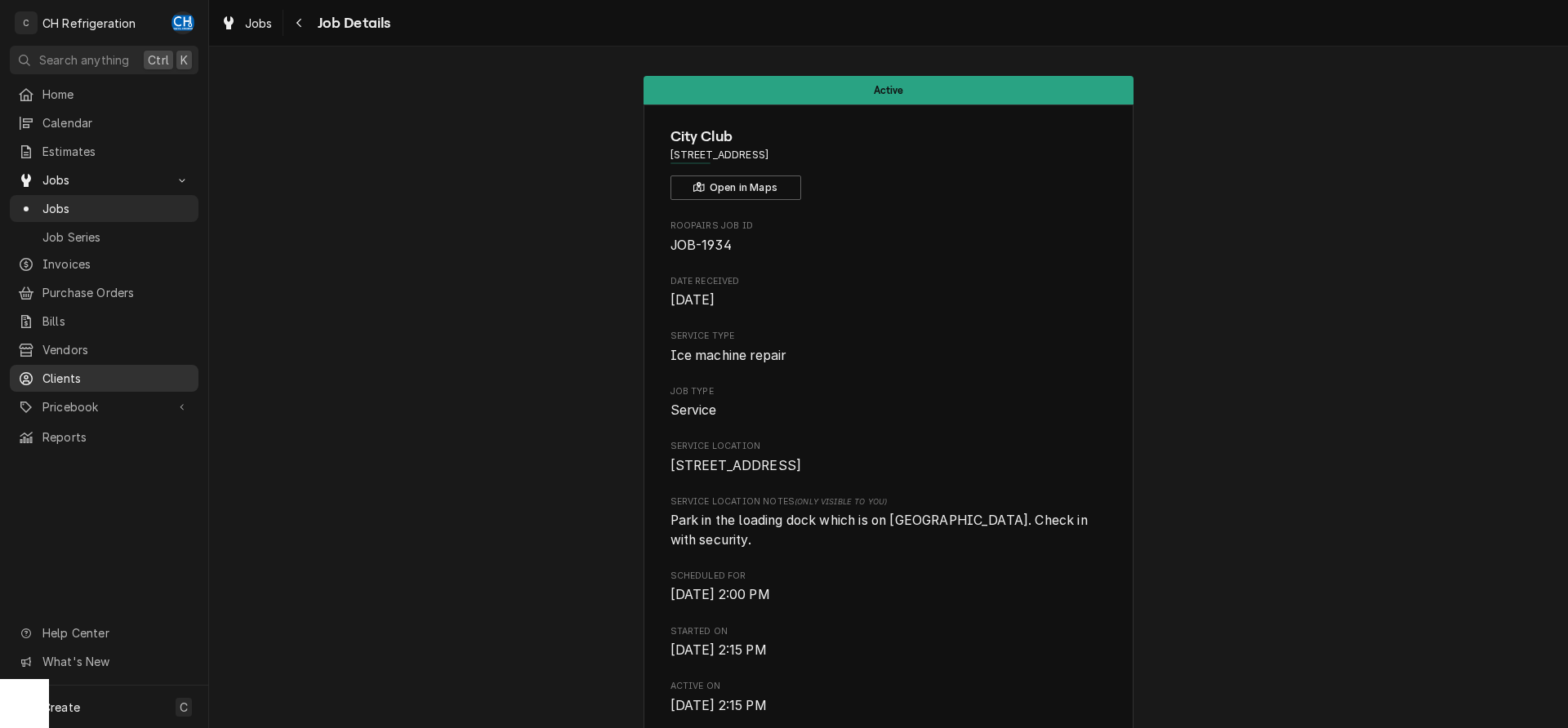
click at [88, 370] on span "Clients" at bounding box center [116, 379] width 148 height 17
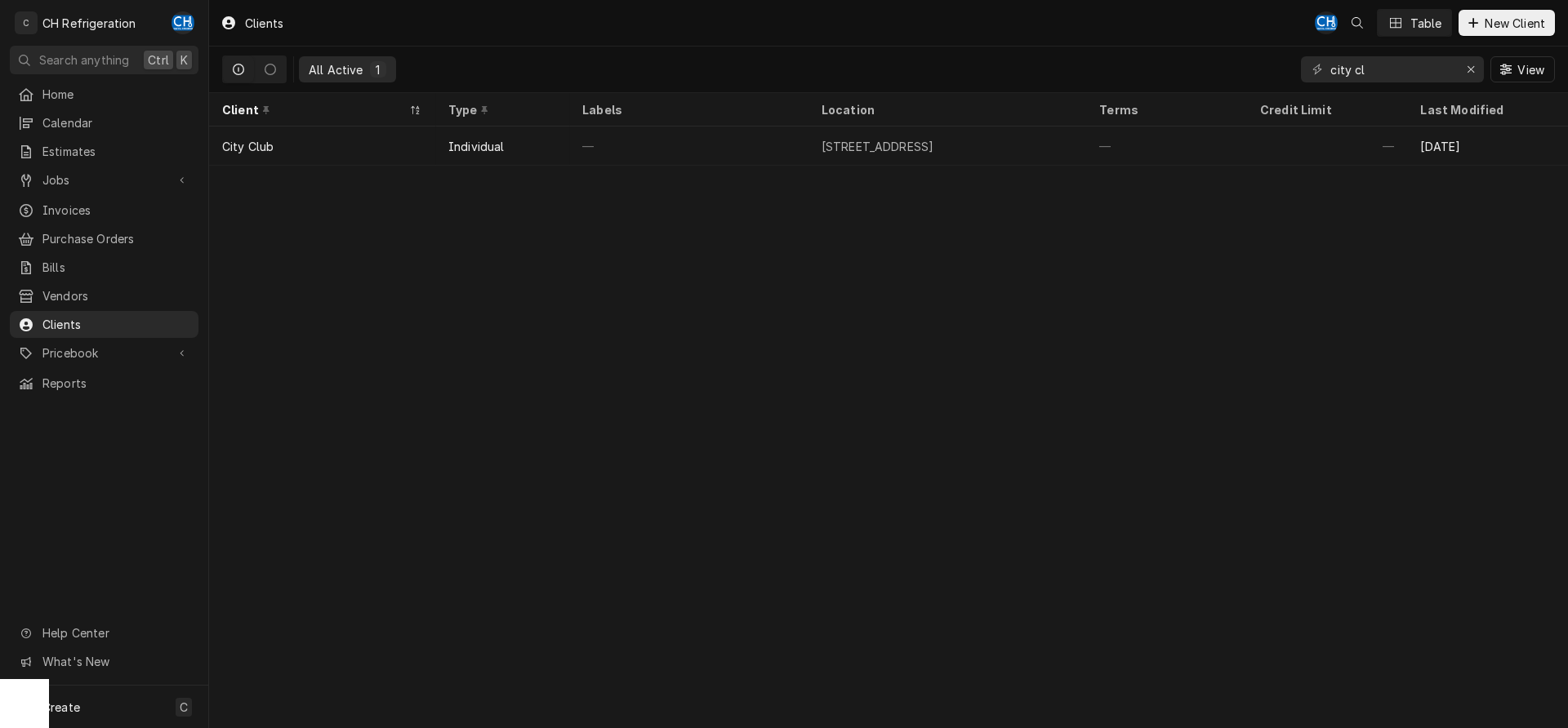
type input "city cl"
click at [1135, 169] on div "Clients CH Table New Client All Active 1 city cl View Client Type Labels Locati…" at bounding box center [889, 364] width 1359 height 728
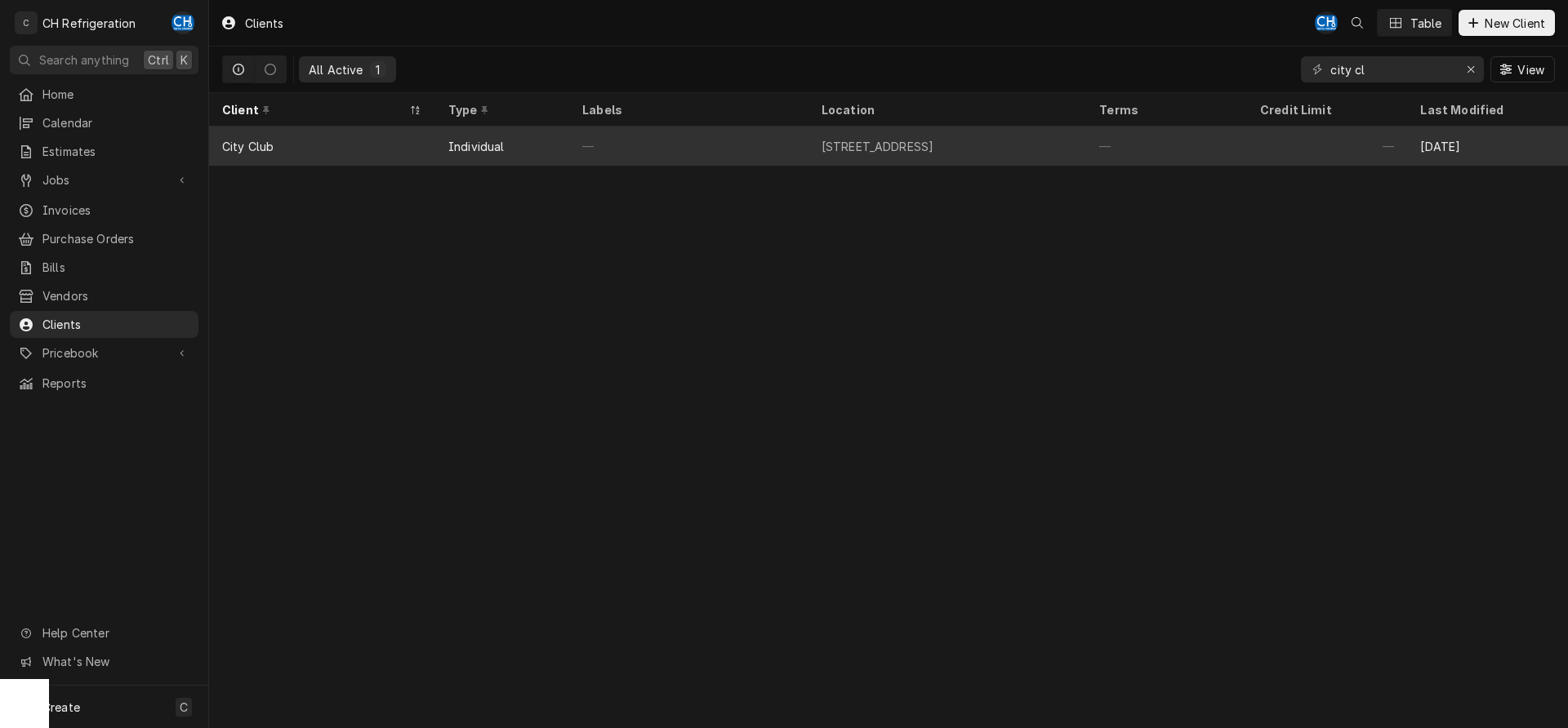
click at [1144, 144] on div "—" at bounding box center [1166, 146] width 161 height 39
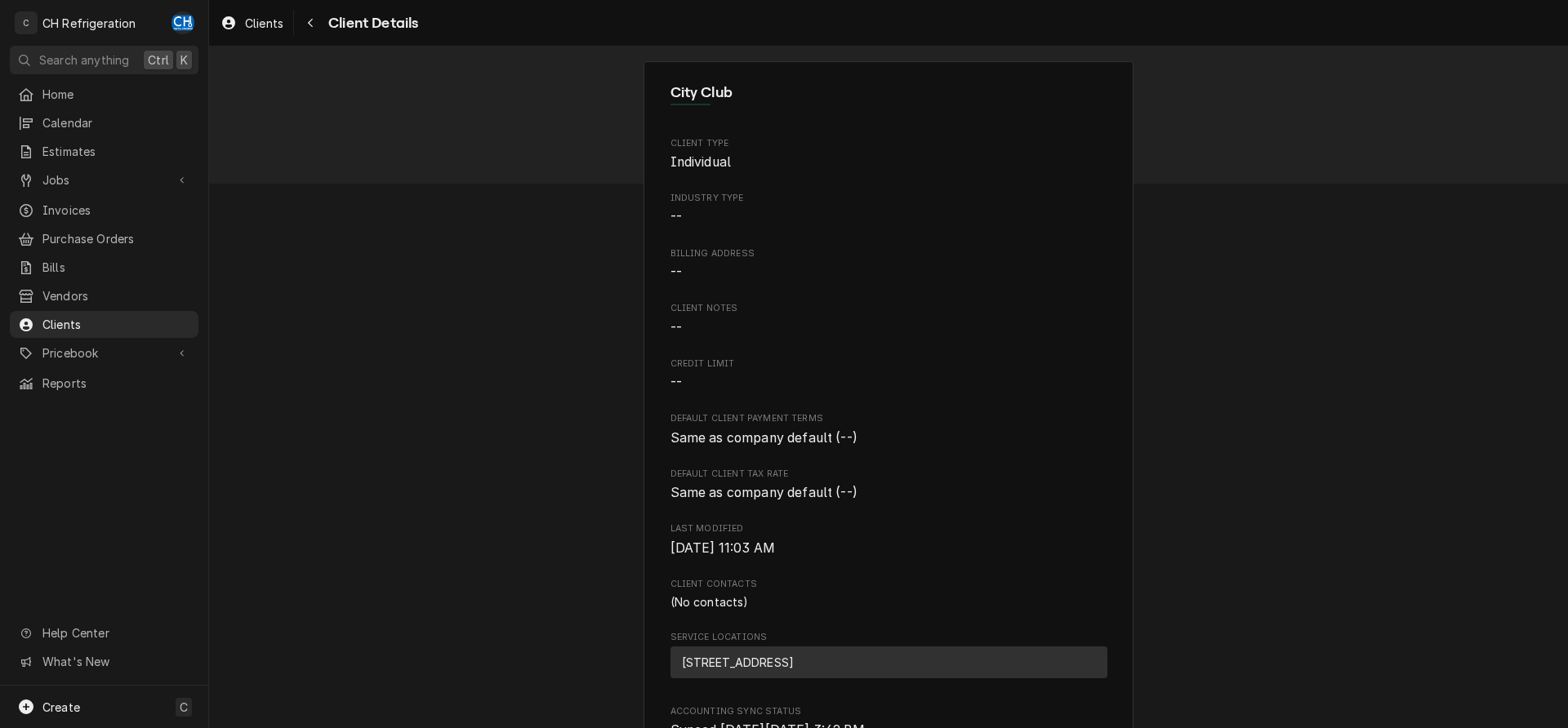
scroll to position [356, 0]
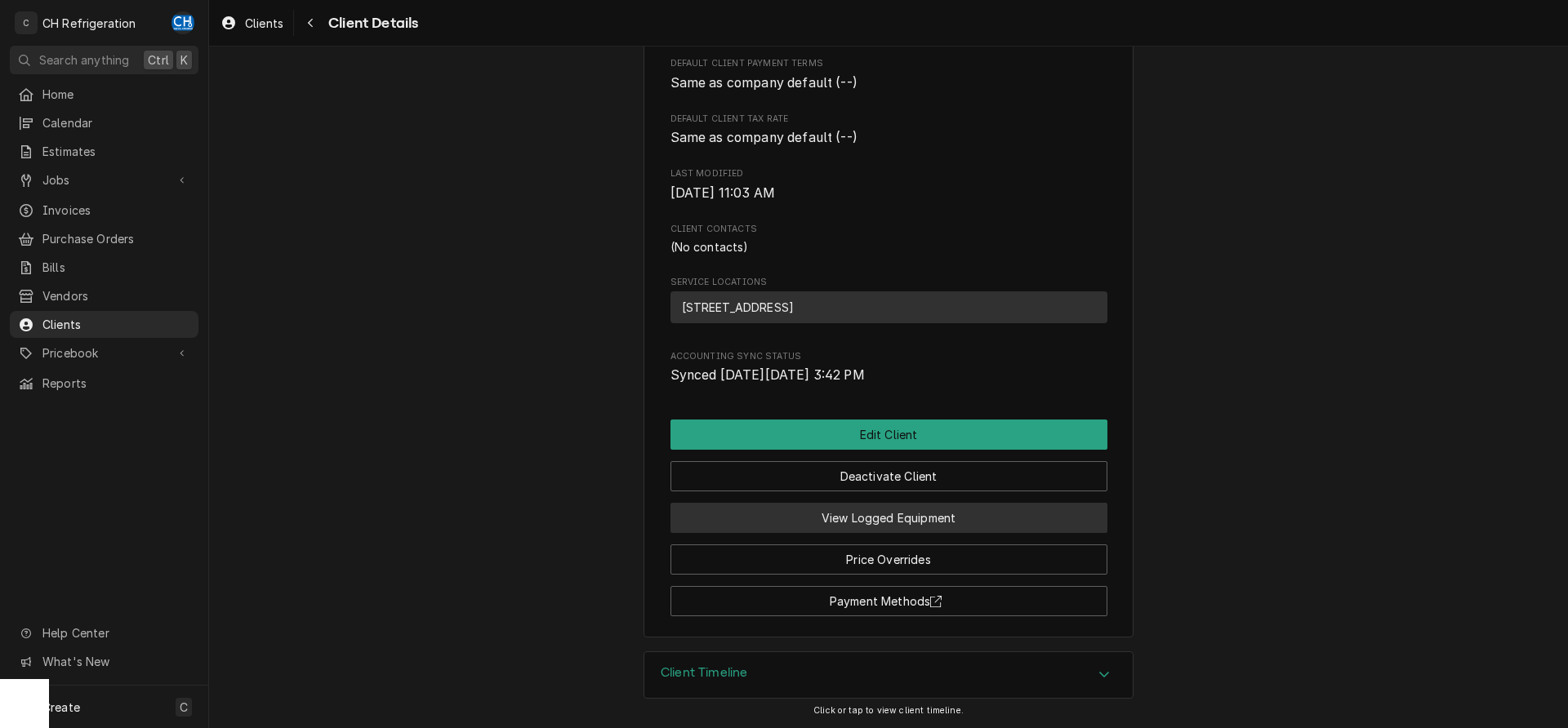
click at [900, 525] on button "View Logged Equipment" at bounding box center [888, 518] width 437 height 30
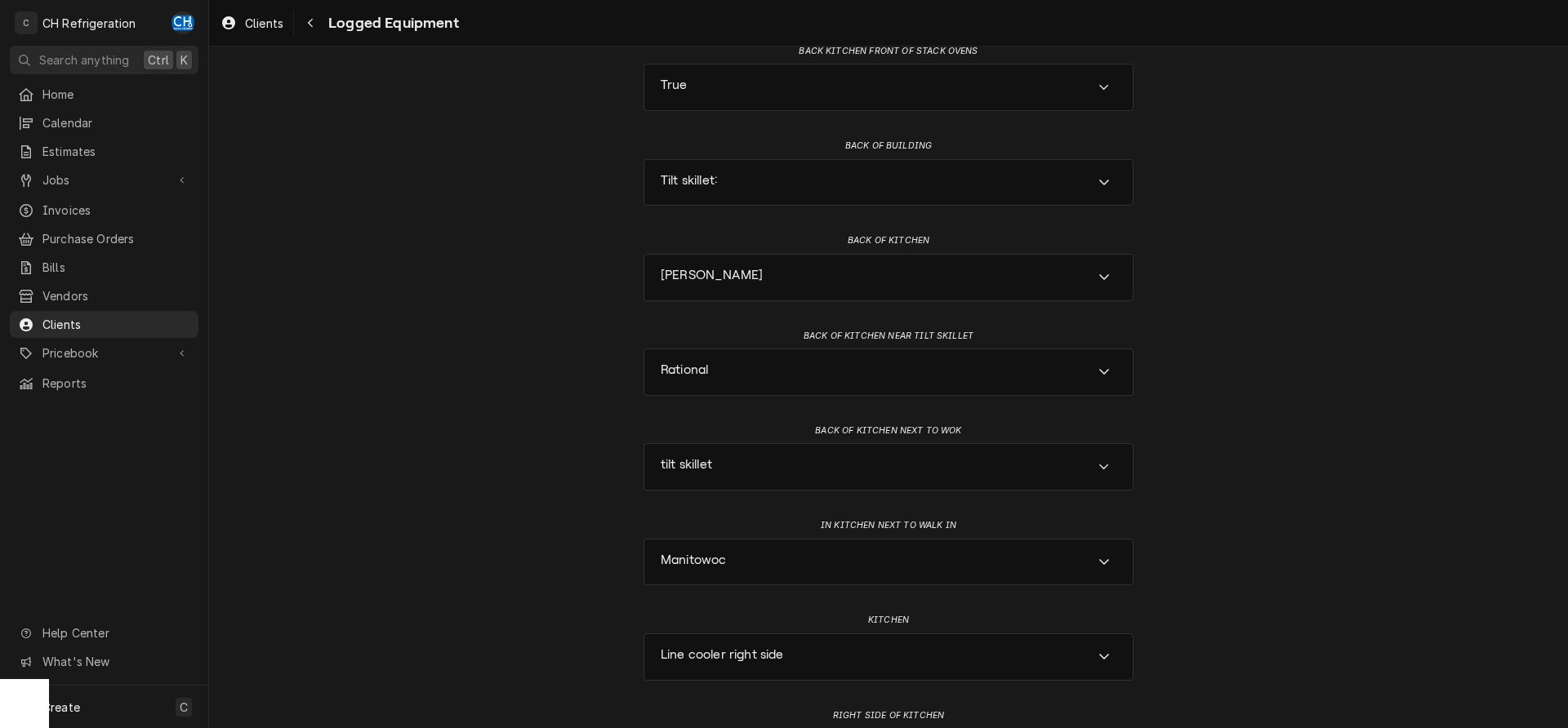
scroll to position [167, 0]
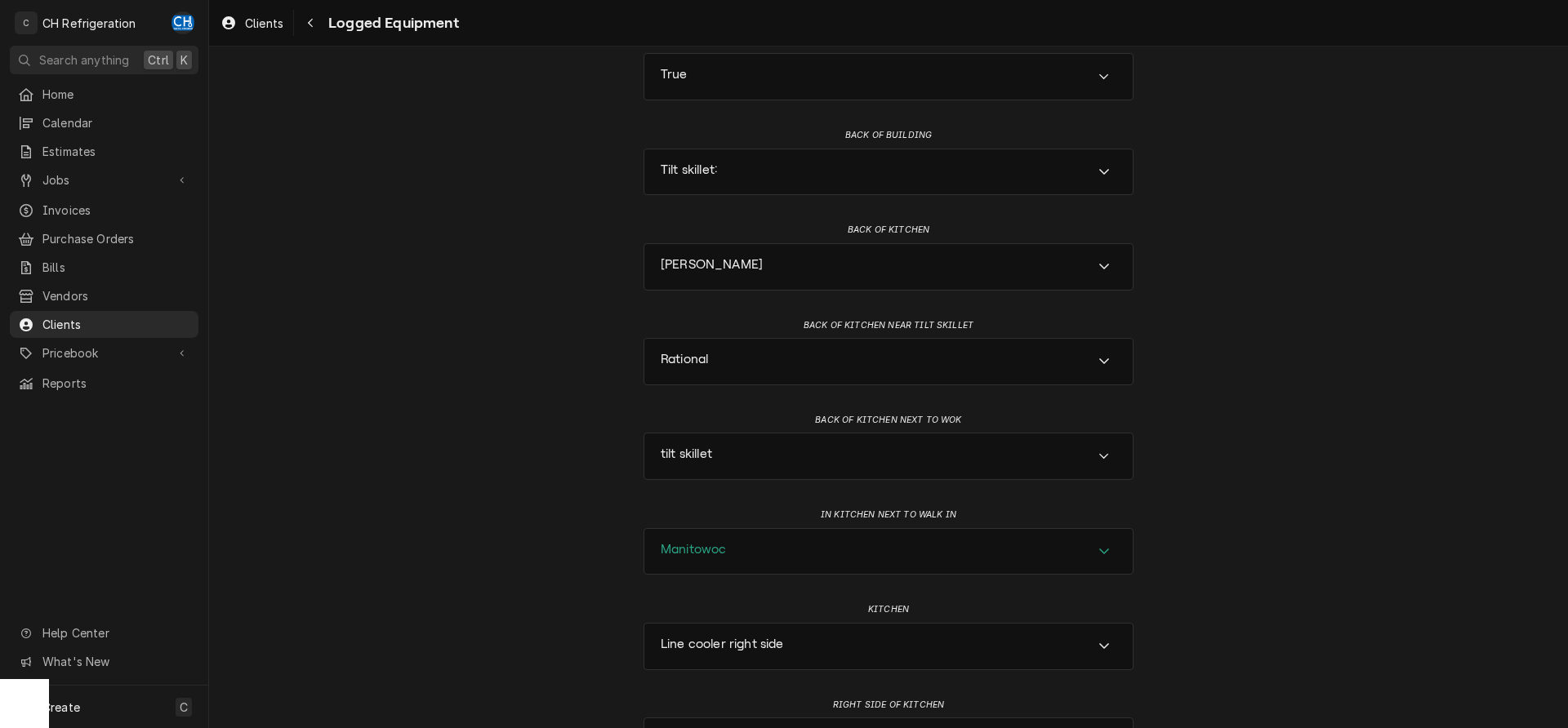
click at [762, 560] on div "Manitowoc" at bounding box center [888, 552] width 488 height 46
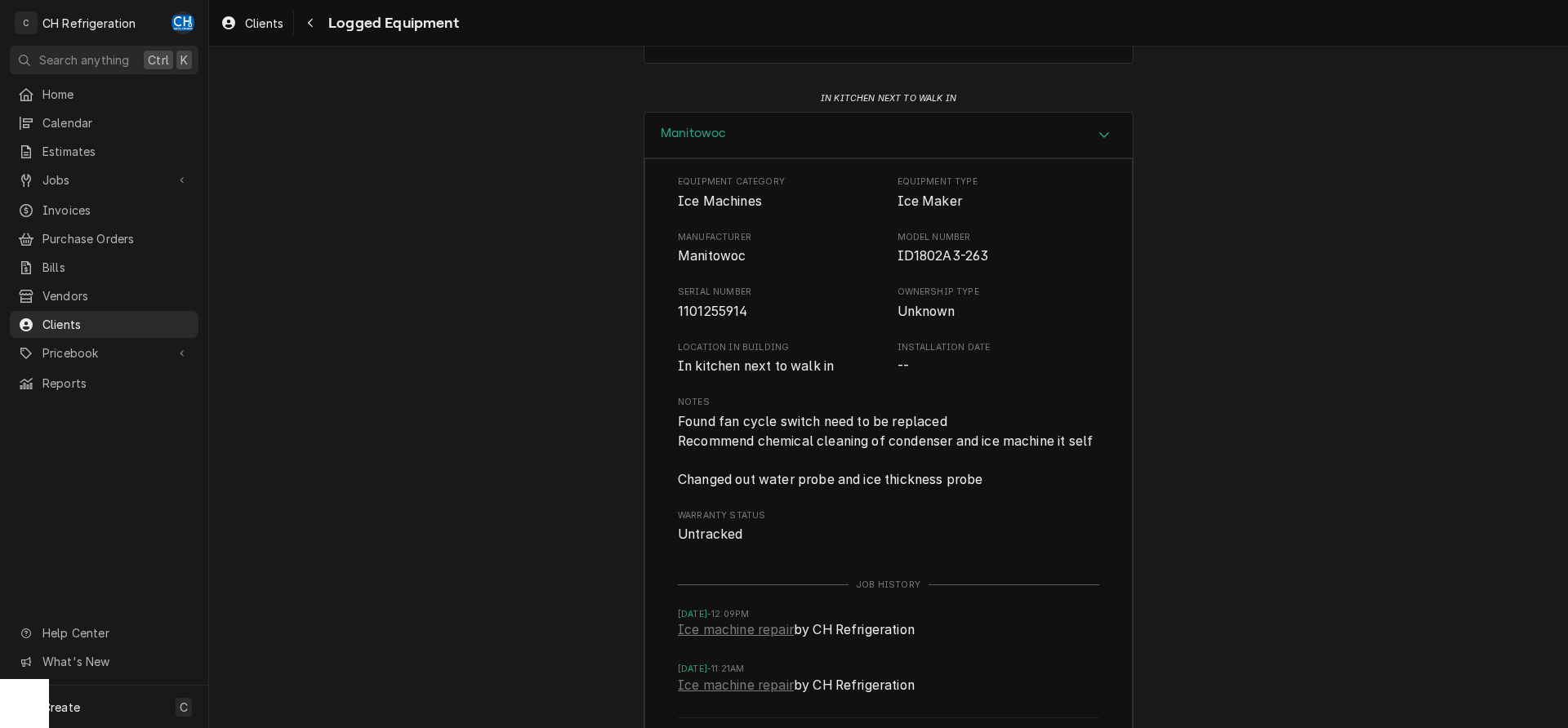
scroll to position [666, 0]
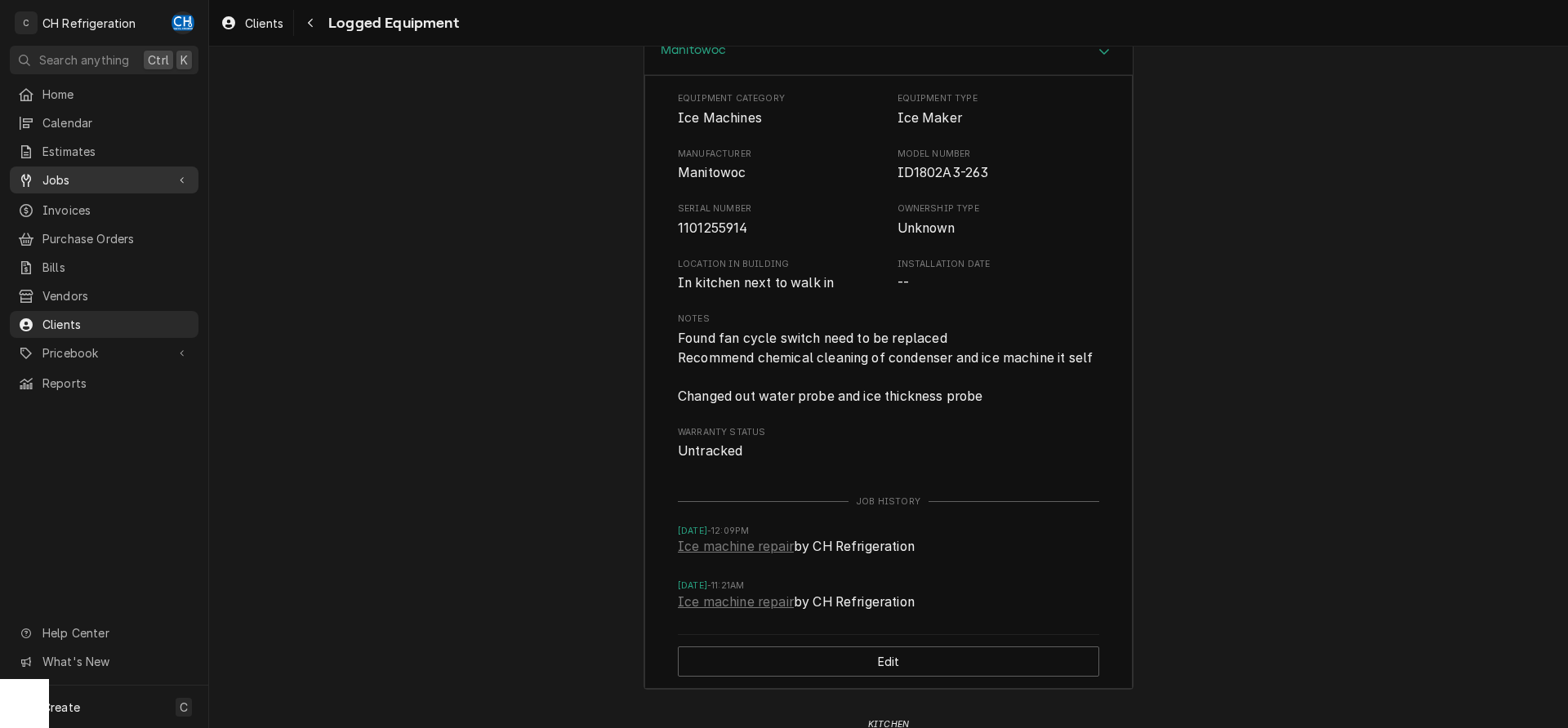
click at [64, 171] on span "Jobs" at bounding box center [104, 180] width 123 height 17
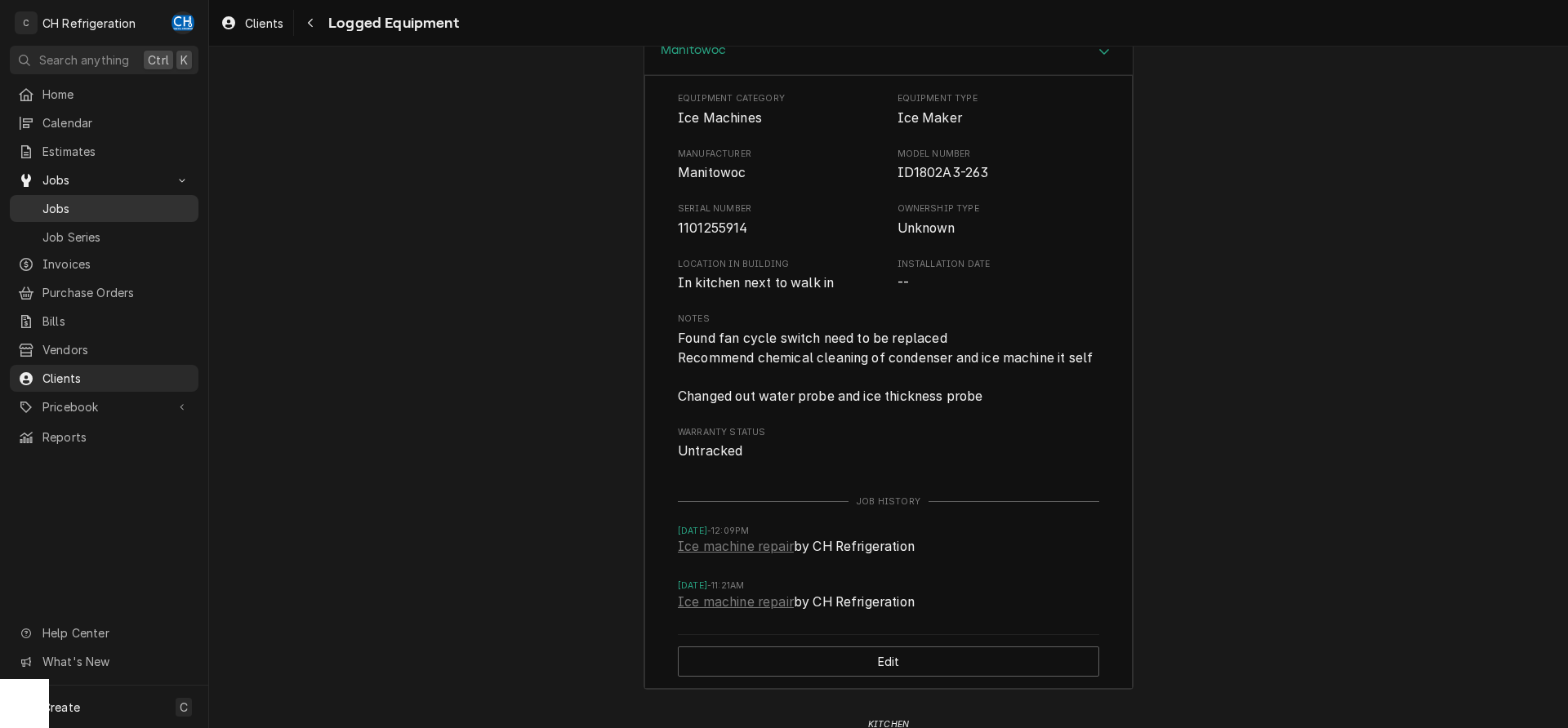
click at [88, 206] on span "Jobs" at bounding box center [116, 208] width 148 height 17
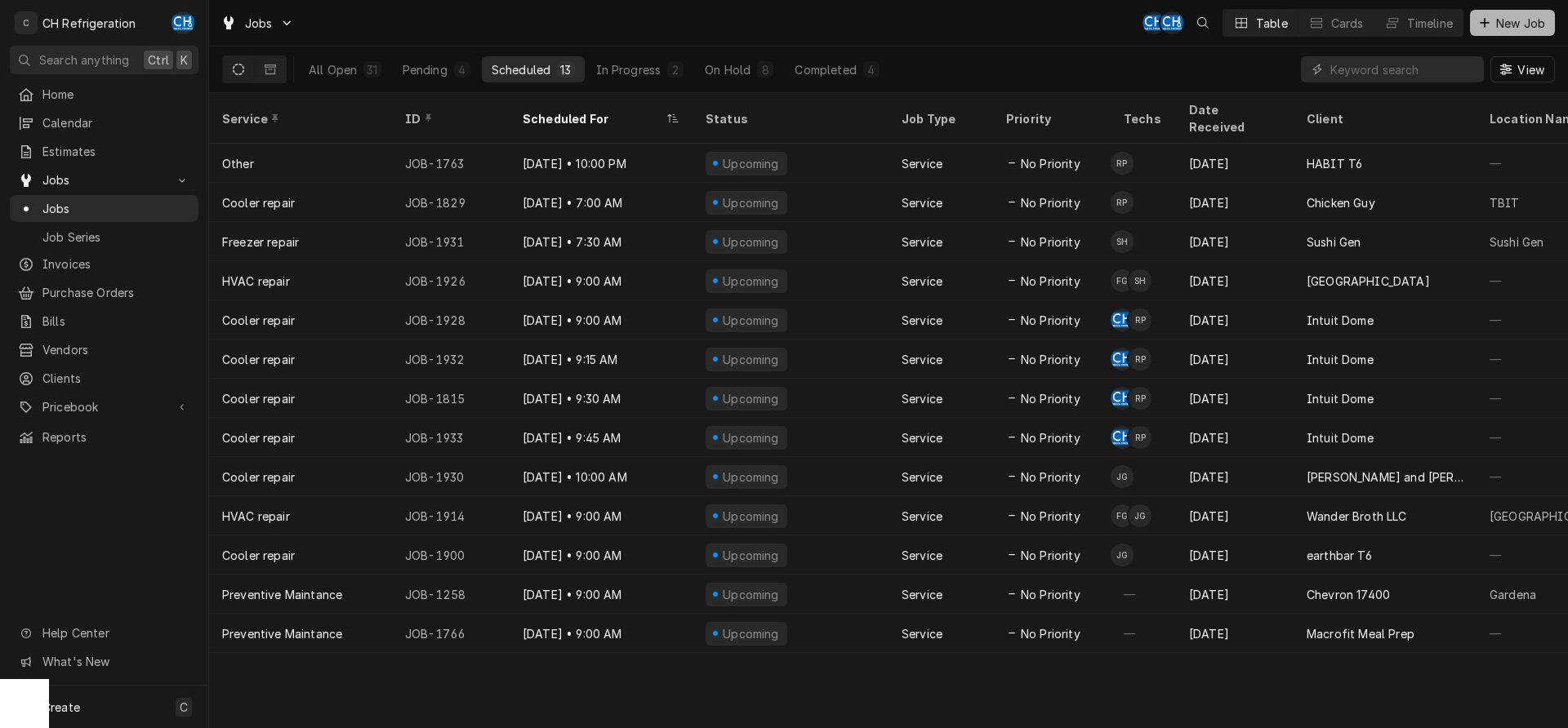
click at [1525, 23] on span "New Job" at bounding box center [1521, 23] width 56 height 17
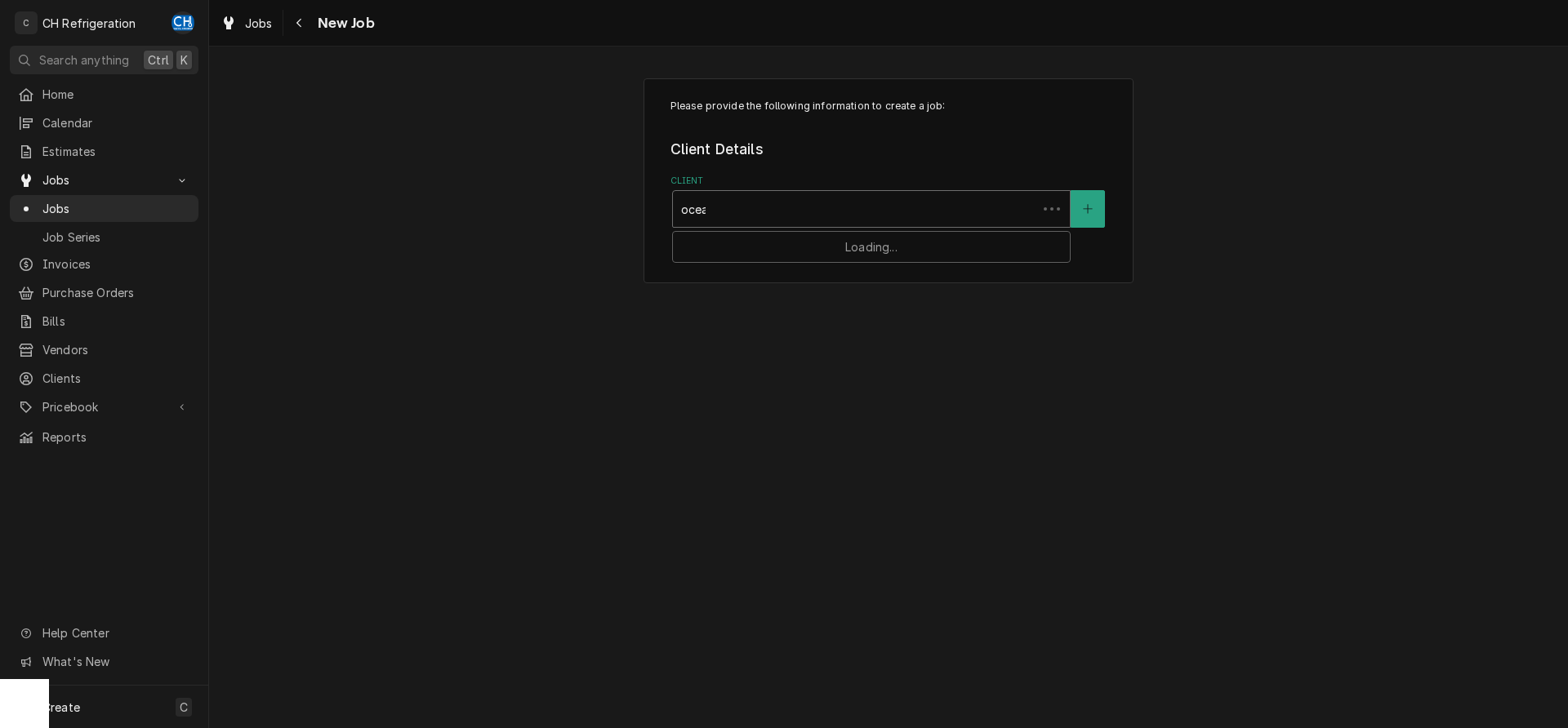
type input "ocean"
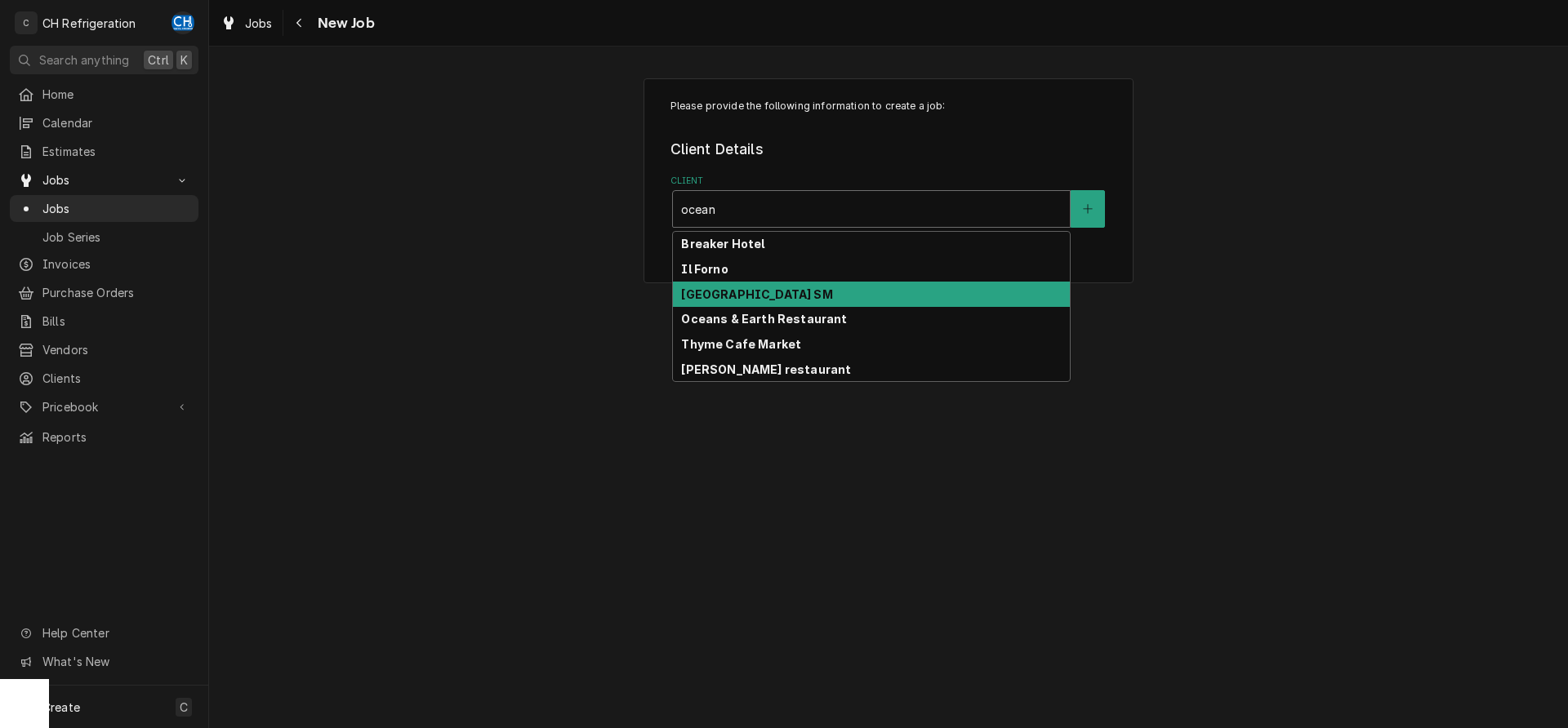
click at [832, 295] on strong "[GEOGRAPHIC_DATA] SM" at bounding box center [757, 295] width 151 height 14
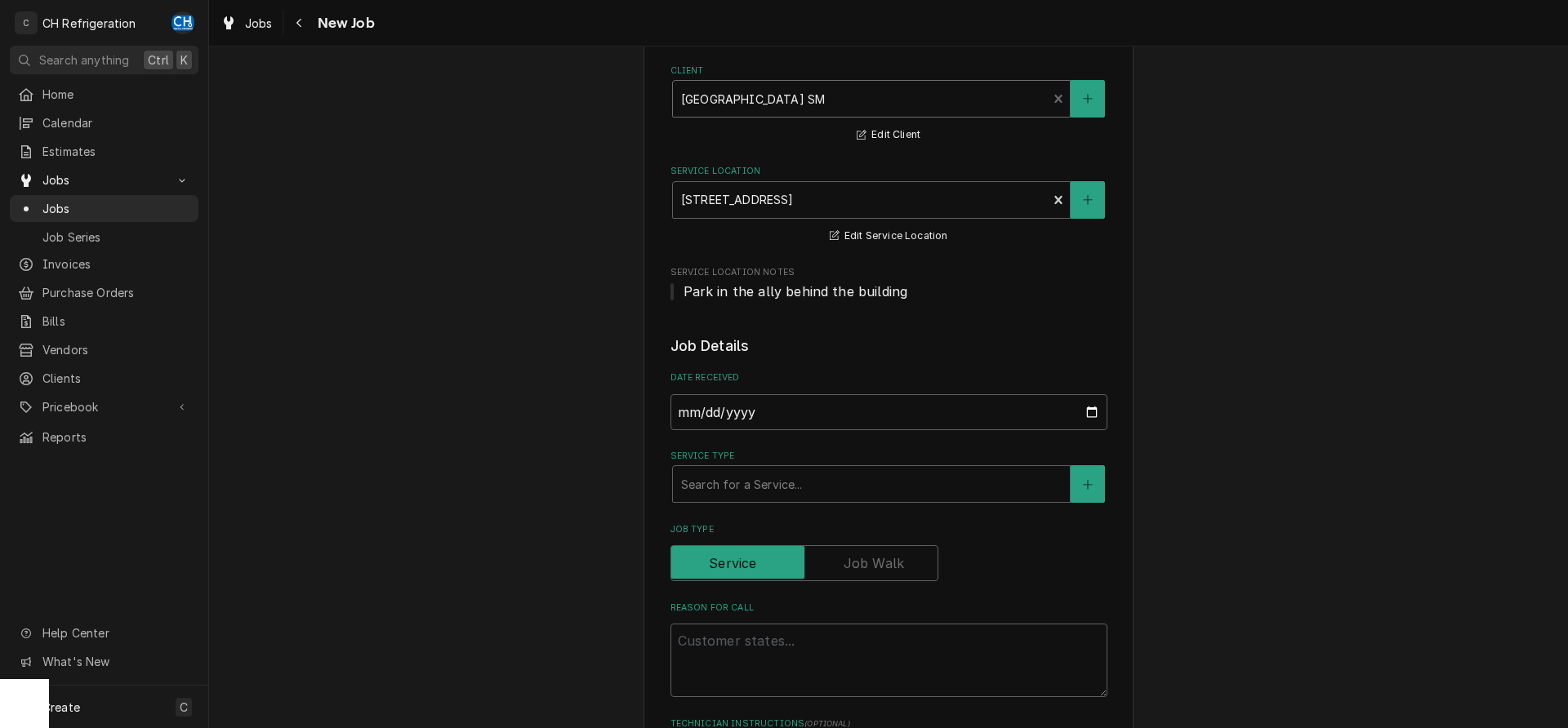
scroll to position [167, 0]
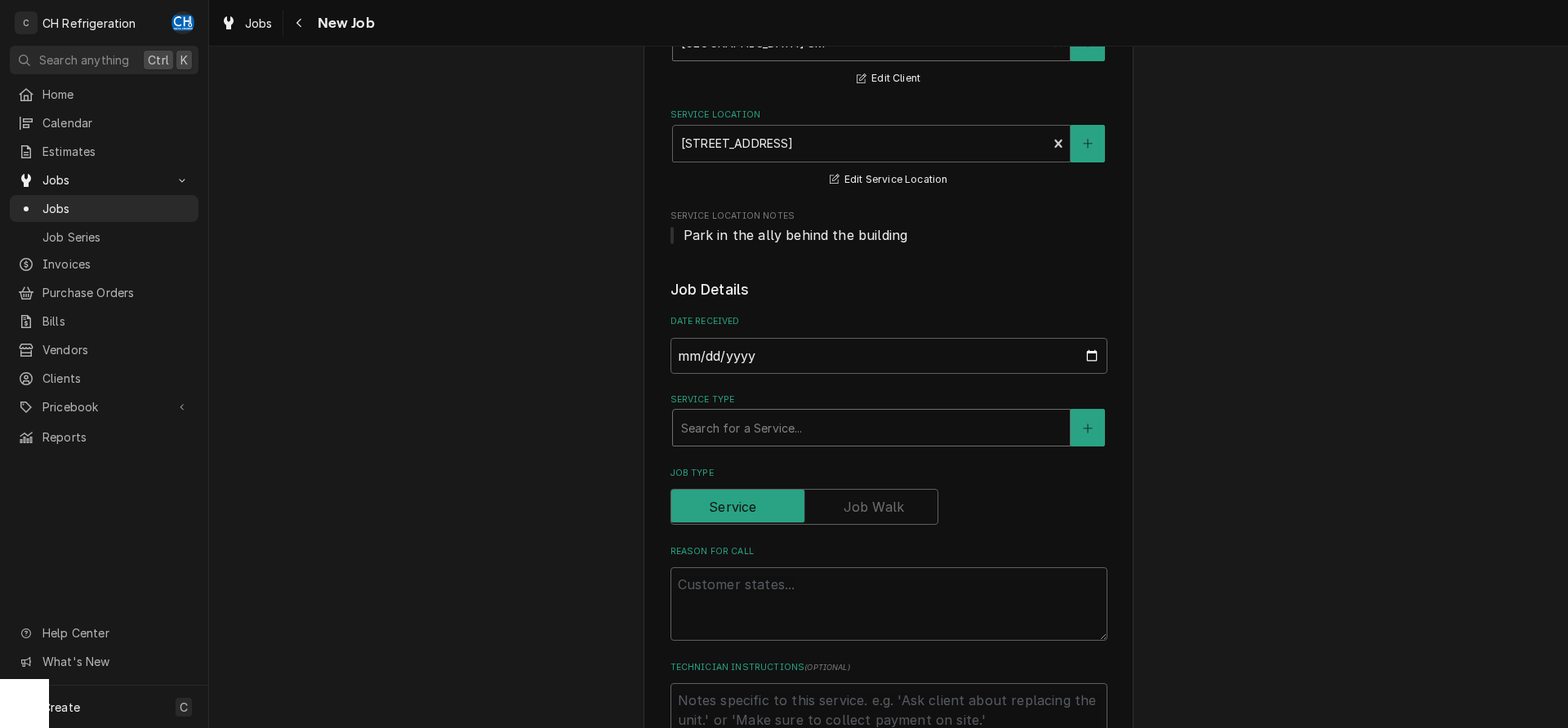
click at [787, 428] on div "Service Type" at bounding box center [872, 427] width 381 height 30
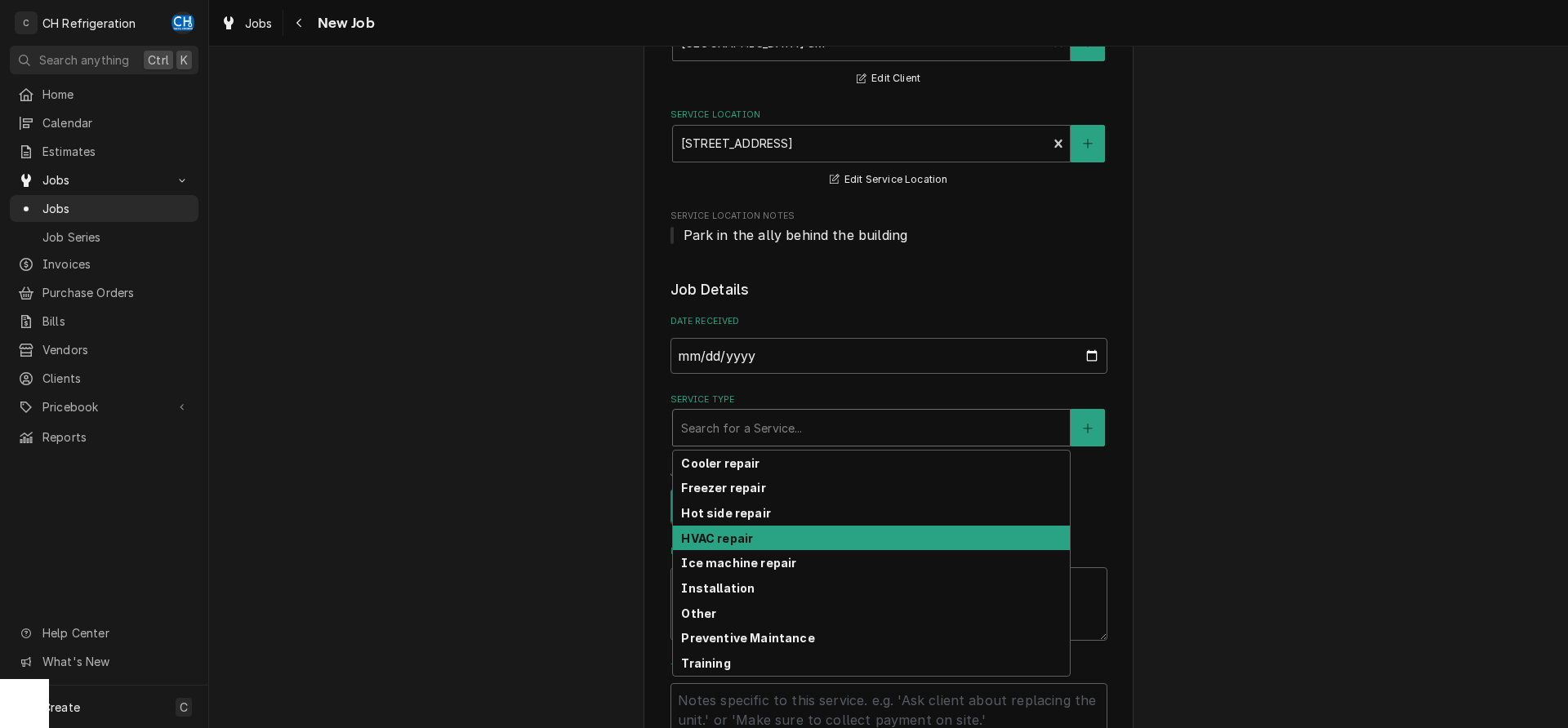
click at [742, 537] on strong "HVAC repair" at bounding box center [717, 539] width 72 height 14
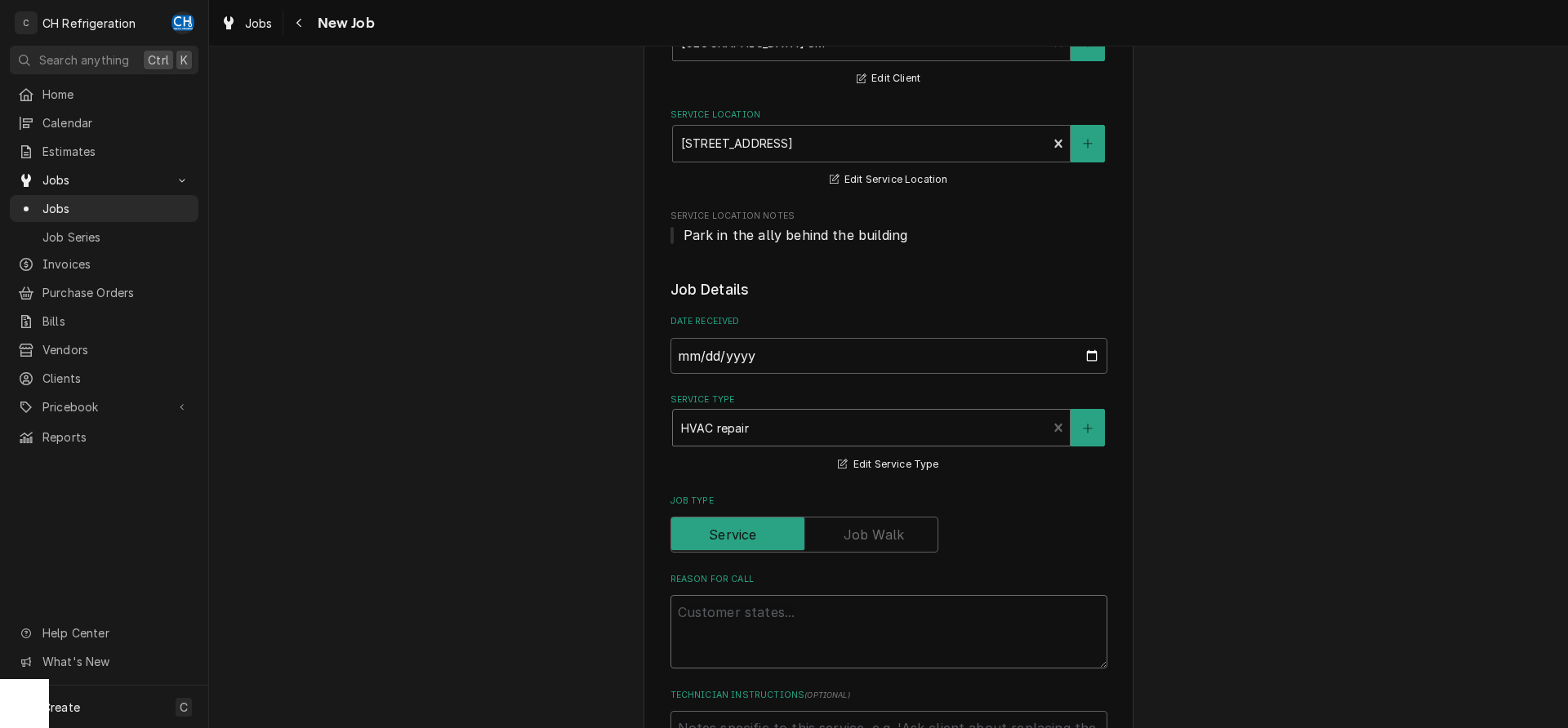
click at [819, 612] on textarea "Reason For Call" at bounding box center [888, 632] width 437 height 74
type textarea "x"
type textarea "h"
type textarea "x"
type textarea "hv"
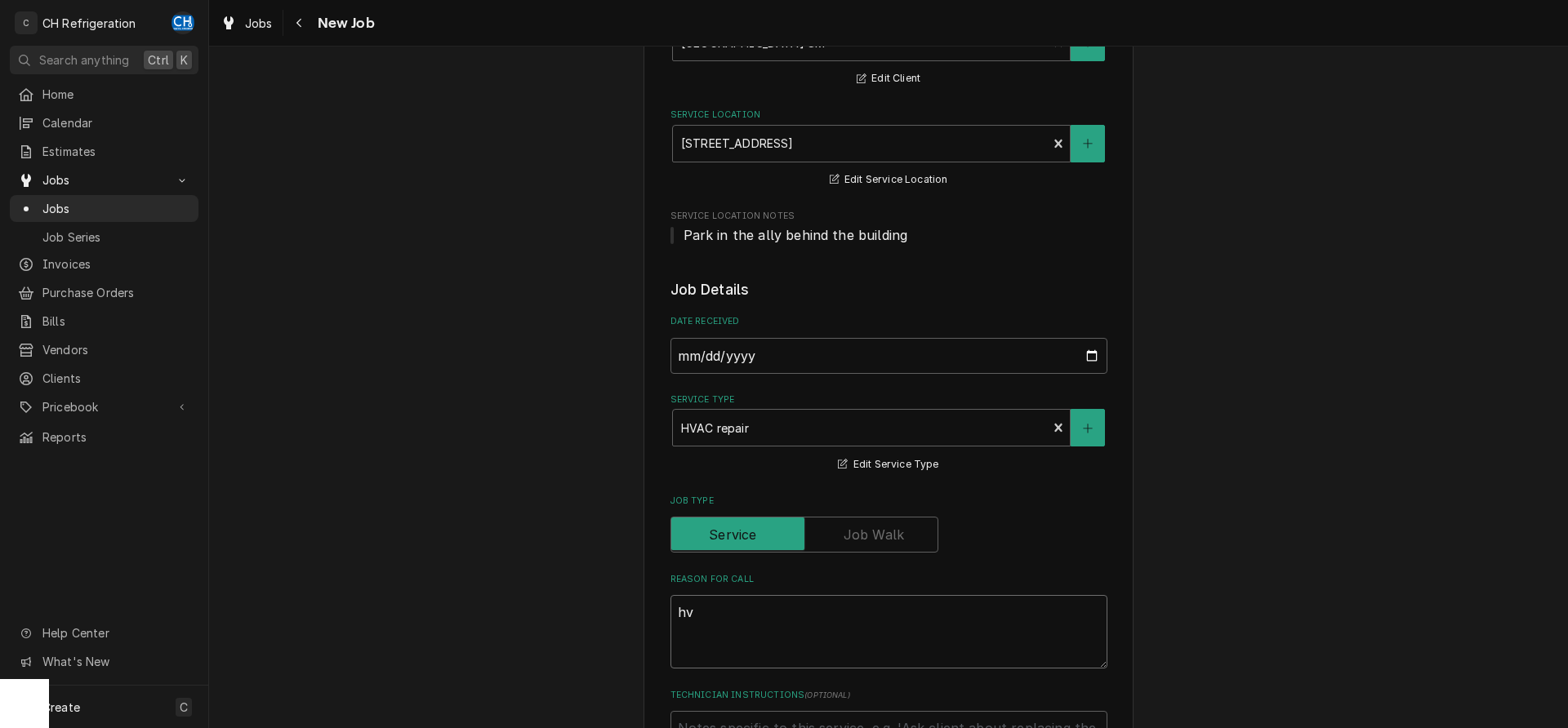
type textarea "x"
type textarea "hva"
type textarea "x"
type textarea "hvac"
type textarea "x"
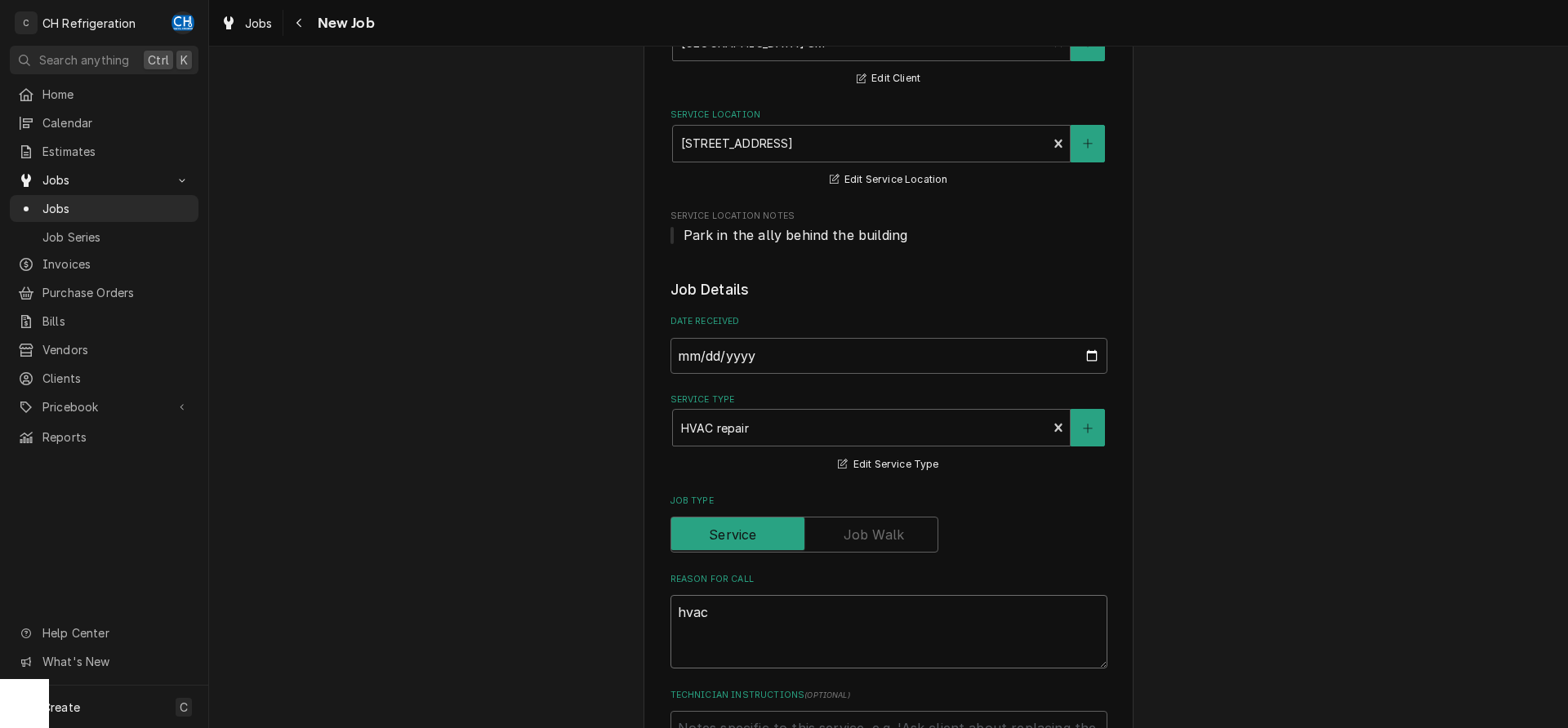
type textarea "hvac"
type textarea "x"
type textarea "hvac d"
type textarea "x"
type textarea "hvac di"
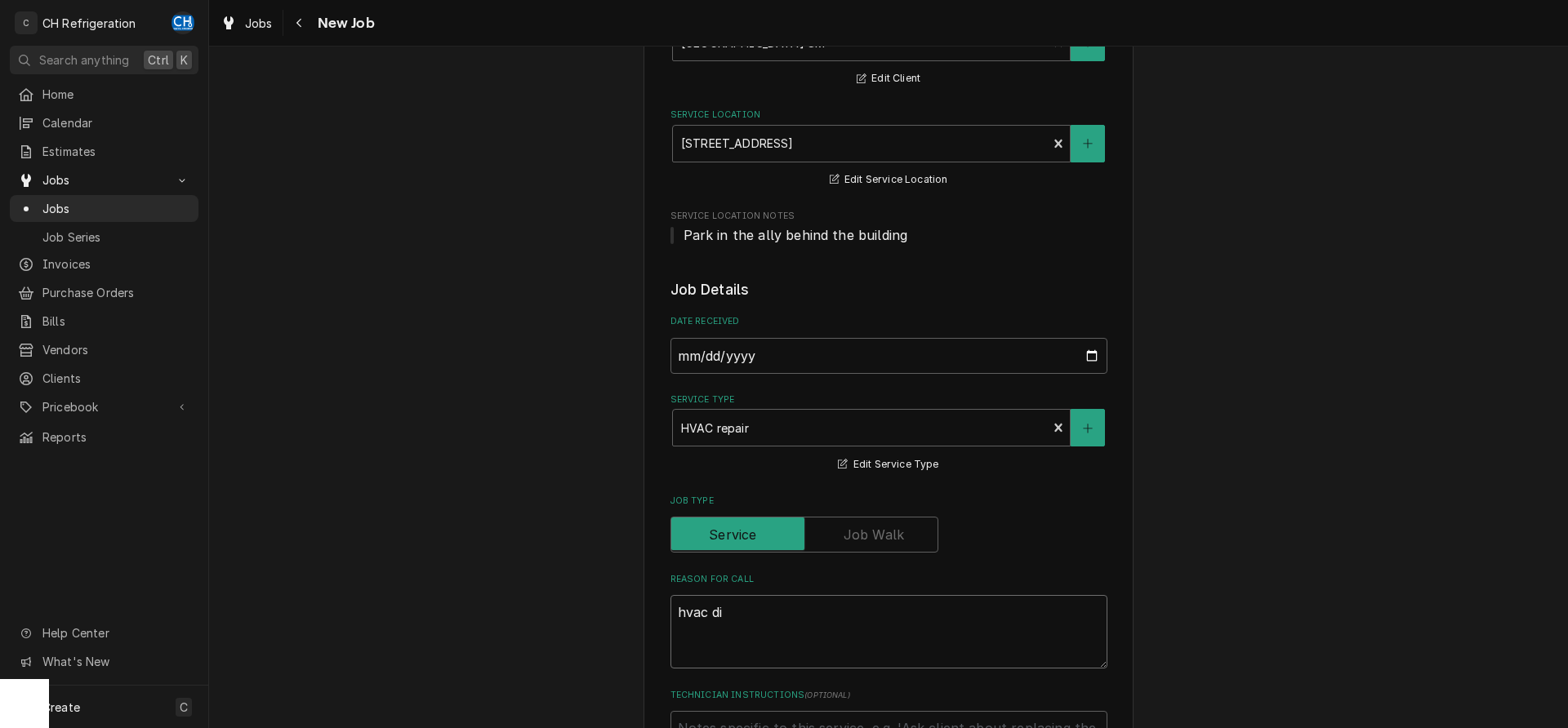
type textarea "x"
type textarea "hvac d"
type textarea "x"
type textarea "hvac"
type textarea "x"
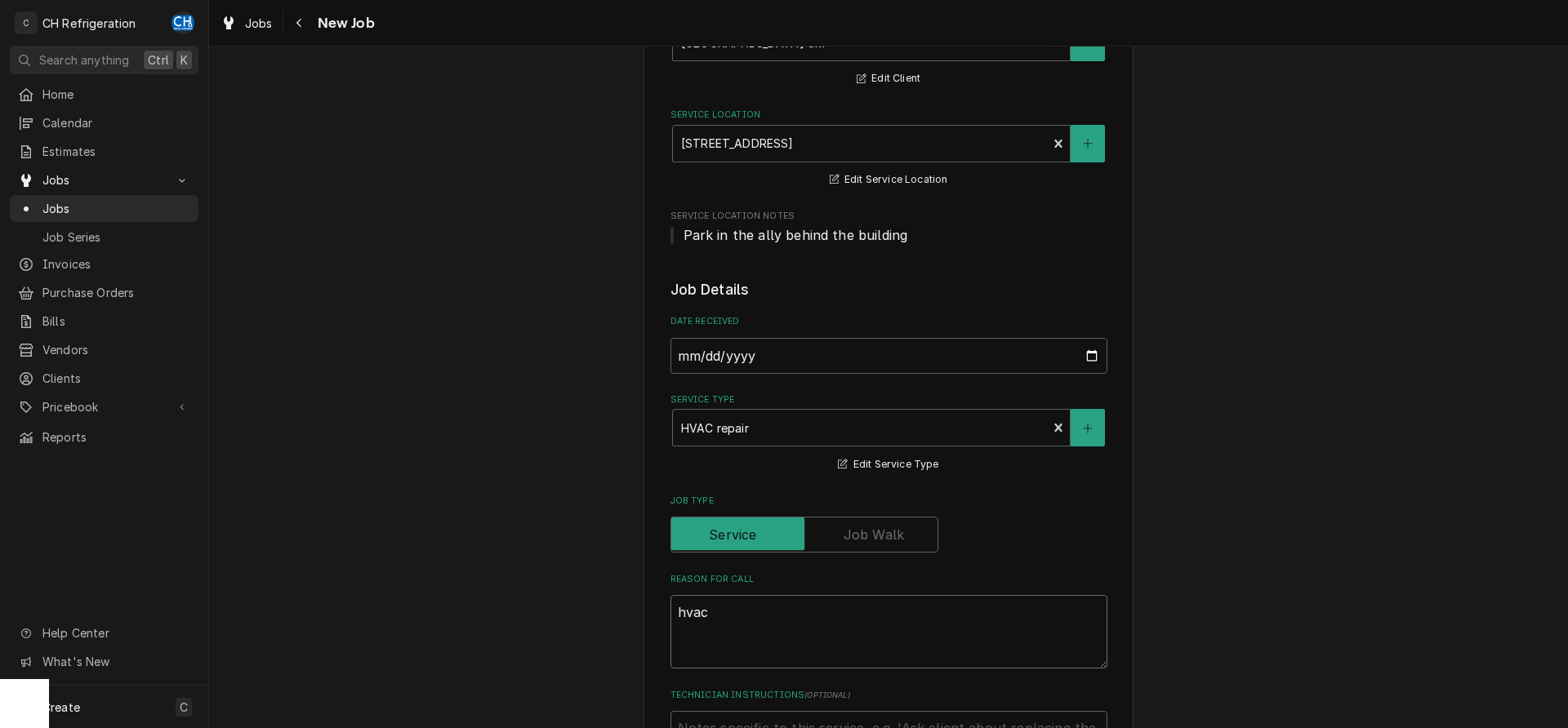
type textarea "hvac"
type textarea "x"
type textarea "hva"
type textarea "x"
type textarea "hv"
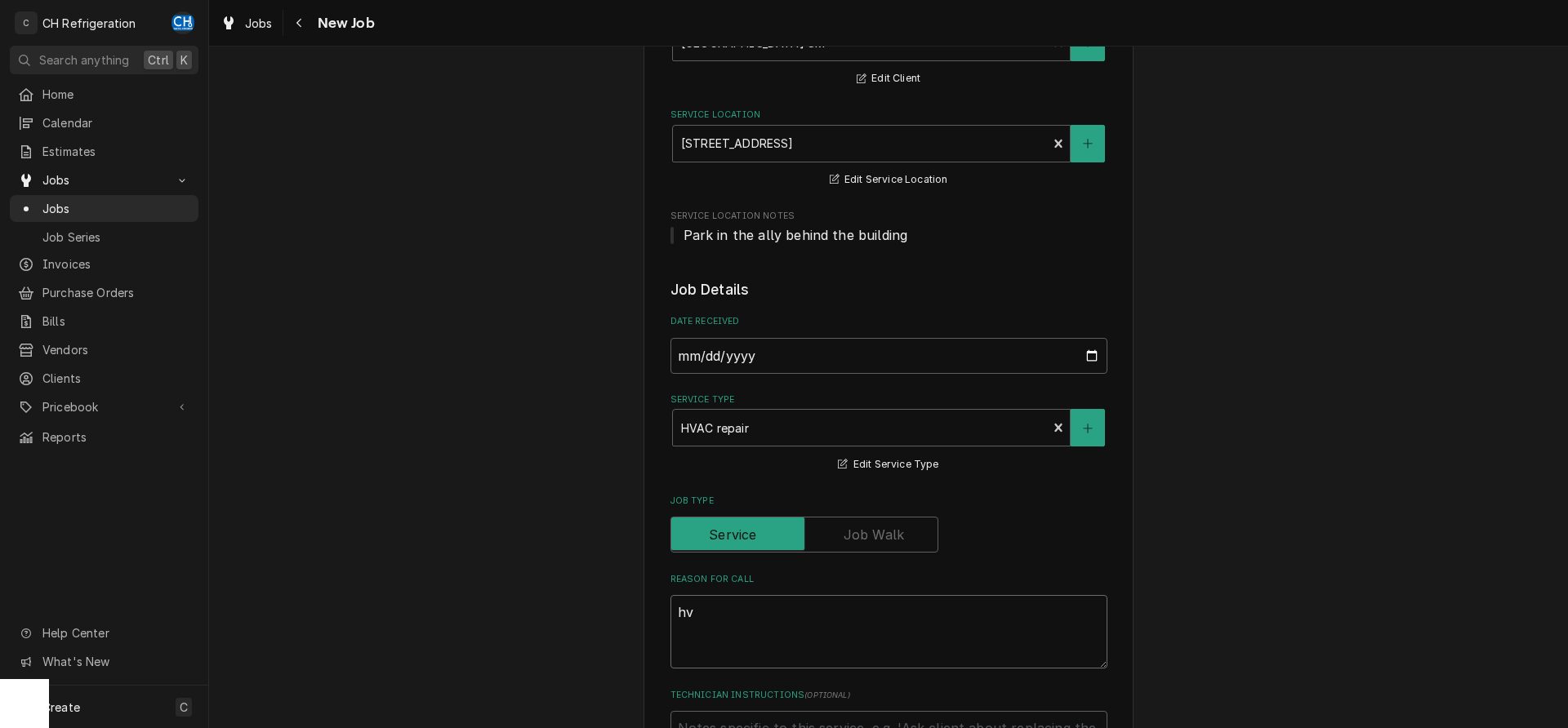
type textarea "x"
type textarea "h"
type textarea "x"
type textarea "a"
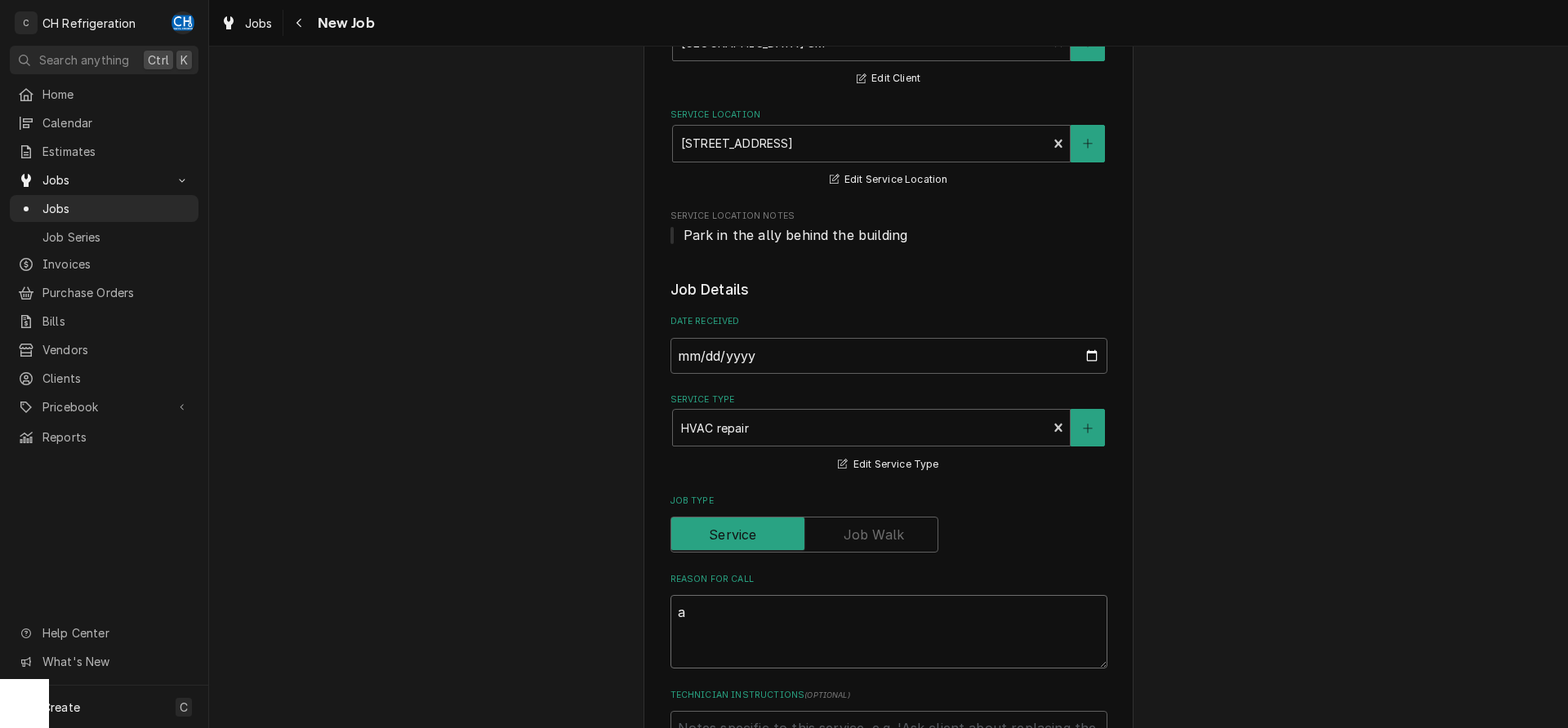
type textarea "x"
type textarea "ac"
type textarea "x"
type textarea "ac"
type textarea "x"
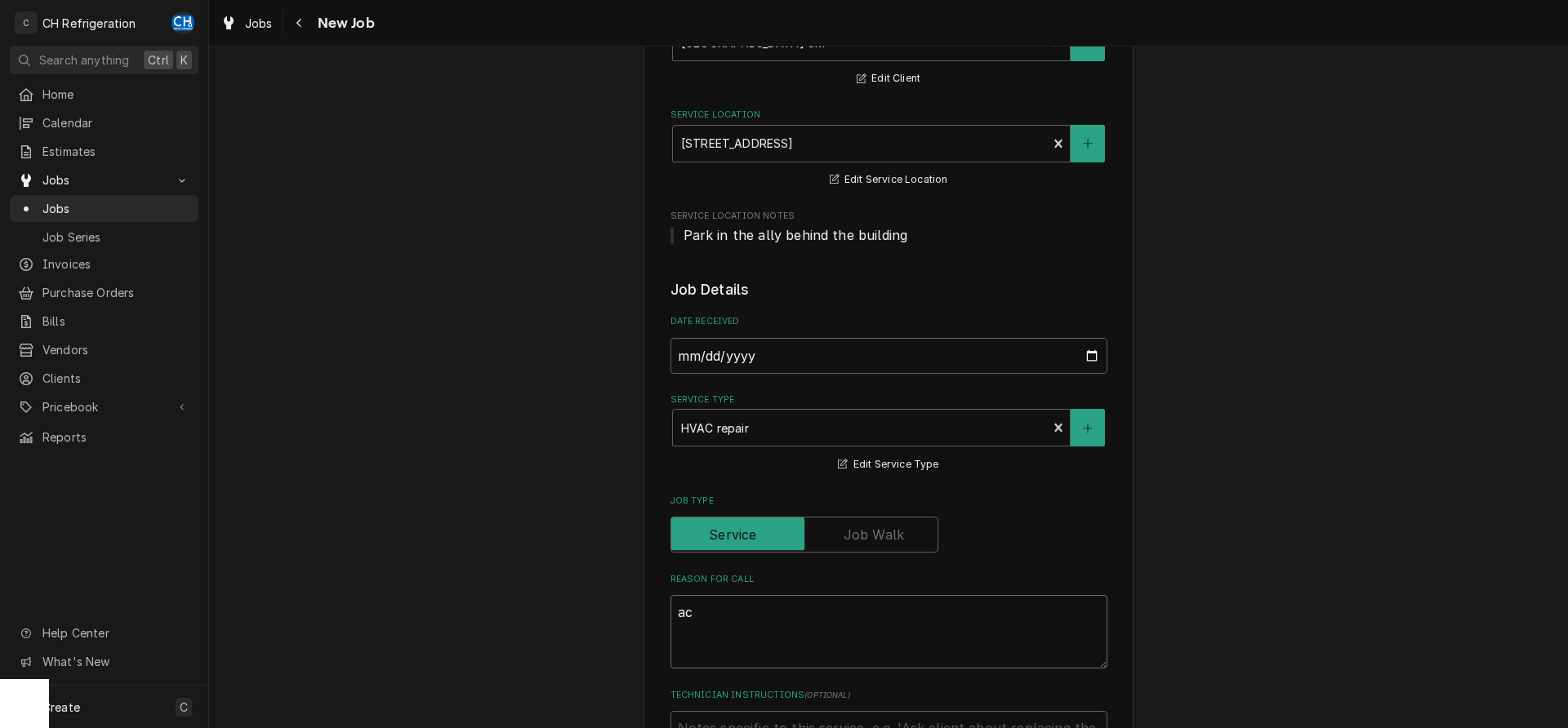
type textarea "ac d"
type textarea "x"
type textarea "ac do"
type textarea "x"
type textarea "ac dow"
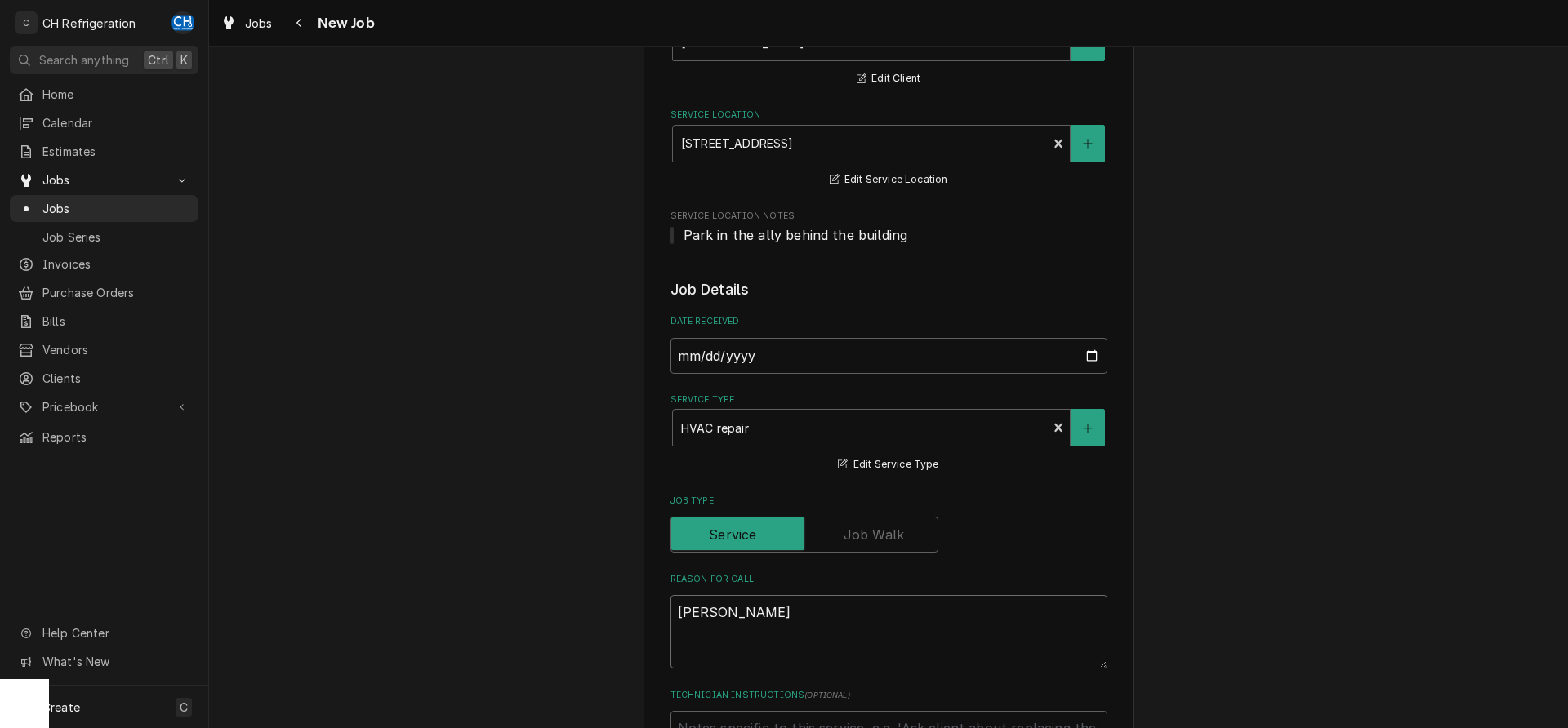
type textarea "x"
type textarea "ac down"
type textarea "x"
type textarea "ac down"
type textarea "x"
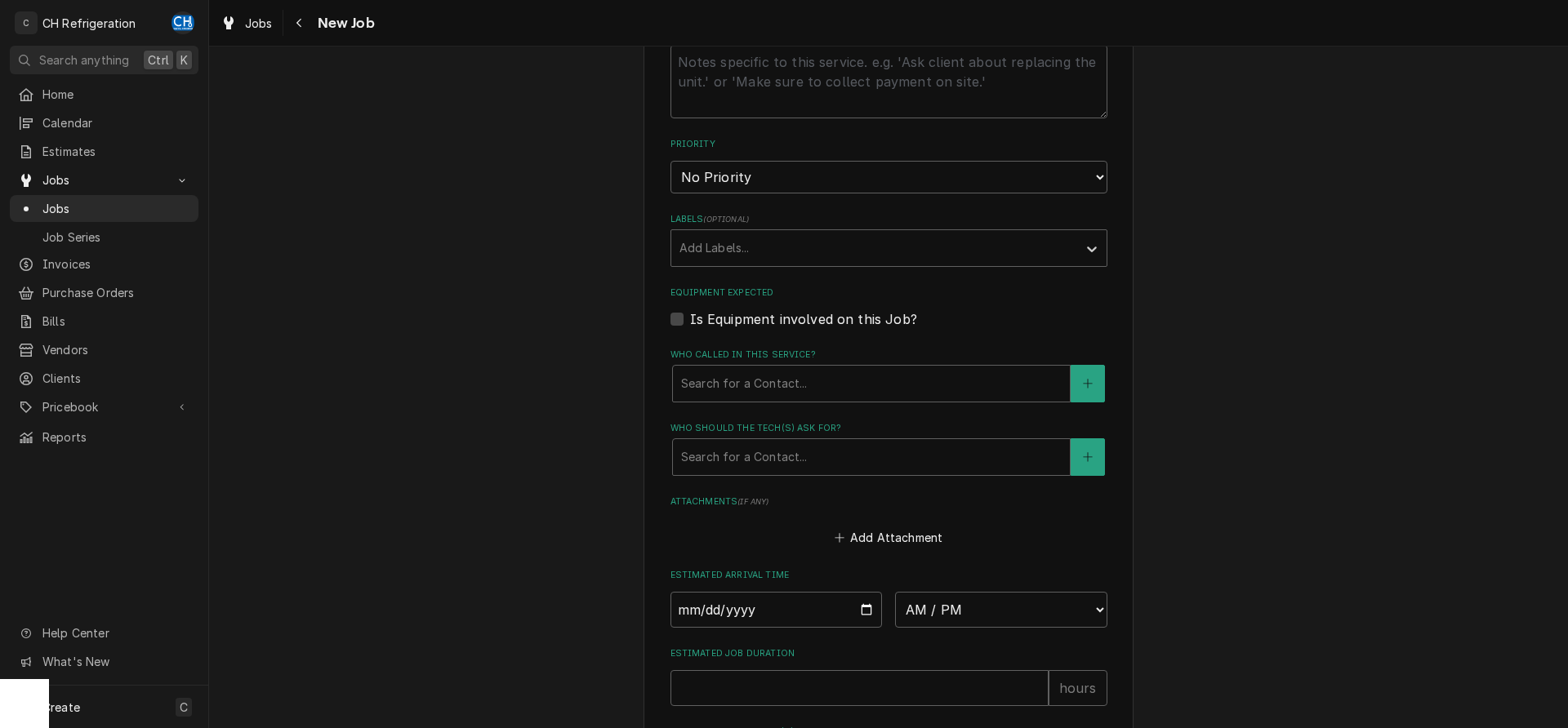
scroll to position [999, 0]
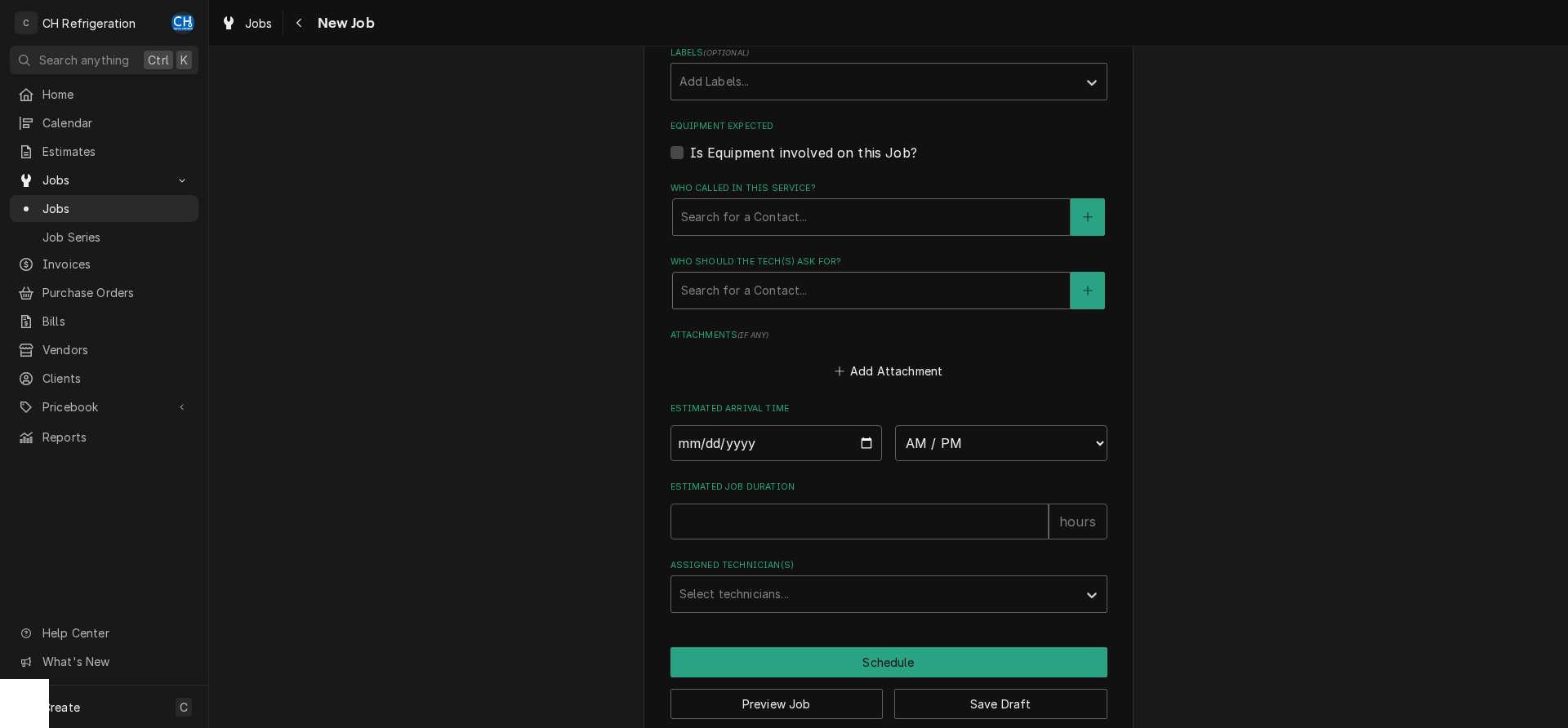
type textarea "ac down"
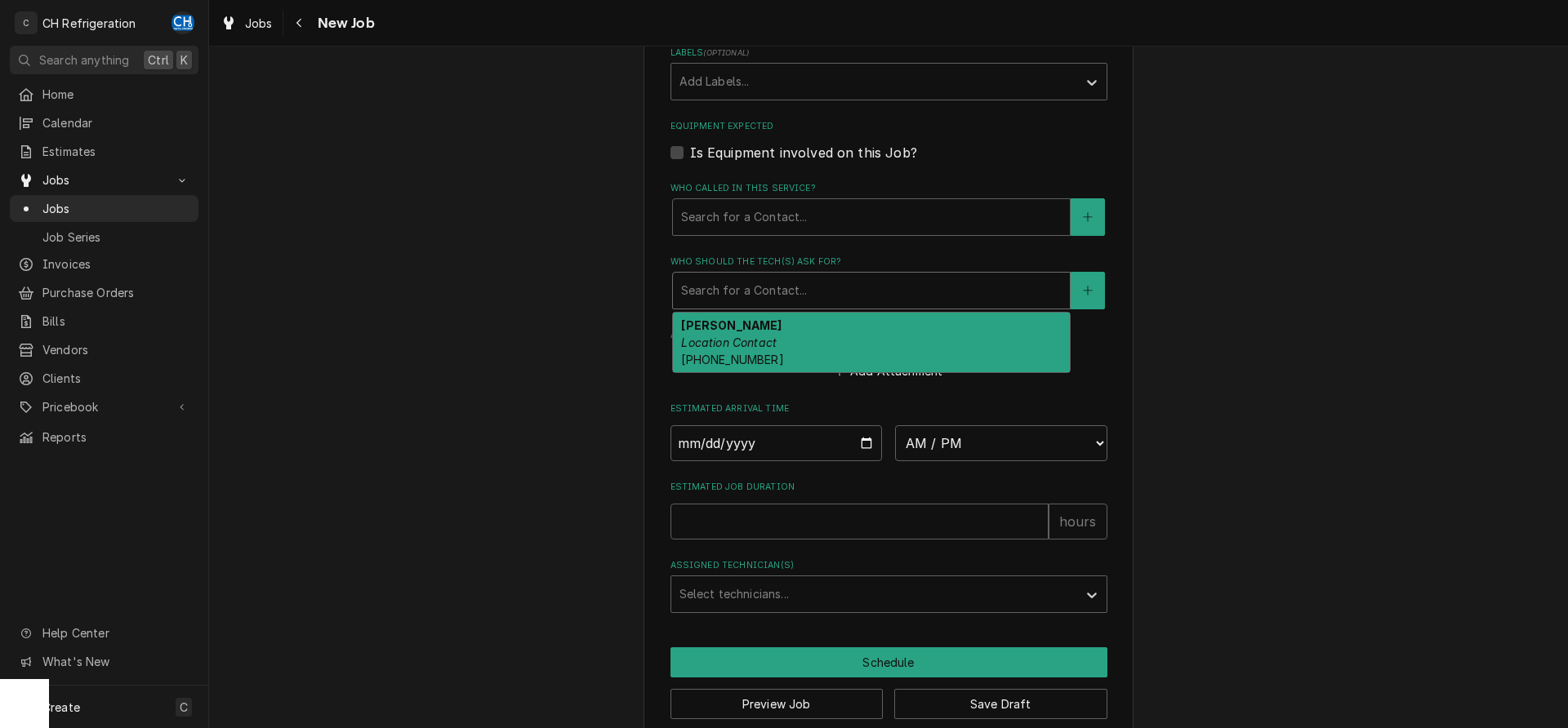
click at [794, 287] on div "Who should the tech(s) ask for?" at bounding box center [872, 291] width 381 height 30
click at [782, 348] on div "Alex Location Contact (310) 850-0210" at bounding box center [871, 342] width 397 height 60
type textarea "x"
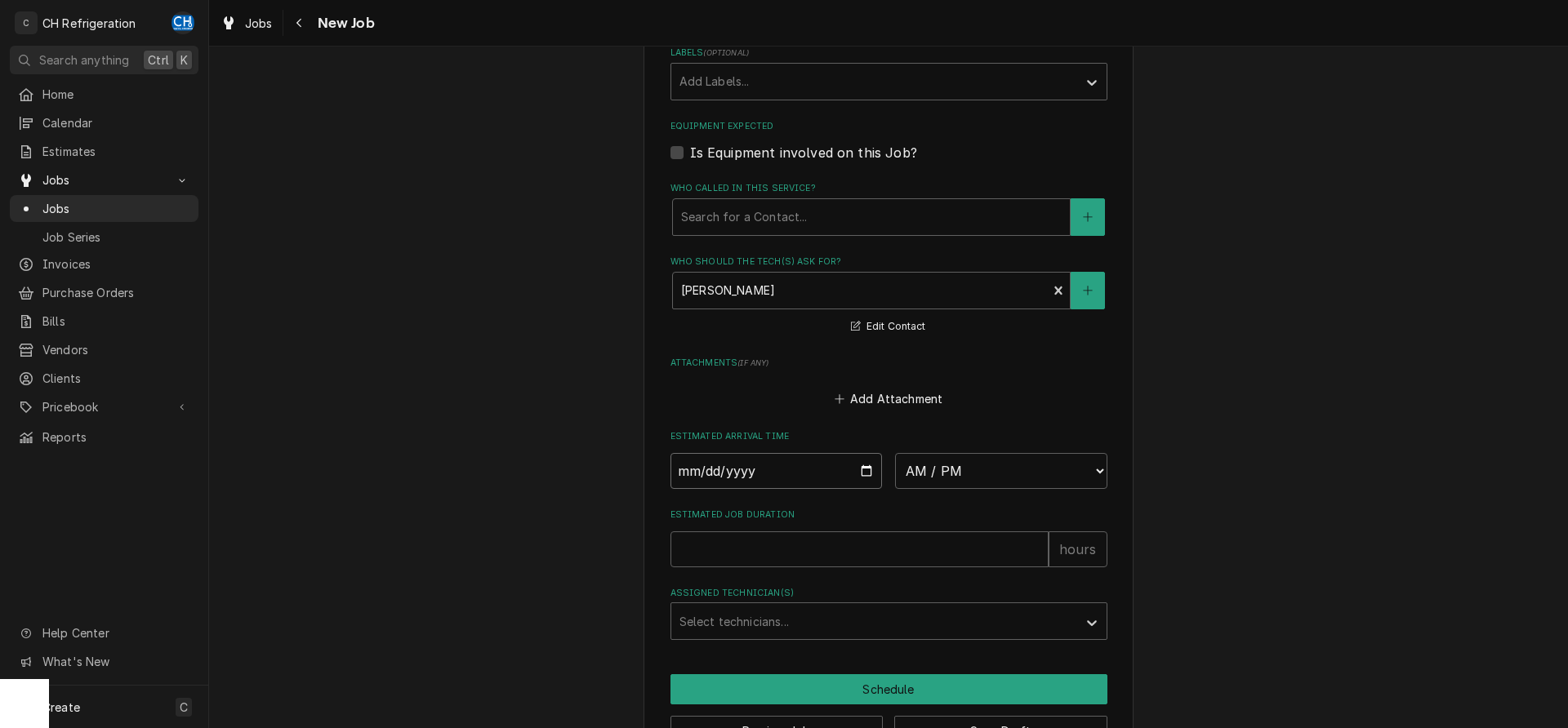
click at [860, 467] on input "Date" at bounding box center [776, 470] width 212 height 36
type input "2025-09-11"
type textarea "x"
click at [895, 453] on select "AM / PM 6:00 AM 6:15 AM 6:30 AM 6:45 AM 7:00 AM 7:15 AM 7:30 AM 7:45 AM 8:00 AM…" at bounding box center [1001, 470] width 212 height 36
select select "15:30:00"
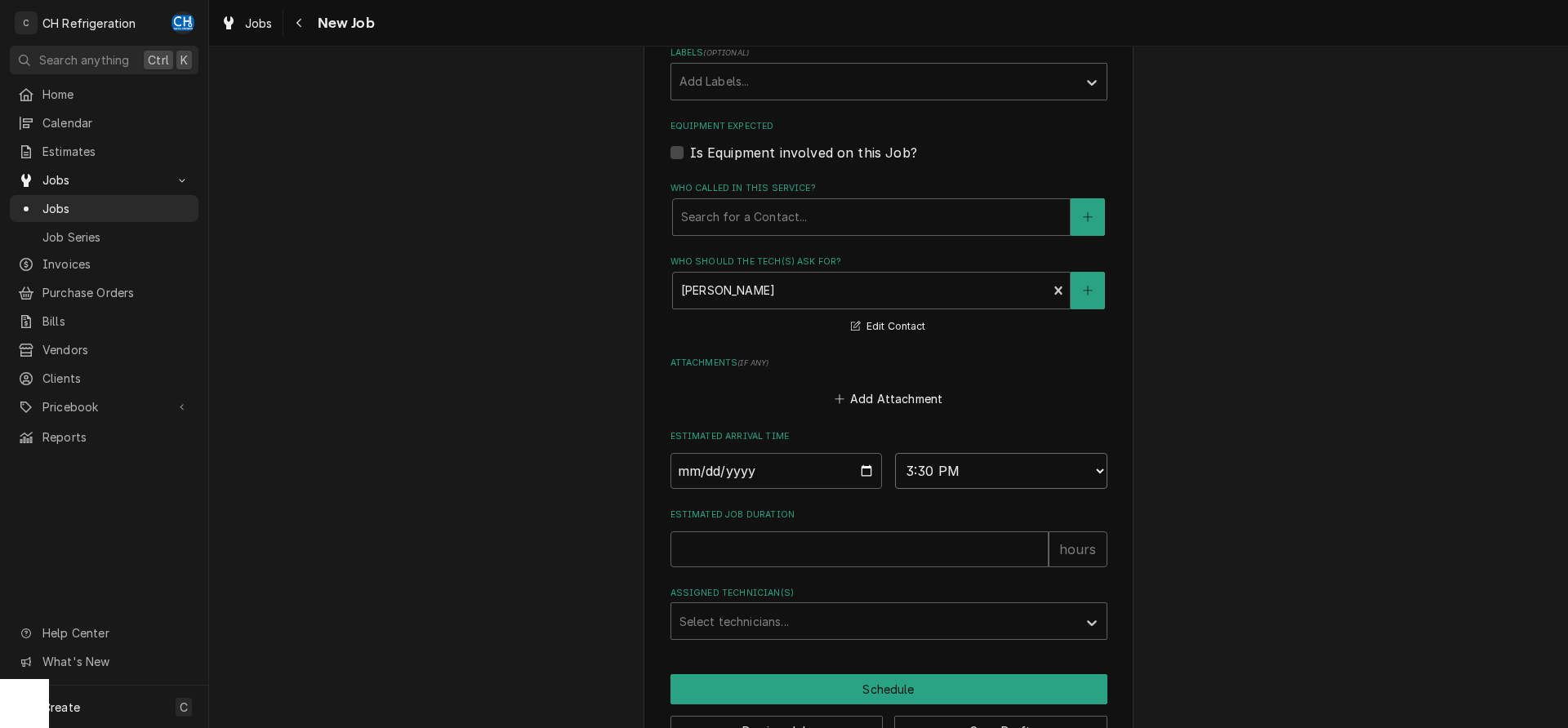
click option "3:30 PM" at bounding box center [0, 0] width 0 height 0
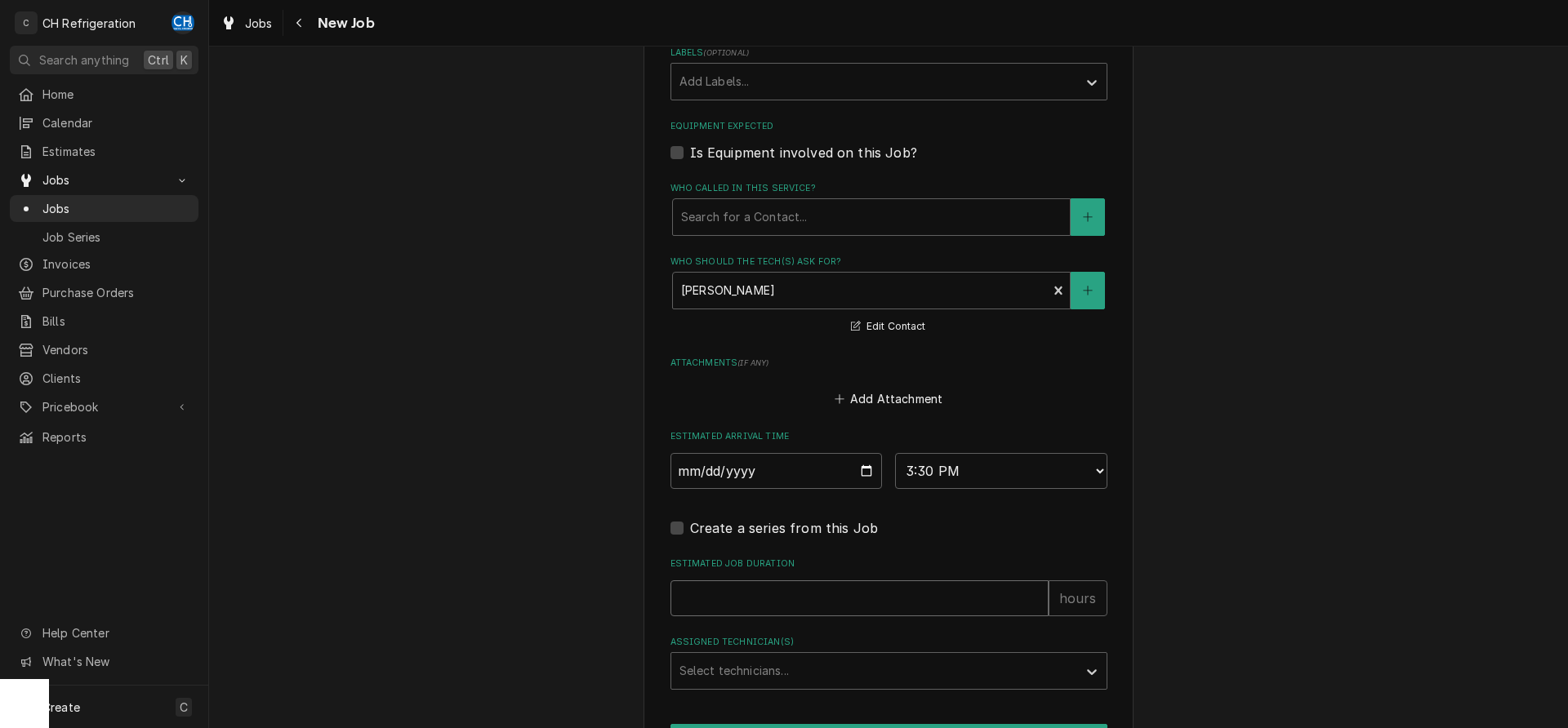
click at [824, 607] on input "Estimated Job Duration" at bounding box center [859, 598] width 378 height 36
type textarea "x"
type input "2"
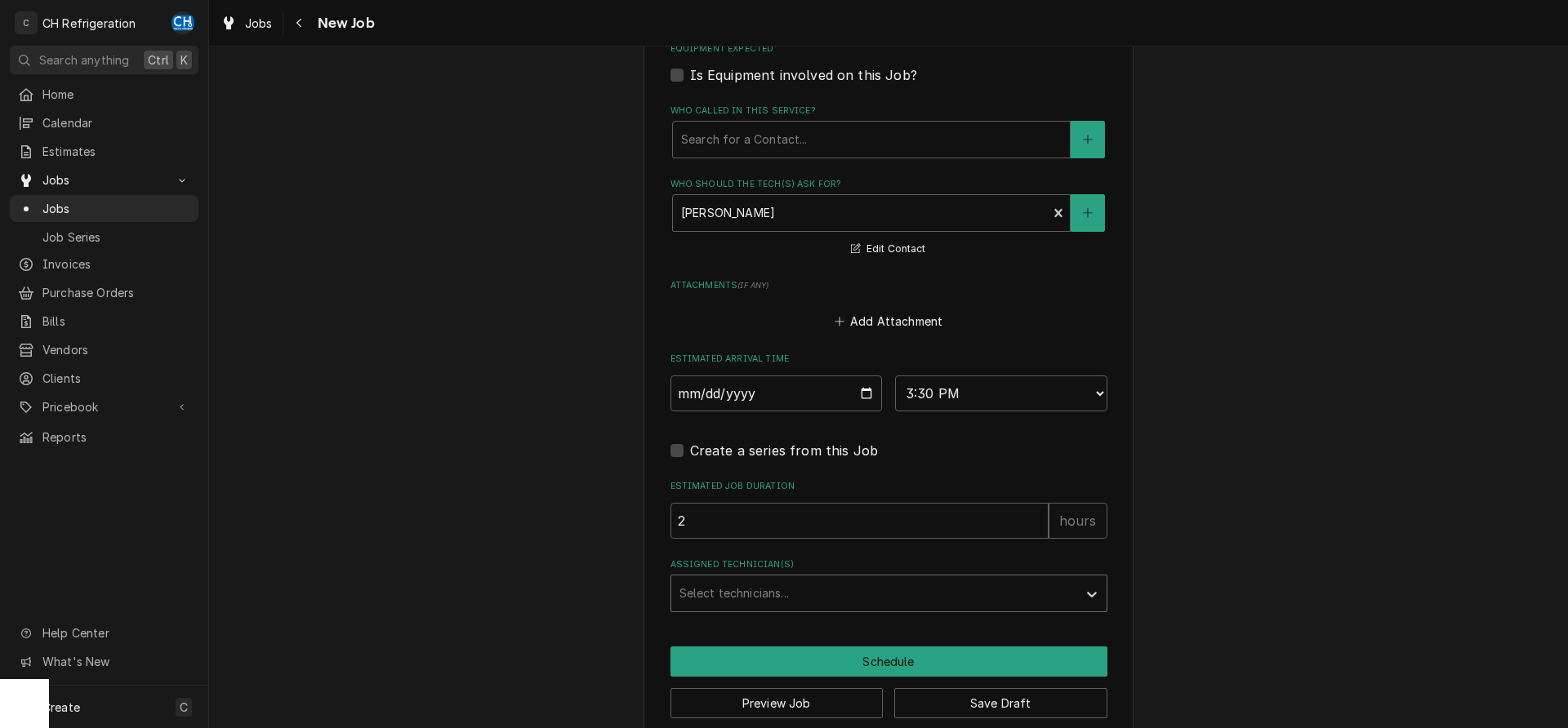
scroll to position [1101, 0]
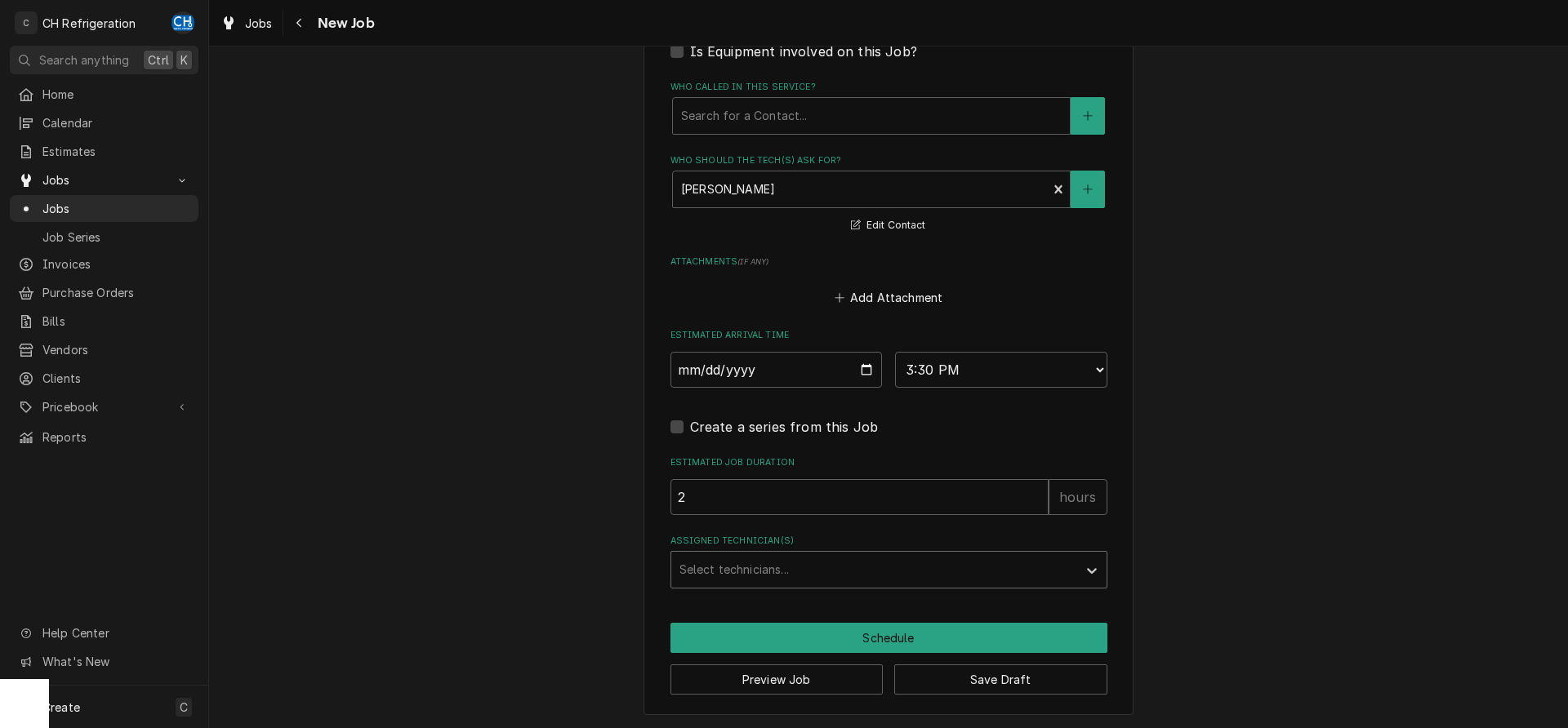
click at [746, 577] on div "Assigned Technician(s)" at bounding box center [874, 570] width 389 height 30
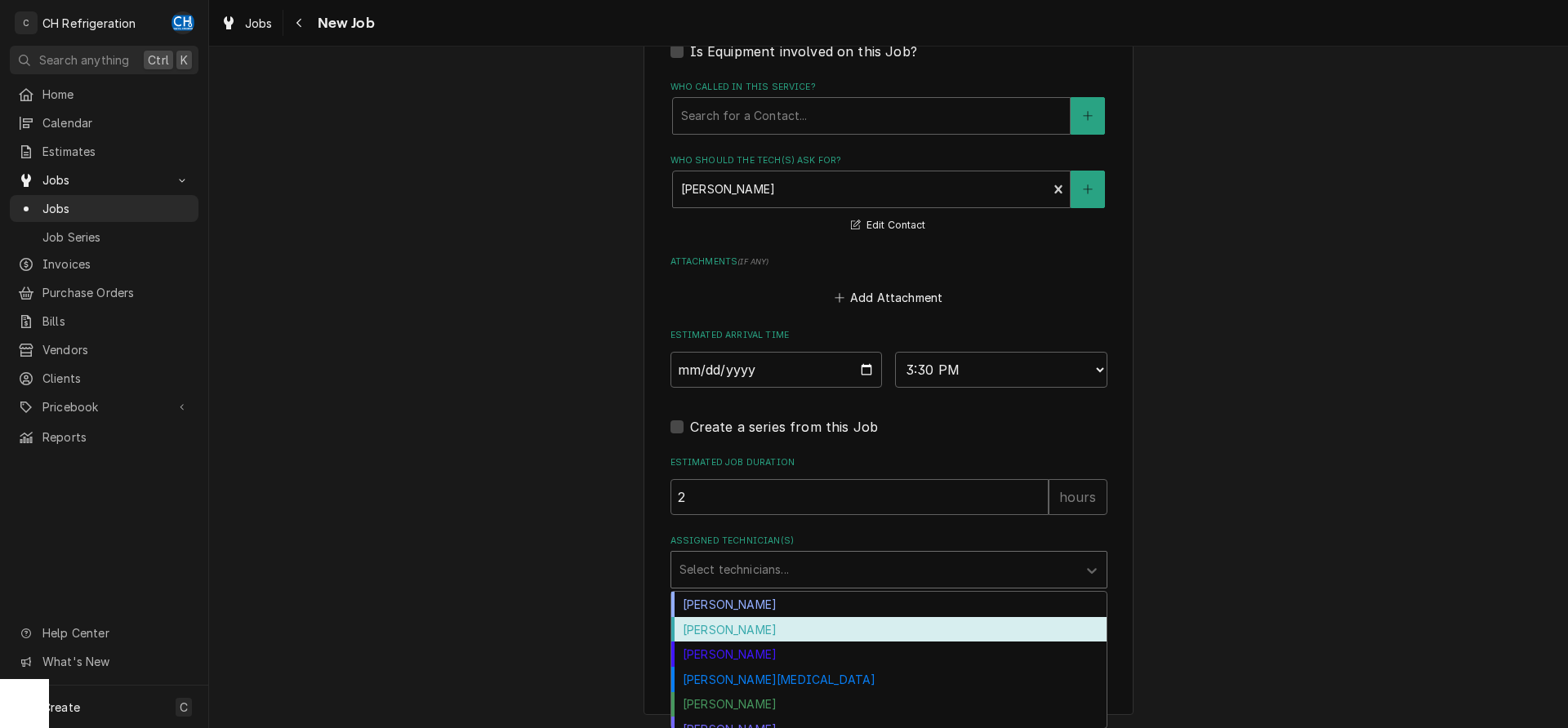
click at [742, 620] on div "Fred Gonzalez" at bounding box center [888, 629] width 435 height 25
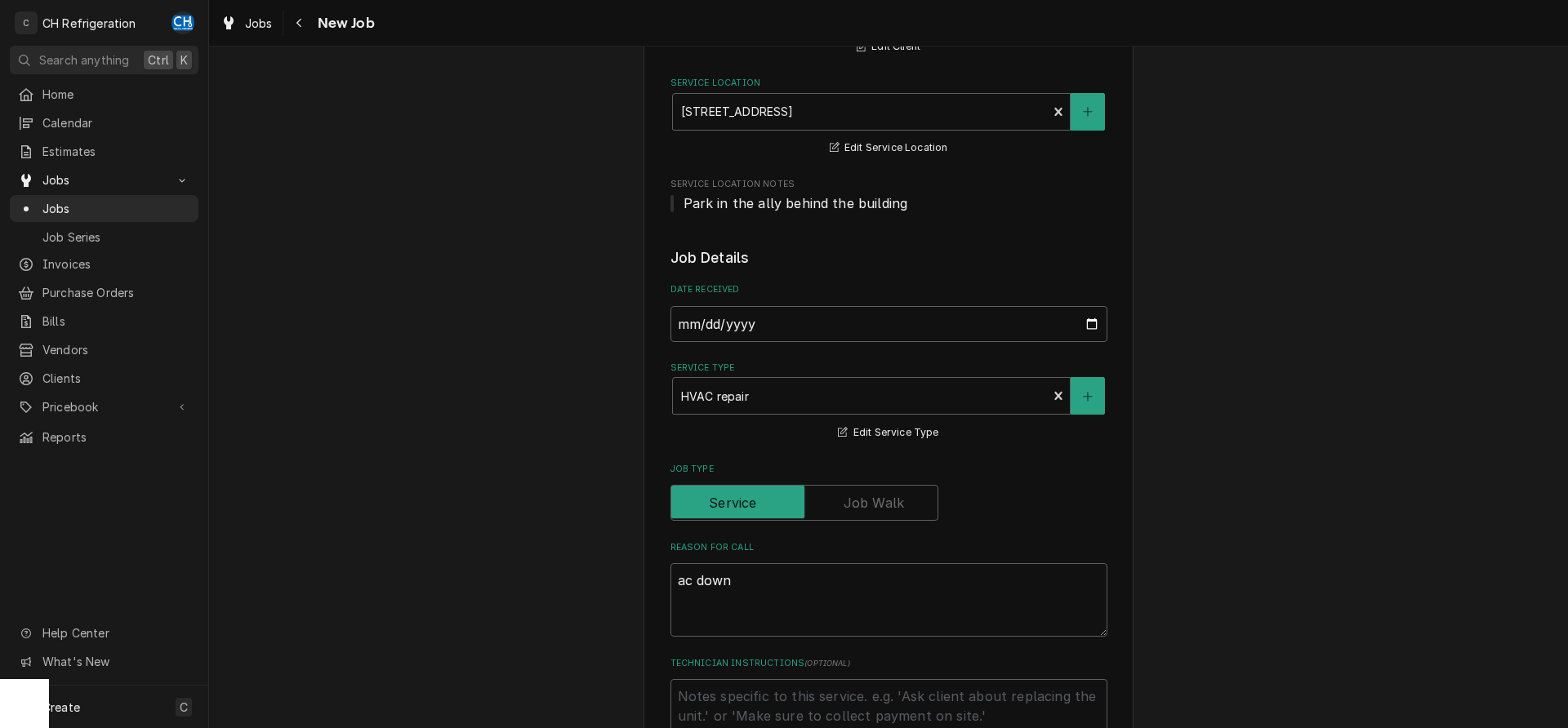
scroll to position [184, 0]
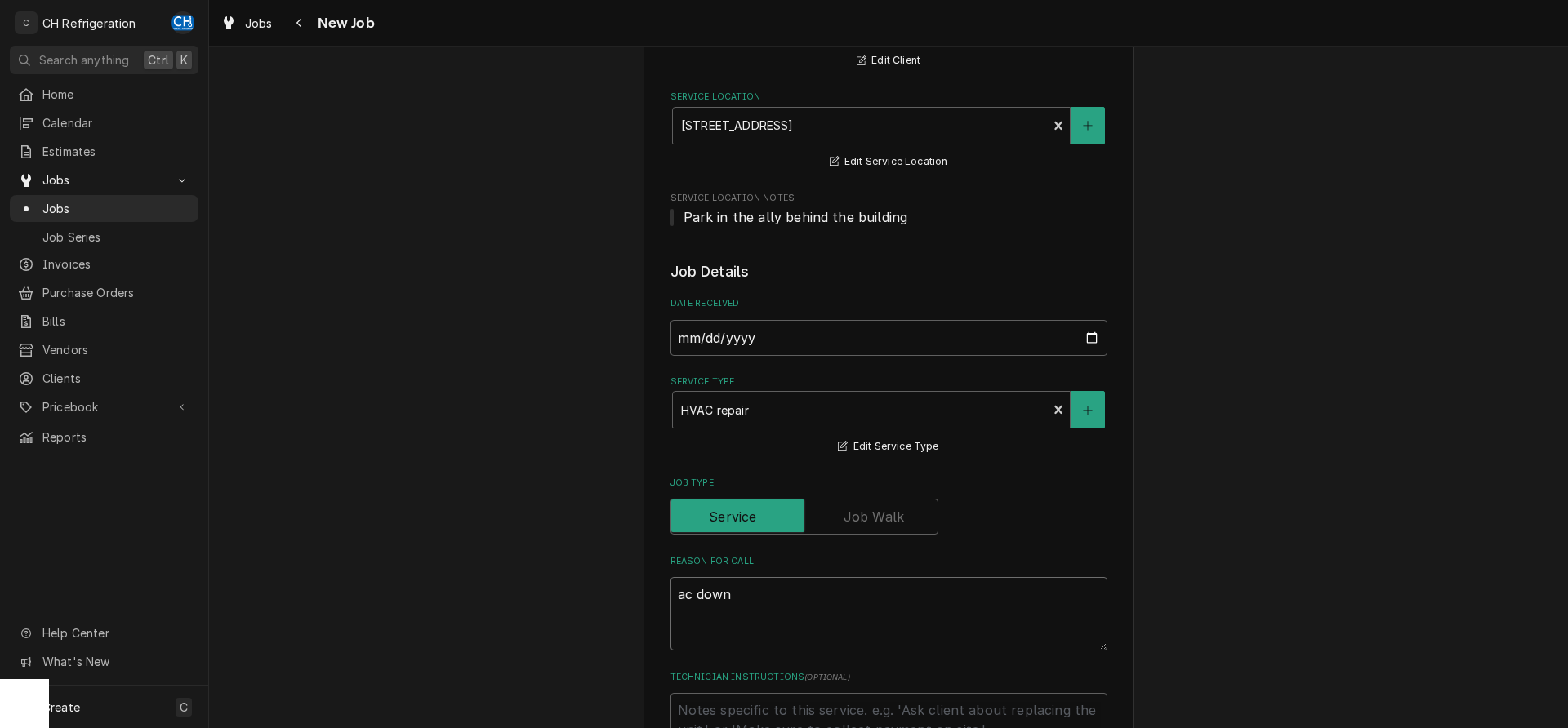
click at [799, 615] on textarea "ac down" at bounding box center [888, 613] width 437 height 74
type textarea "x"
type textarea "ac down /"
type textarea "x"
type textarea "ac down /"
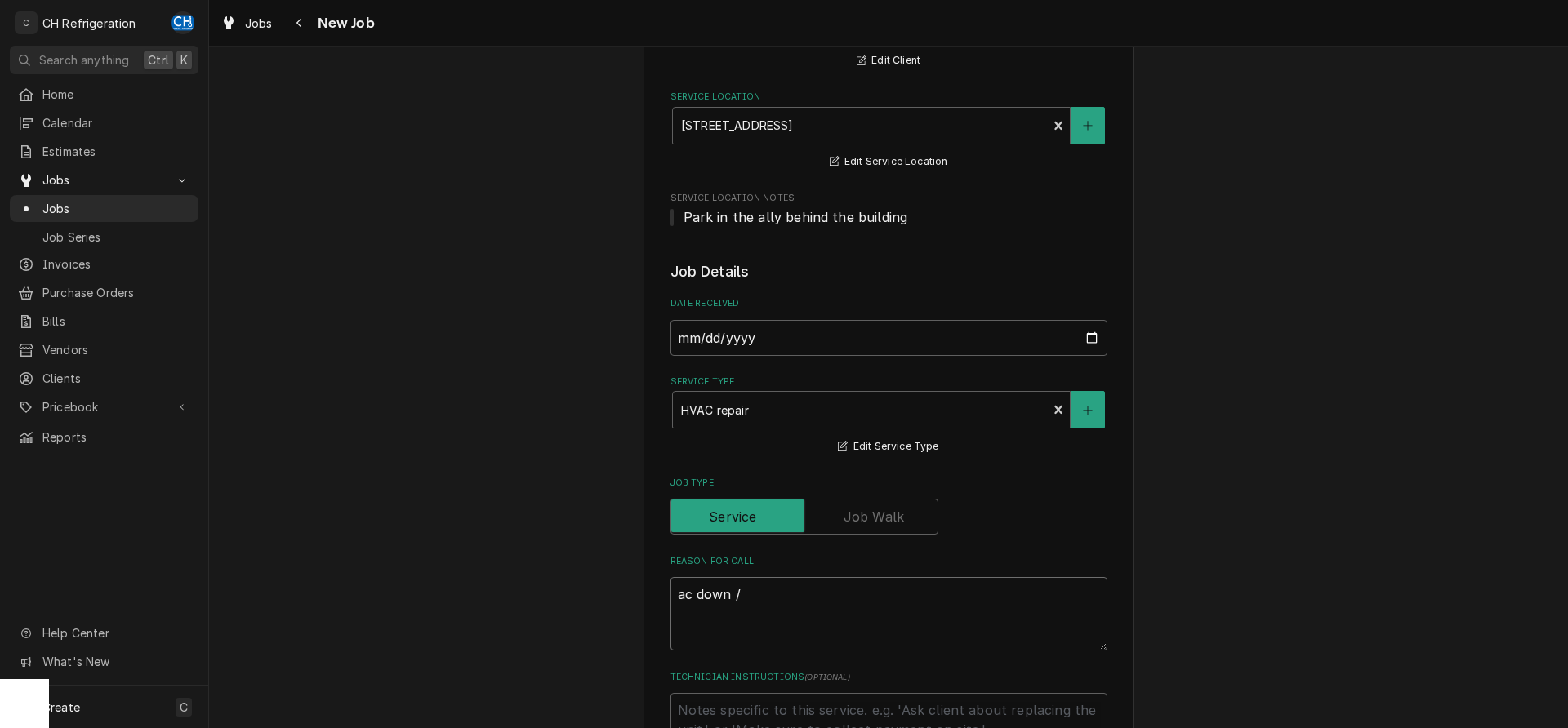
type textarea "x"
type textarea "ac down / f"
type textarea "x"
type textarea "ac down / fi"
type textarea "x"
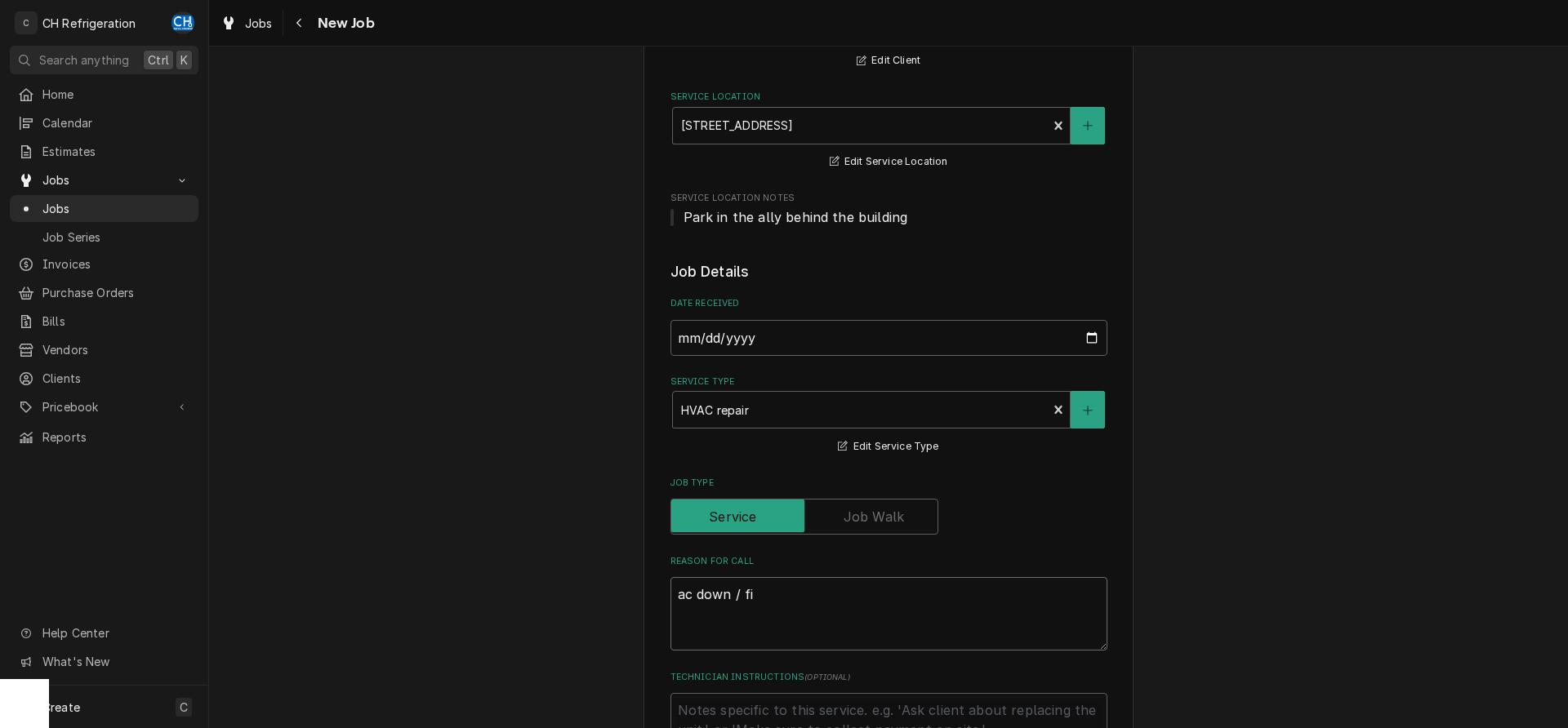
type textarea "ac down / fin"
type textarea "x"
type textarea "ac down / find"
type textarea "x"
type textarea "ac down / find"
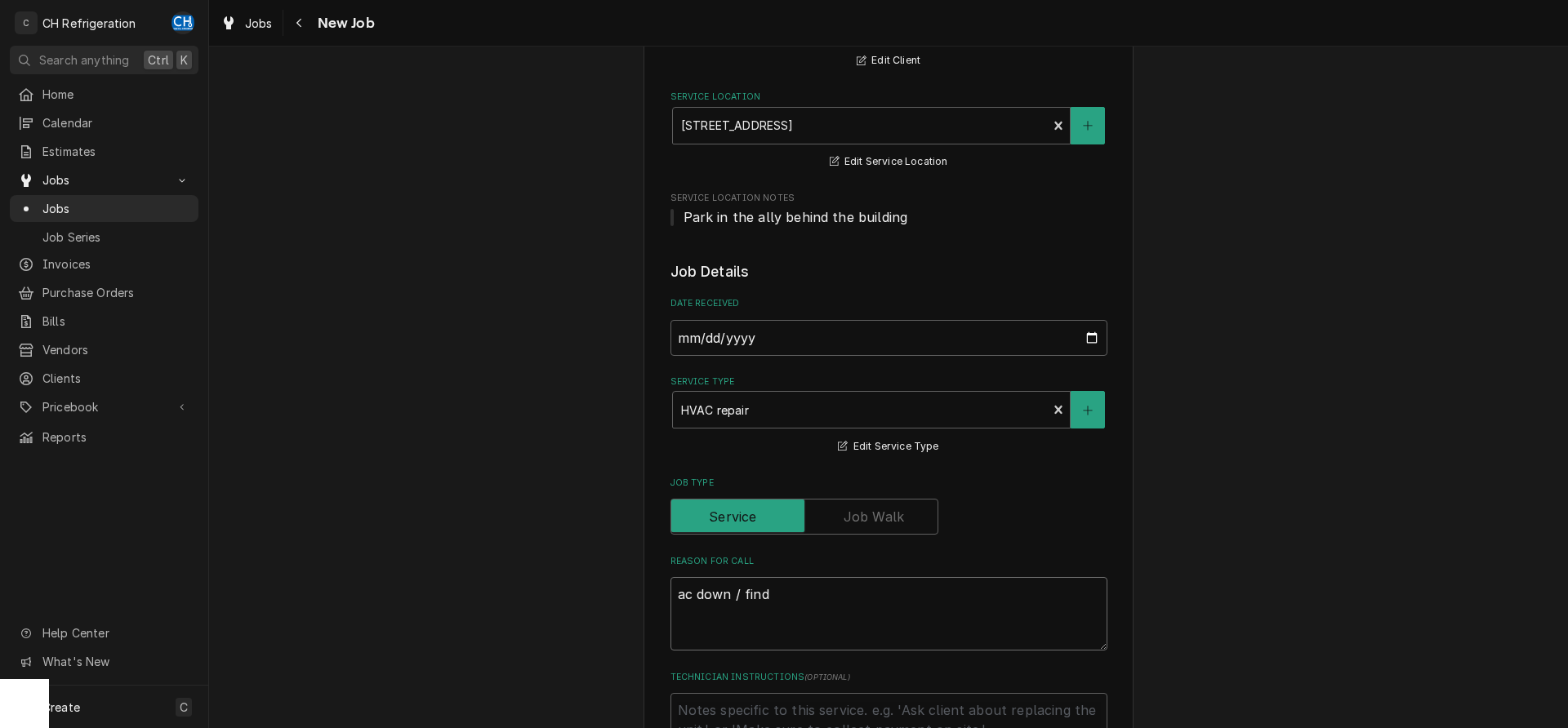
type textarea "x"
type textarea "ac down / find l"
type textarea "x"
type textarea "ac down / find le"
type textarea "x"
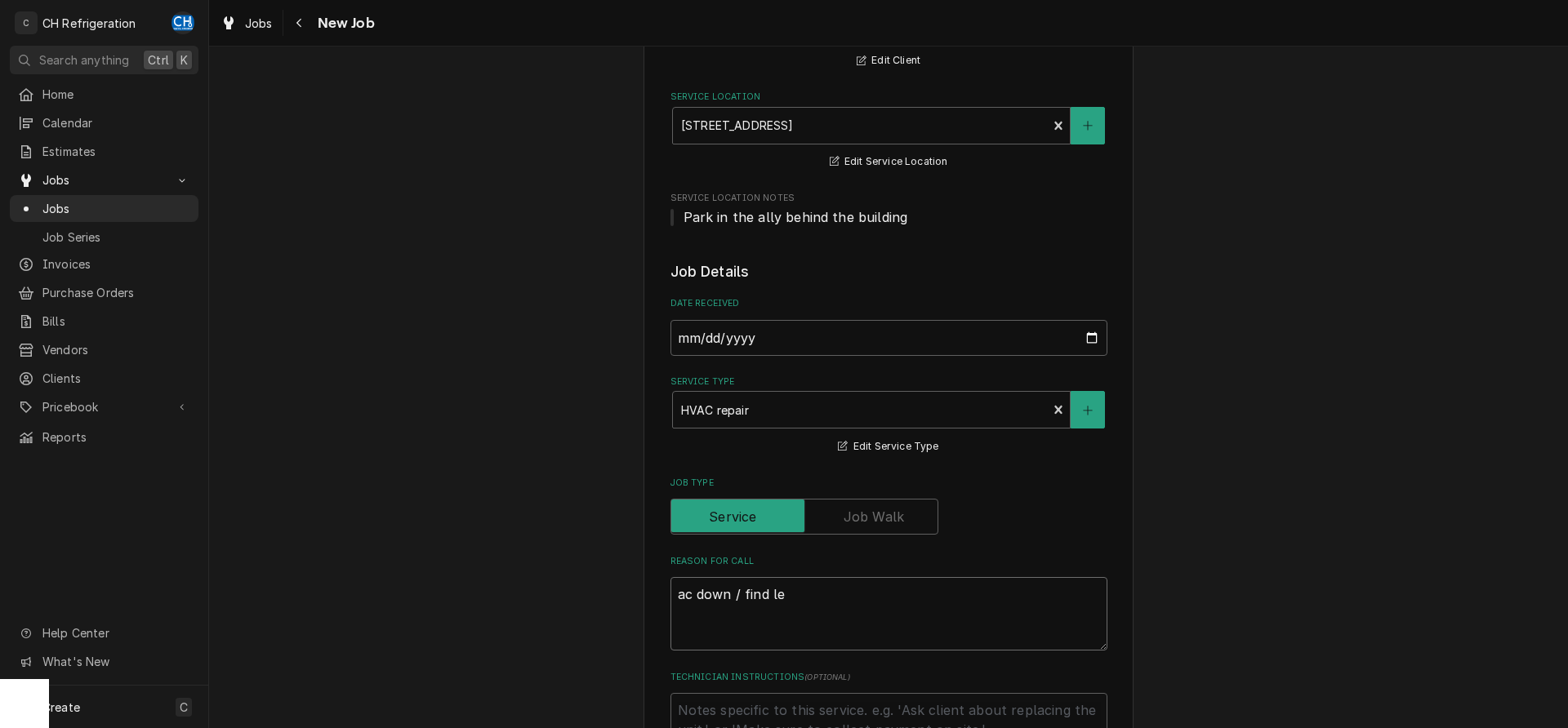
type textarea "ac down / find lea"
type textarea "x"
type textarea "ac down / find leak"
type textarea "x"
type textarea "ac down / find leak"
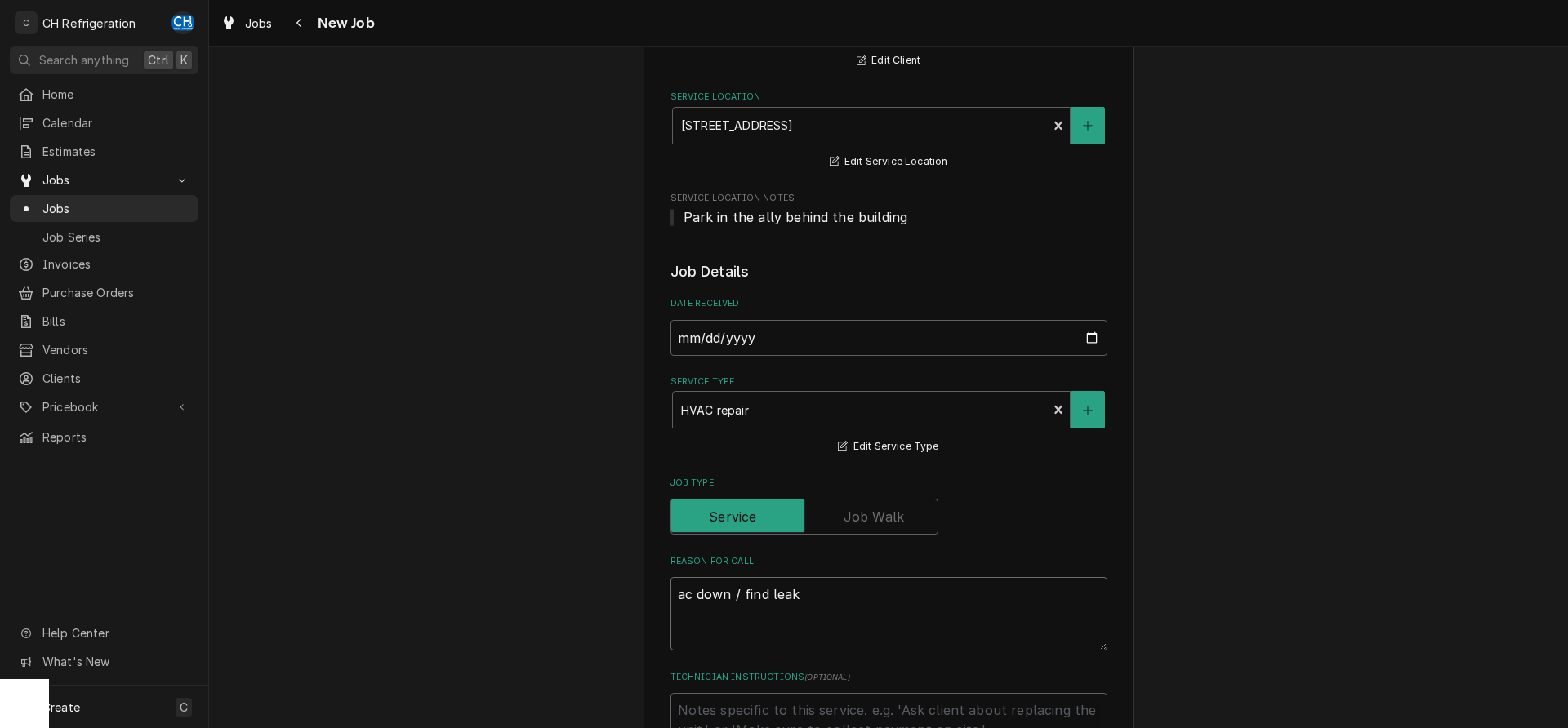
type textarea "x"
type textarea "ac down / find leak a"
type textarea "x"
type textarea "ac down / find leak an"
type textarea "x"
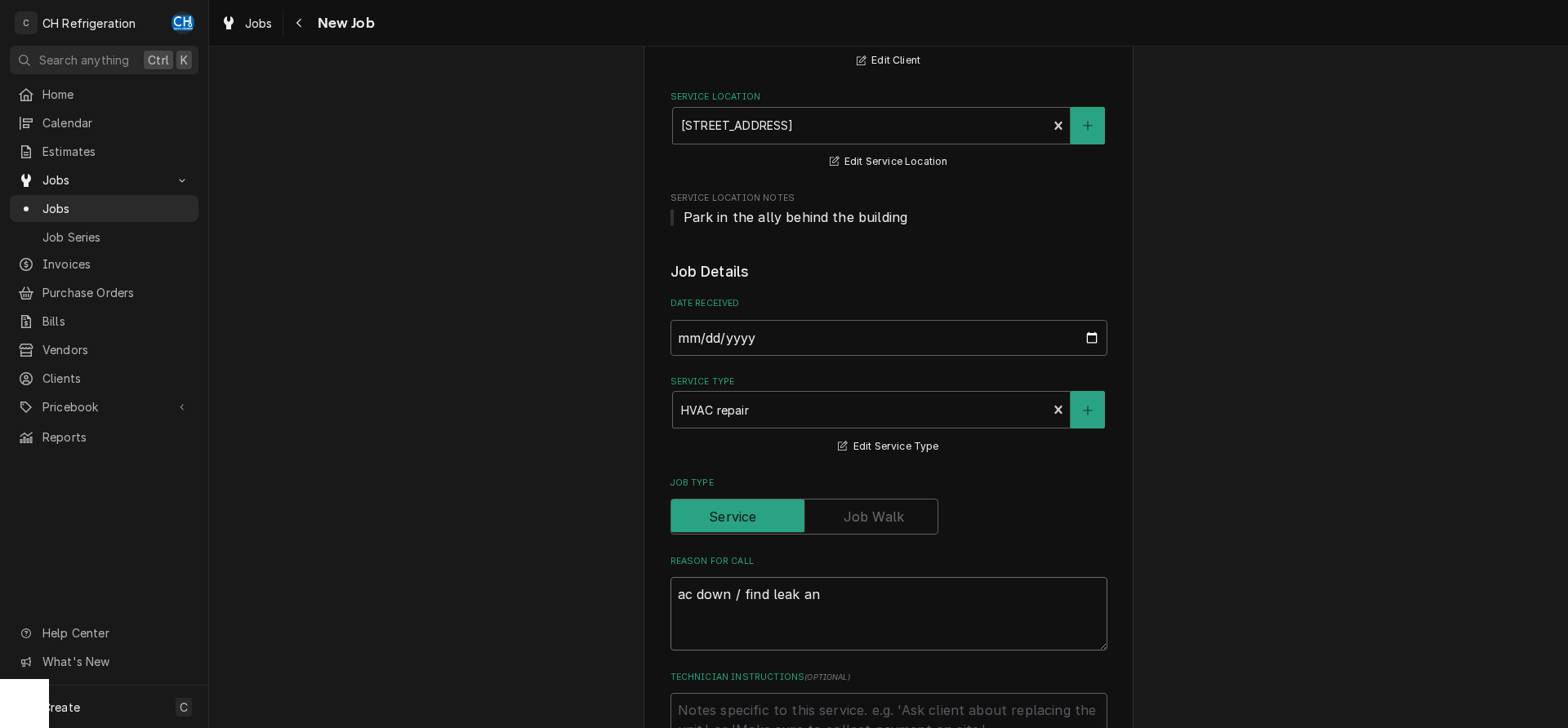
type textarea "ac down / find leak and"
type textarea "x"
type textarea "ac down / find leak and"
type textarea "x"
type textarea "ac down / find leak and g"
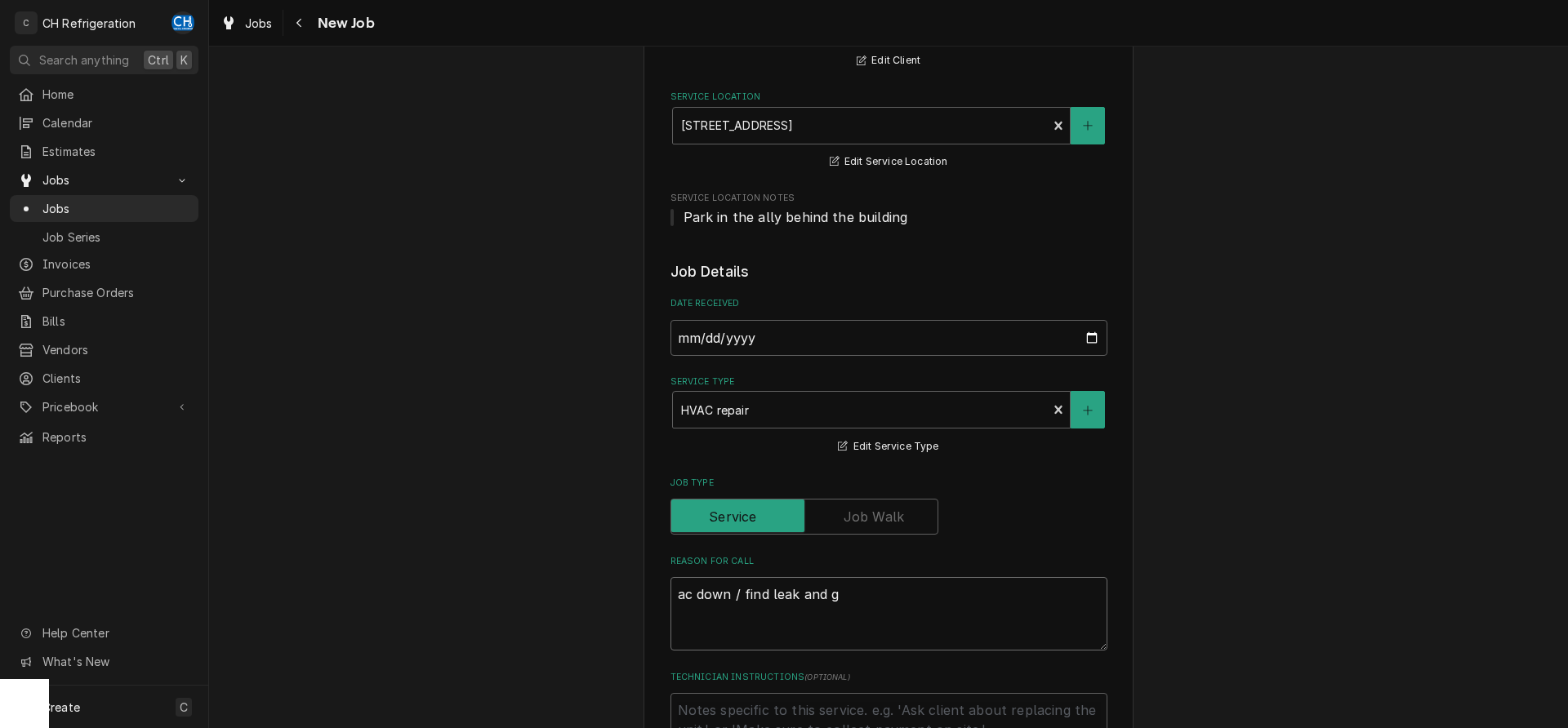
type textarea "x"
type textarea "ac down / find leak and ga"
type textarea "x"
type textarea "ac down / find leak and gas"
type textarea "x"
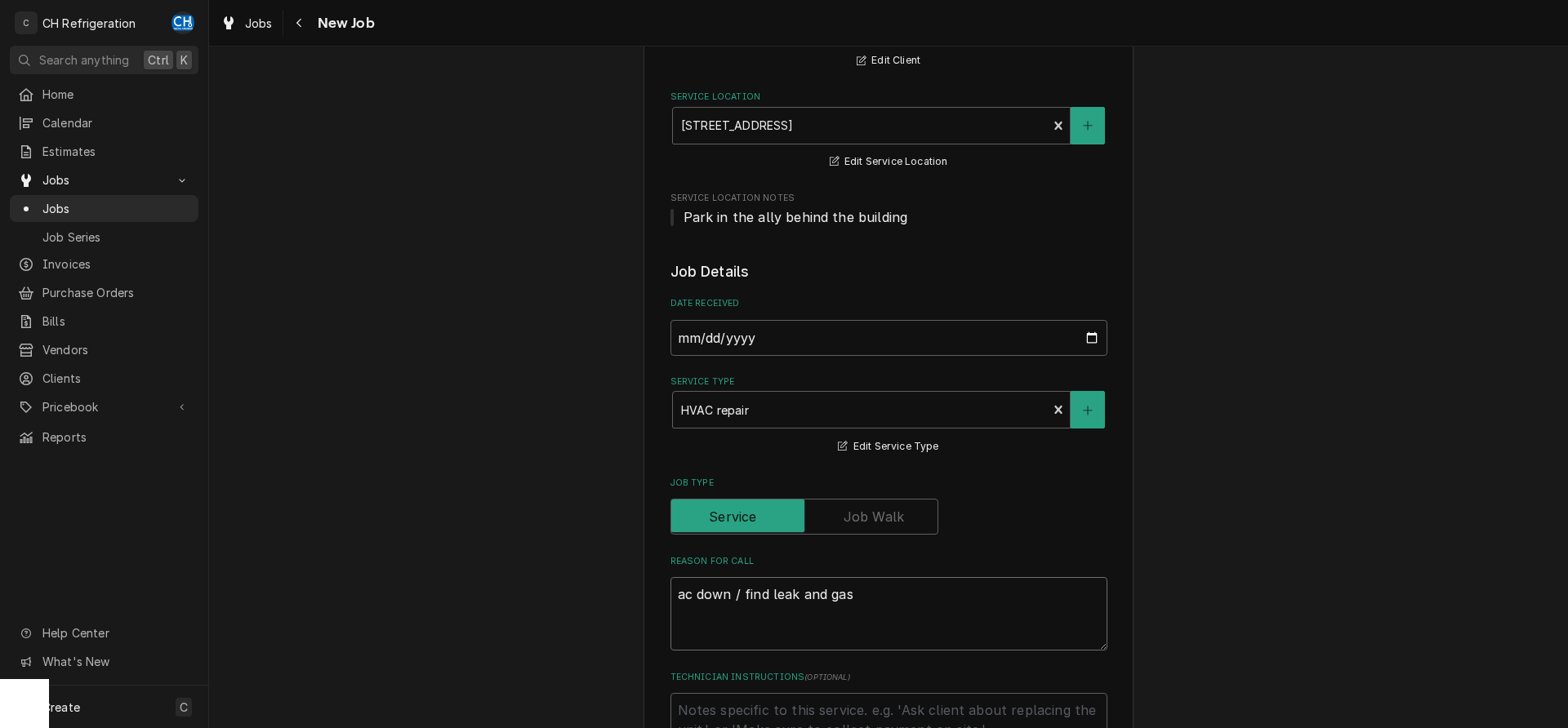
type textarea "ac down / find leak and gas"
type textarea "x"
type textarea "ac down / find leak and gas i"
type textarea "x"
type textarea "ac down / find leak and gas it"
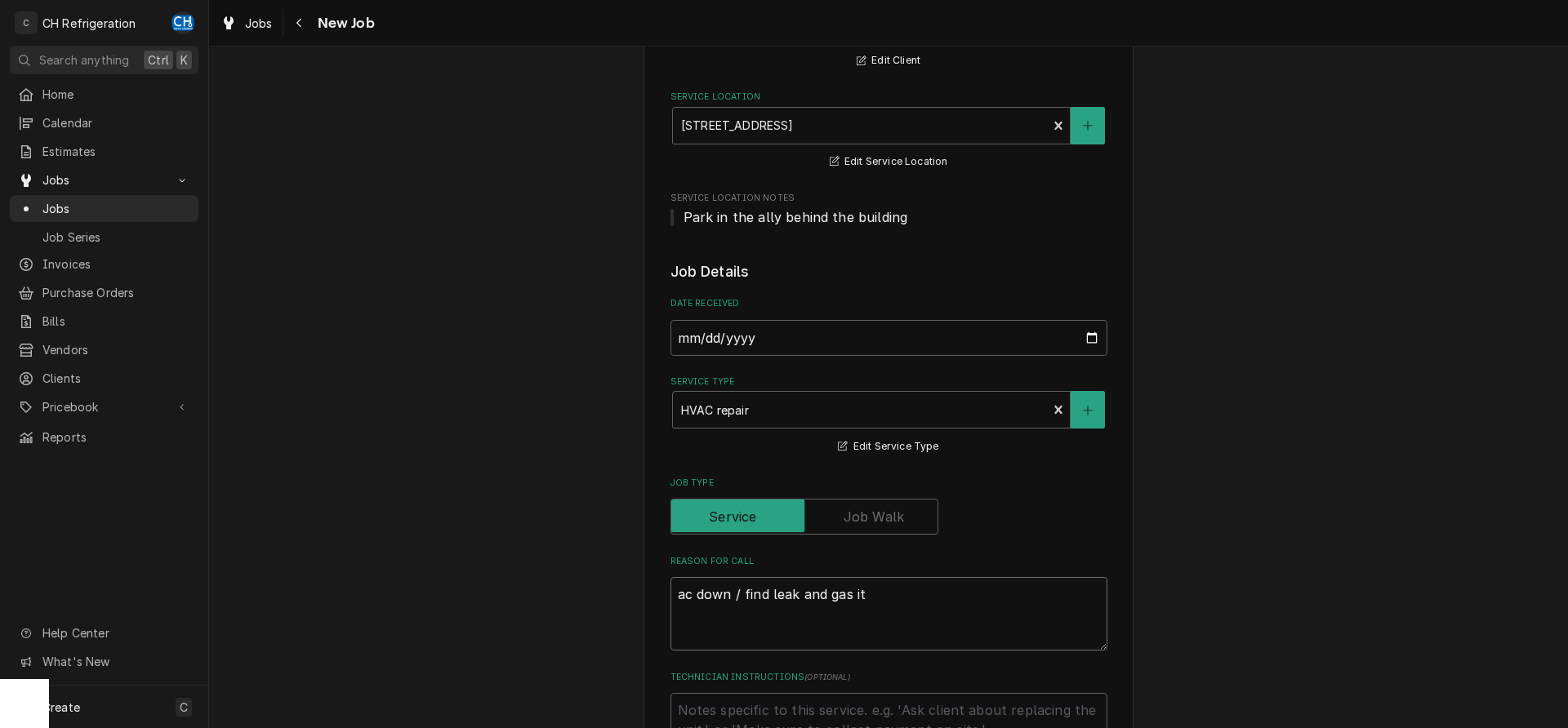
type textarea "x"
type textarea "ac down / find leak and gas it"
type textarea "x"
type textarea "ac down / find leak and gas it u"
type textarea "x"
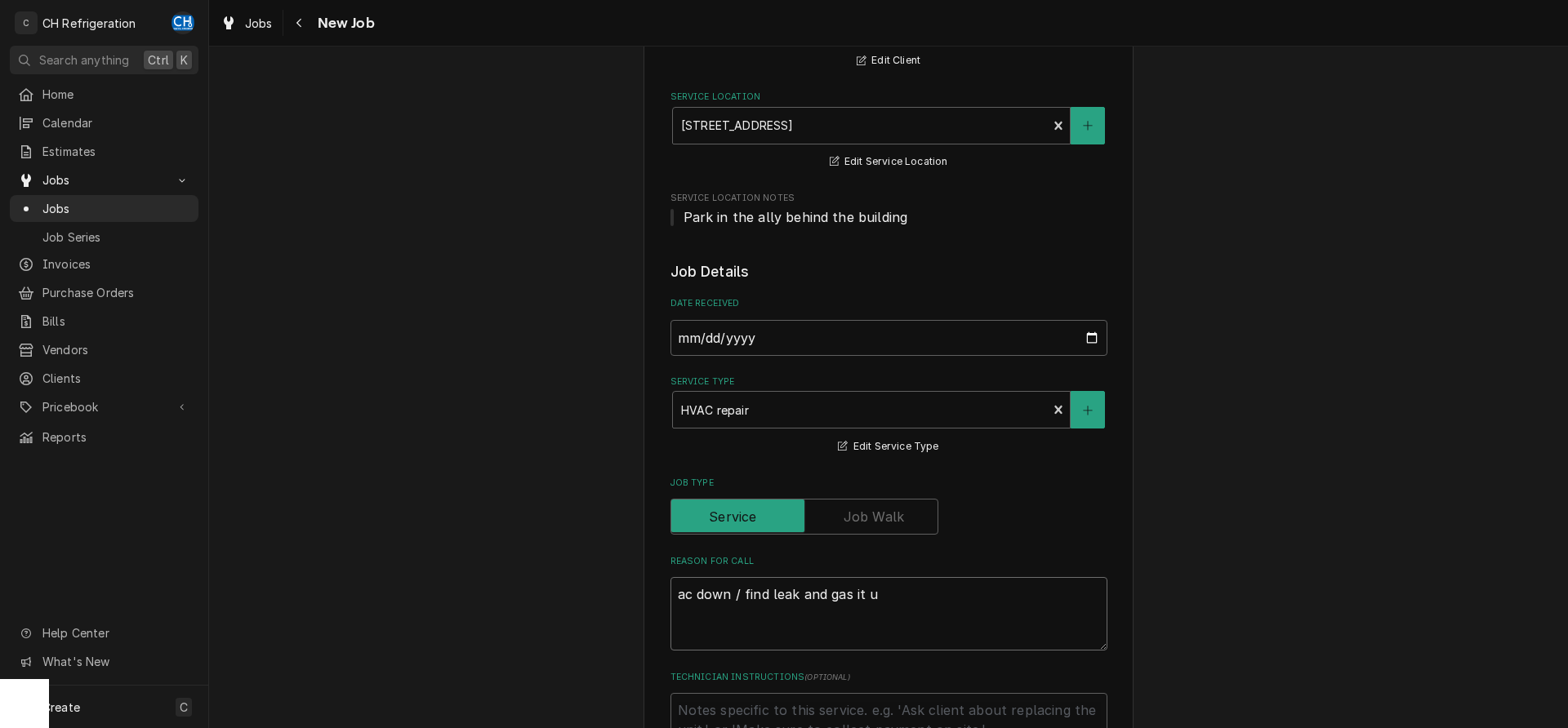
type textarea "ac down / find leak and gas it up"
type textarea "x"
type textarea "ac down / find leak and gas it up"
type textarea "x"
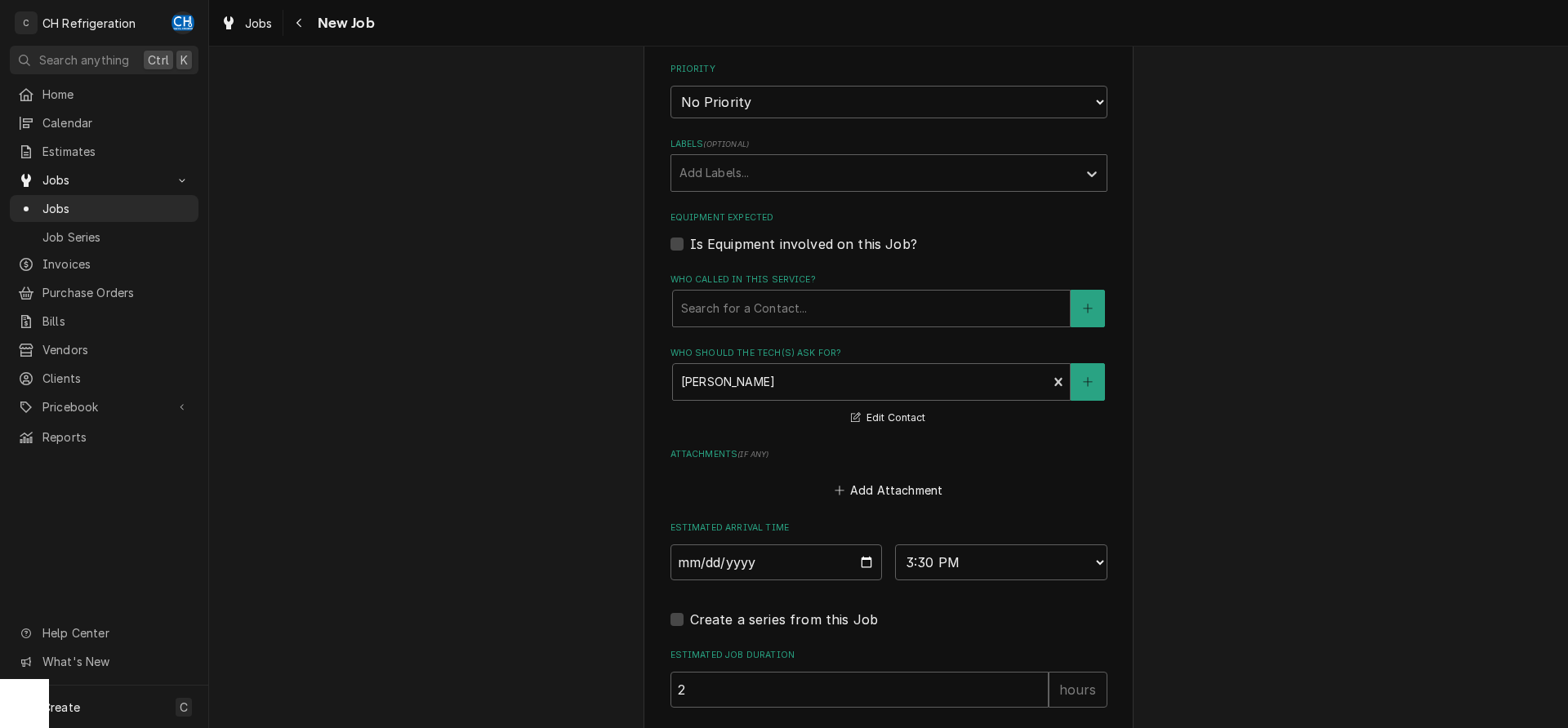
scroll to position [1101, 0]
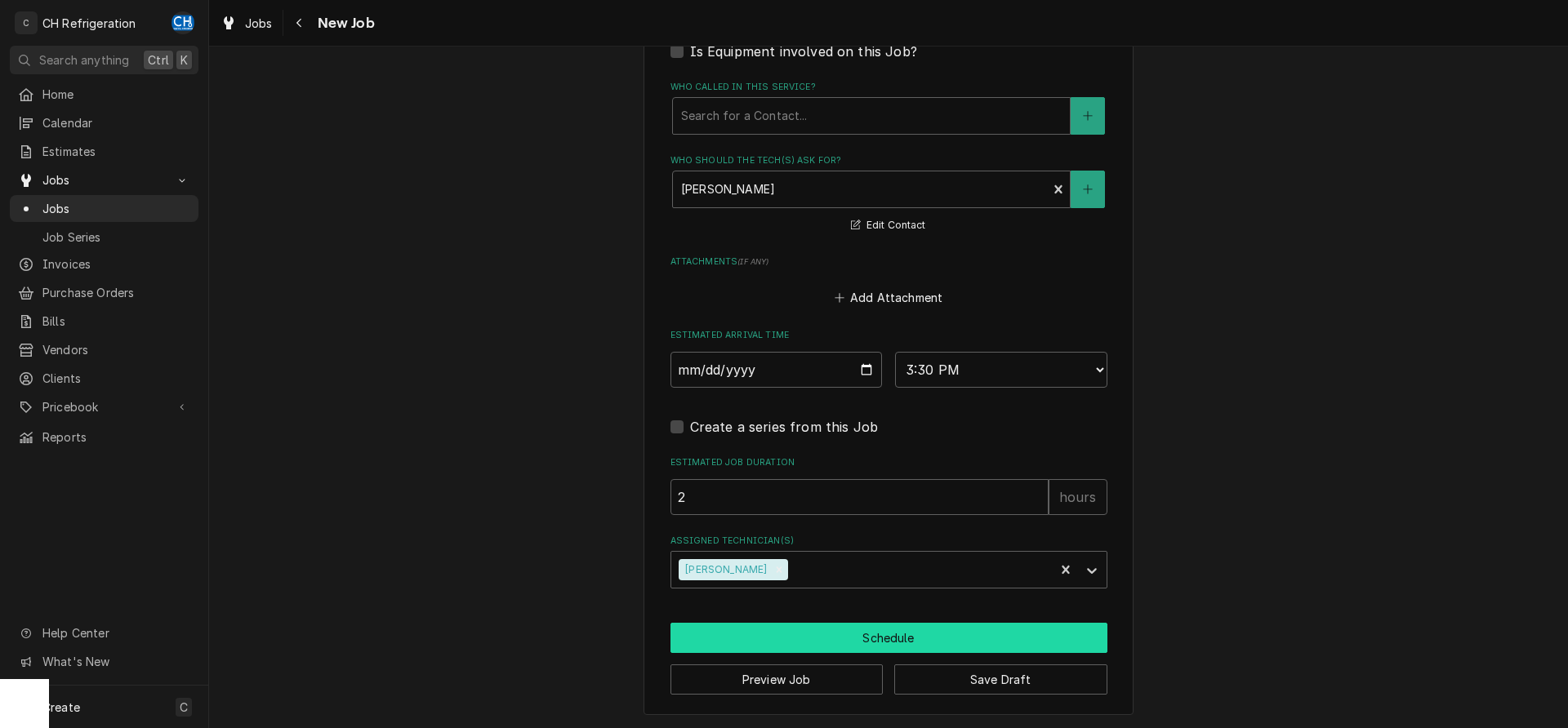
type textarea "ac down / find leak and gas it up"
click at [867, 639] on button "Schedule" at bounding box center [888, 638] width 437 height 30
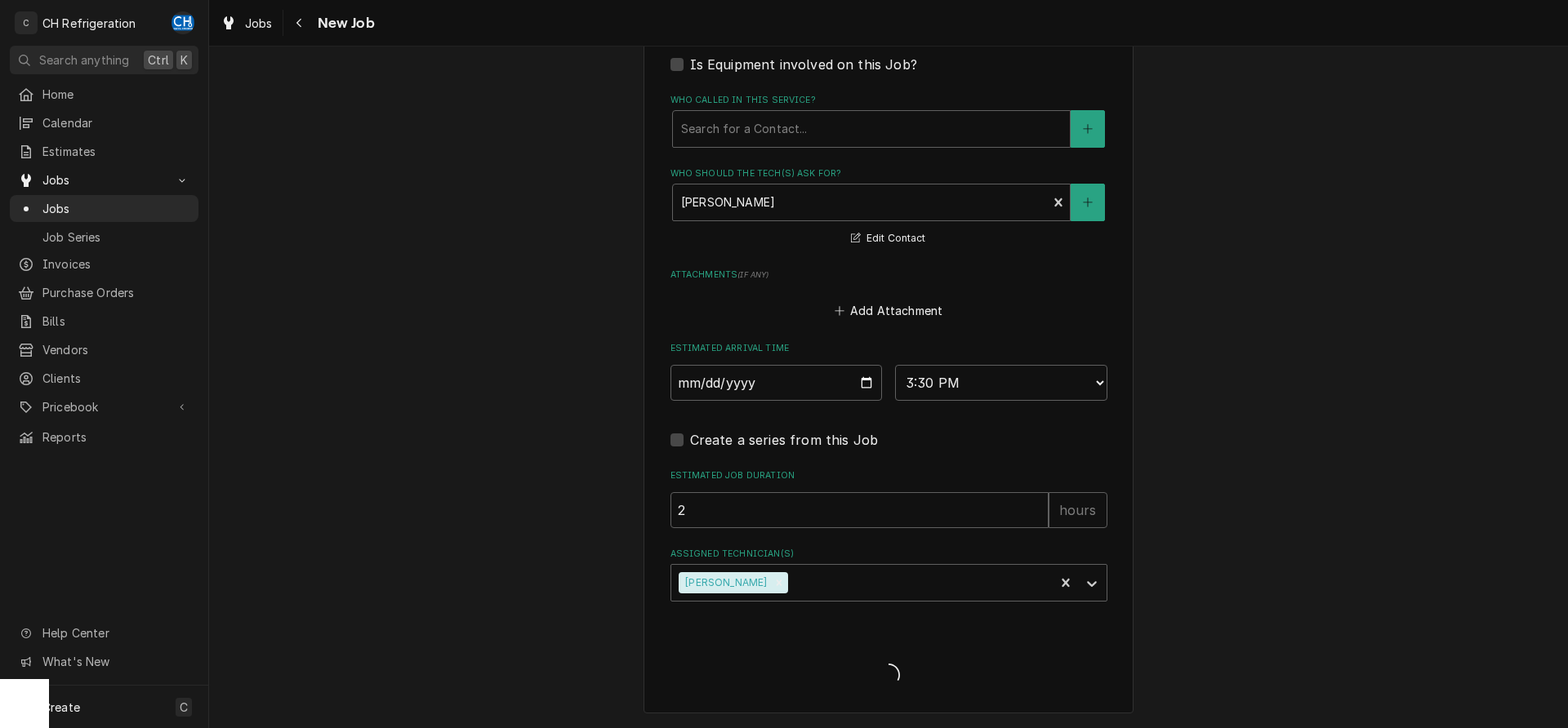
scroll to position [1086, 0]
type textarea "x"
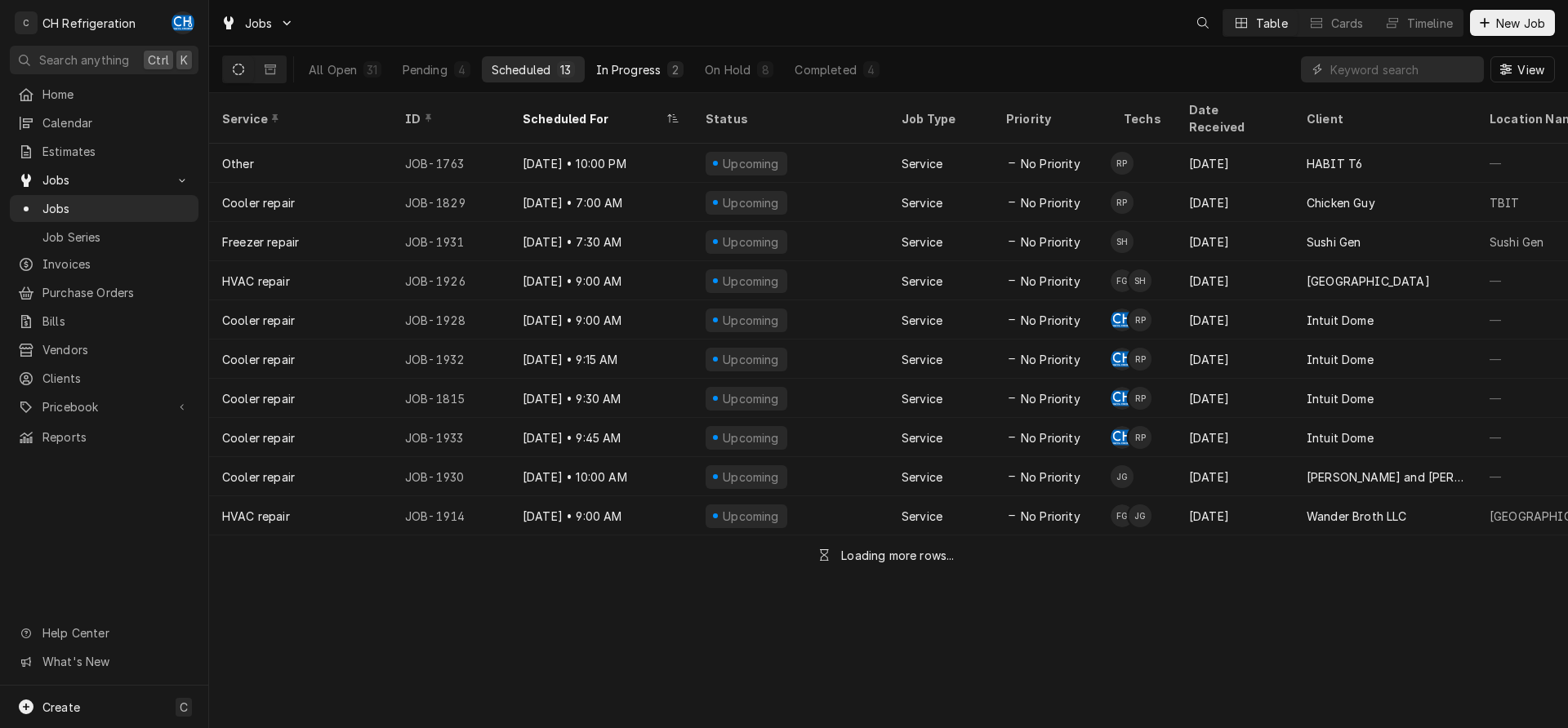
click at [674, 69] on div "2" at bounding box center [674, 69] width 10 height 17
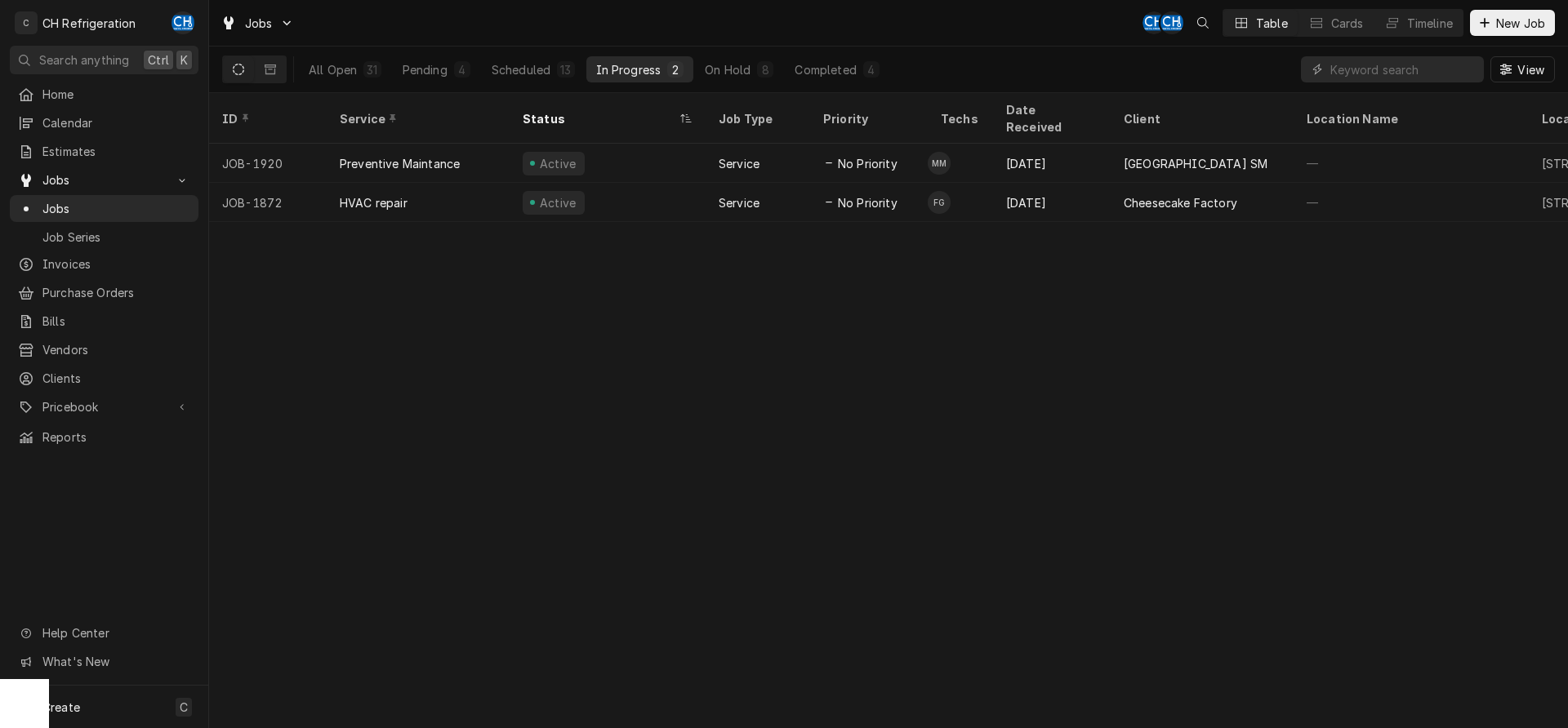
click at [599, 63] on div "In Progress" at bounding box center [628, 69] width 65 height 17
click at [646, 70] on div "In Progress" at bounding box center [628, 69] width 65 height 17
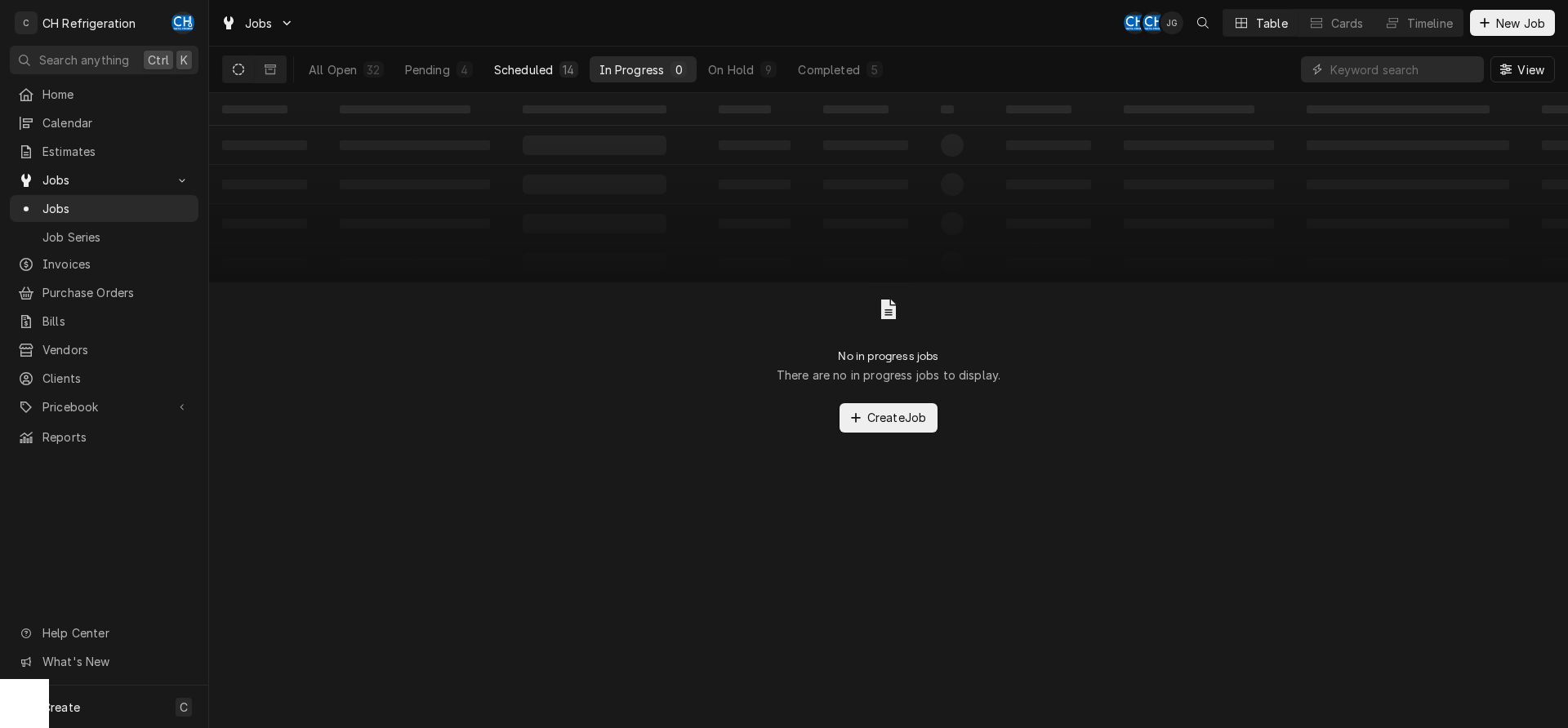
click at [522, 71] on div "Scheduled" at bounding box center [523, 69] width 59 height 17
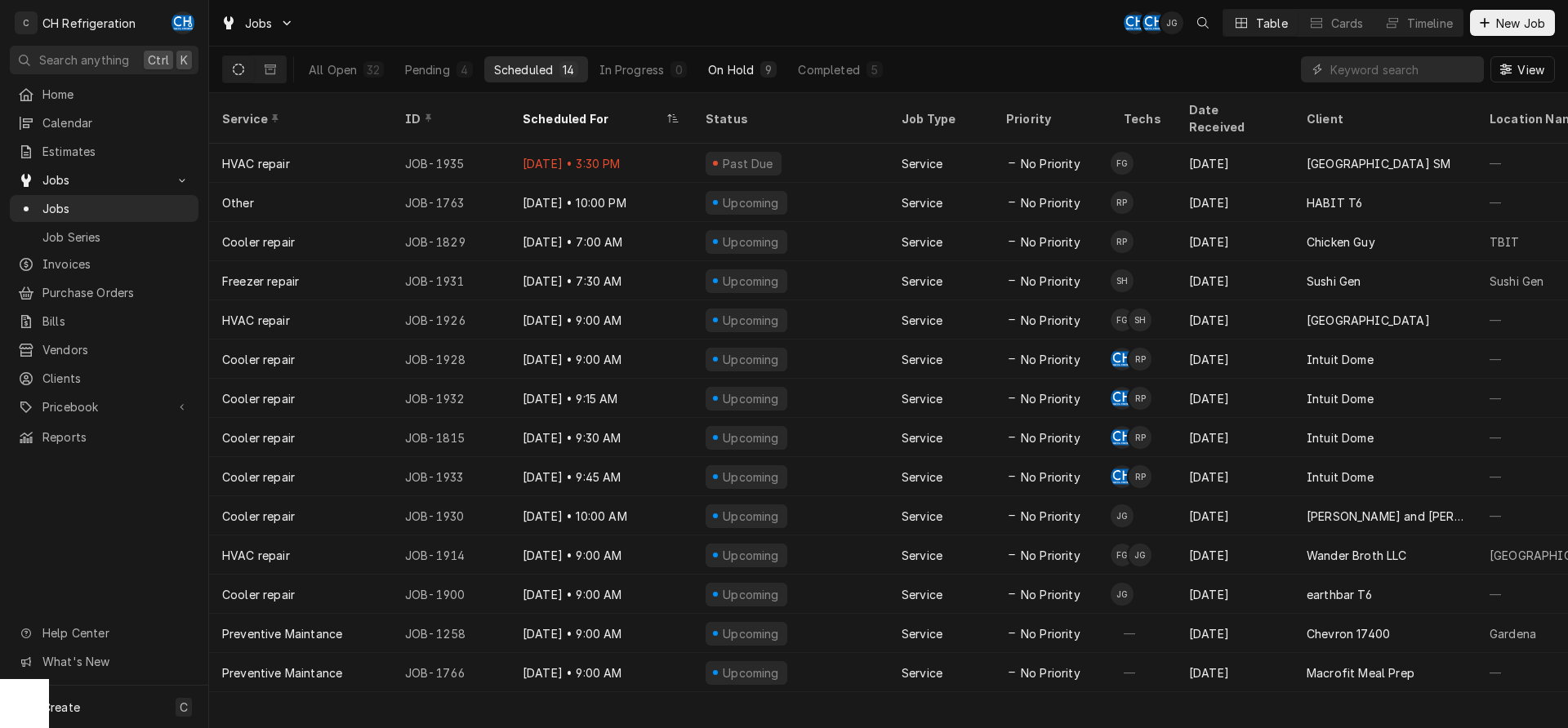
click at [717, 71] on div "On Hold" at bounding box center [731, 69] width 46 height 17
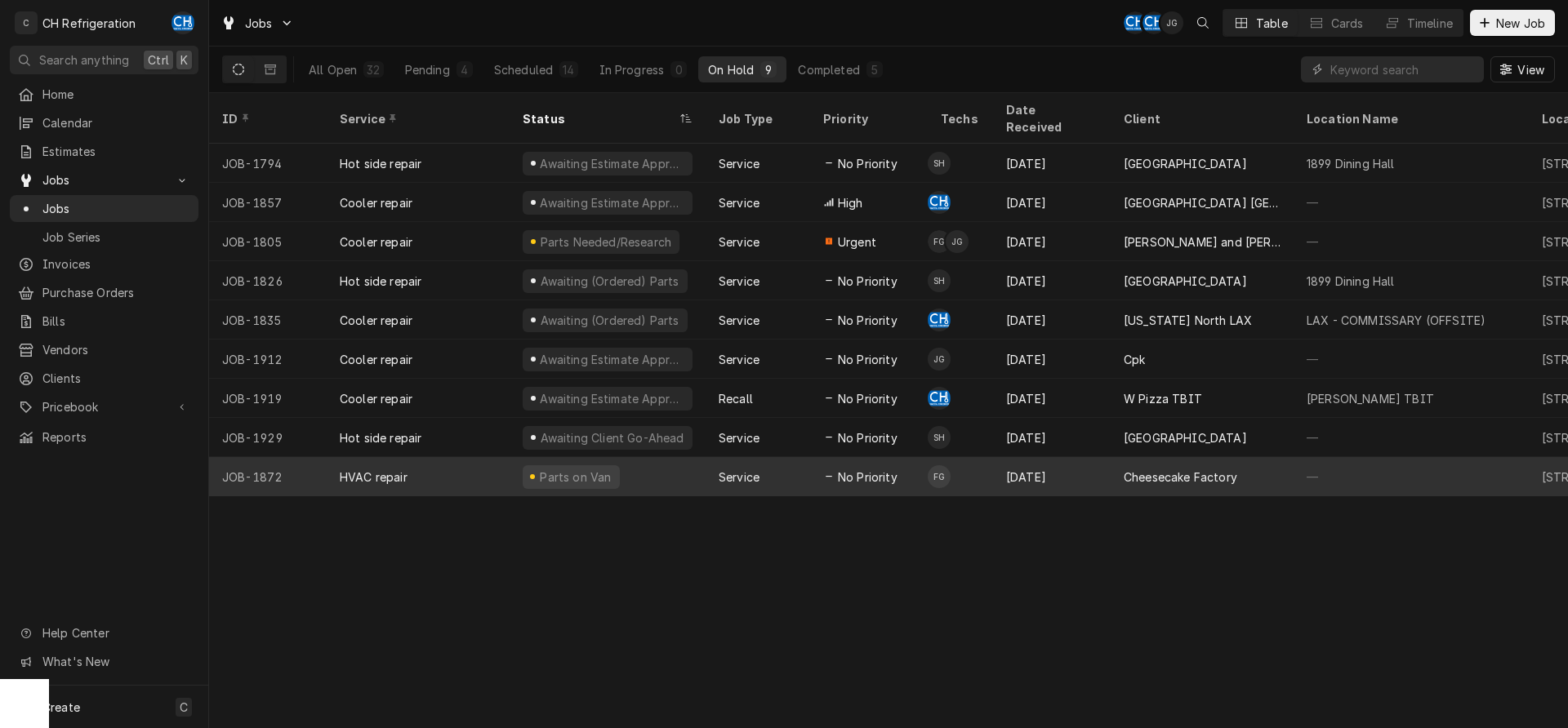
click at [1208, 468] on div "Cheesecake Factory" at bounding box center [1180, 477] width 114 height 17
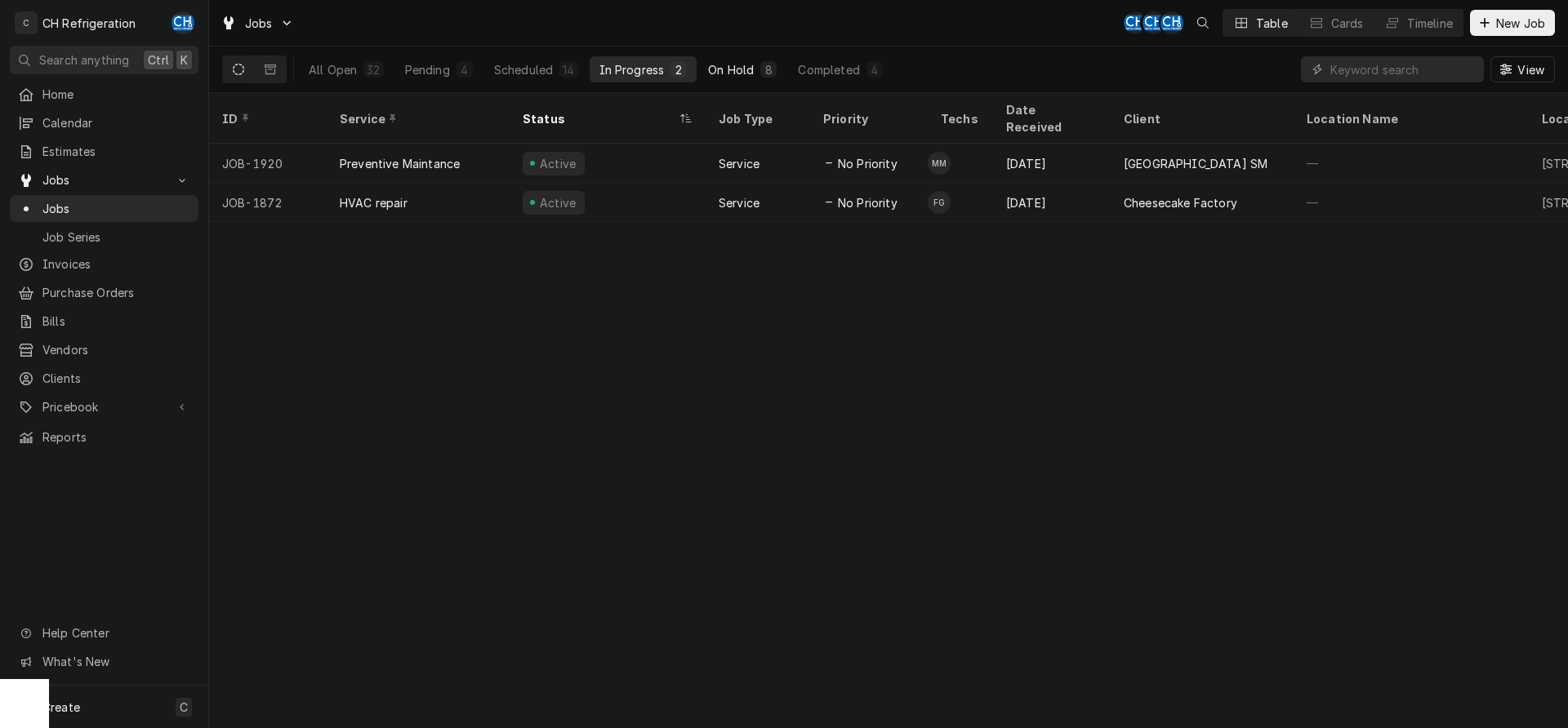
click at [736, 75] on div "On Hold" at bounding box center [731, 69] width 46 height 17
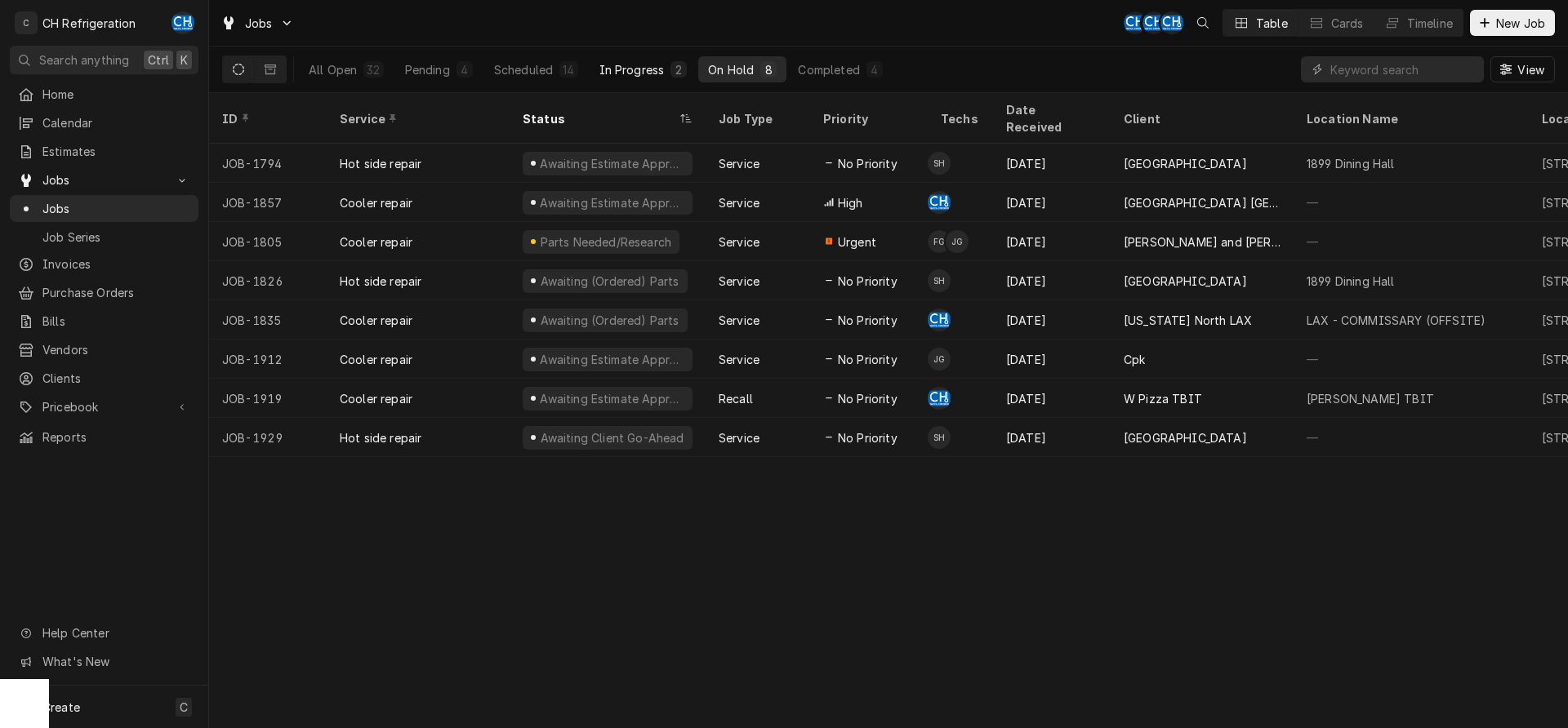
click at [616, 71] on div "In Progress" at bounding box center [632, 69] width 65 height 17
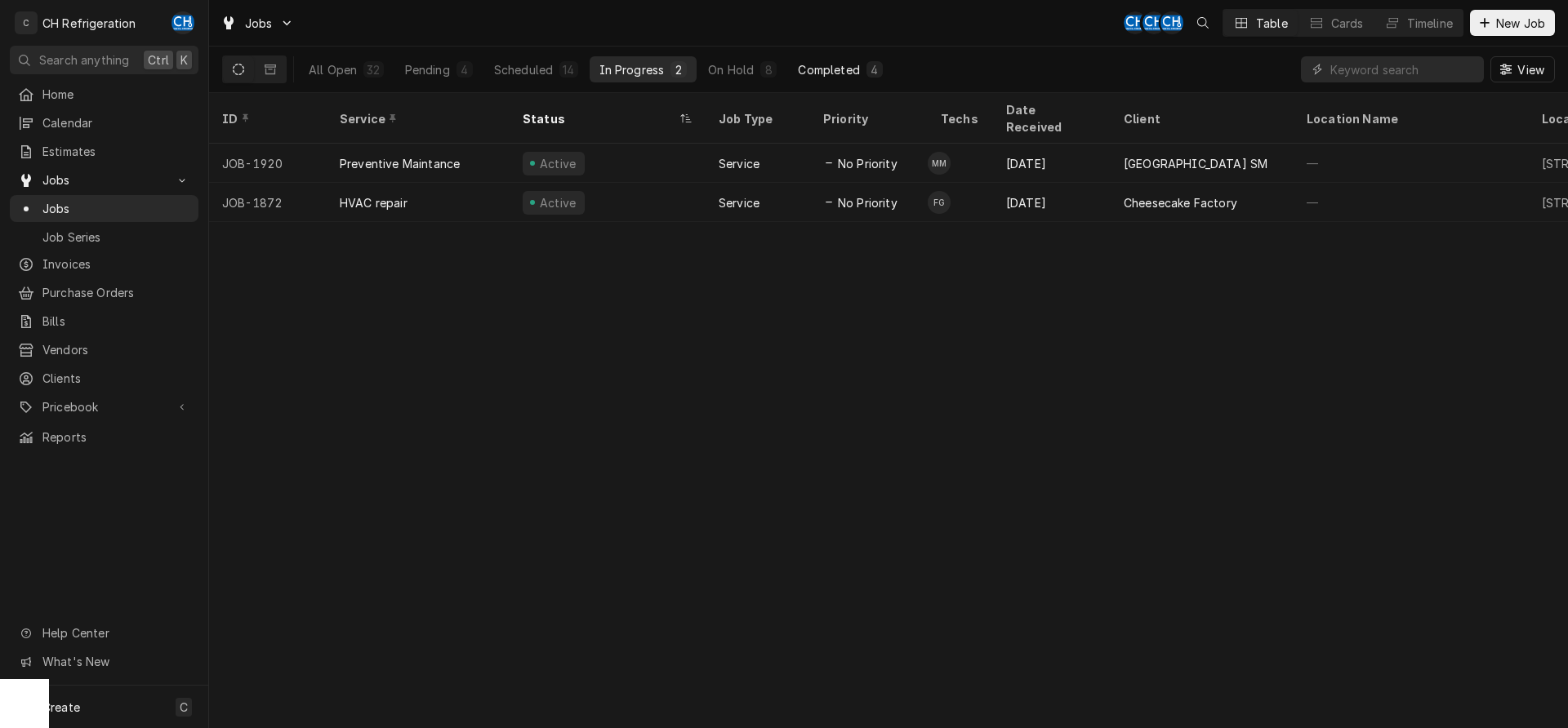
click at [859, 61] on div "Completed" at bounding box center [828, 69] width 61 height 17
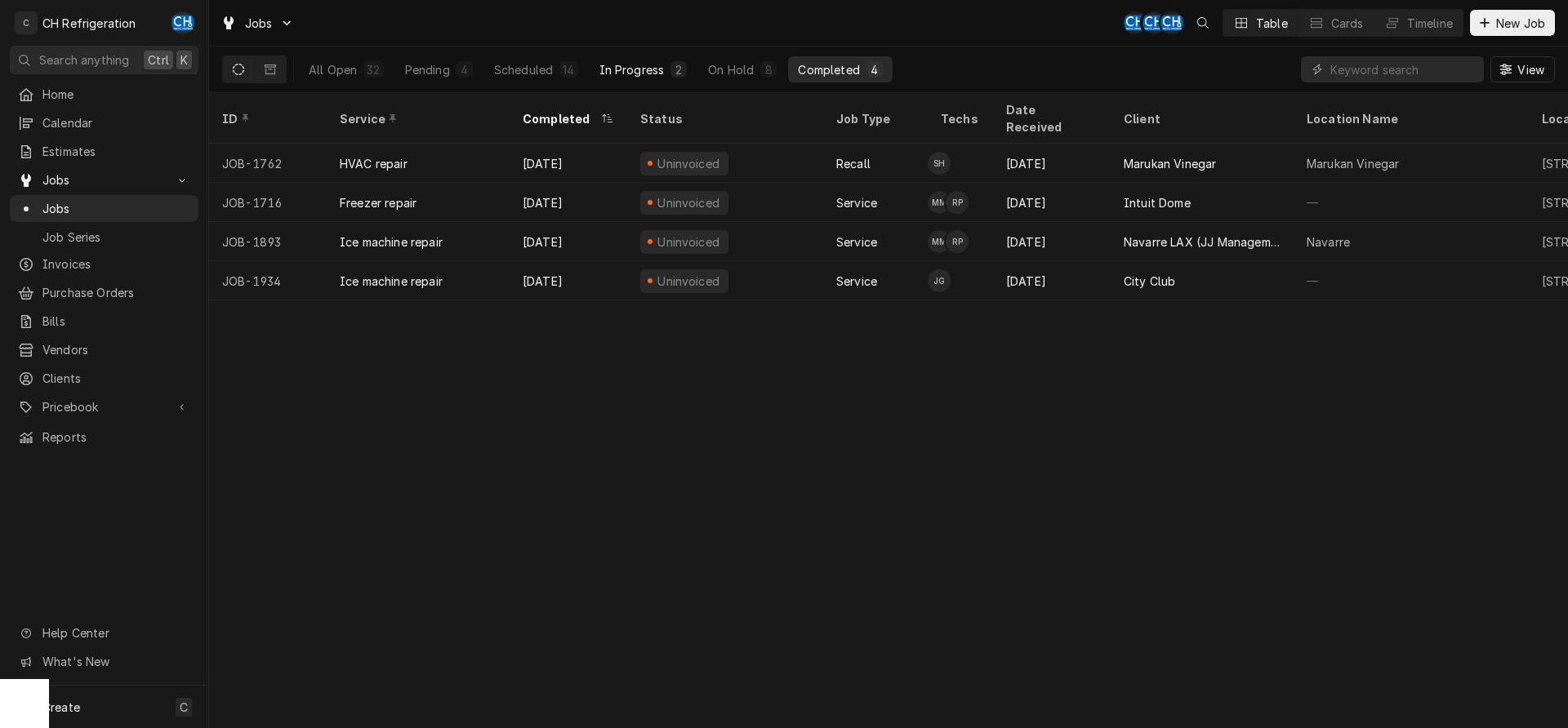
click at [655, 73] on div "In Progress" at bounding box center [632, 69] width 65 height 17
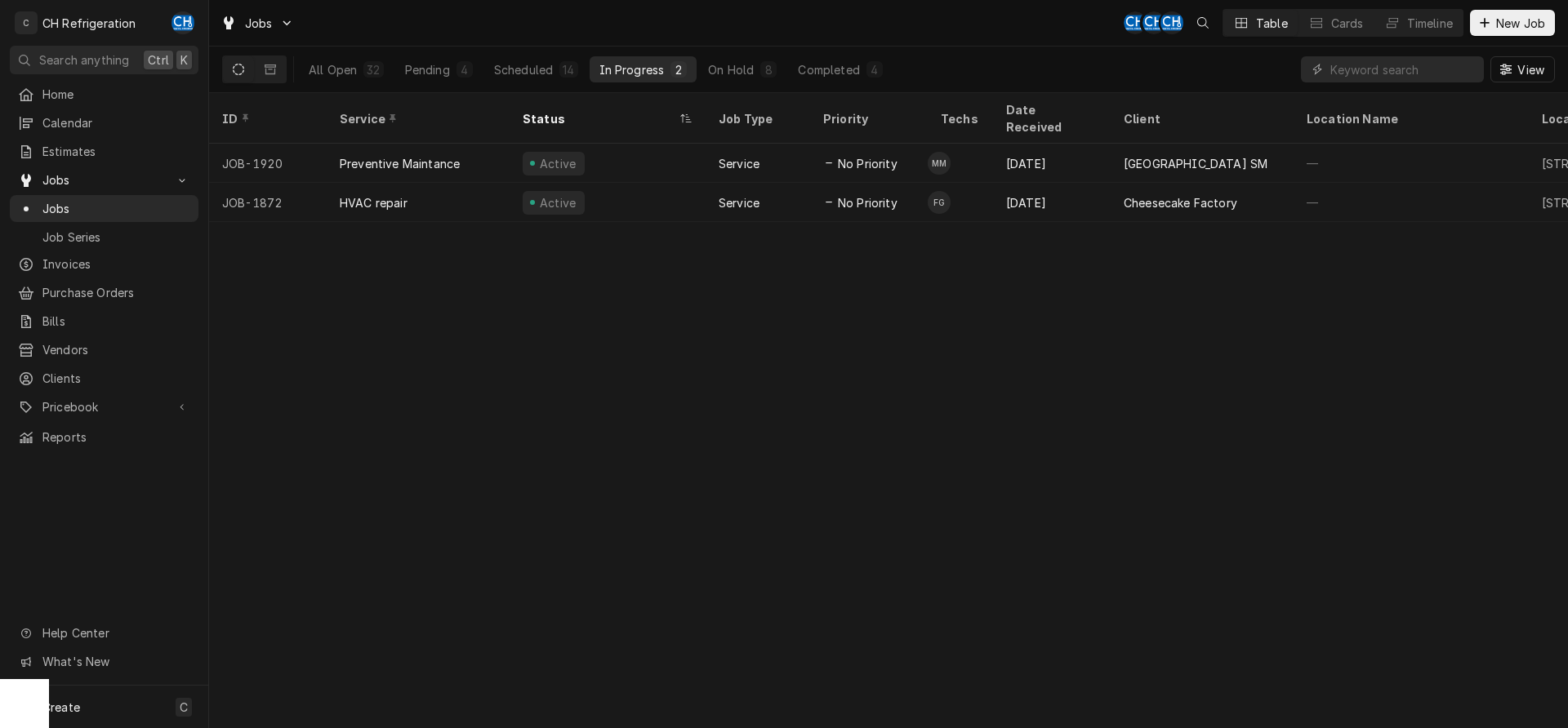
click at [1026, 27] on div "Jobs CH CH CH Table Cards Timeline New Job" at bounding box center [889, 23] width 1359 height 46
click at [828, 75] on div "Completed" at bounding box center [828, 69] width 61 height 17
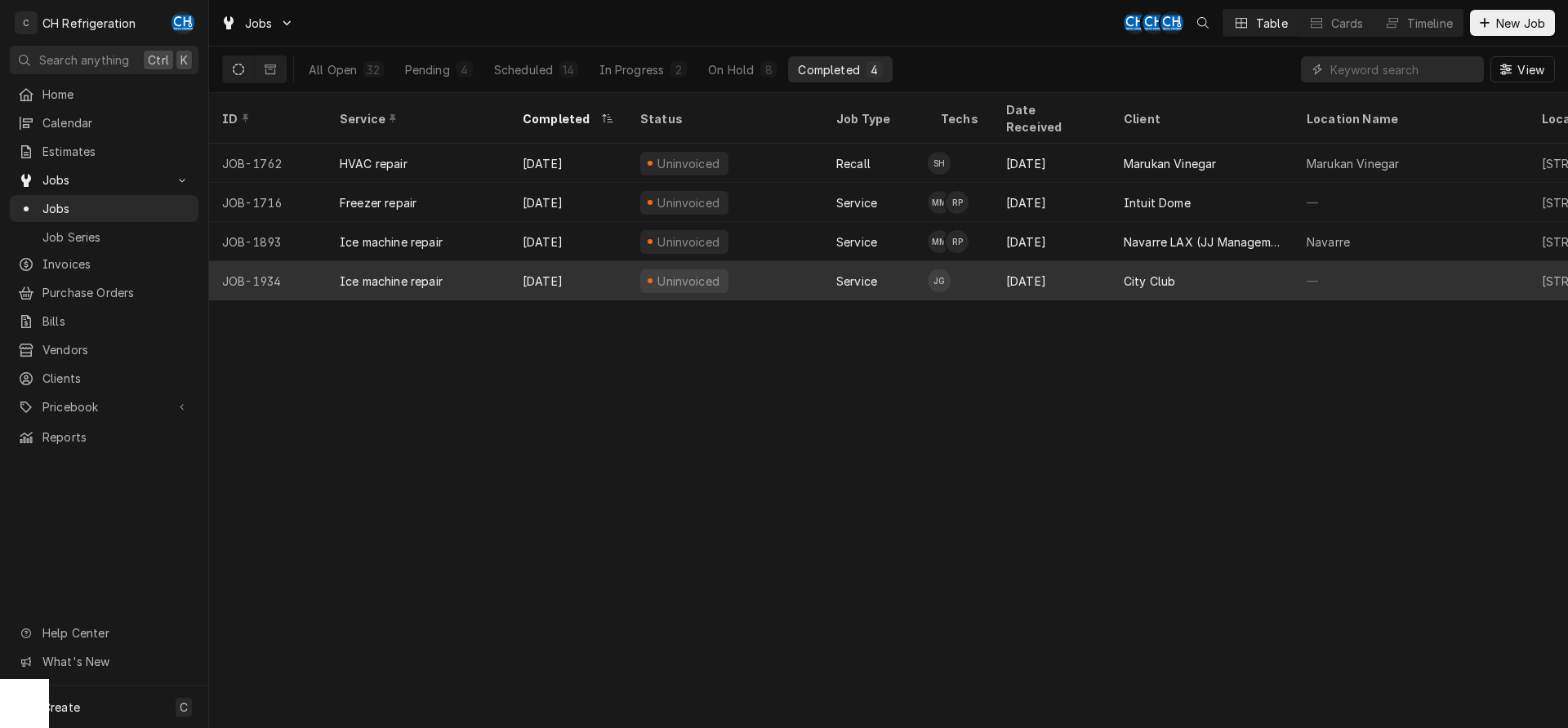
click at [1133, 261] on div "City Club" at bounding box center [1202, 281] width 183 height 39
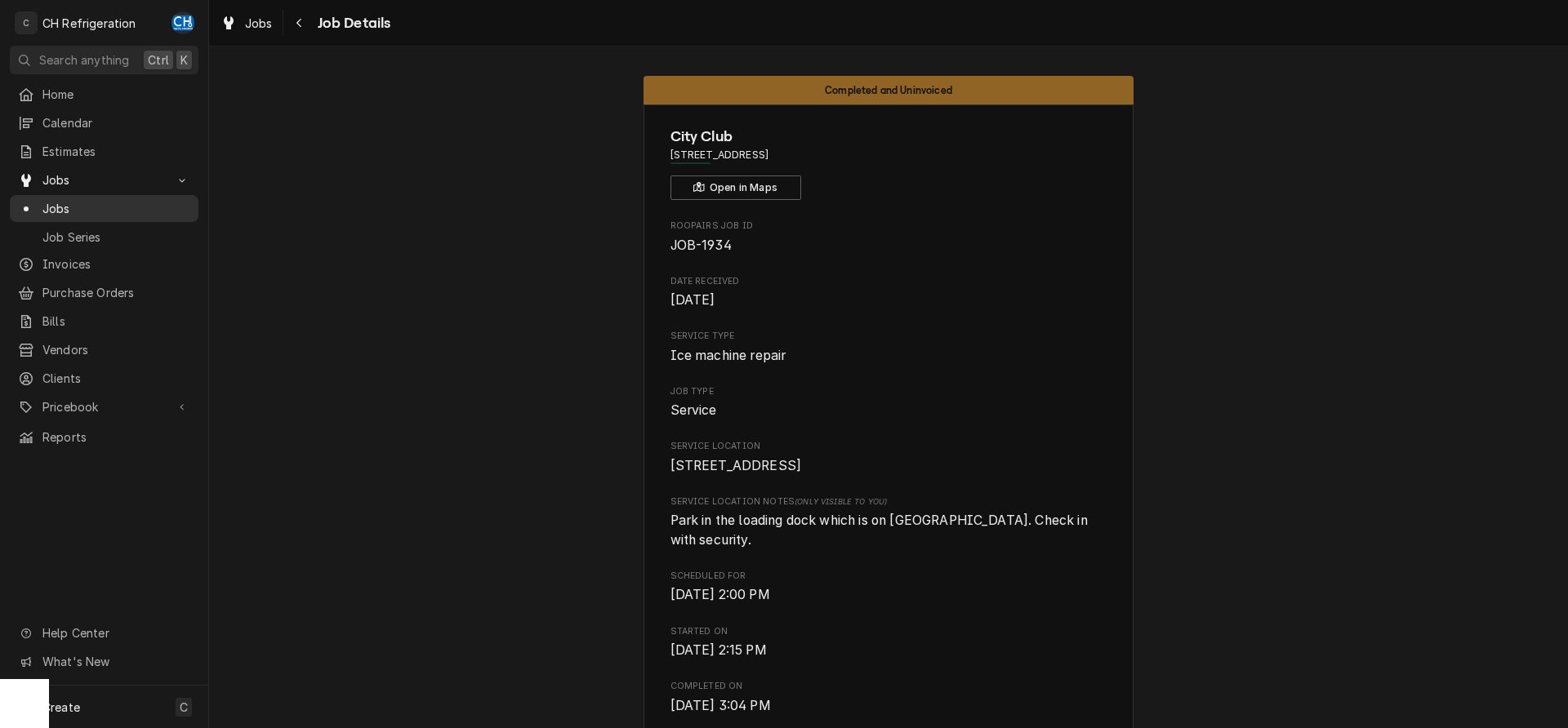
click at [101, 200] on span "Jobs" at bounding box center [116, 208] width 148 height 17
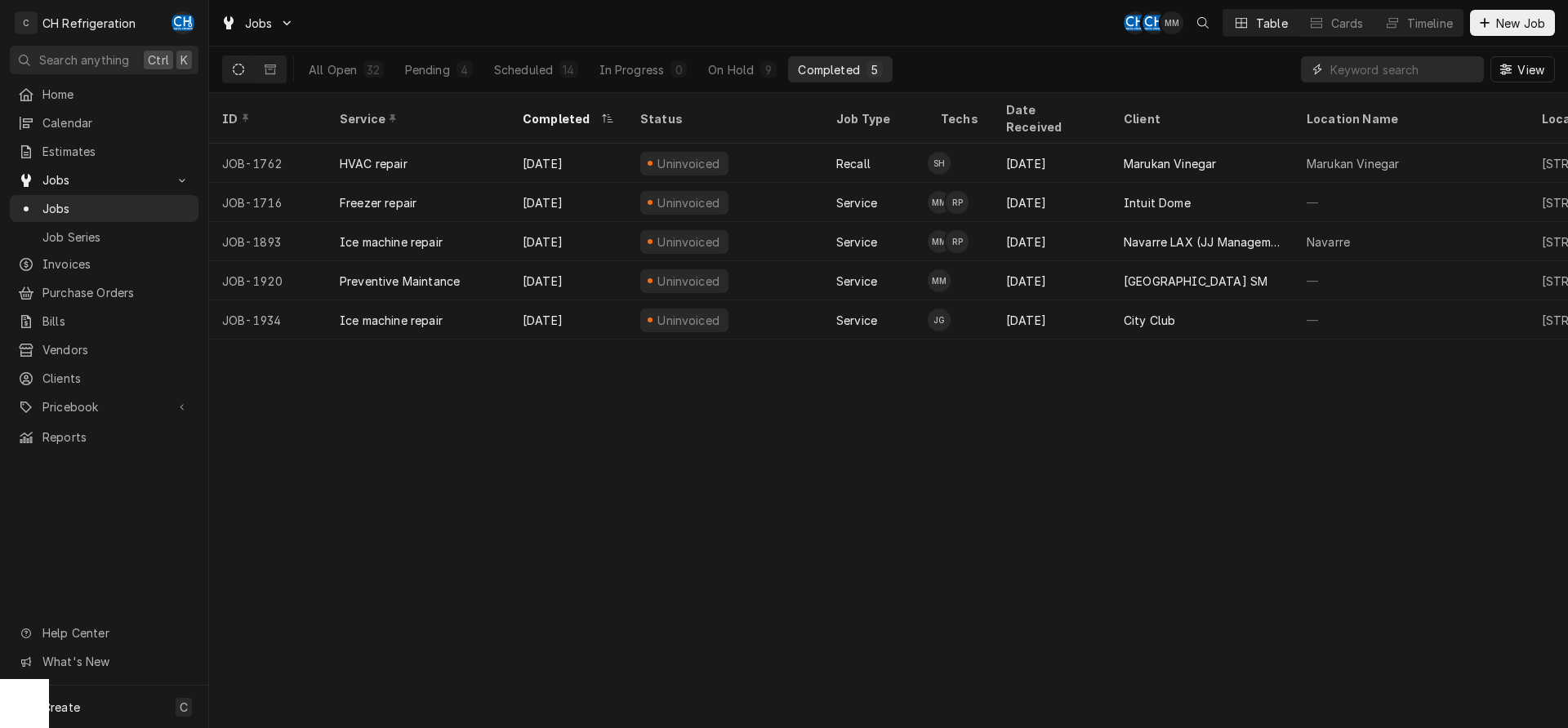
click at [1402, 69] on input "Dynamic Content Wrapper" at bounding box center [1403, 69] width 145 height 26
click at [277, 63] on button "Dynamic Content Wrapper" at bounding box center [270, 69] width 31 height 26
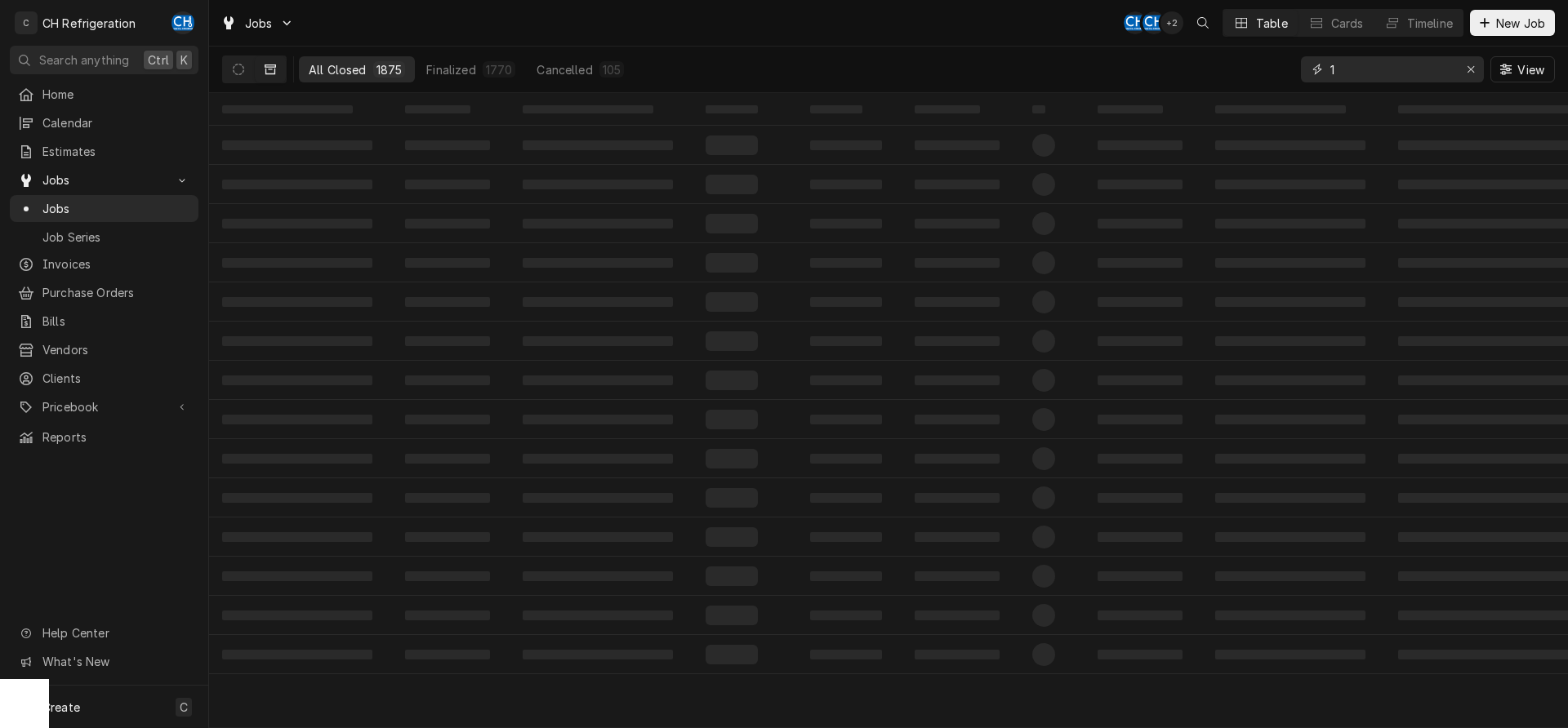
click at [1410, 66] on input "1" at bounding box center [1392, 69] width 123 height 26
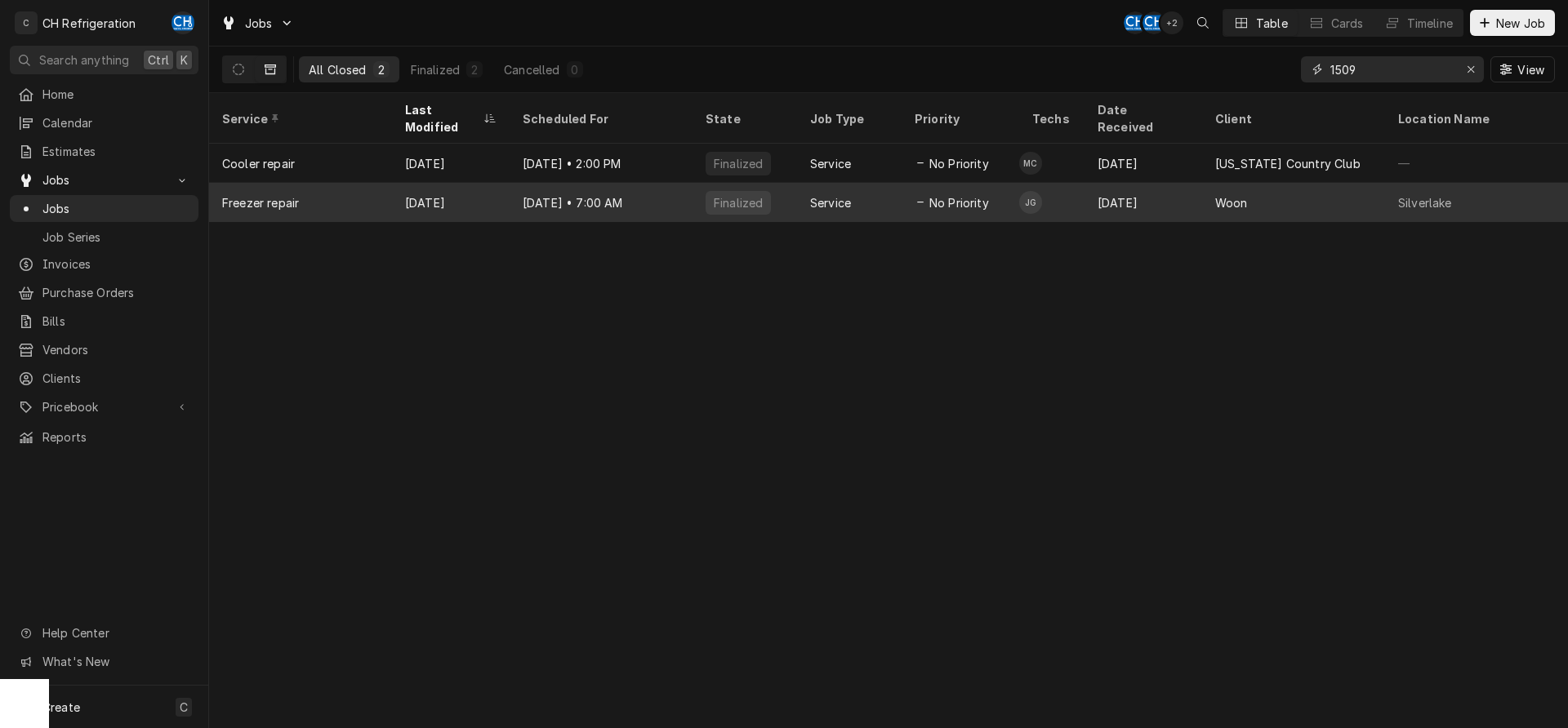
type input "1509"
click at [552, 184] on div "Jul 22 • 7:00 AM" at bounding box center [601, 202] width 183 height 39
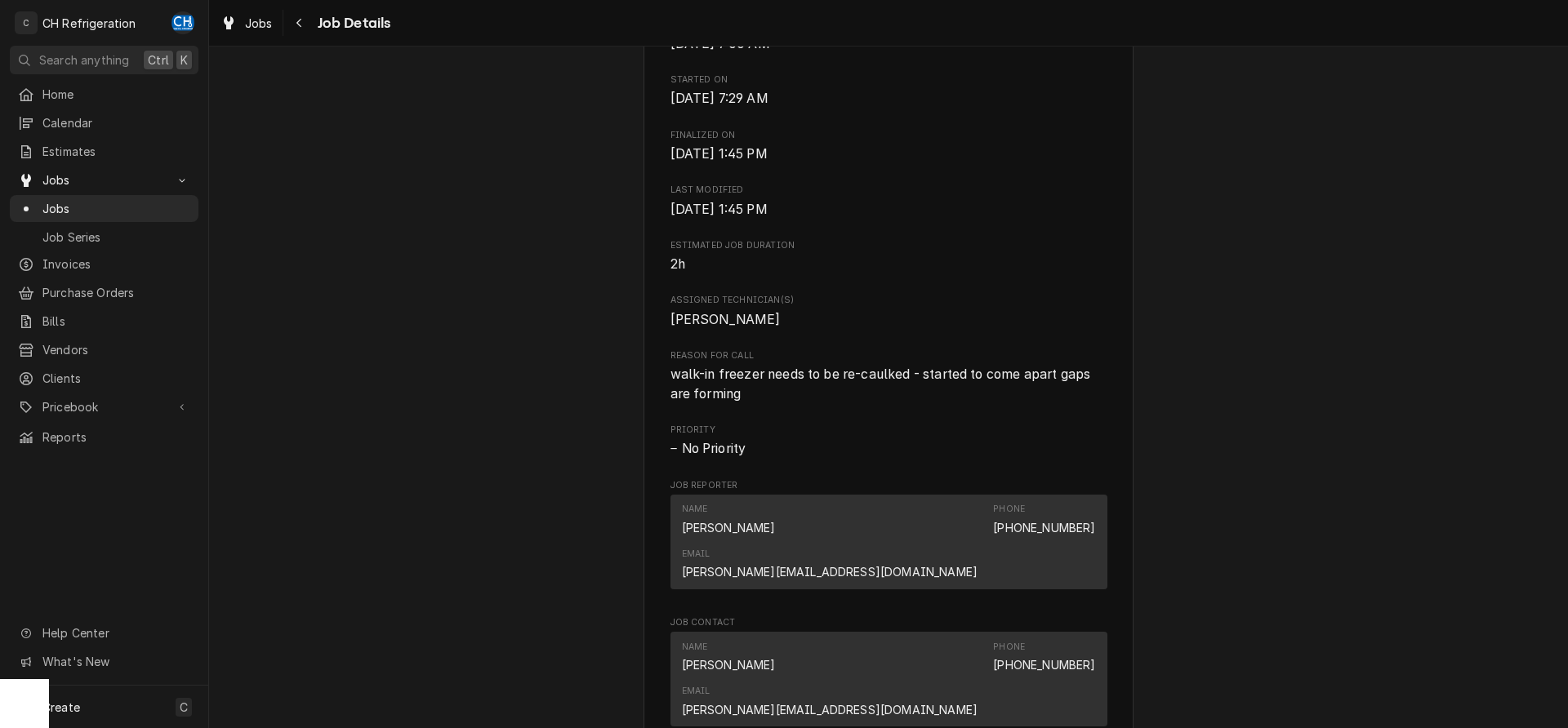
scroll to position [666, 0]
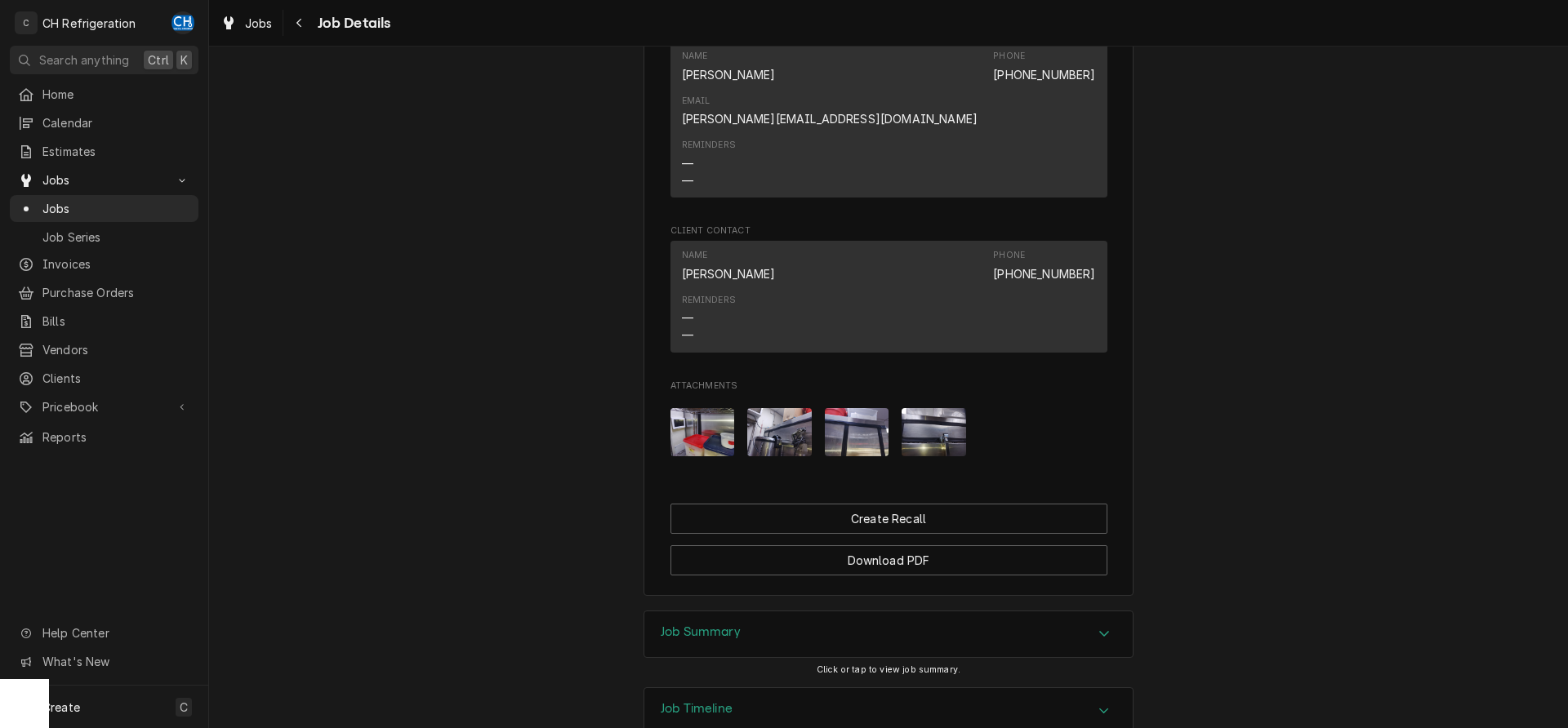
click at [720, 625] on div "Job Summary" at bounding box center [701, 634] width 80 height 20
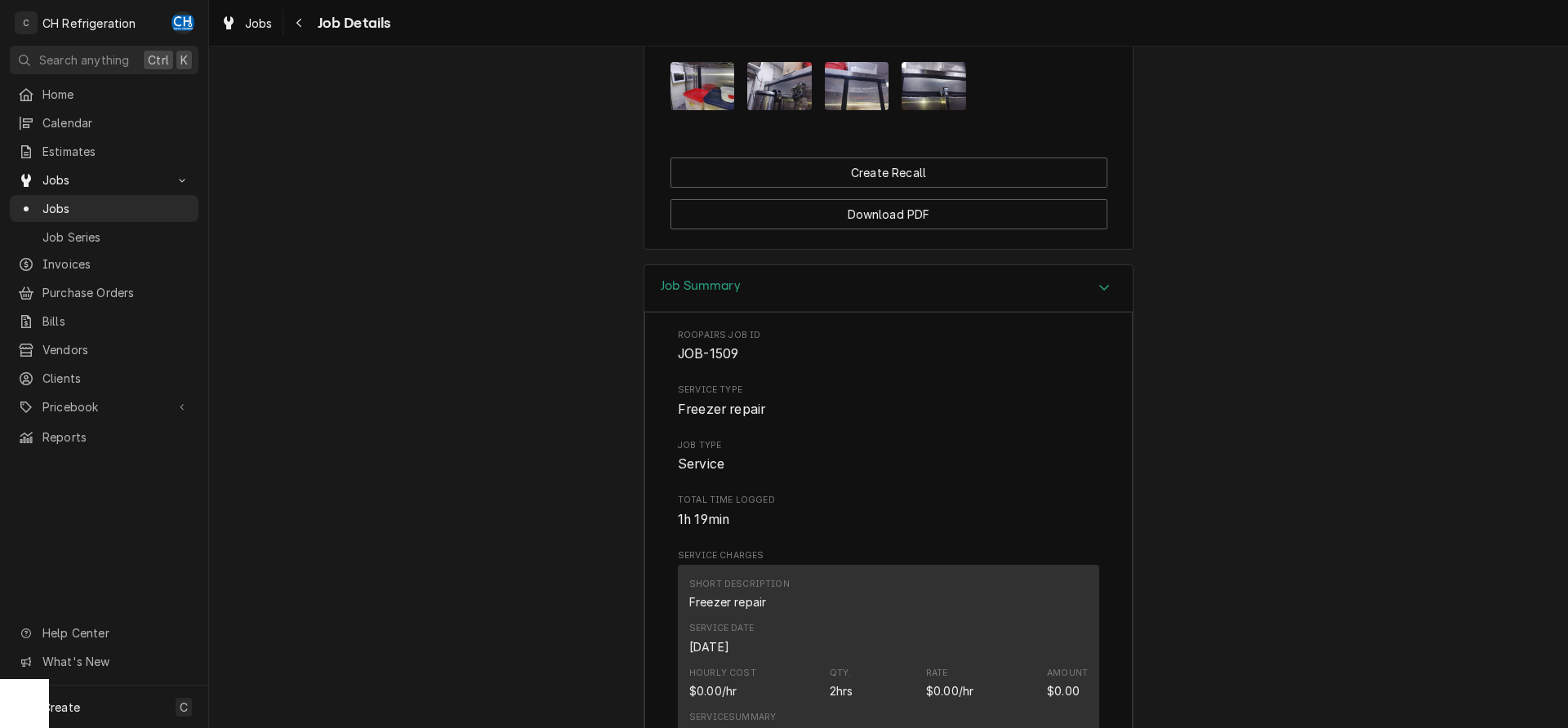
scroll to position [1558, 0]
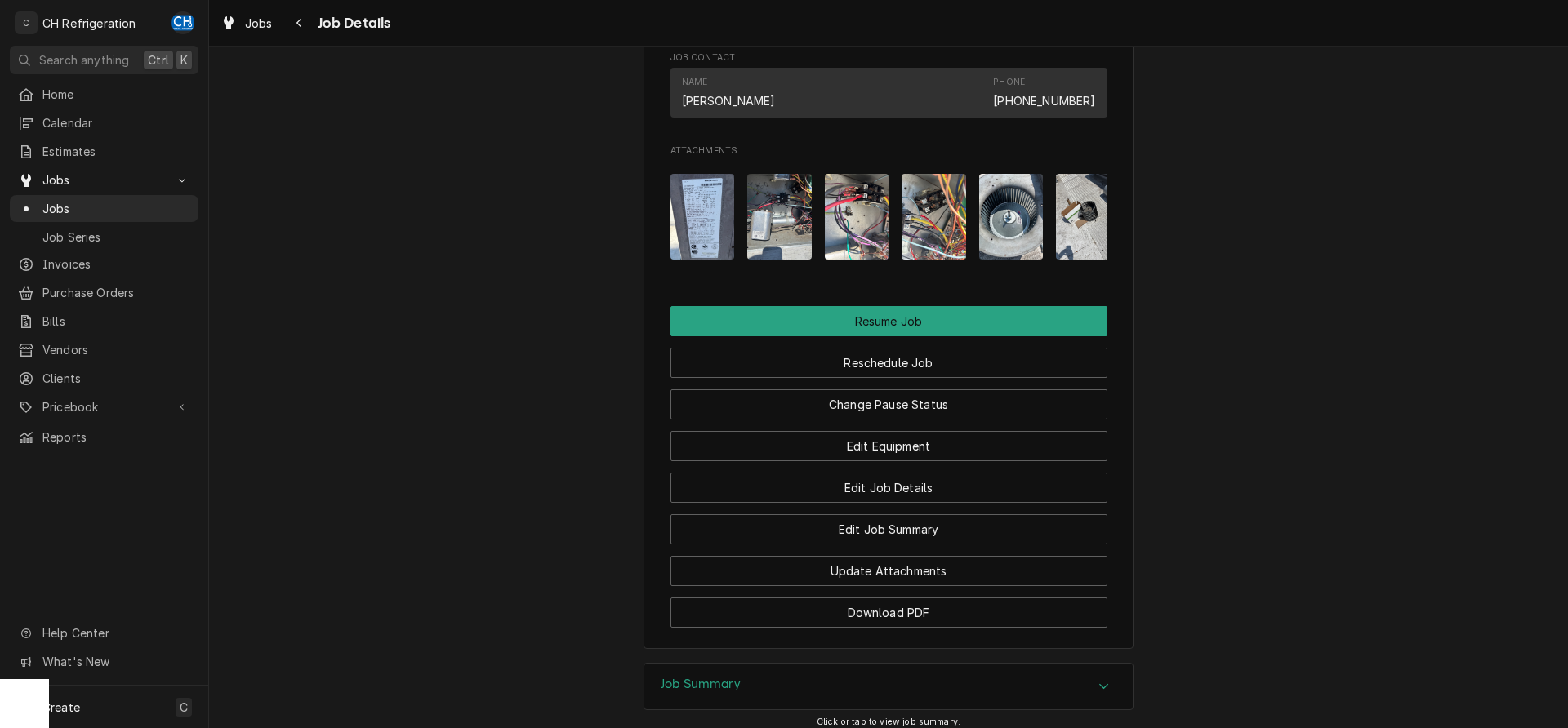
scroll to position [1467, 0]
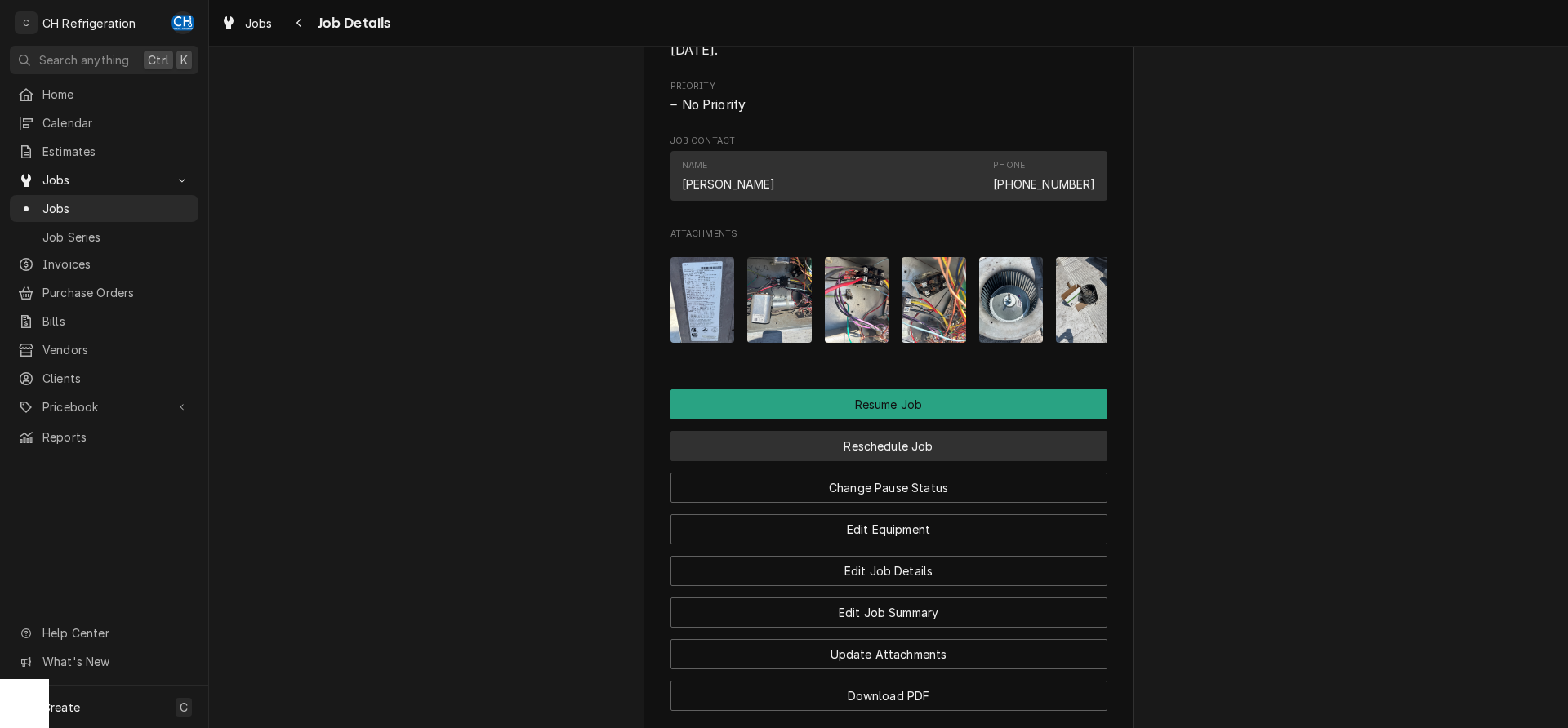
click at [846, 448] on button "Reschedule Job" at bounding box center [888, 446] width 437 height 30
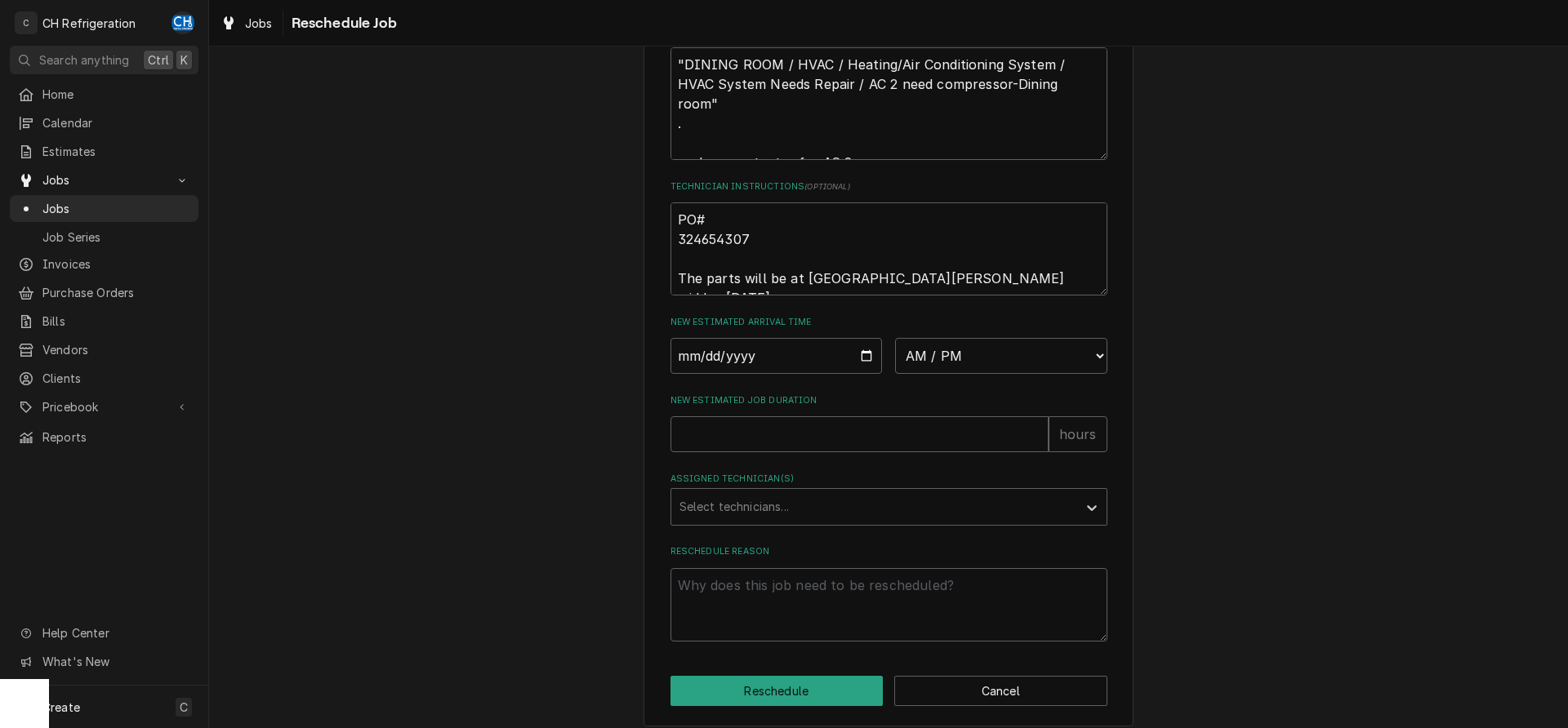
scroll to position [533, 0]
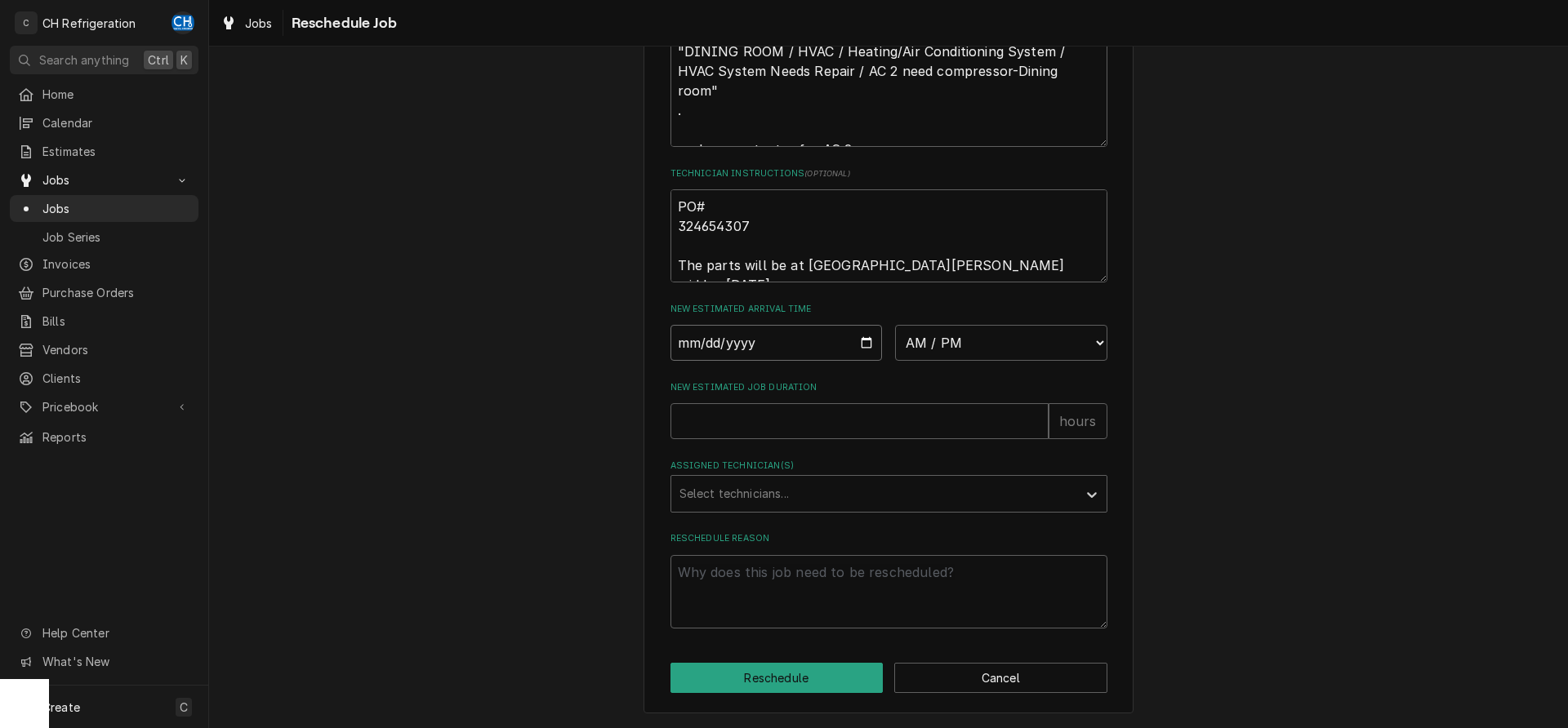
click at [854, 341] on input "Date" at bounding box center [776, 342] width 212 height 36
click at [862, 340] on input "Date" at bounding box center [776, 342] width 212 height 36
type input "2025-09-11"
type textarea "x"
click at [895, 325] on select "AM / PM 6:00 AM 6:15 AM 6:30 AM 6:45 AM 7:00 AM 7:15 AM 7:30 AM 7:45 AM 8:00 AM…" at bounding box center [1001, 342] width 212 height 36
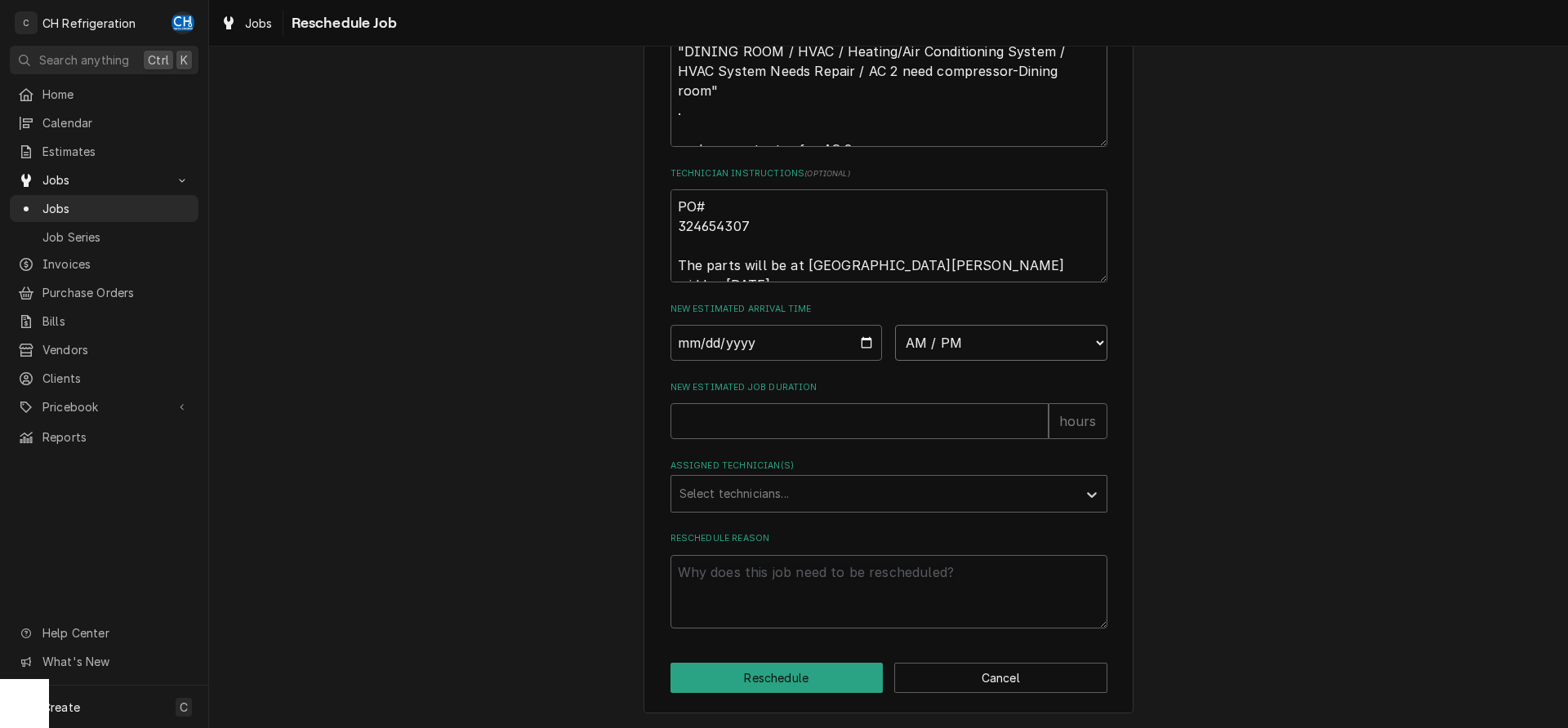
select select "16:30:00"
click option "4:30 PM" at bounding box center [0, 0] width 0 height 0
click at [858, 447] on div "Please provide some additional details to reschedule this job. Roopairs Job ID …" at bounding box center [888, 108] width 437 height 1042
click at [861, 421] on input "New Estimated Job Duration" at bounding box center [859, 420] width 378 height 36
type textarea "x"
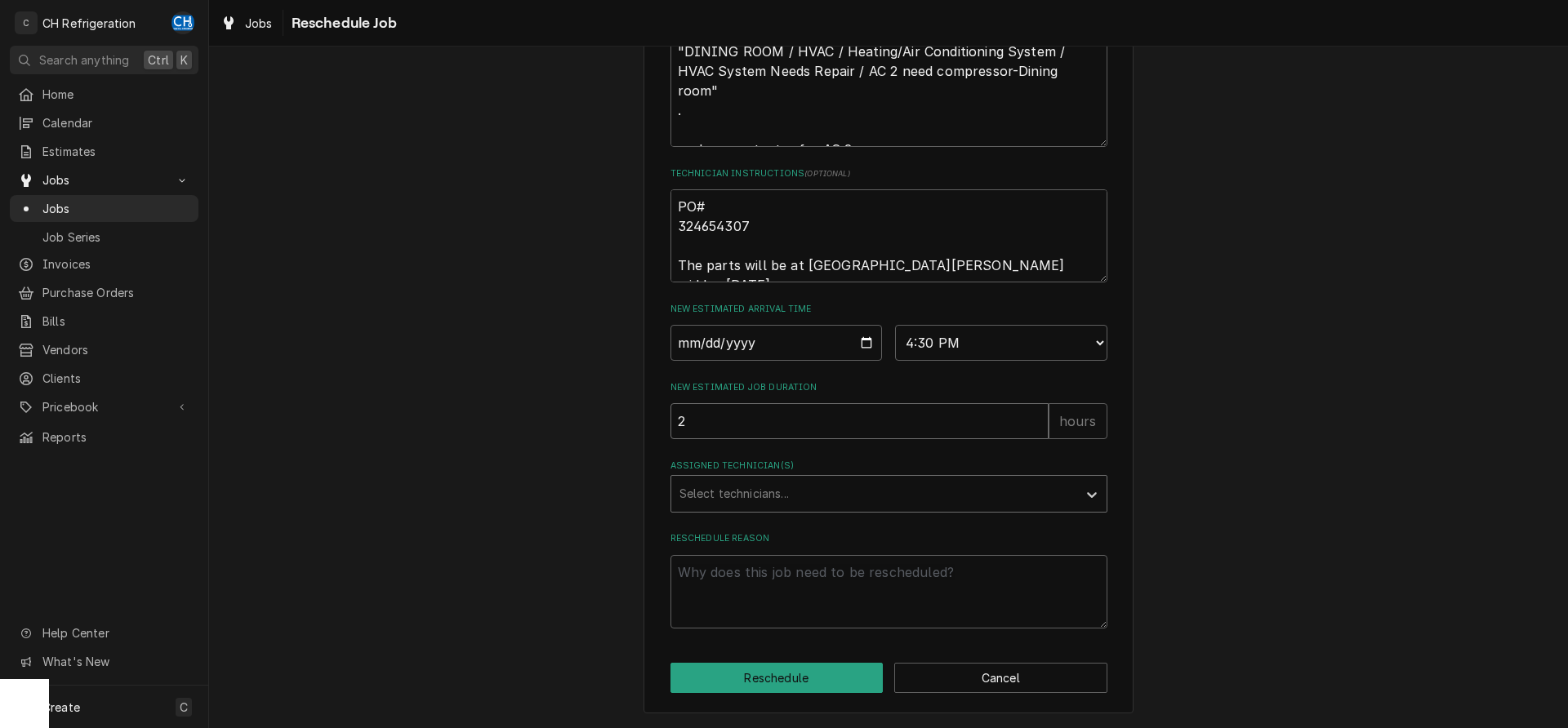
type input "2"
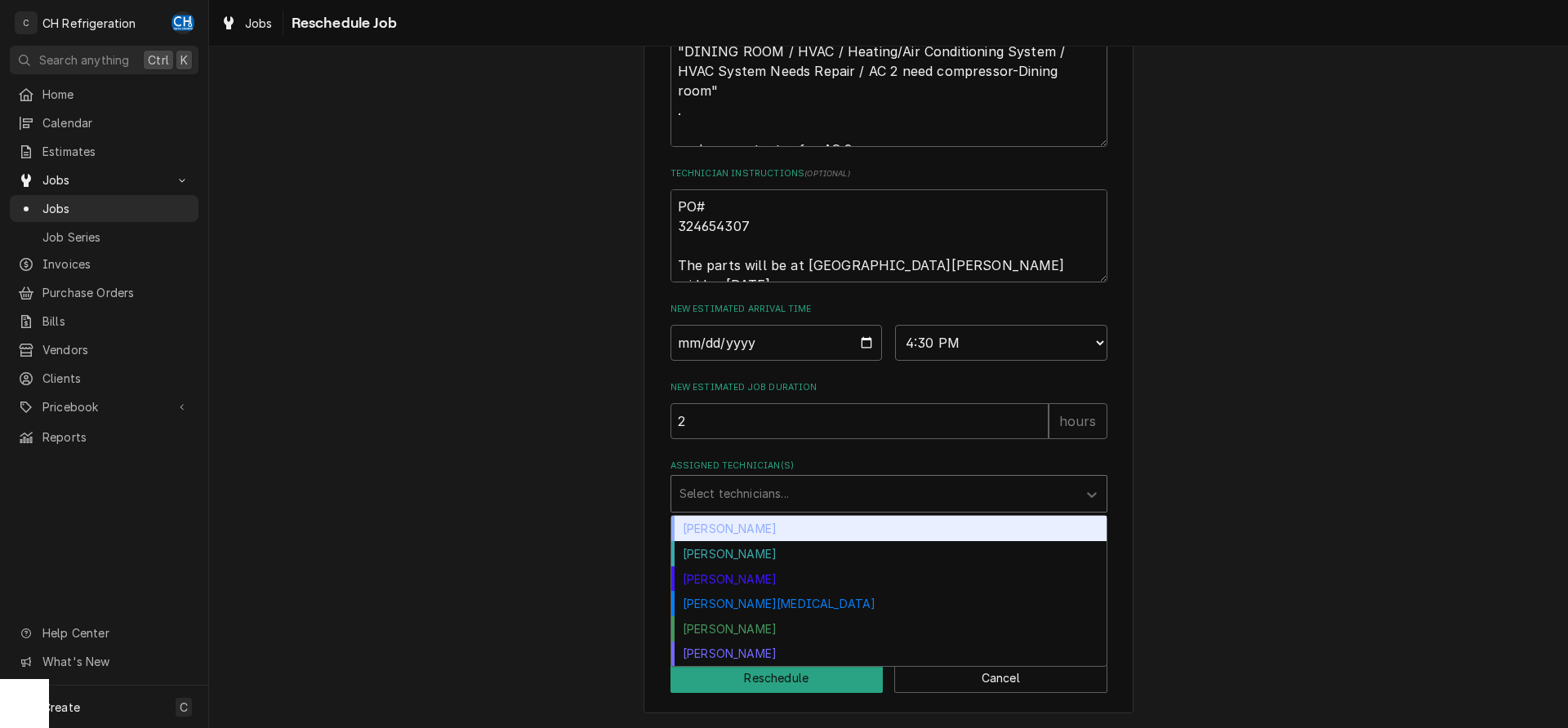
click at [876, 507] on div "Assigned Technician(s)" at bounding box center [874, 494] width 389 height 30
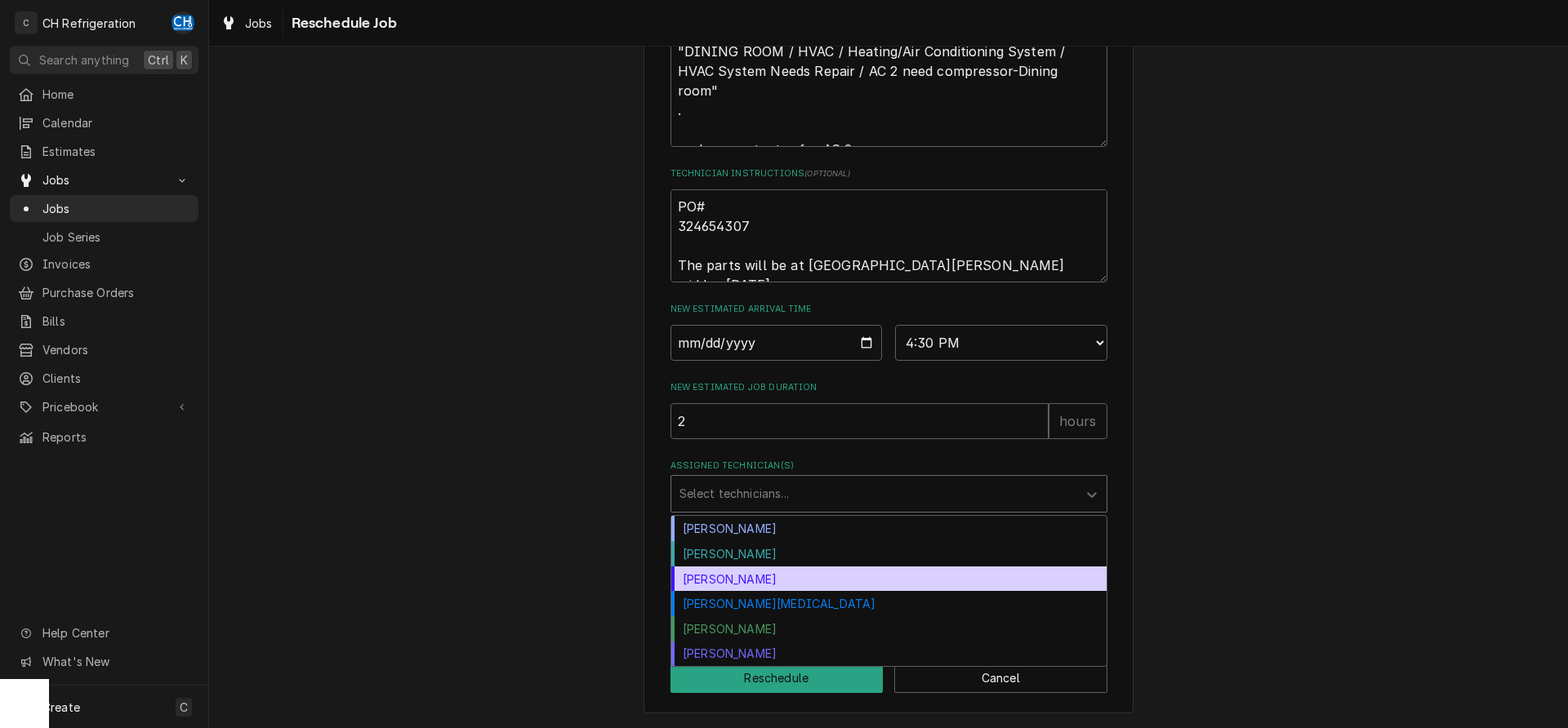
click at [788, 583] on div "Josh Galindo" at bounding box center [888, 579] width 435 height 25
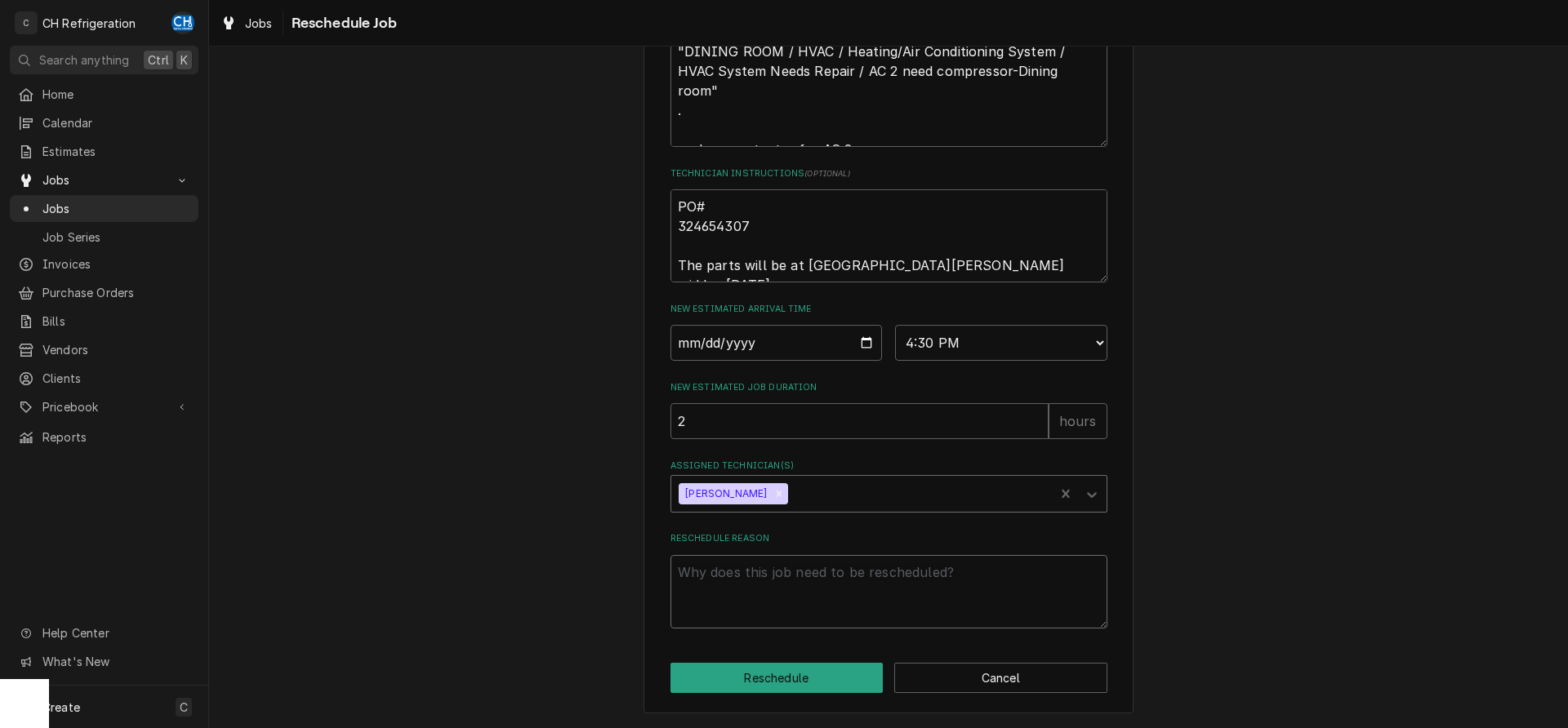
click at [840, 592] on textarea "Reschedule Reason" at bounding box center [888, 592] width 437 height 74
type textarea "x"
type textarea "m"
type textarea "x"
type textarea "mo"
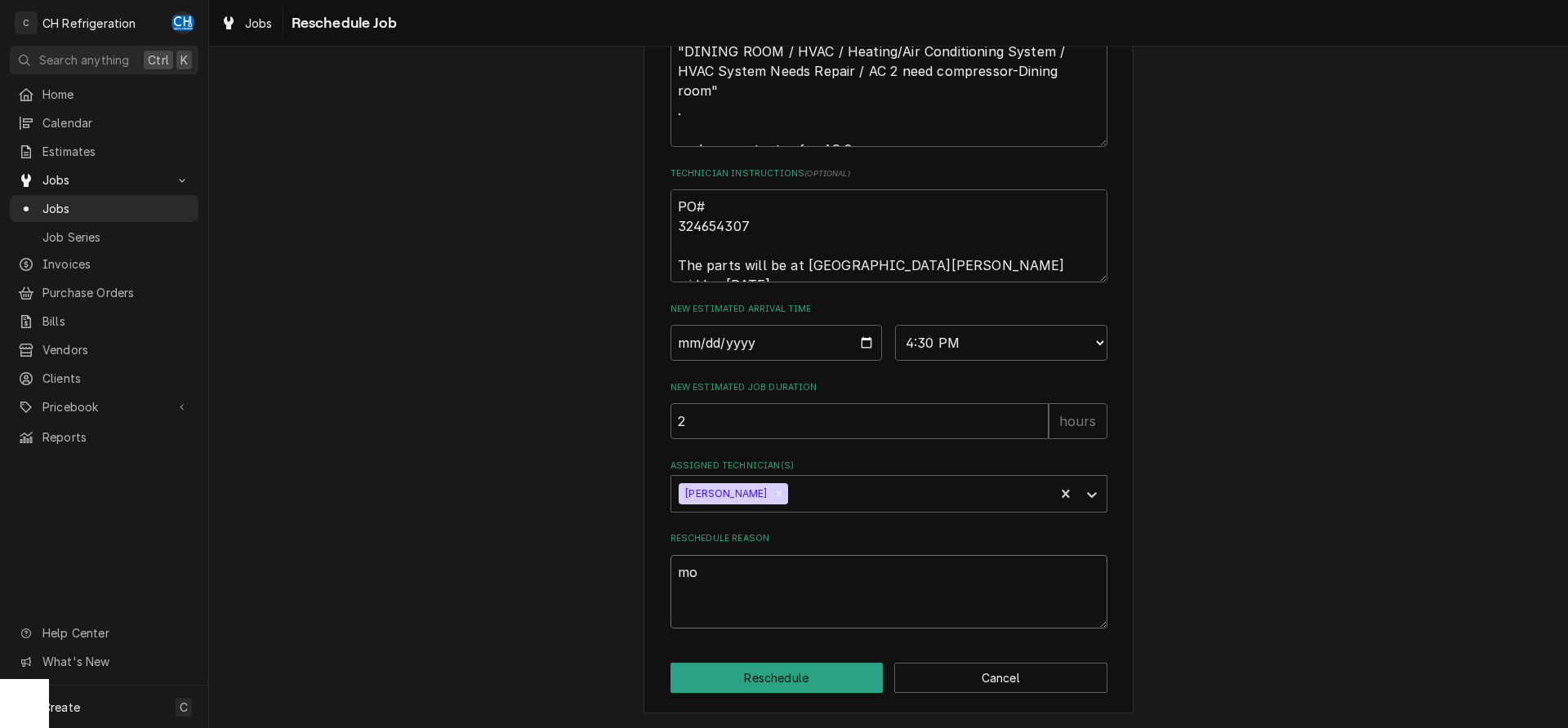
type textarea "x"
type textarea "mot"
type textarea "x"
type textarea "moto"
type textarea "x"
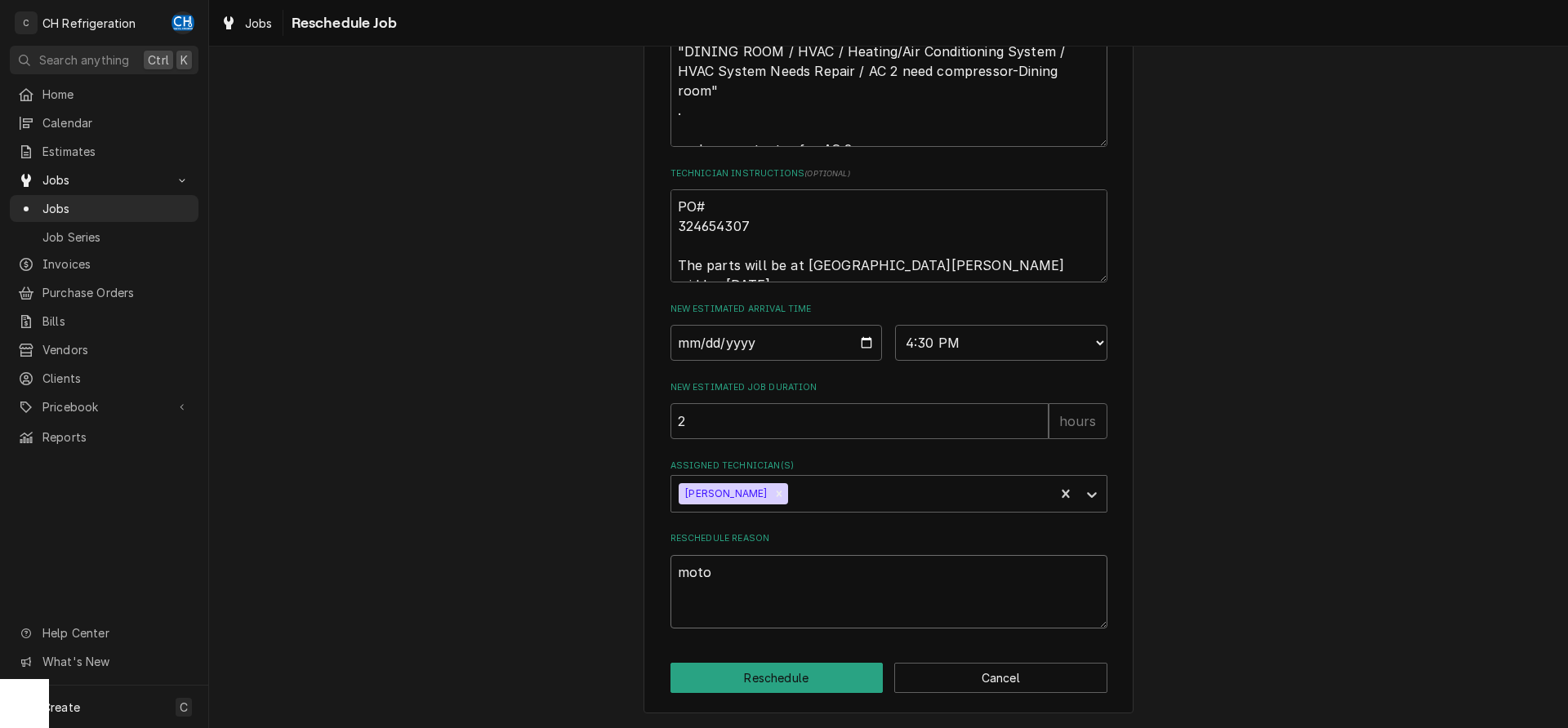
type textarea "motor"
type textarea "x"
type textarea "motor"
click at [806, 678] on button "Reschedule" at bounding box center [776, 678] width 213 height 30
type textarea "x"
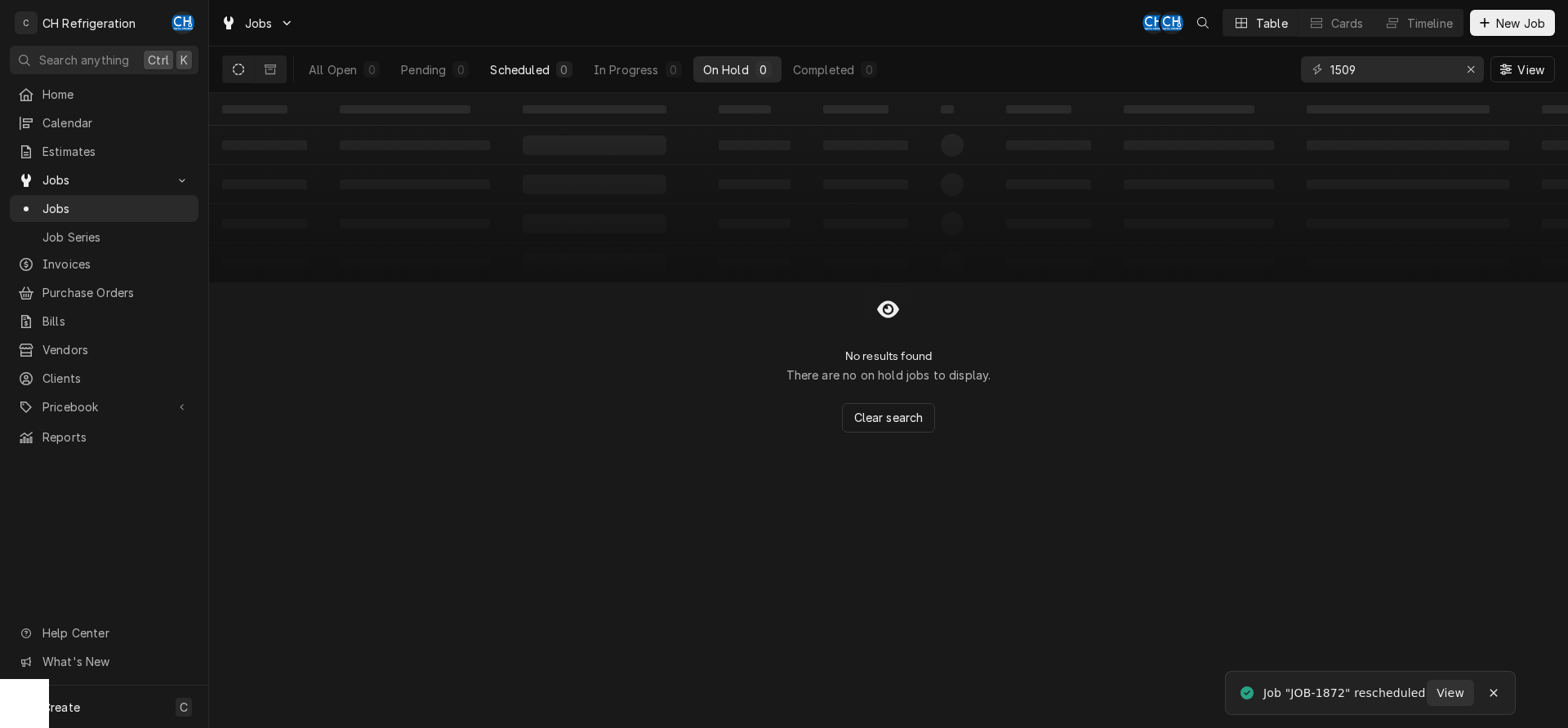
click at [541, 62] on div "Scheduled" at bounding box center [520, 69] width 59 height 17
drag, startPoint x: 1313, startPoint y: 60, endPoint x: 1225, endPoint y: 56, distance: 88.1
click at [1331, 60] on input "1509" at bounding box center [1392, 69] width 123 height 26
